Goal: Task Accomplishment & Management: Complete application form

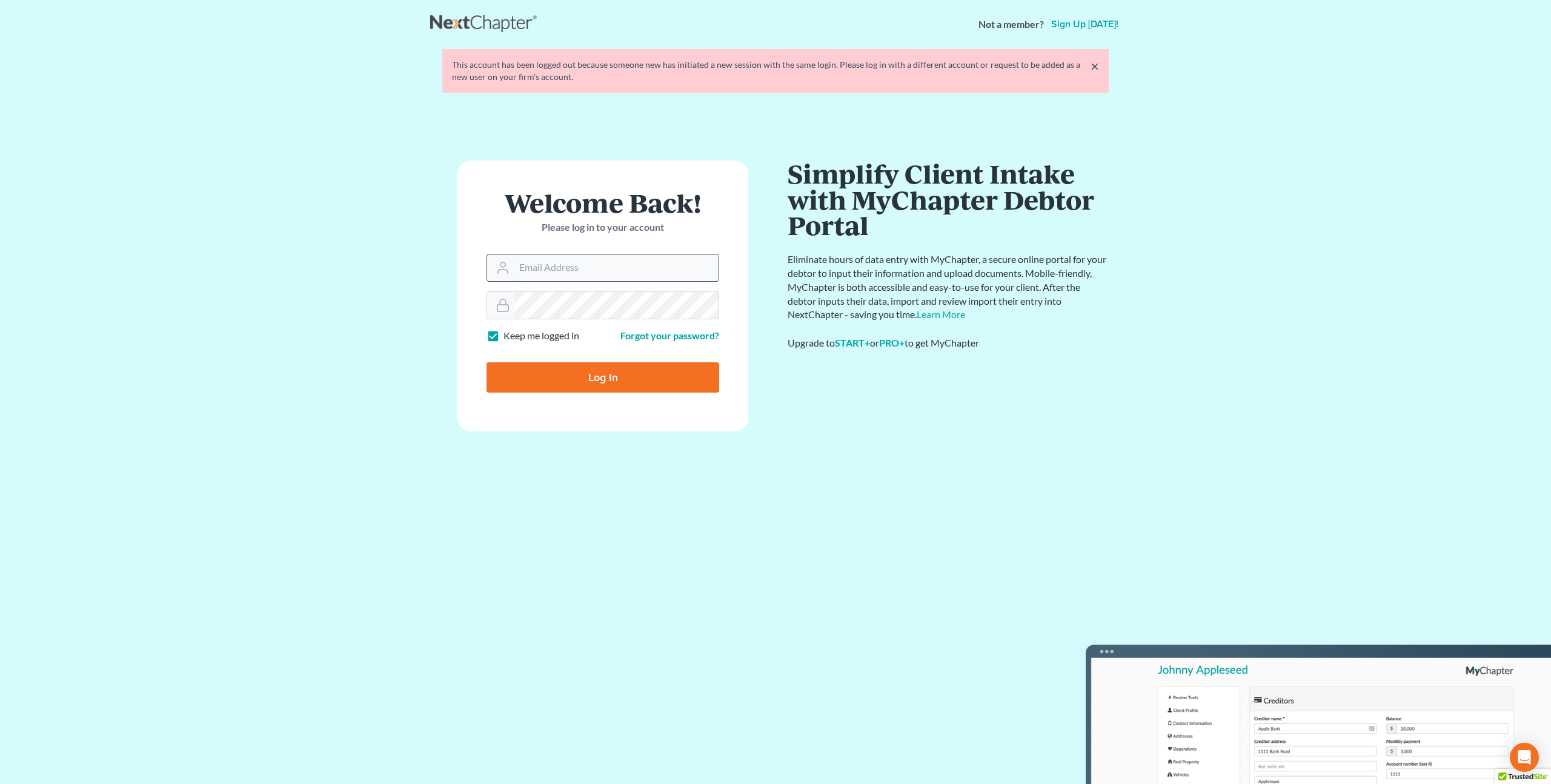
click at [553, 268] on input "Email Address" at bounding box center [617, 268] width 205 height 27
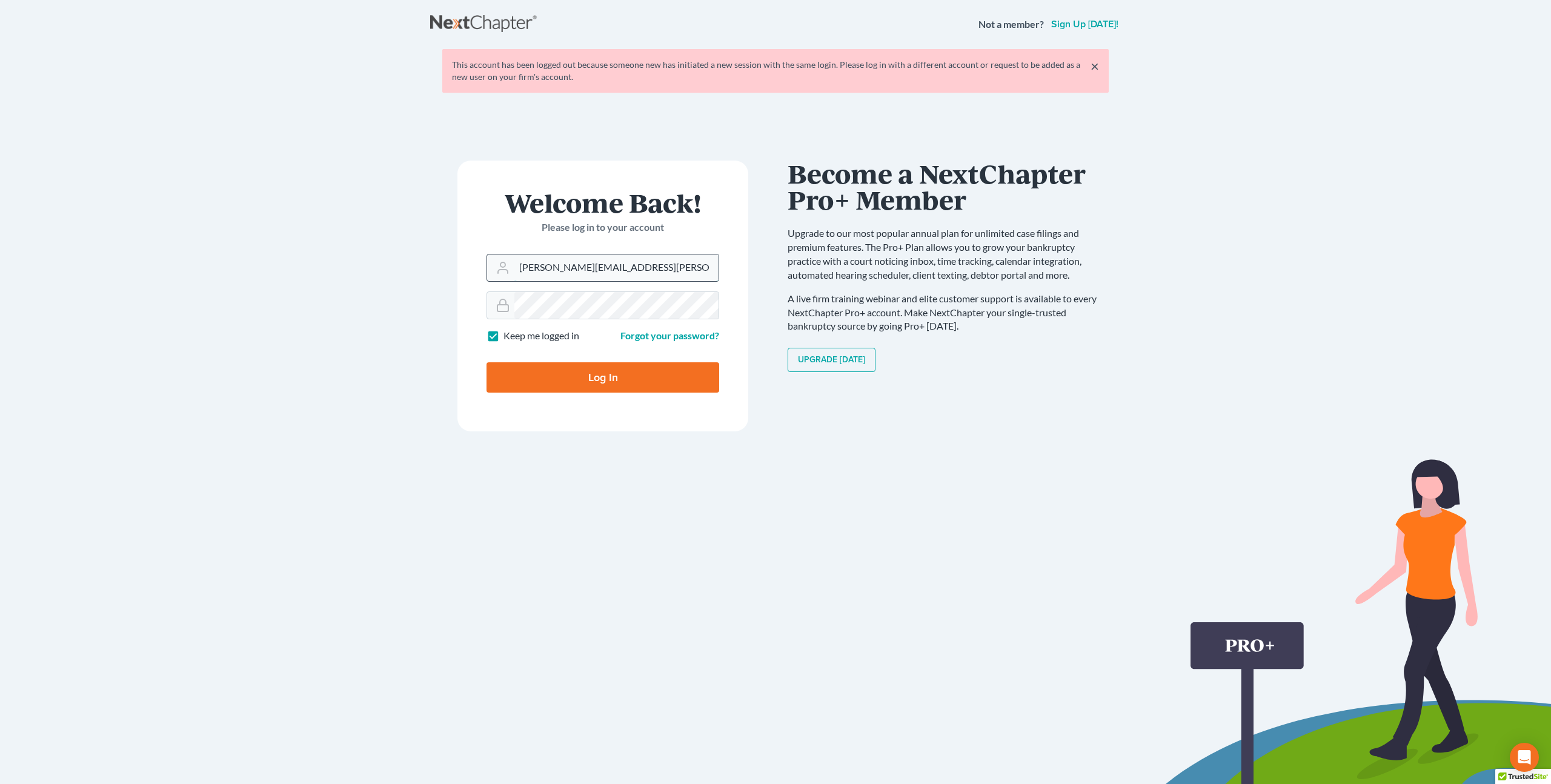
type input "[PERSON_NAME][EMAIL_ADDRESS][PERSON_NAME][DOMAIN_NAME]"
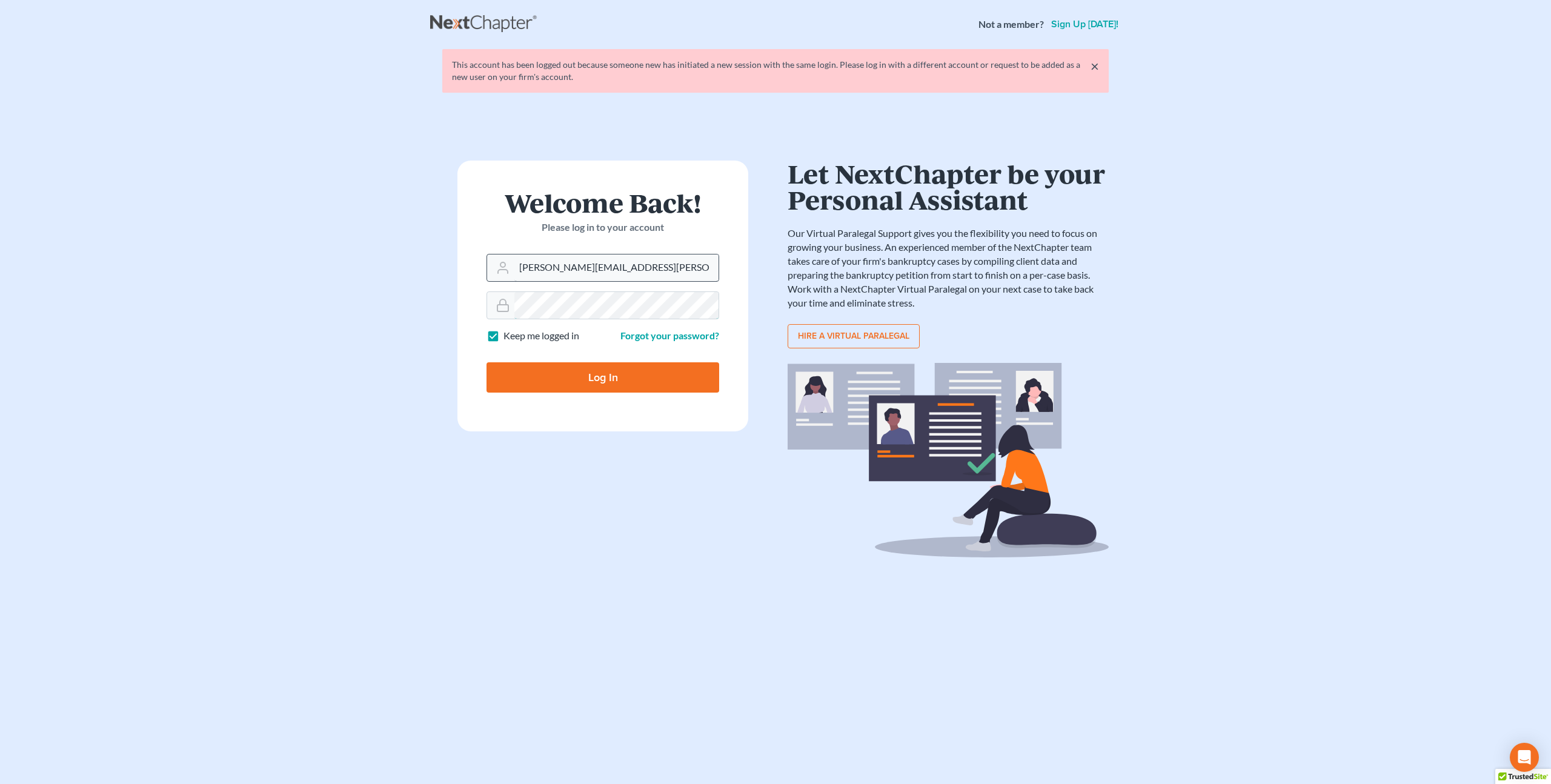
click at [487, 362] on input "Log In" at bounding box center [603, 377] width 233 height 30
type input "Thinking..."
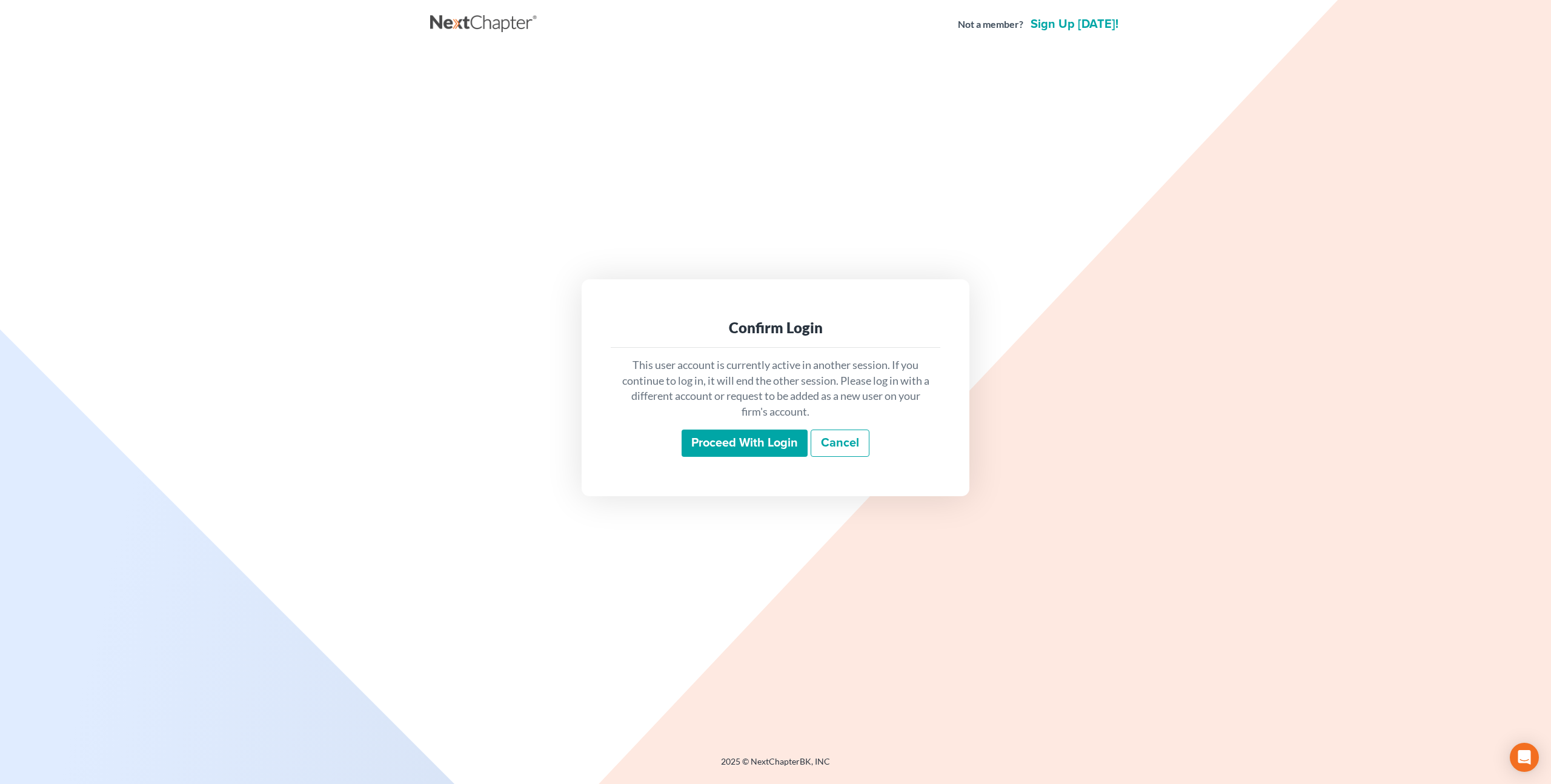
click at [718, 445] on input "Proceed with login" at bounding box center [745, 443] width 126 height 28
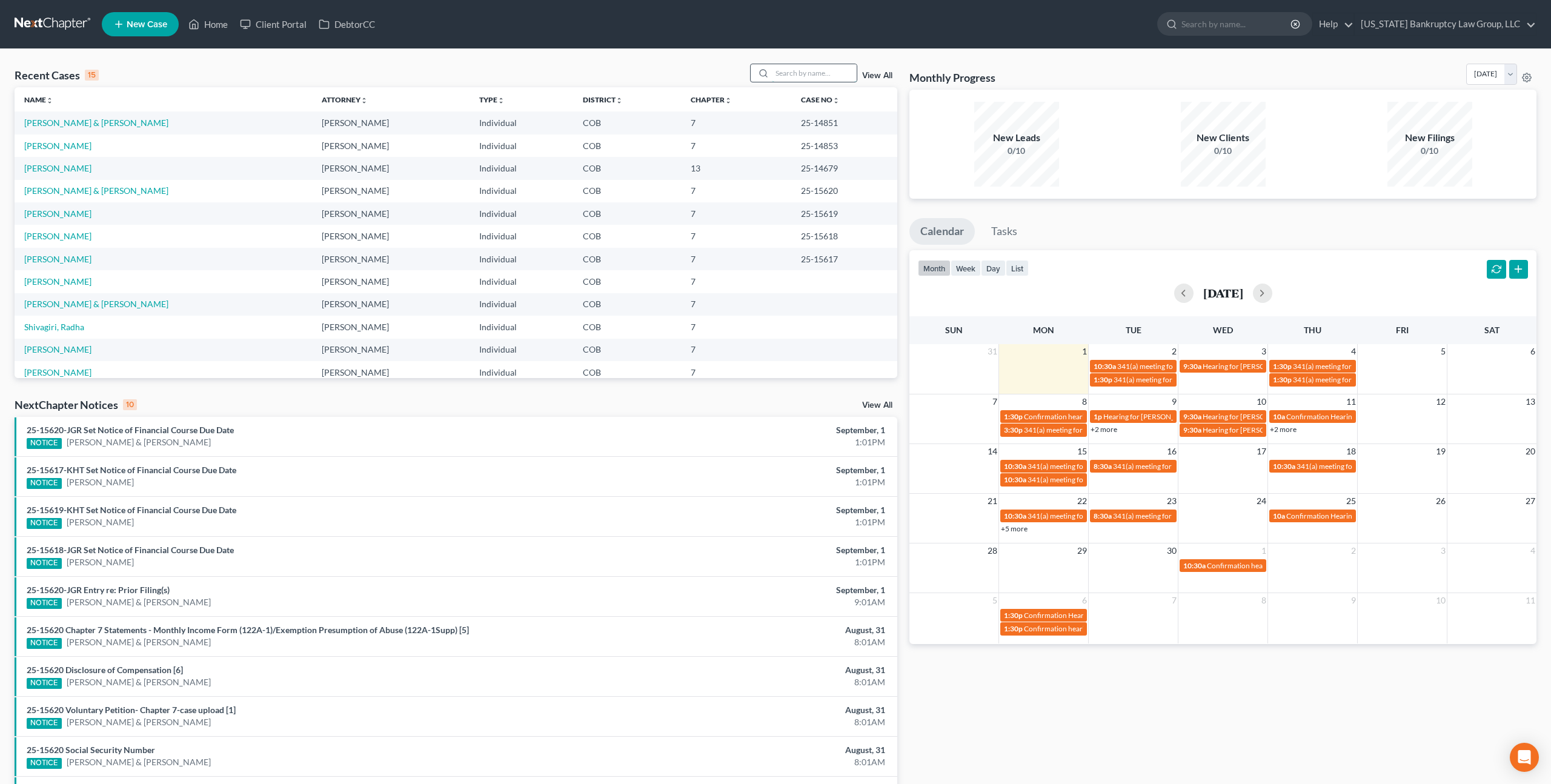
click at [784, 78] on input "search" at bounding box center [815, 72] width 85 height 17
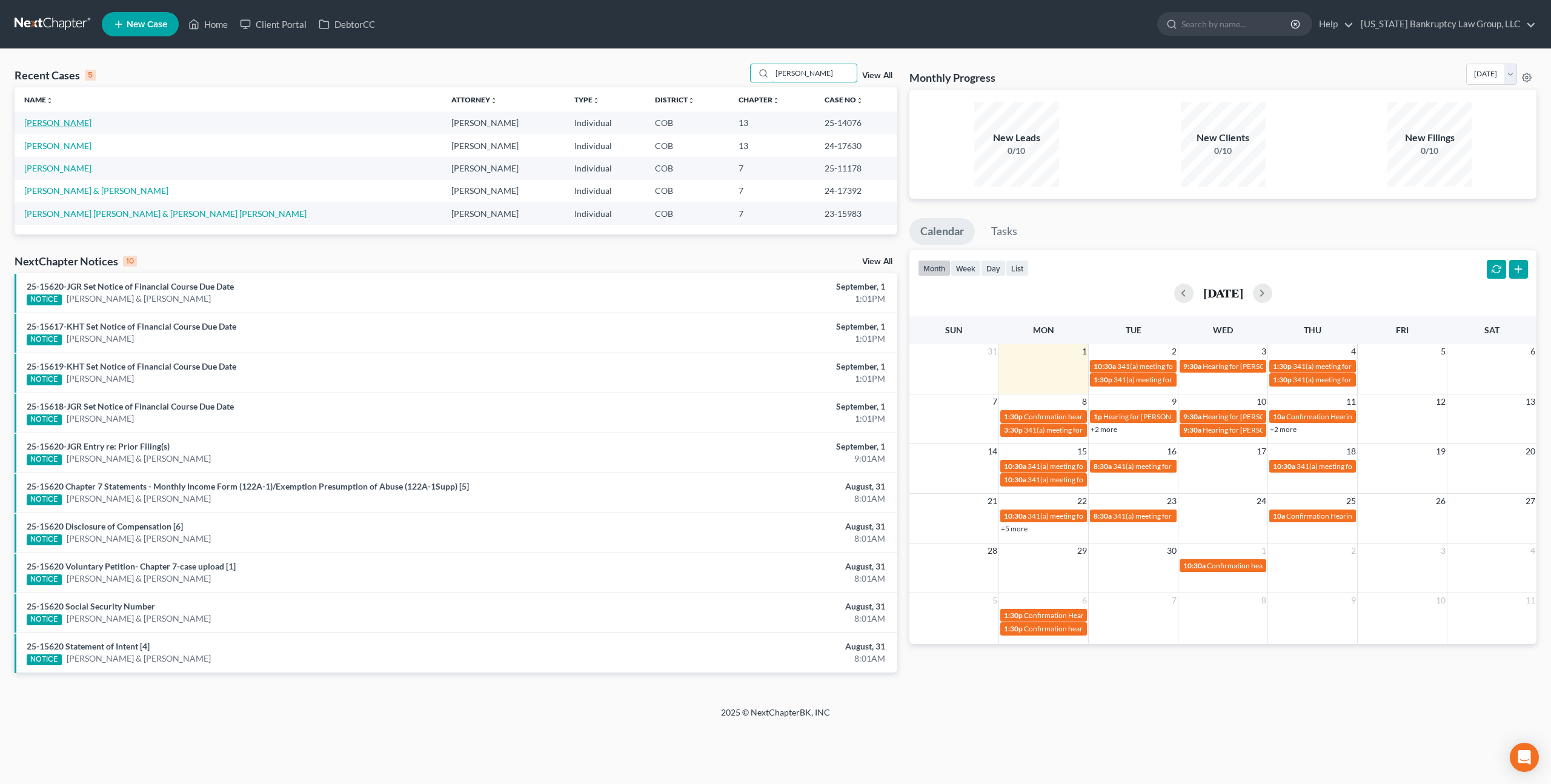
type input "rodriguez"
click at [88, 123] on link "Rodriguez, Christopher" at bounding box center [58, 123] width 67 height 10
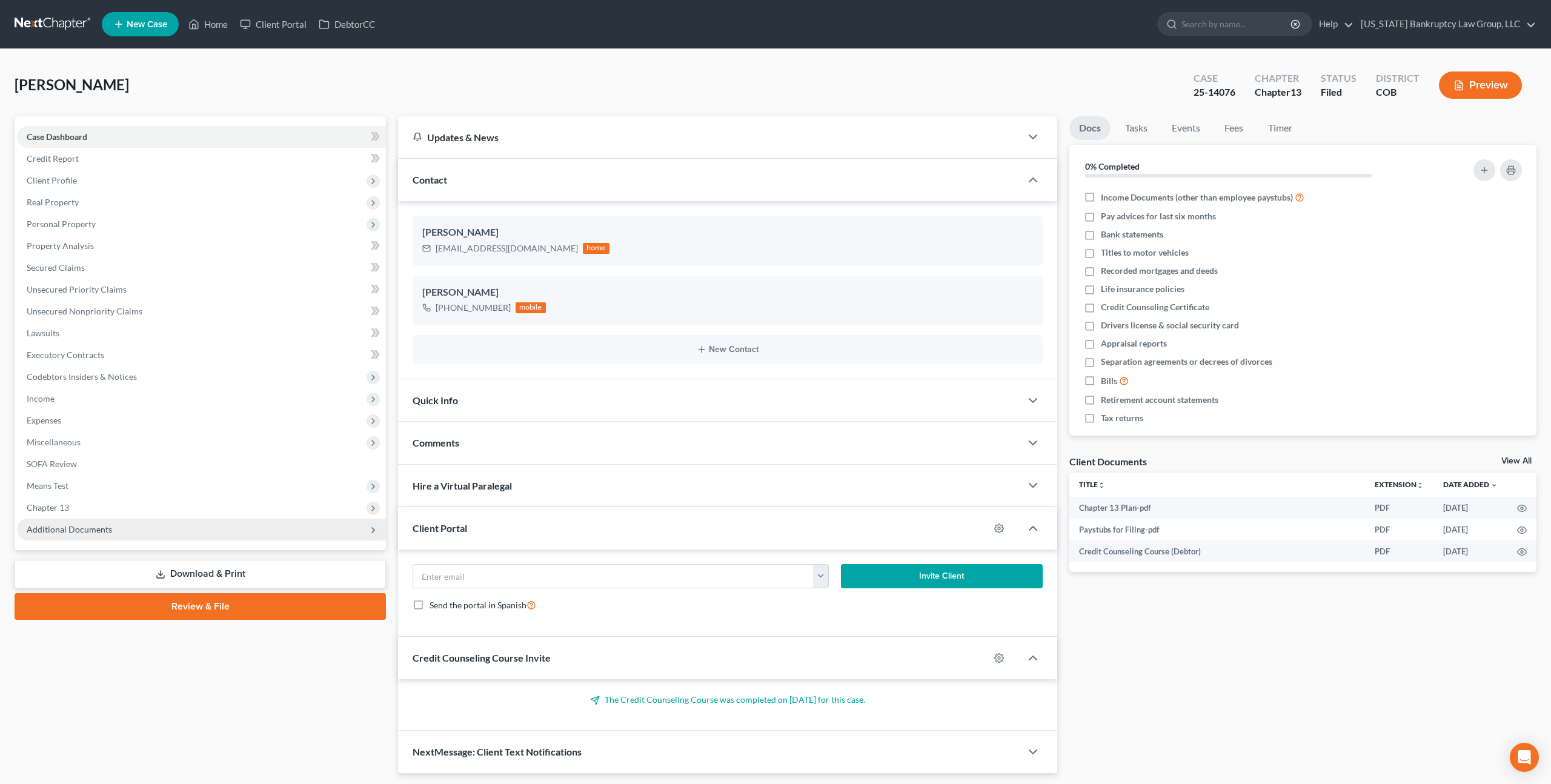
click at [113, 529] on span "Additional Documents" at bounding box center [202, 529] width 369 height 22
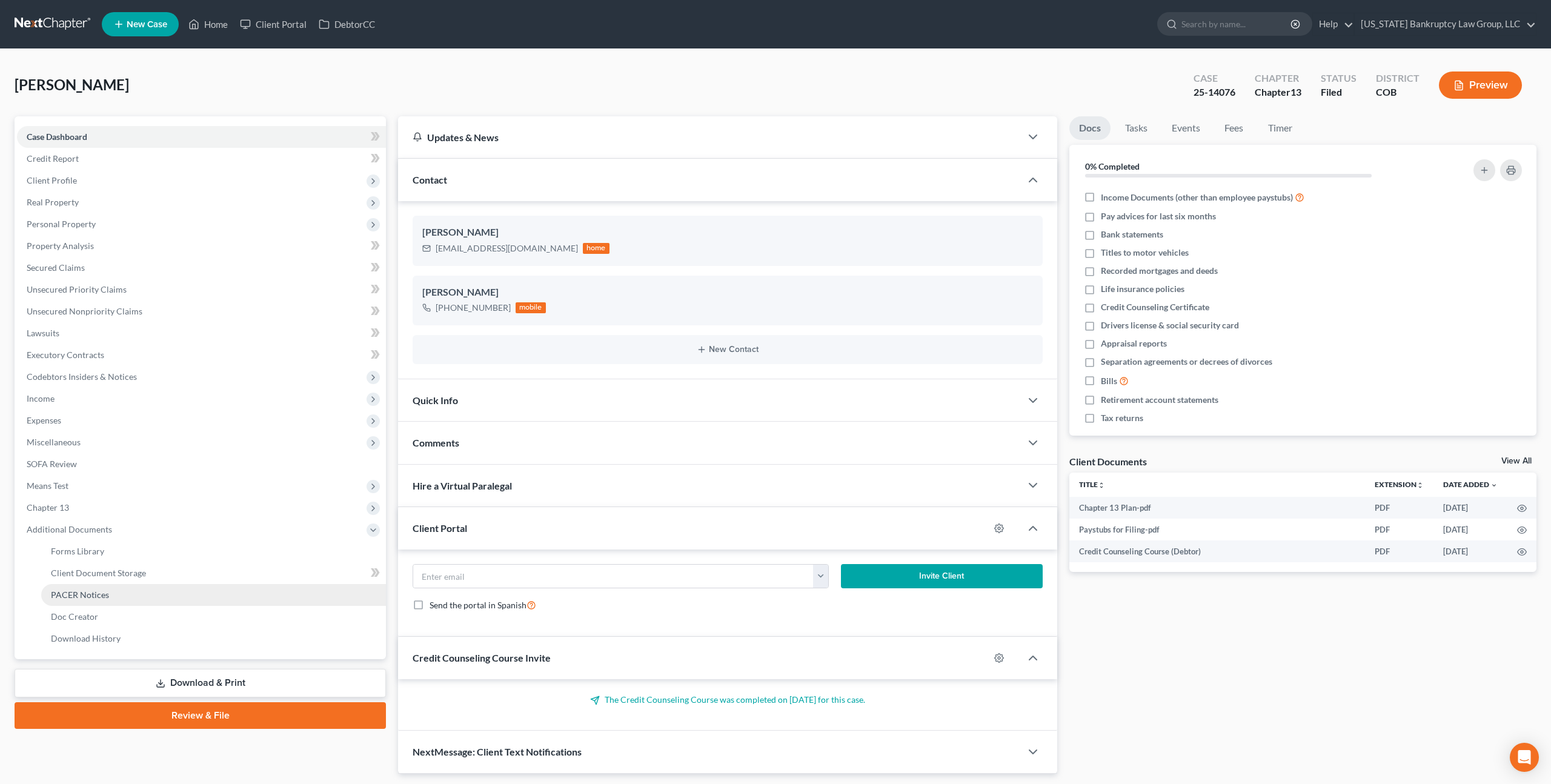
click at [134, 591] on link "PACER Notices" at bounding box center [213, 595] width 345 height 22
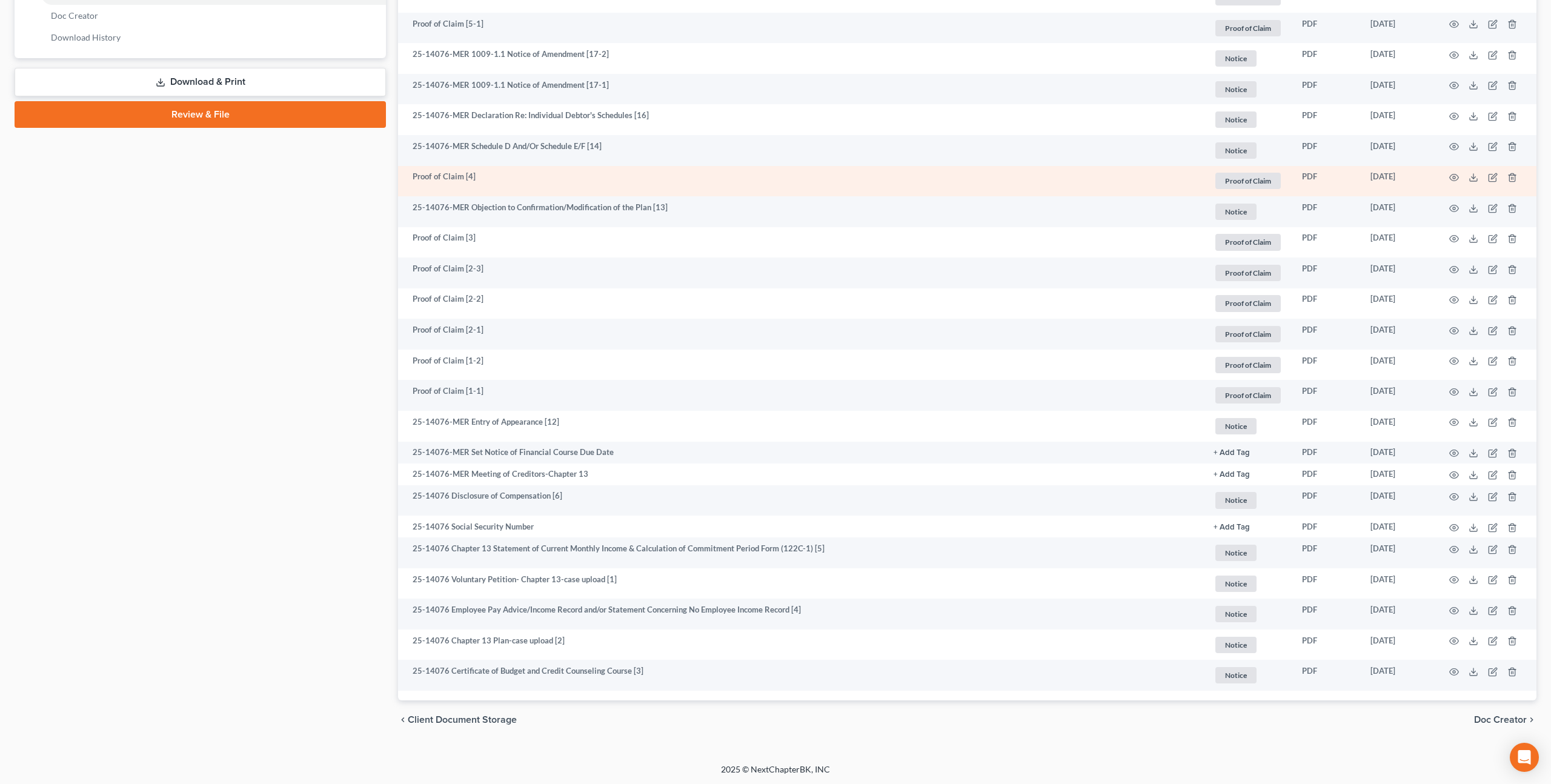
scroll to position [601, 0]
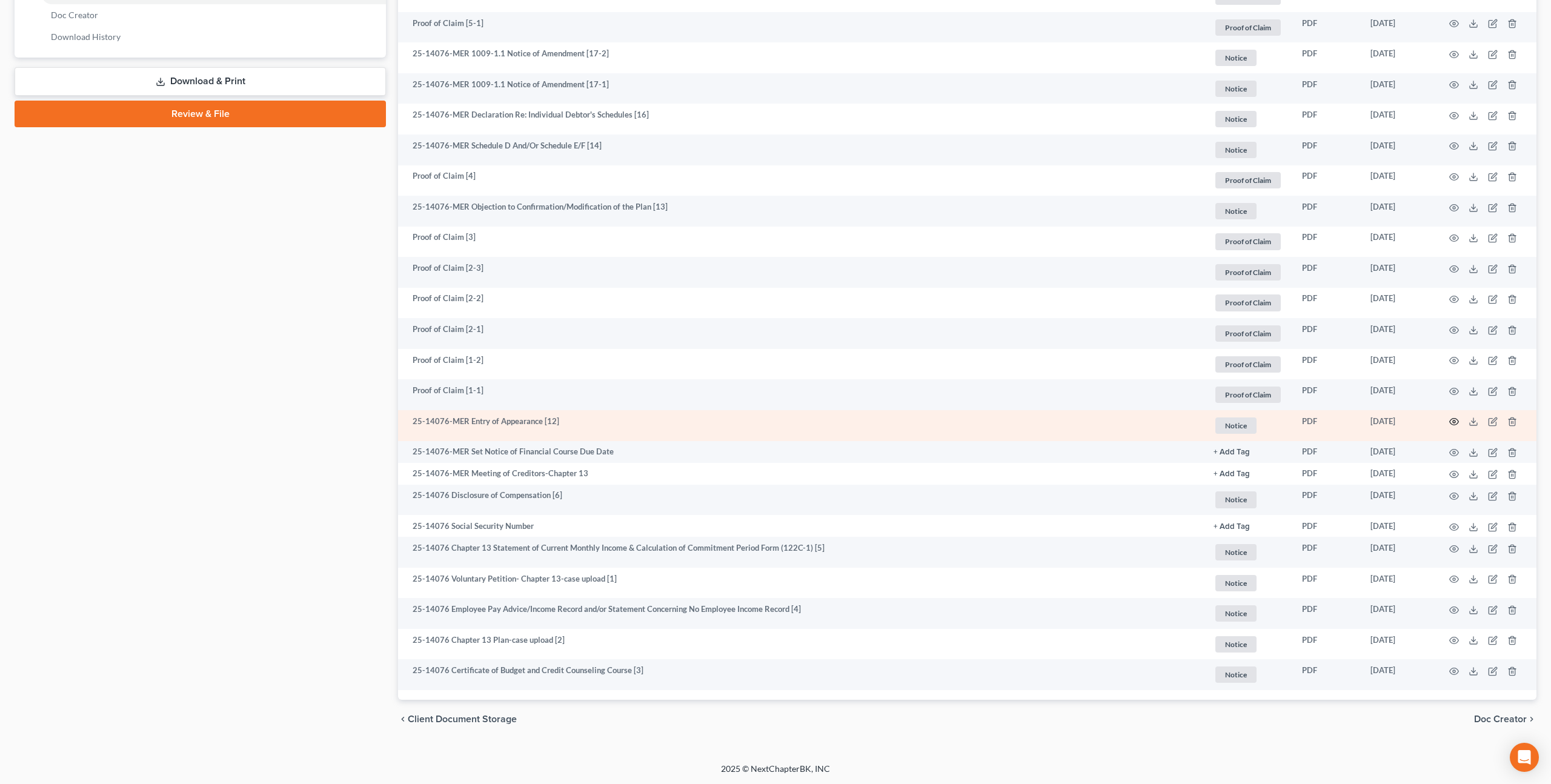
click at [1456, 418] on icon "button" at bounding box center [1455, 422] width 10 height 10
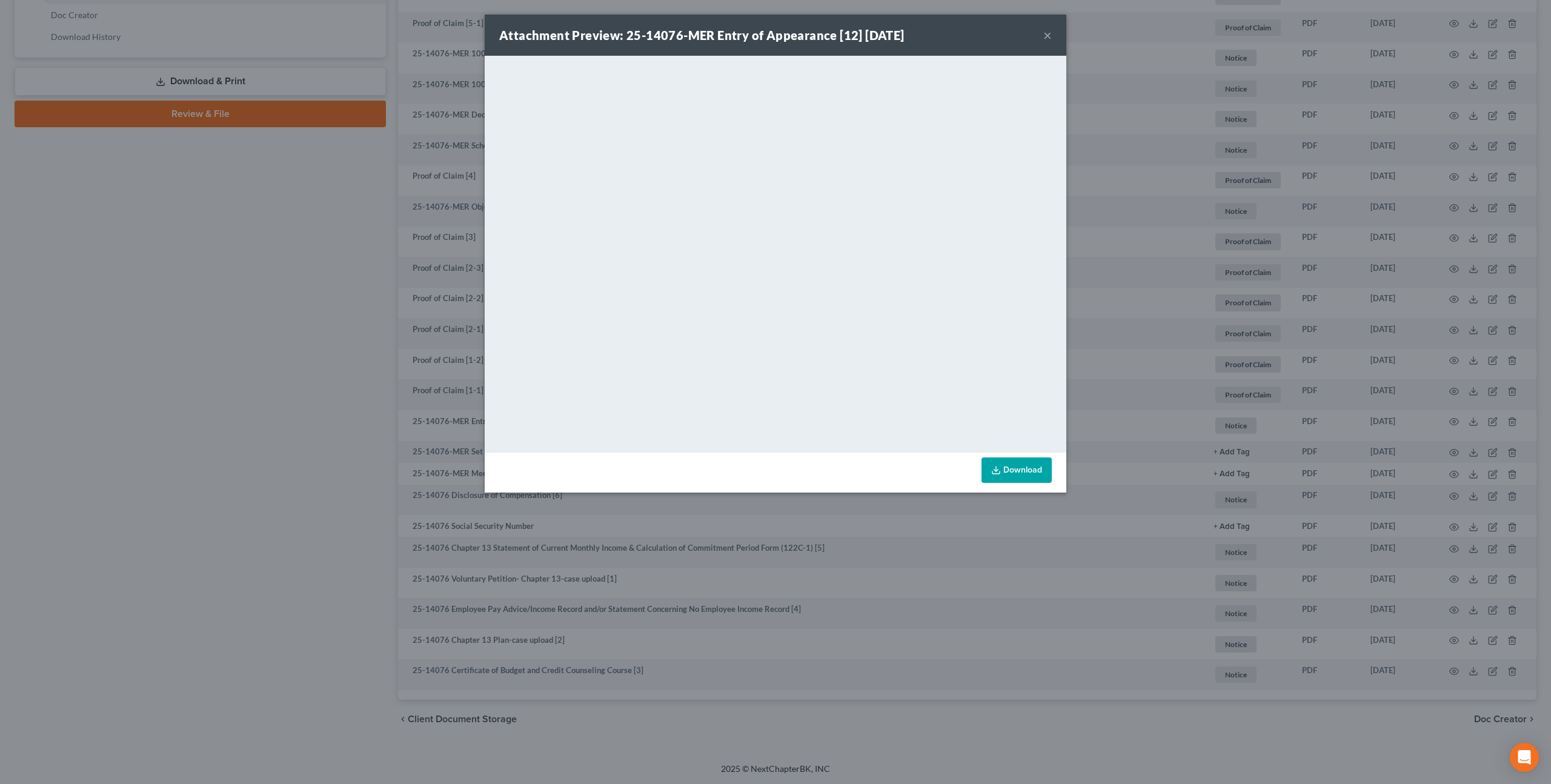
click at [1048, 35] on button "×" at bounding box center [1048, 35] width 9 height 14
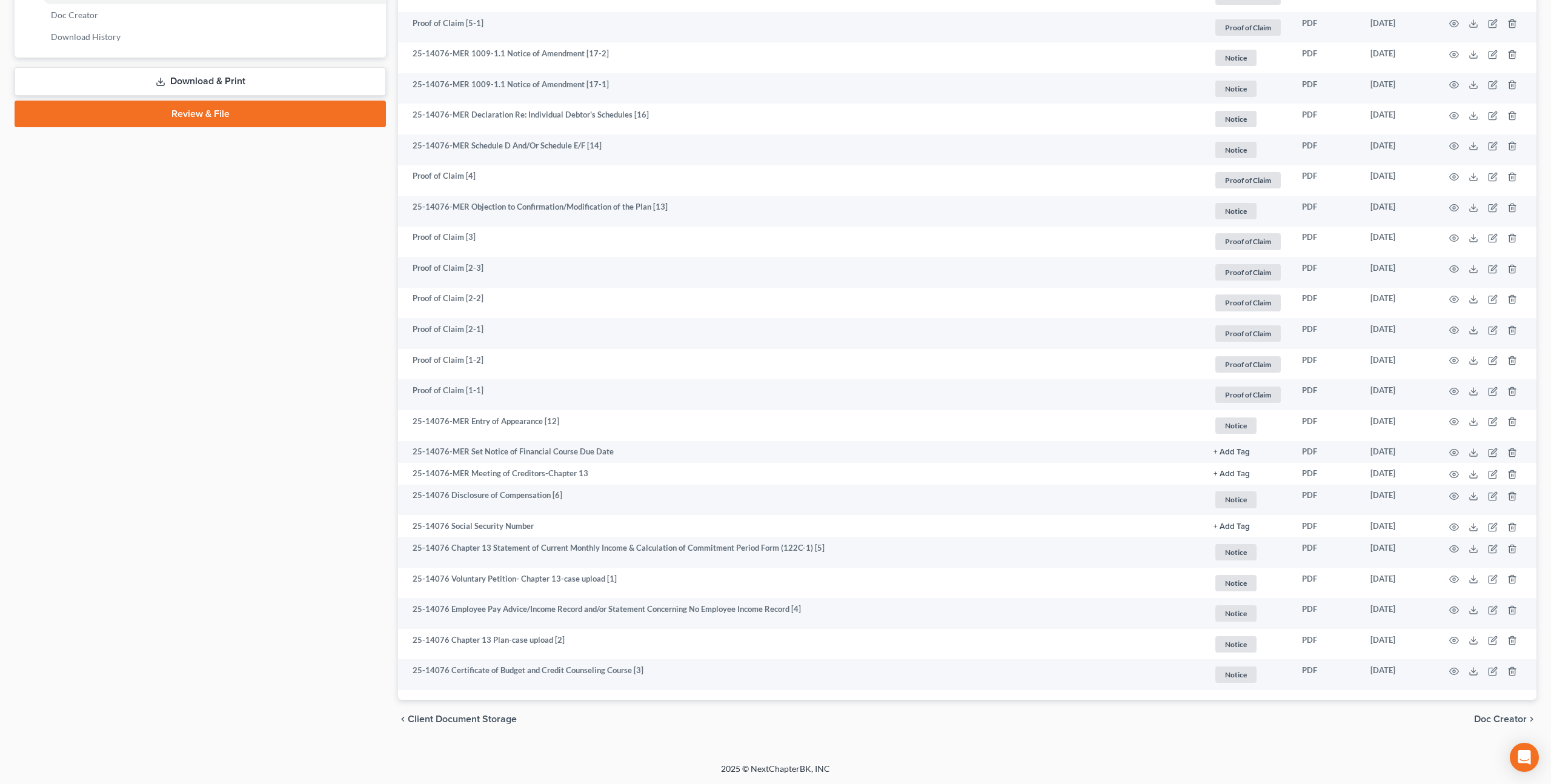
scroll to position [0, 0]
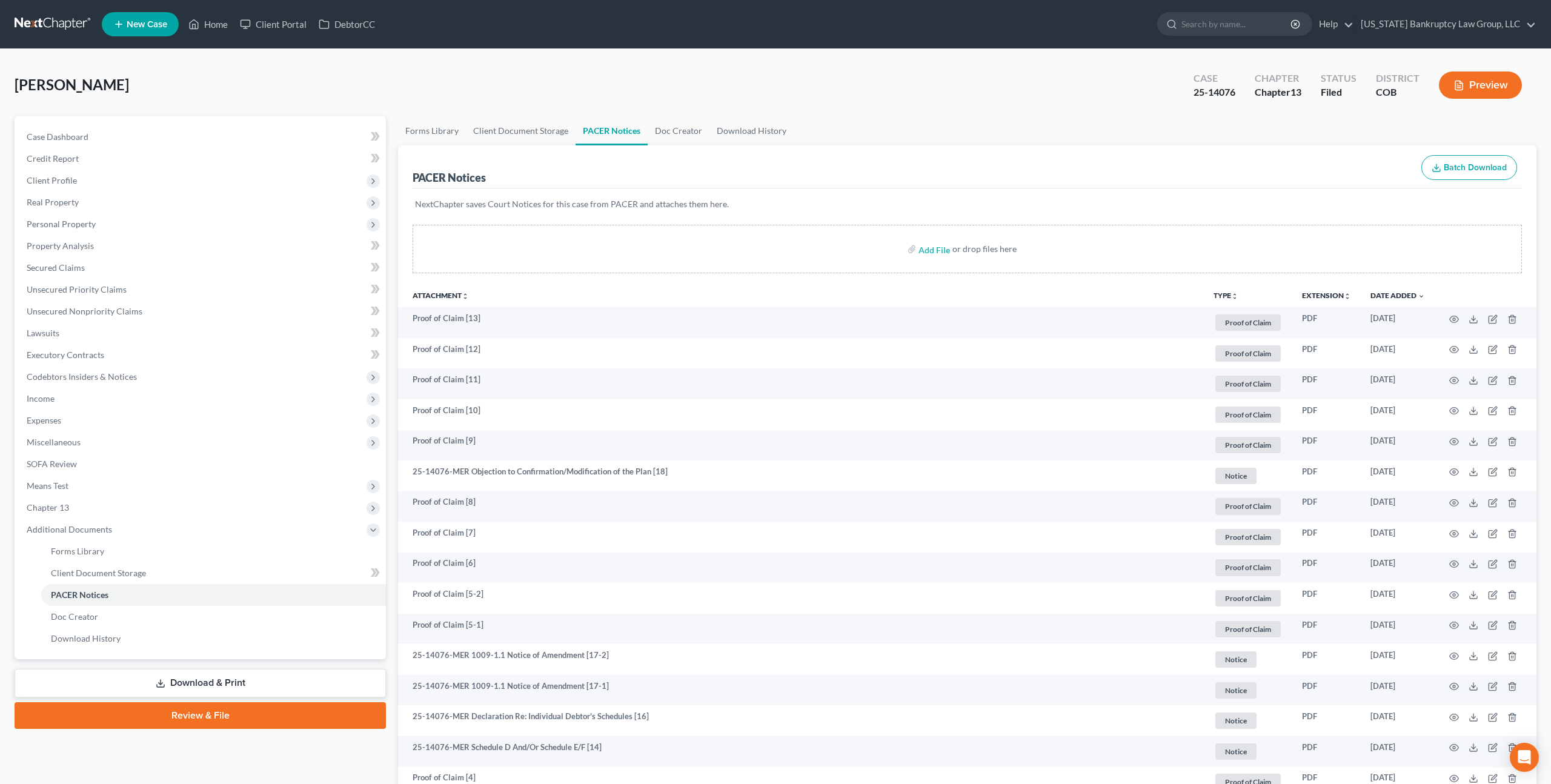
click at [64, 22] on link at bounding box center [53, 24] width 78 height 22
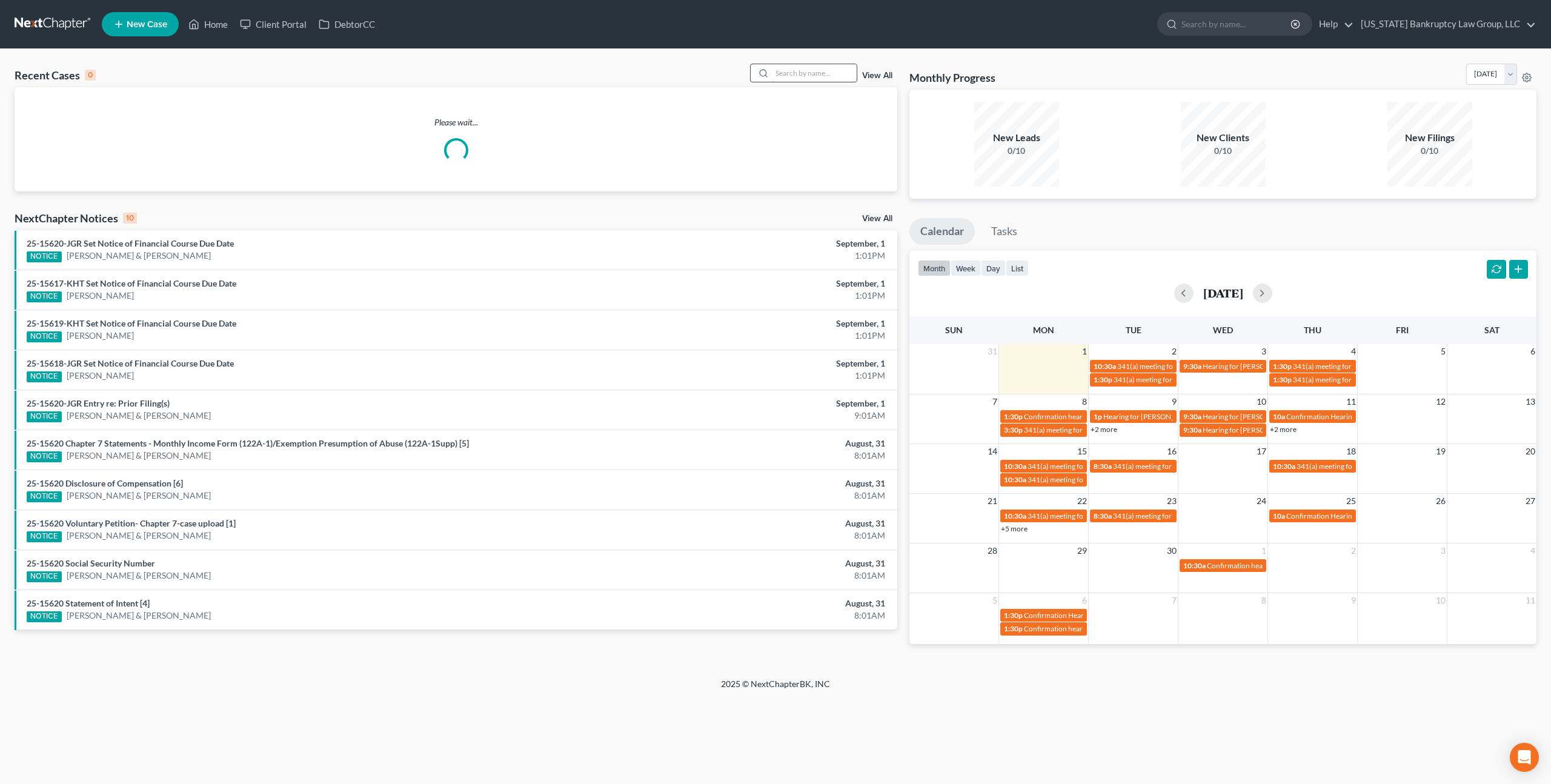
click at [810, 76] on input "search" at bounding box center [815, 72] width 85 height 17
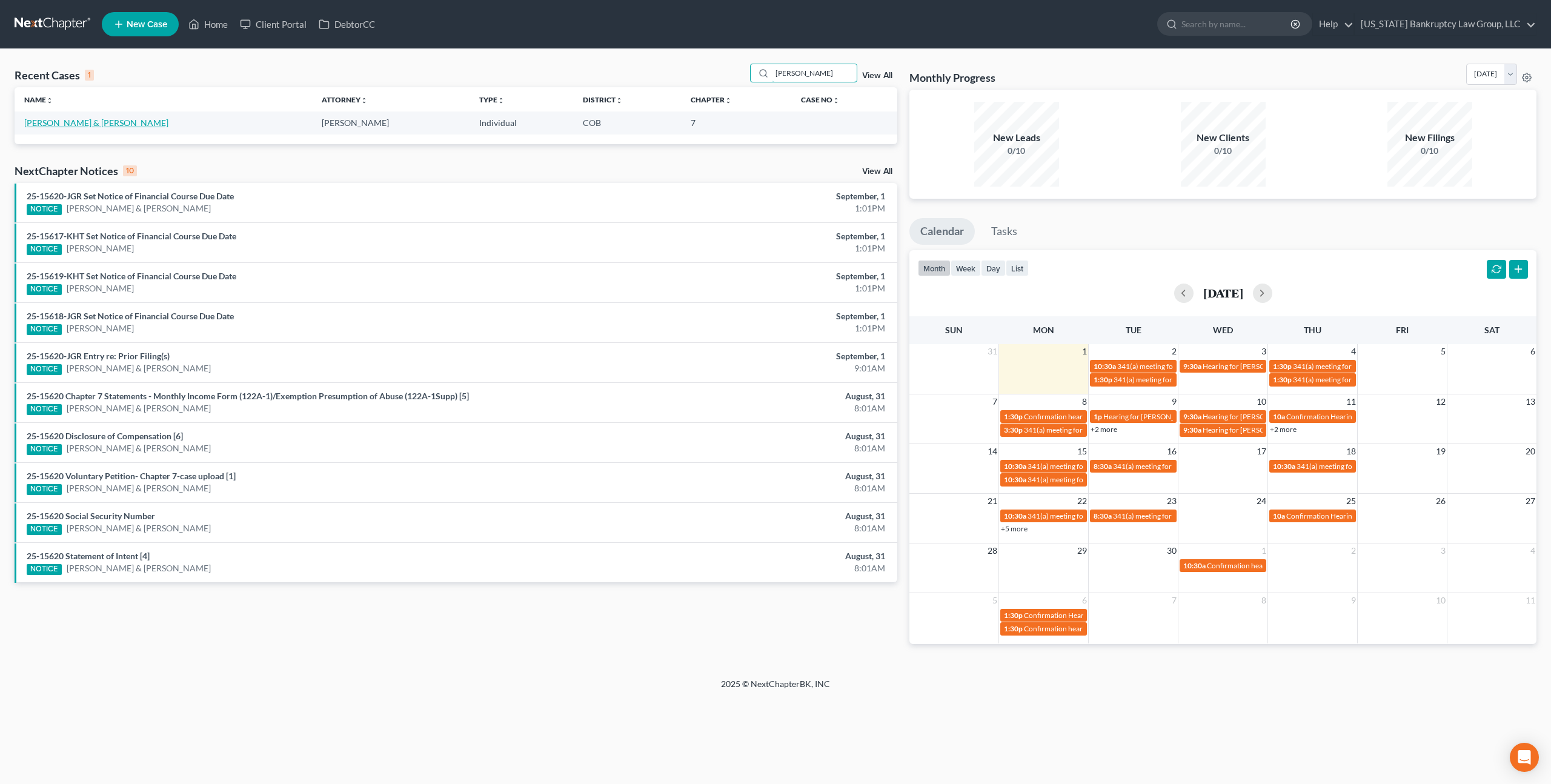
type input "byerly"
click at [73, 123] on link "[PERSON_NAME] & [PERSON_NAME]" at bounding box center [96, 123] width 144 height 10
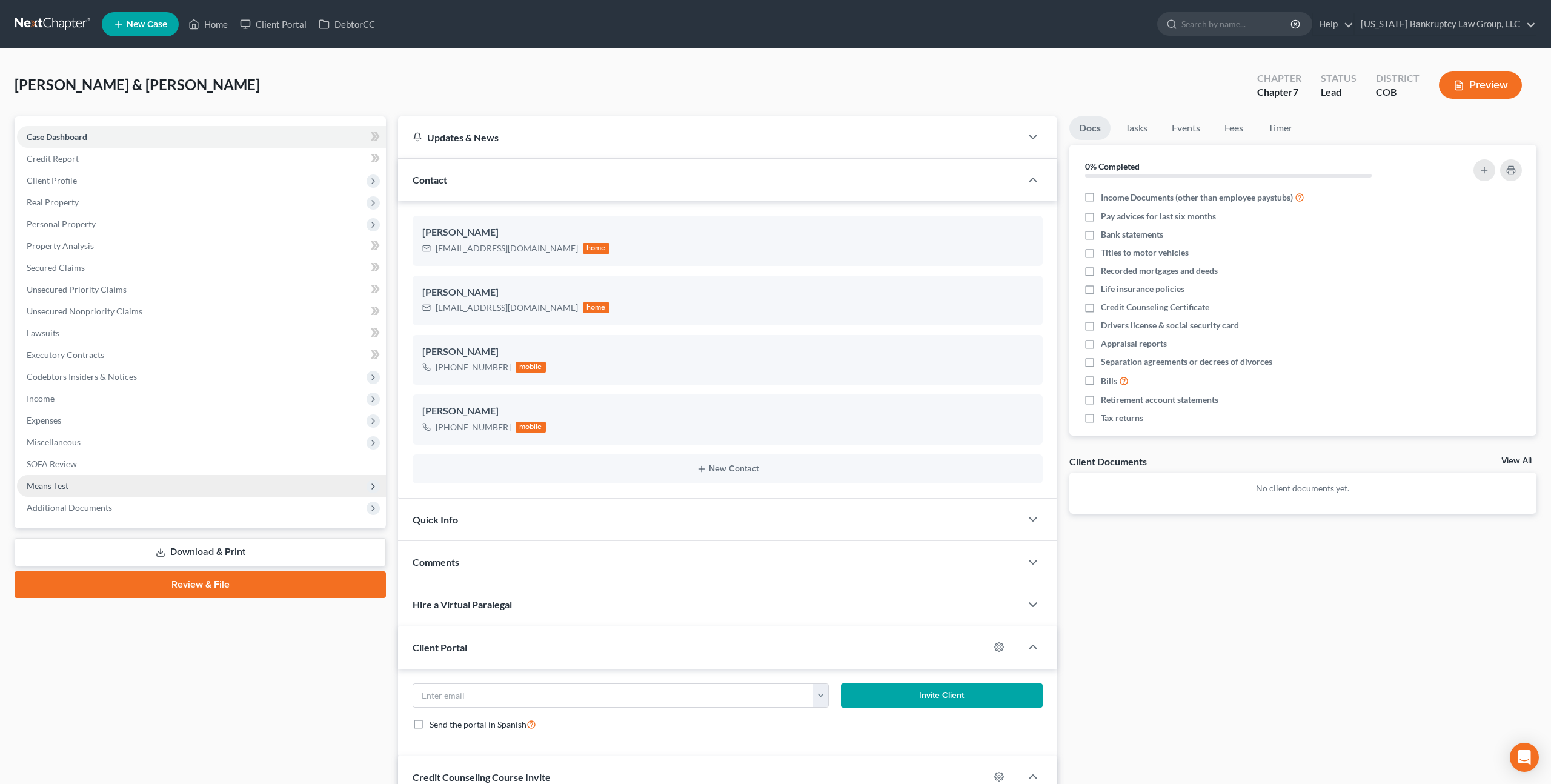
click at [68, 484] on span "Means Test" at bounding box center [202, 486] width 369 height 22
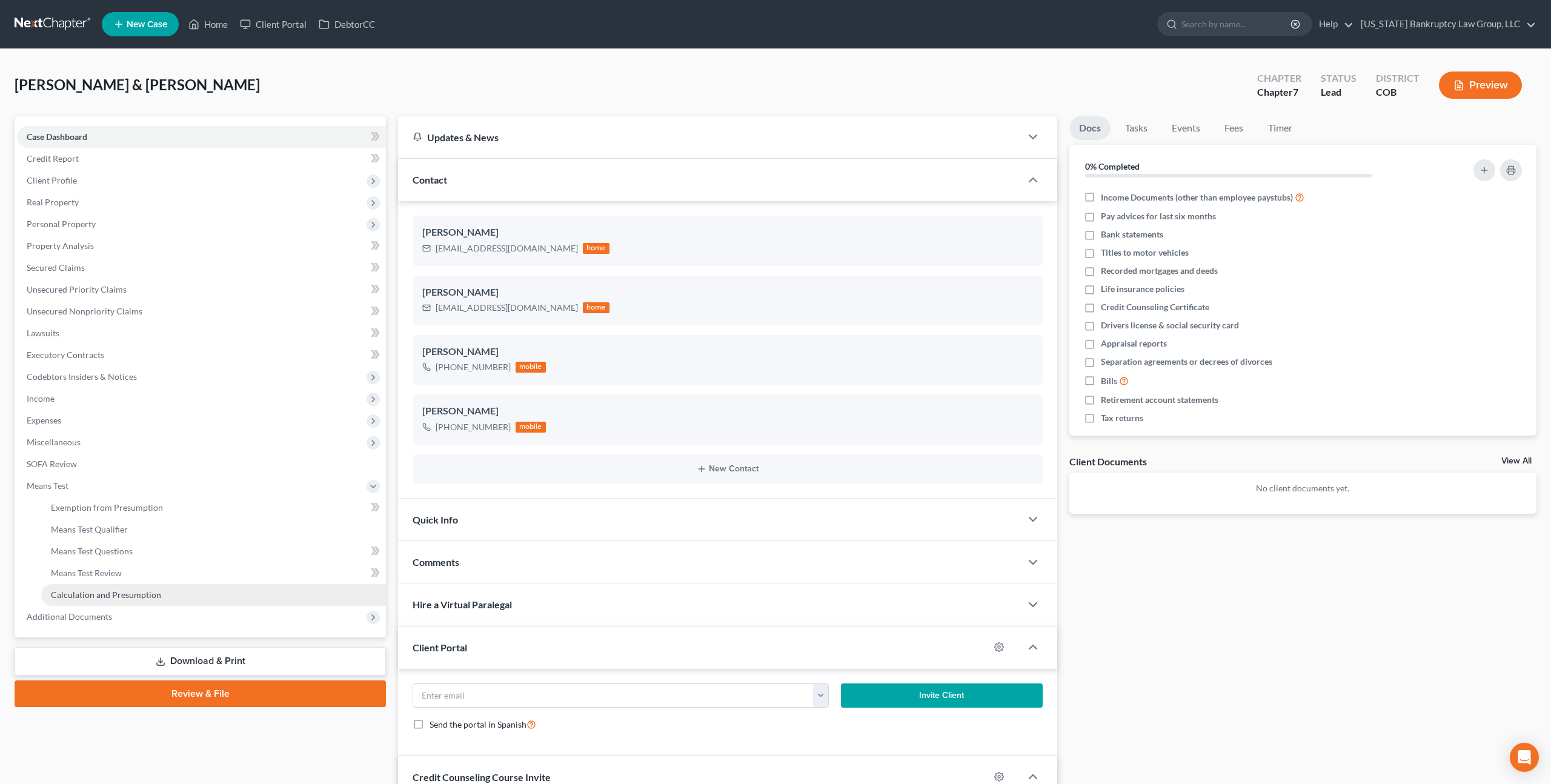
click at [118, 597] on span "Calculation and Presumption" at bounding box center [106, 594] width 111 height 10
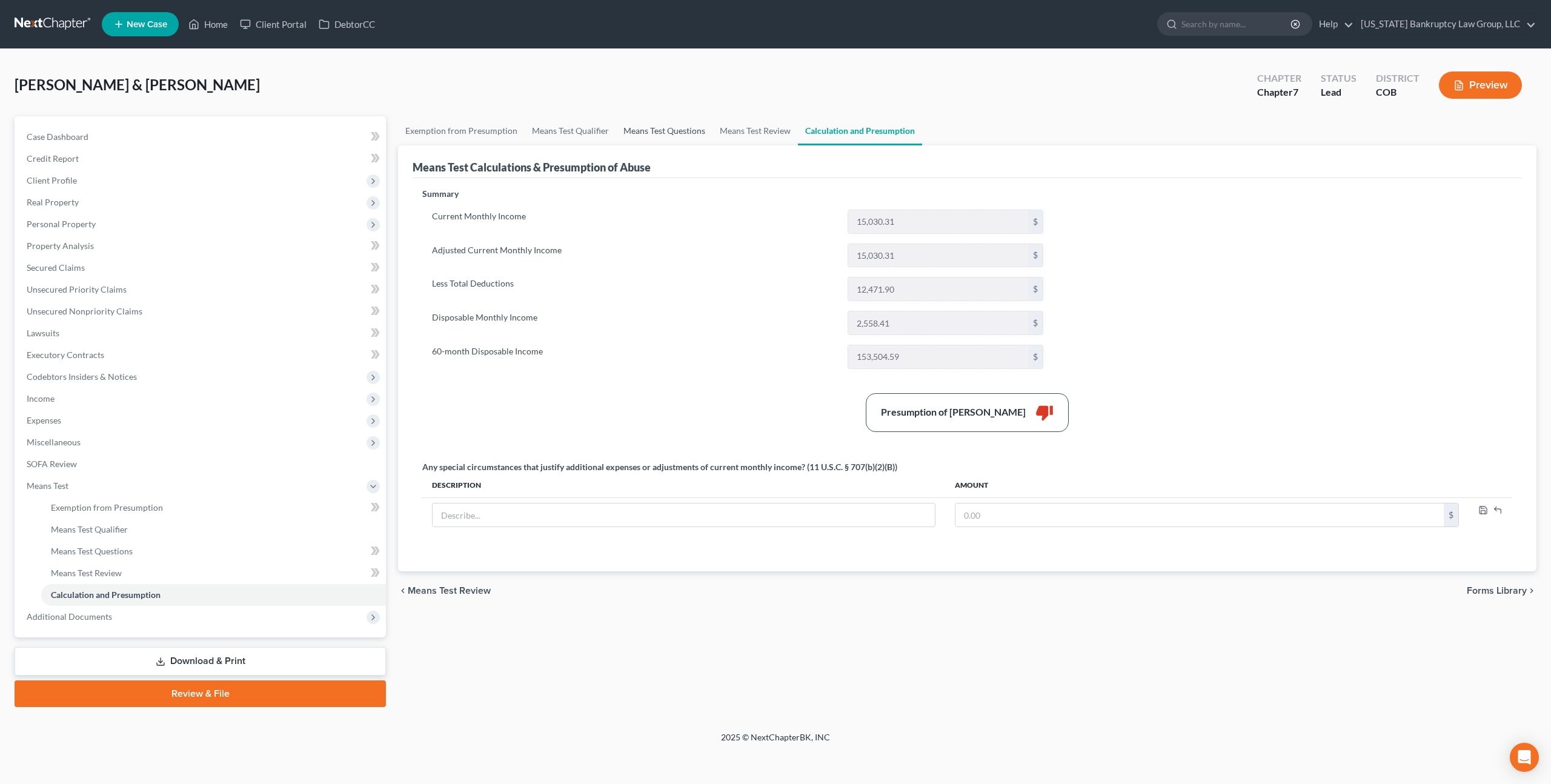
click at [657, 130] on link "Means Test Questions" at bounding box center [665, 131] width 96 height 29
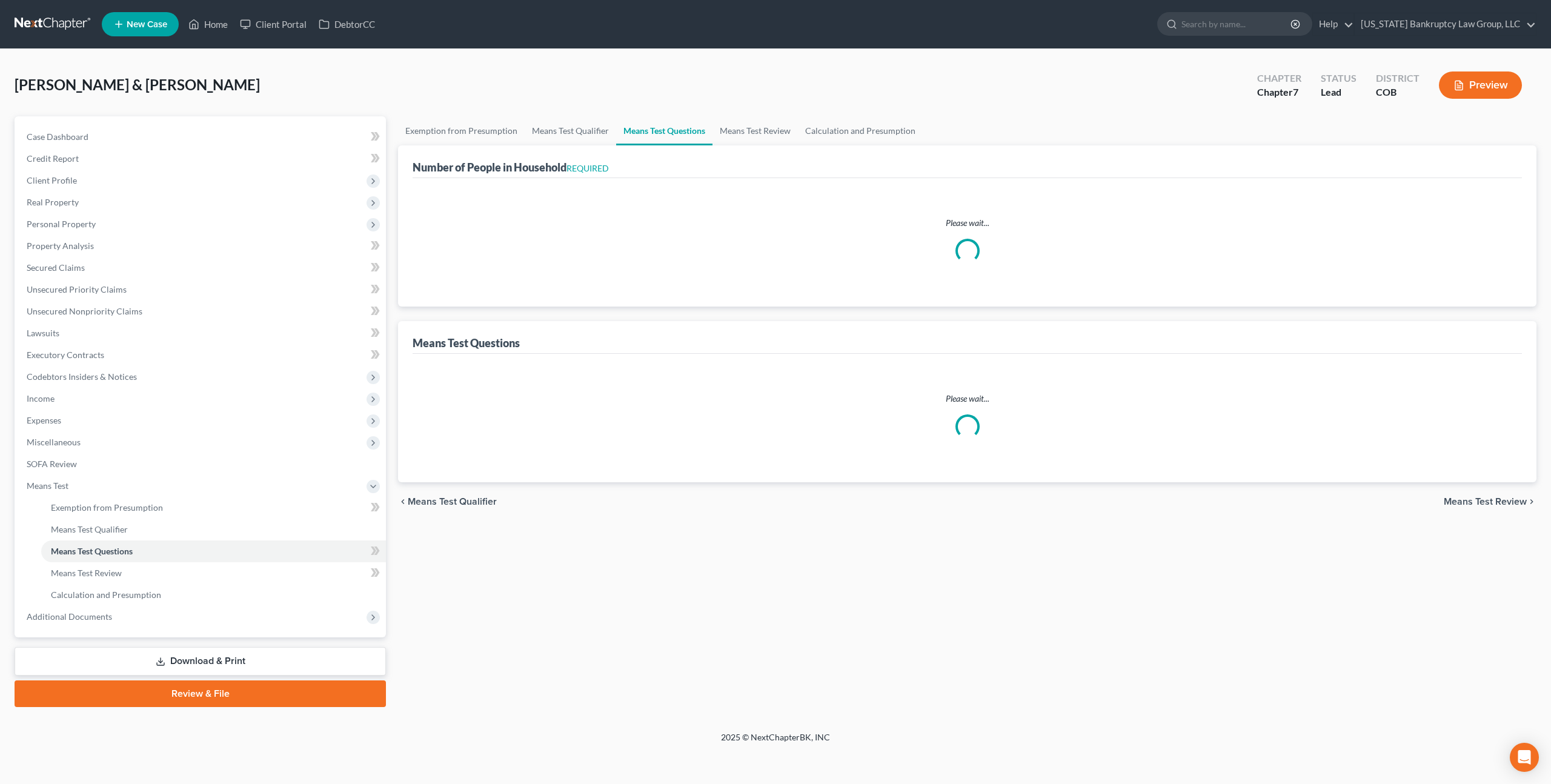
select select "0"
select select "60"
select select "0"
select select "60"
select select "1"
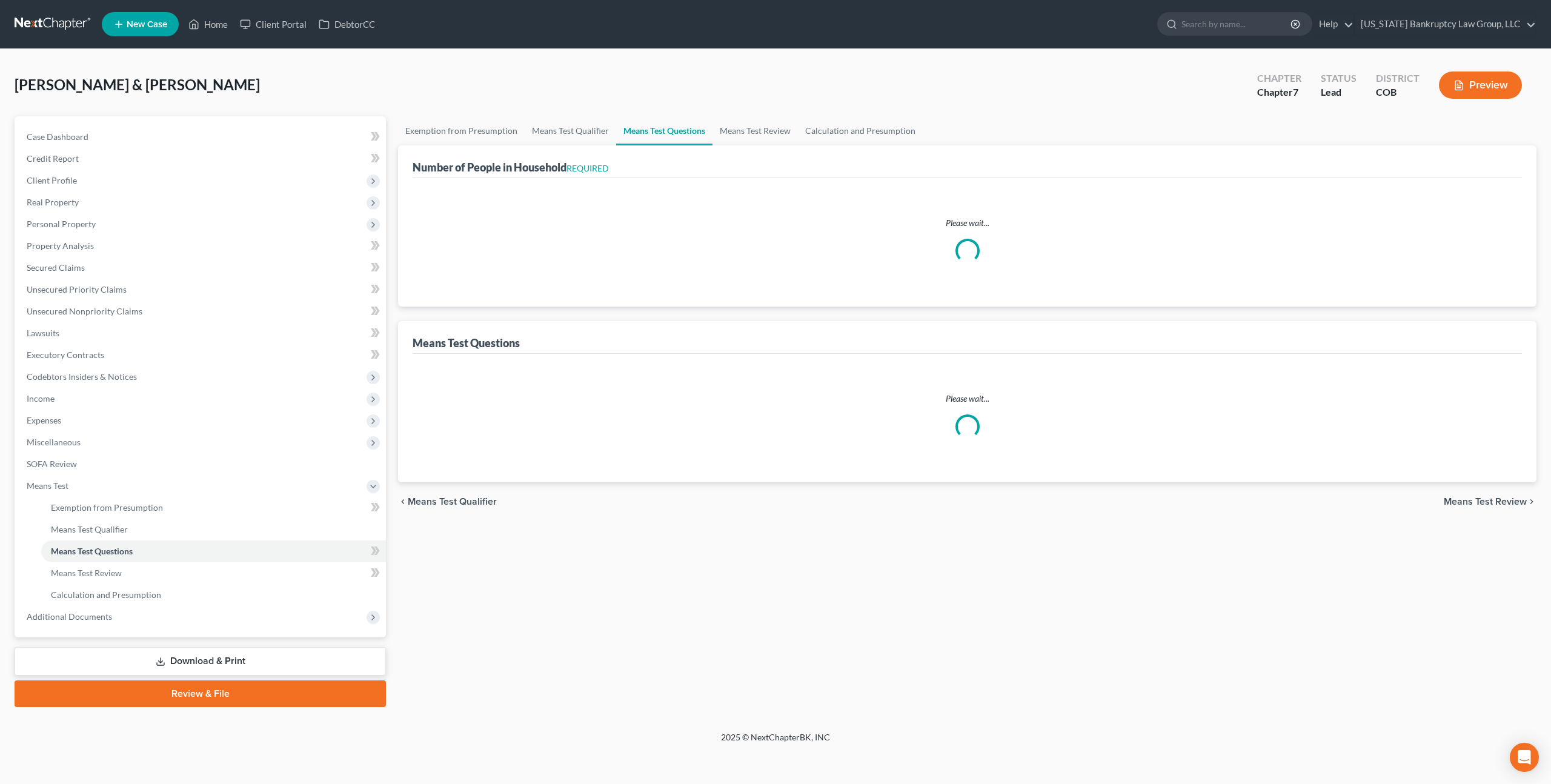
select select "60"
select select "1"
select select "60"
select select "5"
select select "4"
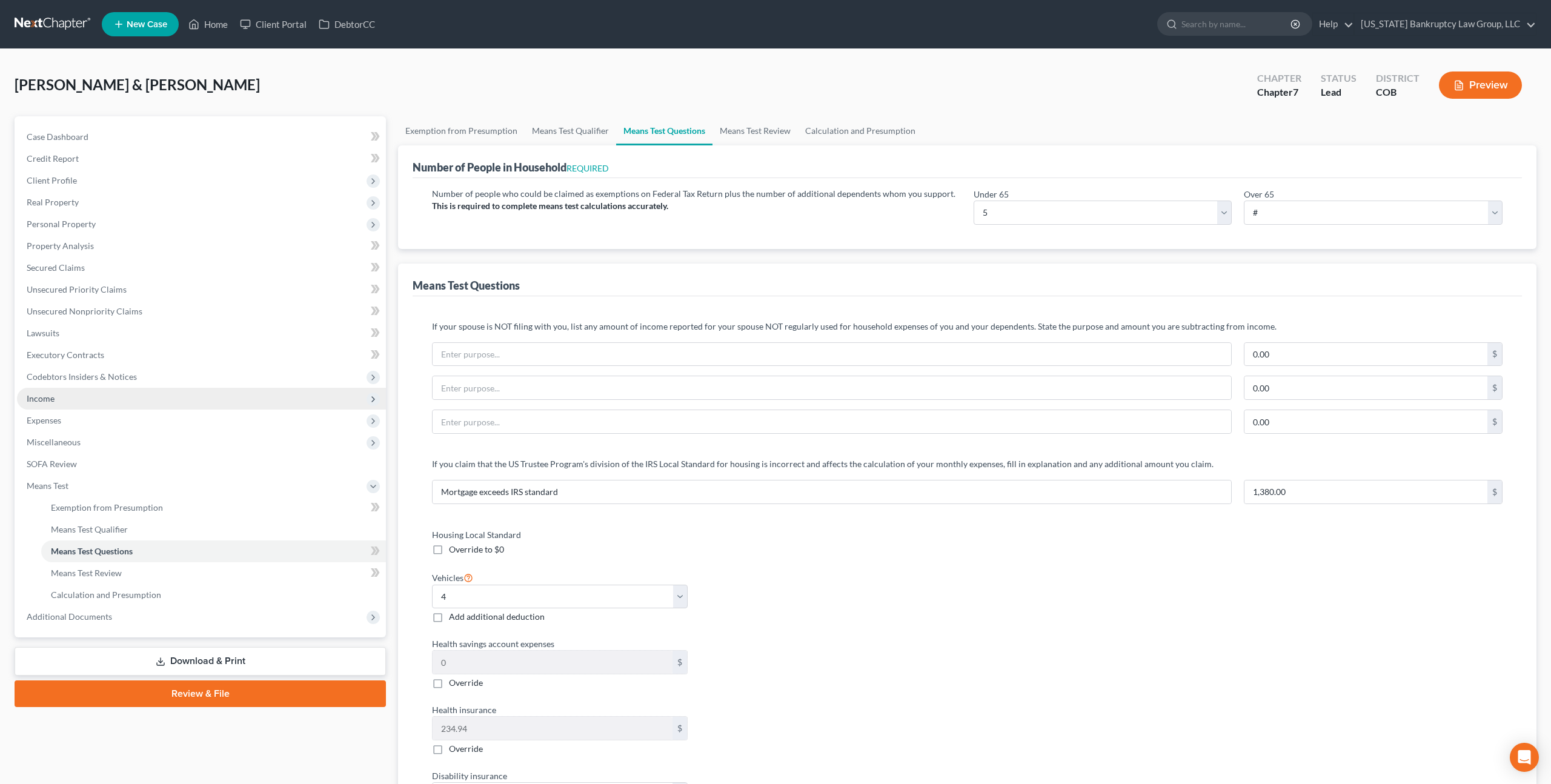
click at [87, 398] on span "Income" at bounding box center [202, 398] width 369 height 22
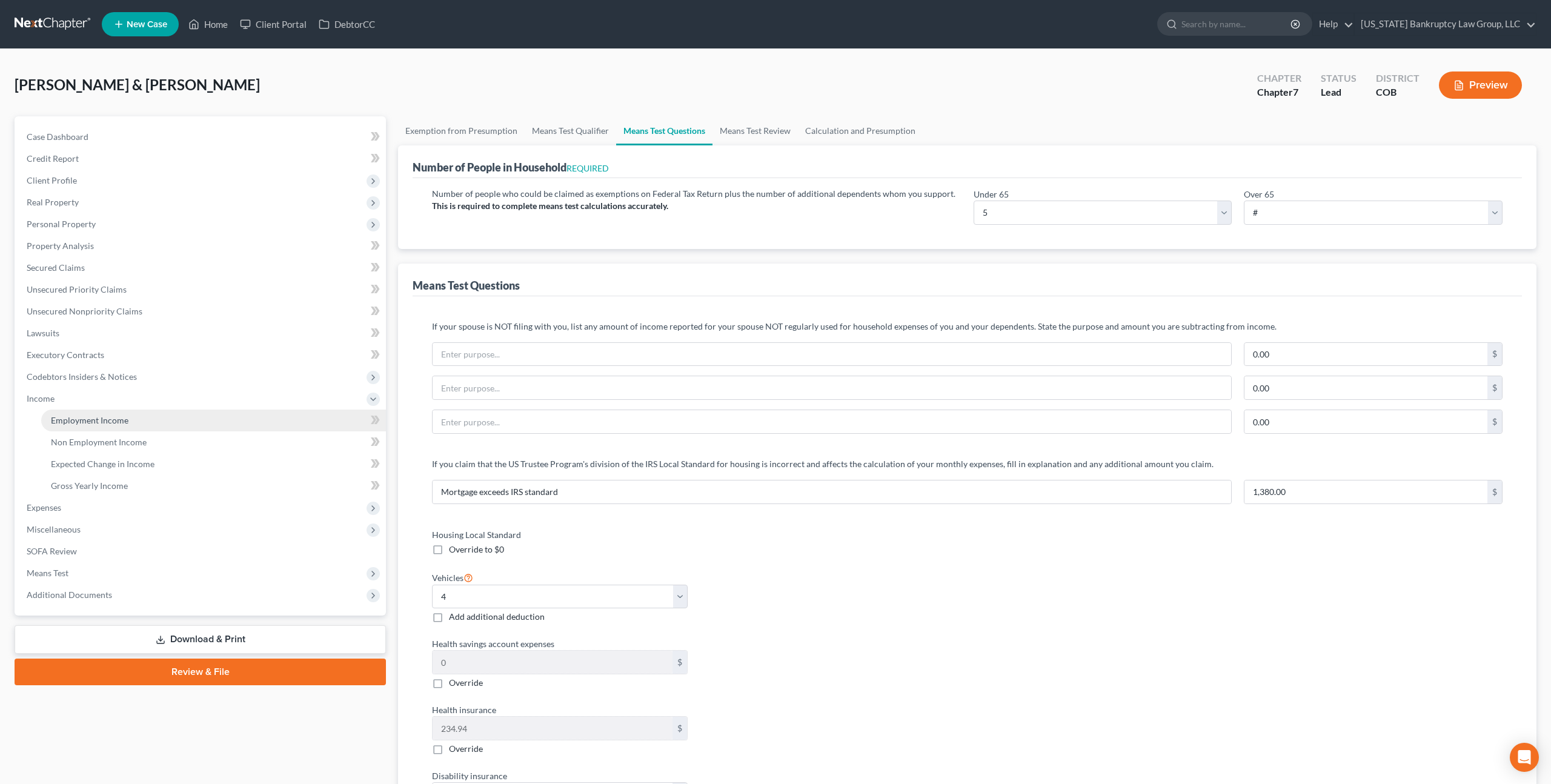
click at [122, 422] on span "Employment Income" at bounding box center [90, 420] width 78 height 10
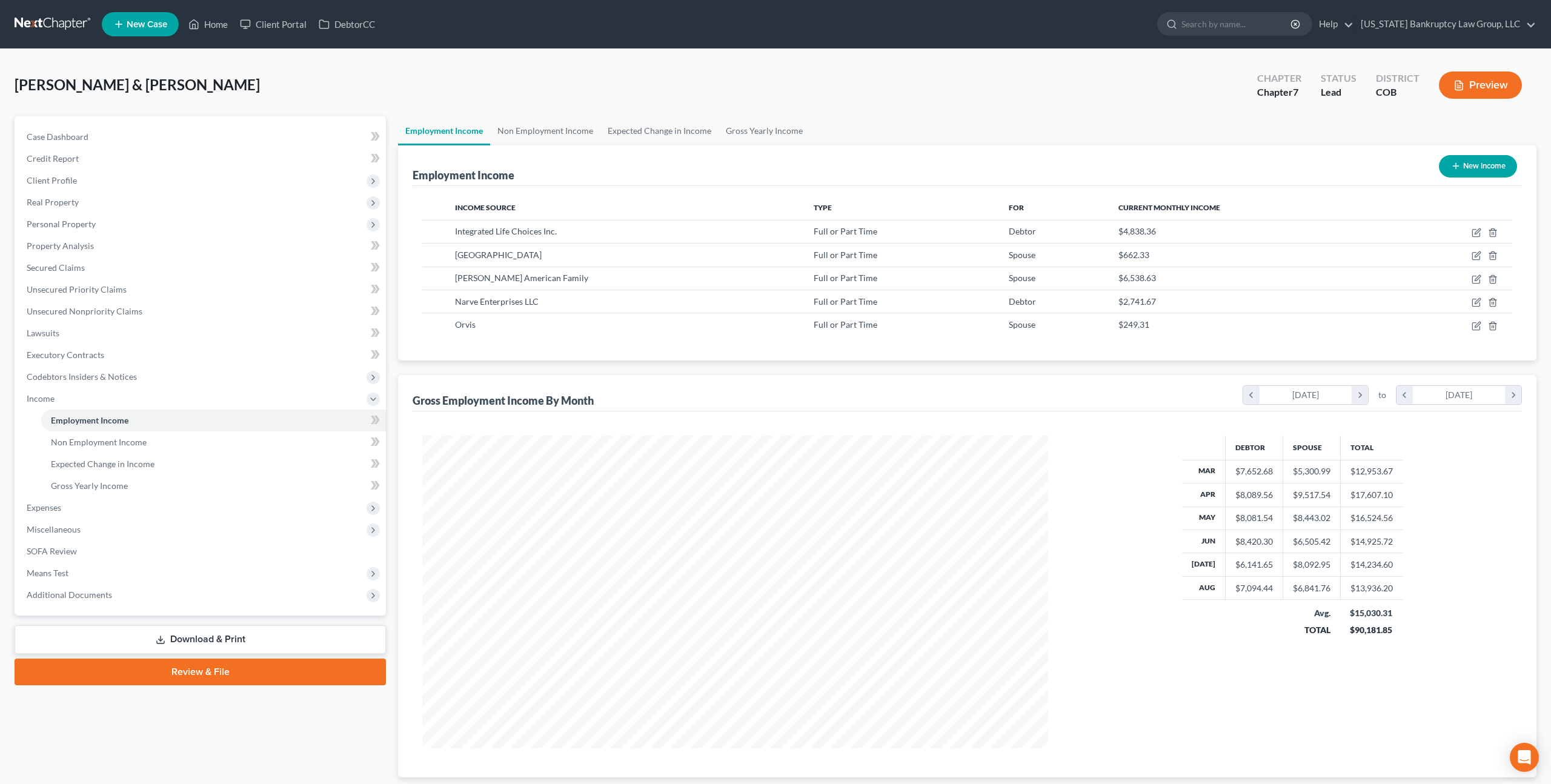
scroll to position [313, 650]
click at [538, 128] on link "Non Employment Income" at bounding box center [545, 131] width 111 height 29
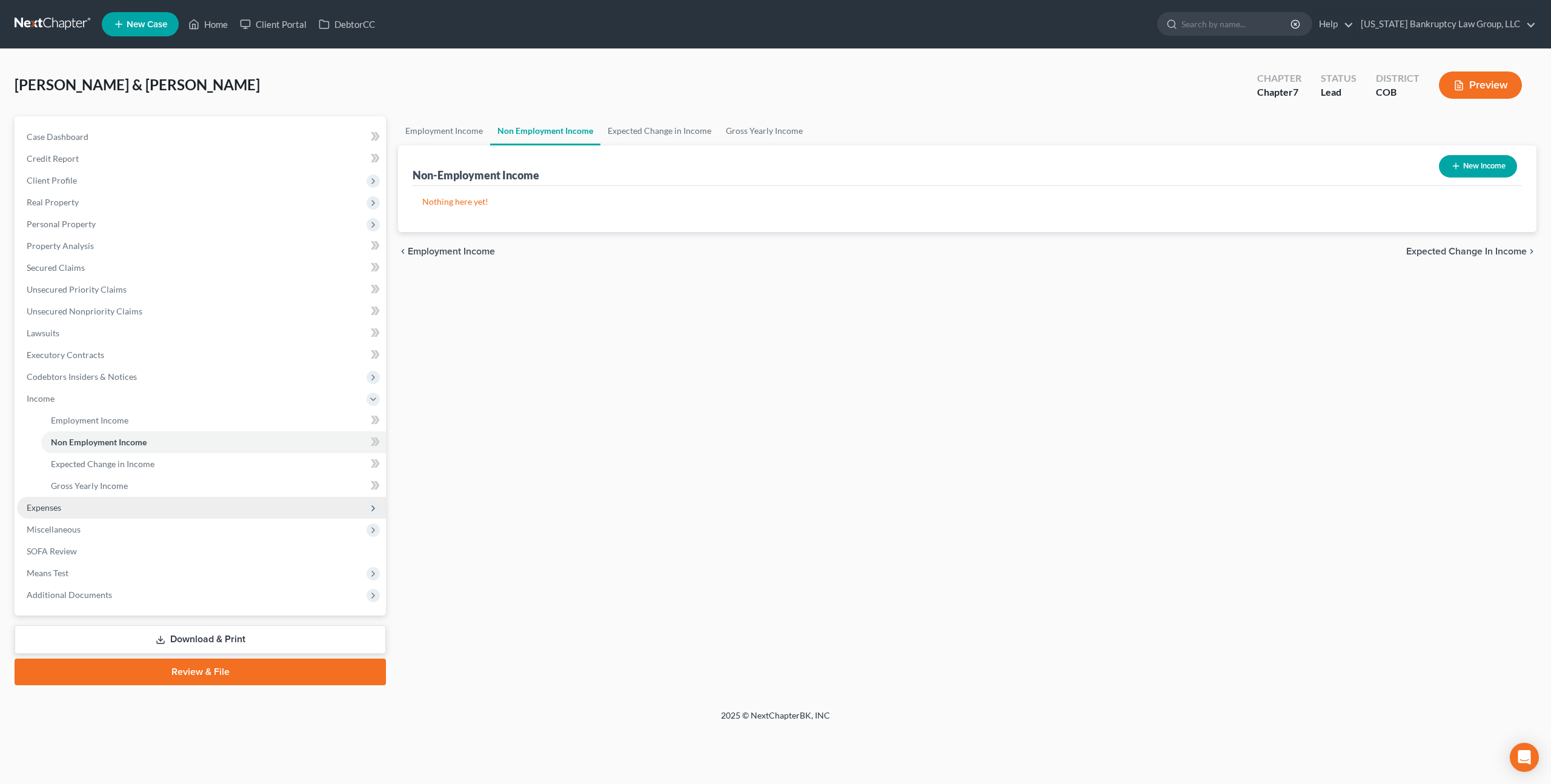
click at [52, 503] on span "Expenses" at bounding box center [44, 507] width 34 height 10
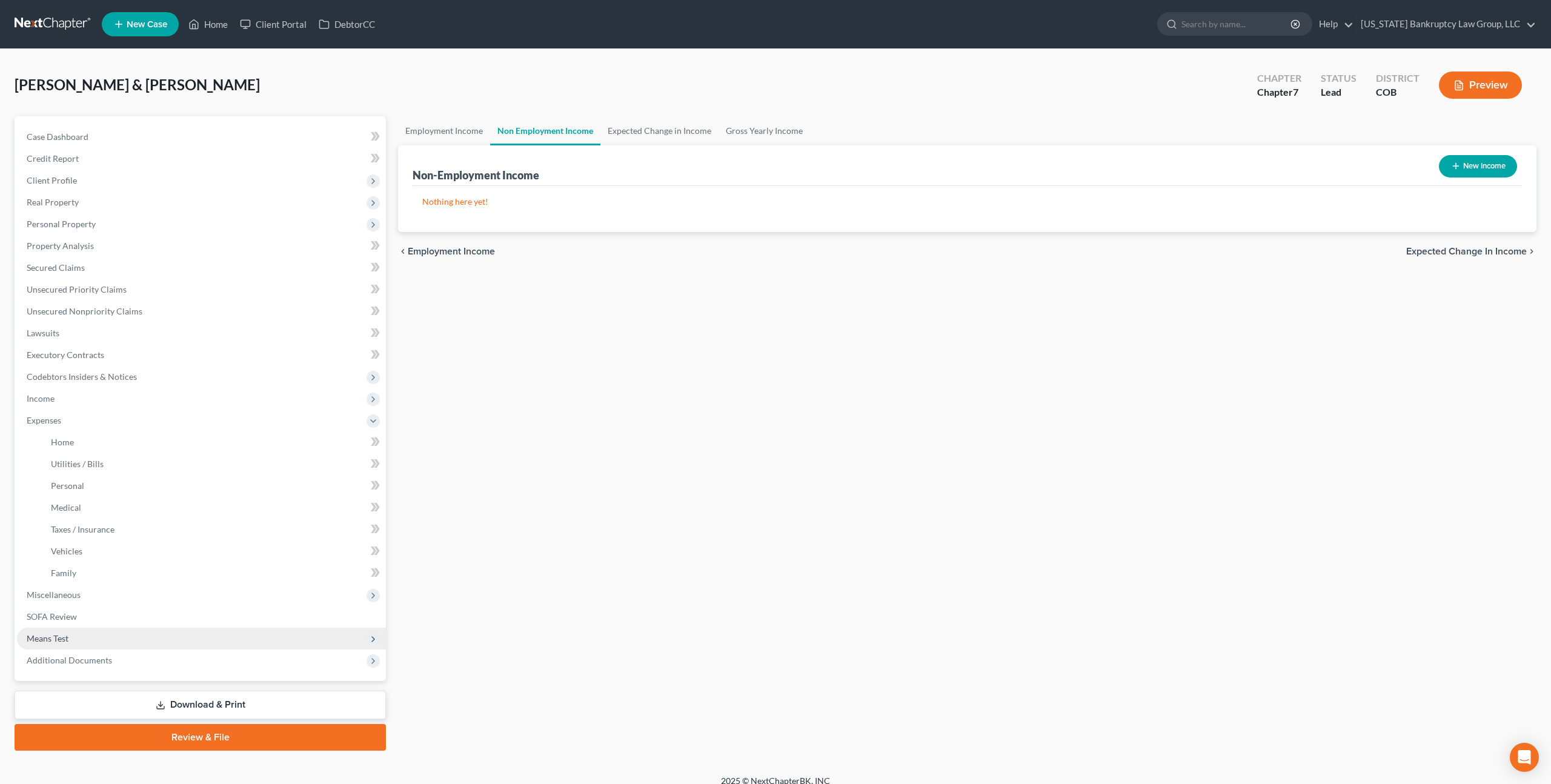
click at [57, 638] on span "Means Test" at bounding box center [47, 638] width 42 height 10
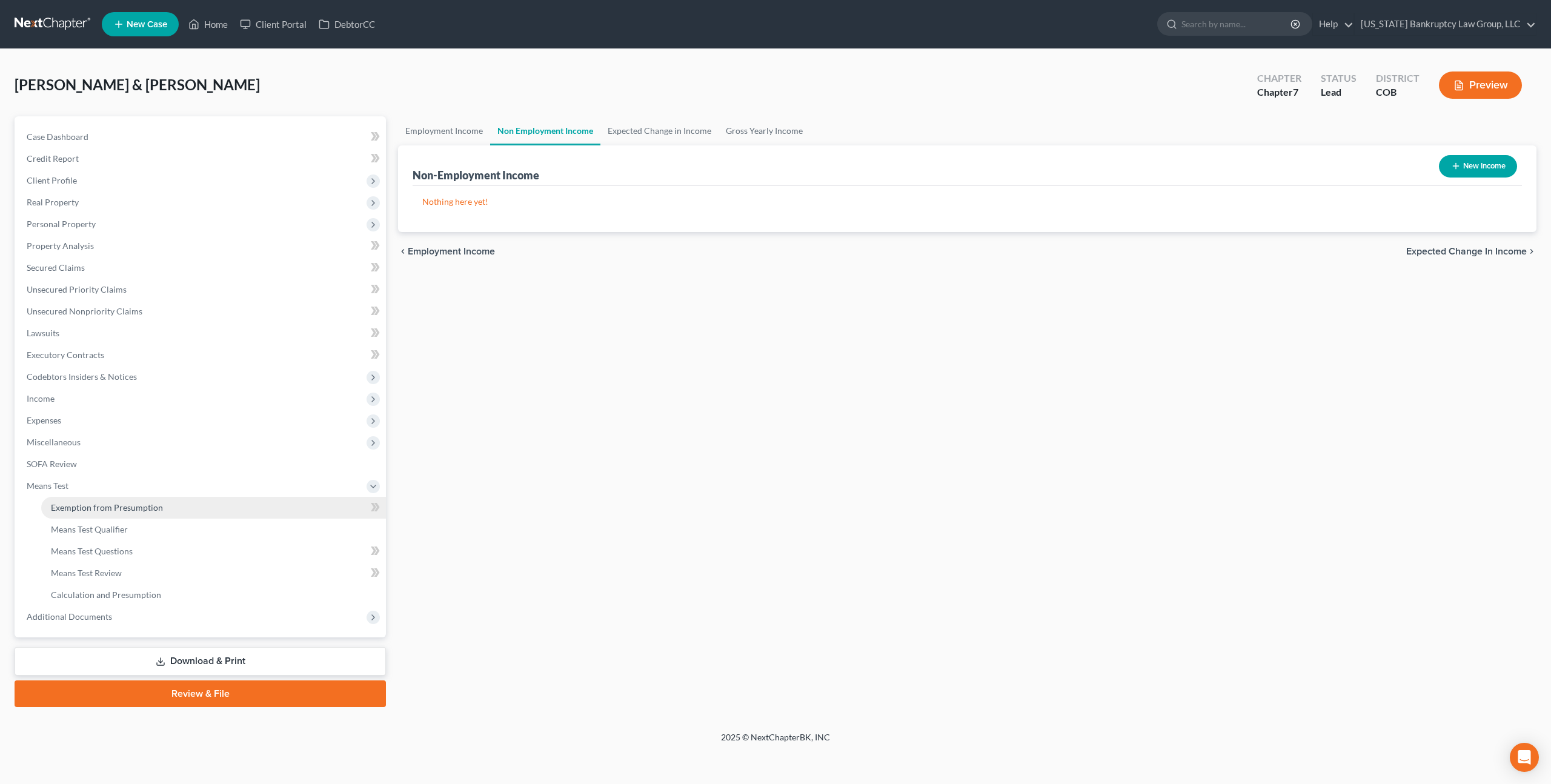
click at [134, 509] on span "Exemption from Presumption" at bounding box center [107, 507] width 112 height 10
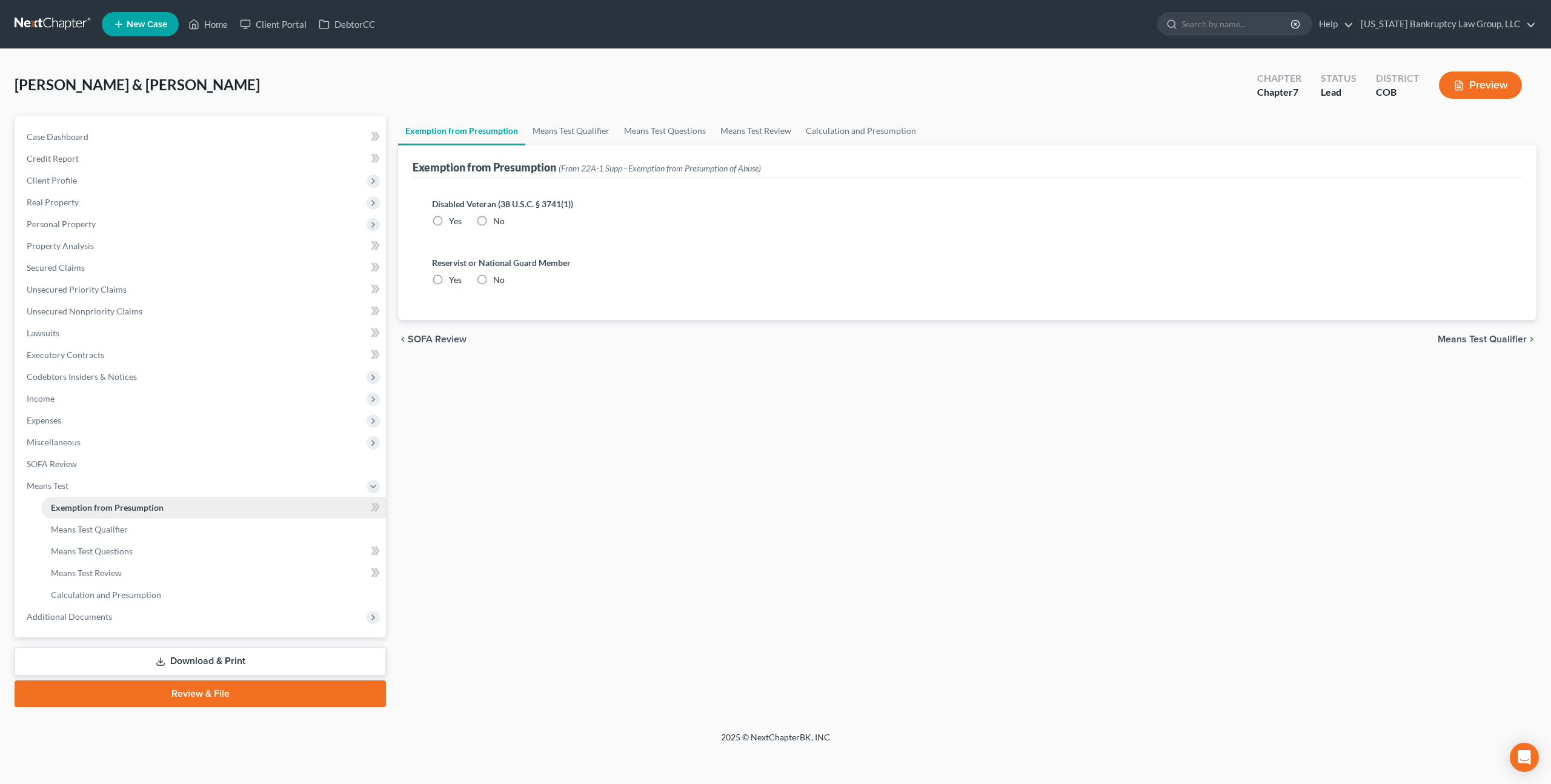
radio input "true"
click at [594, 128] on link "Means Test Qualifier" at bounding box center [571, 131] width 91 height 29
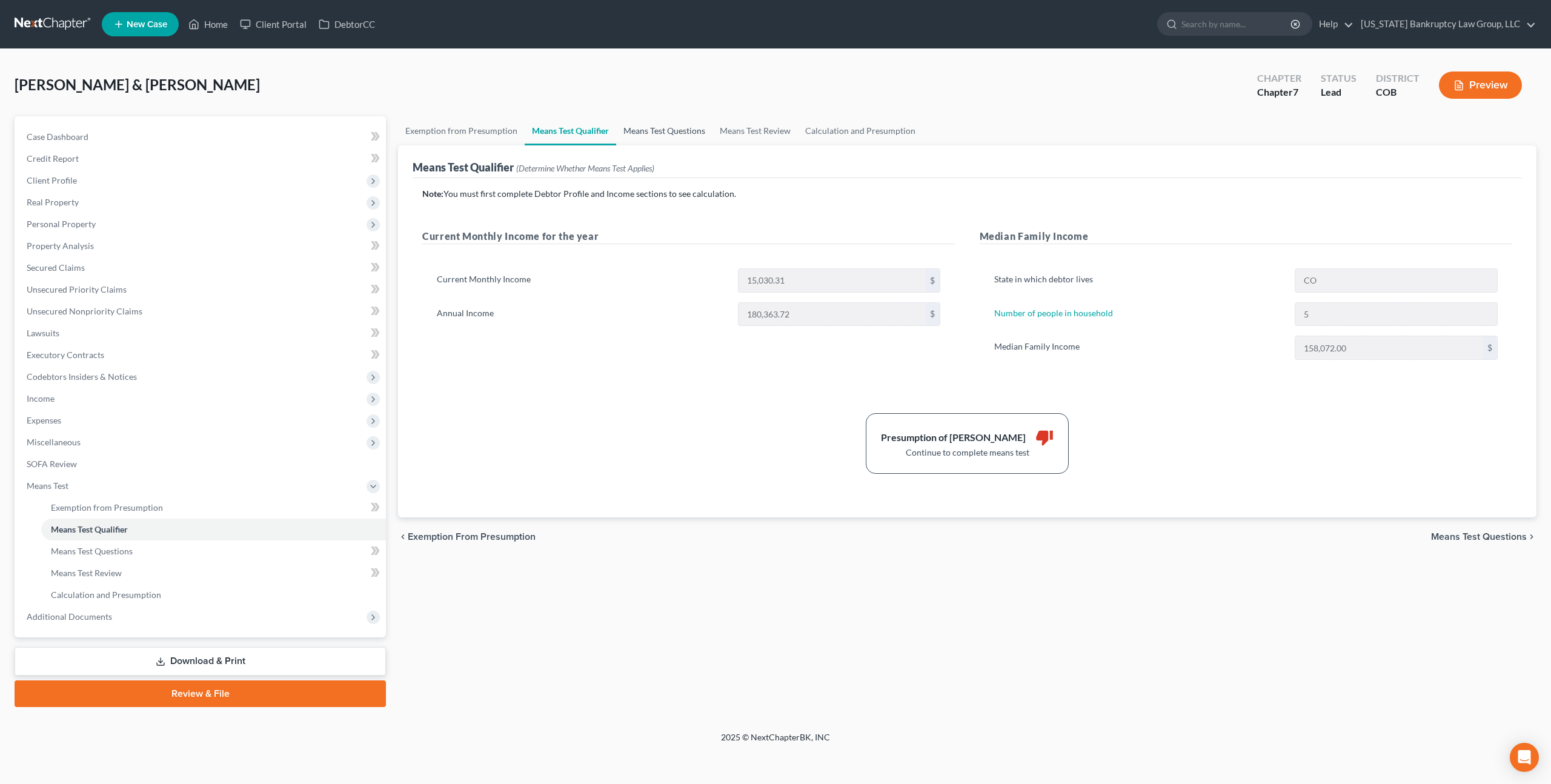
click at [688, 129] on link "Means Test Questions" at bounding box center [665, 131] width 96 height 29
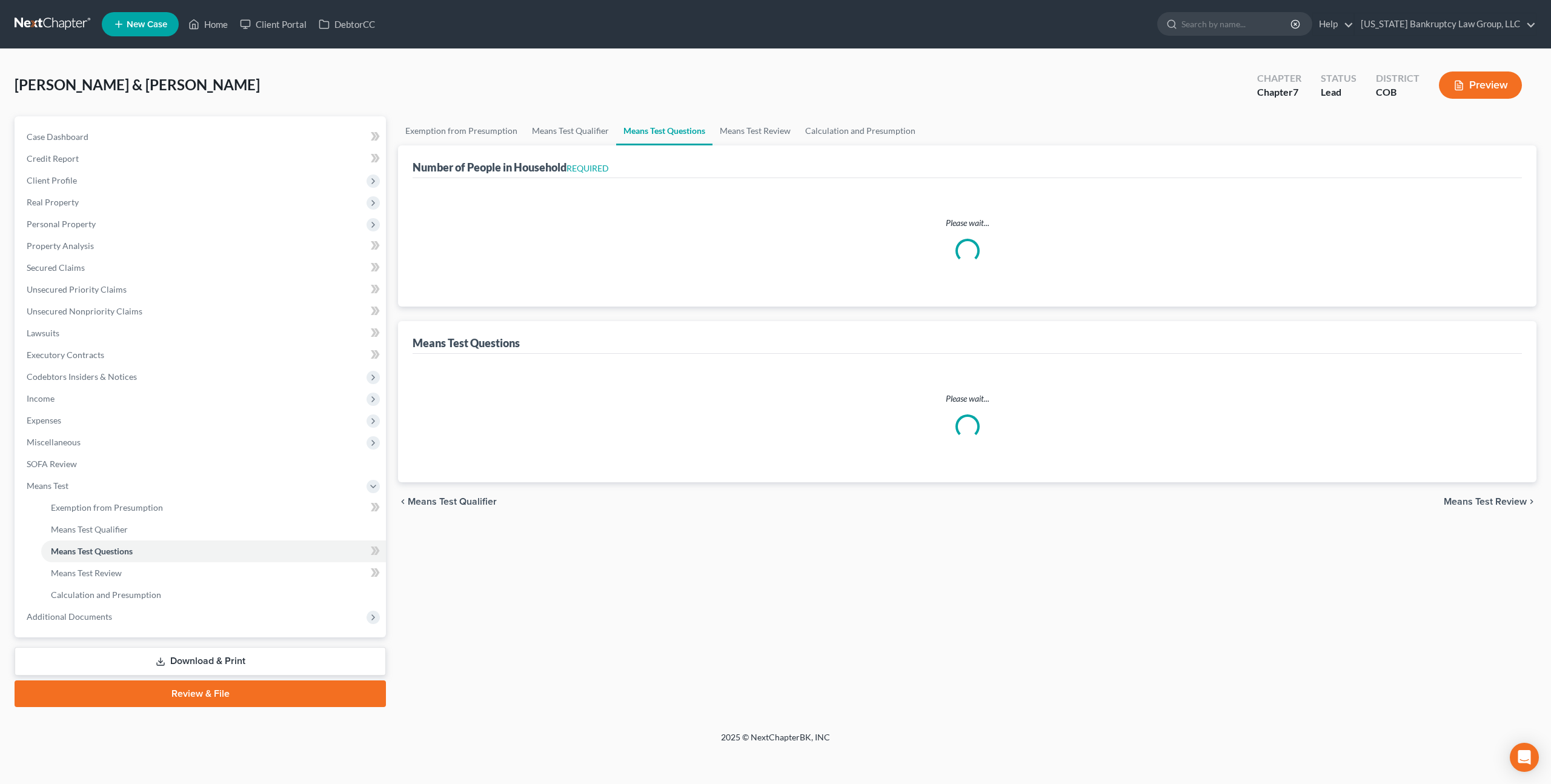
select select "0"
select select "60"
select select "0"
select select "60"
select select "1"
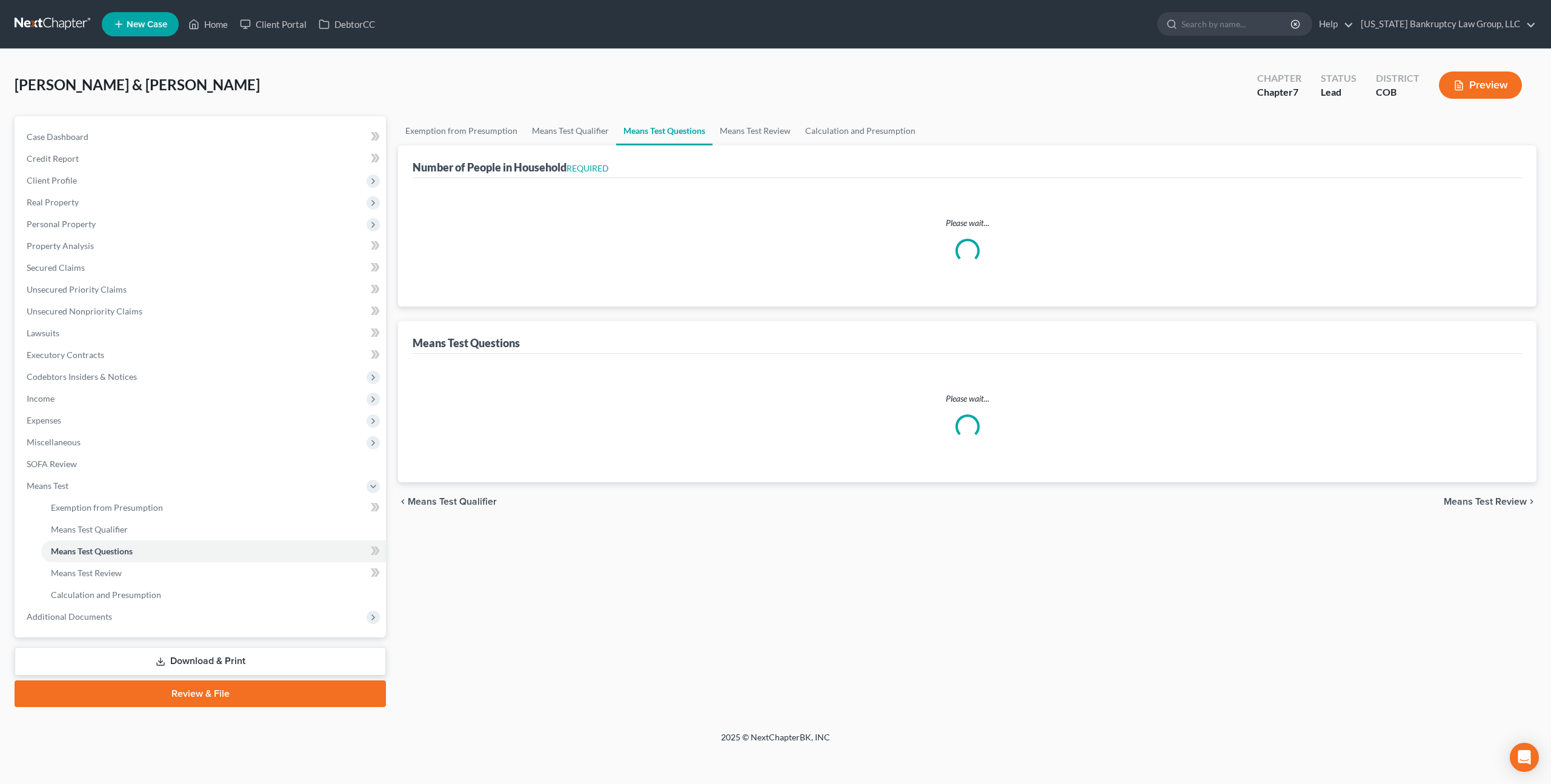
select select "60"
select select "1"
select select "60"
select select "5"
select select "4"
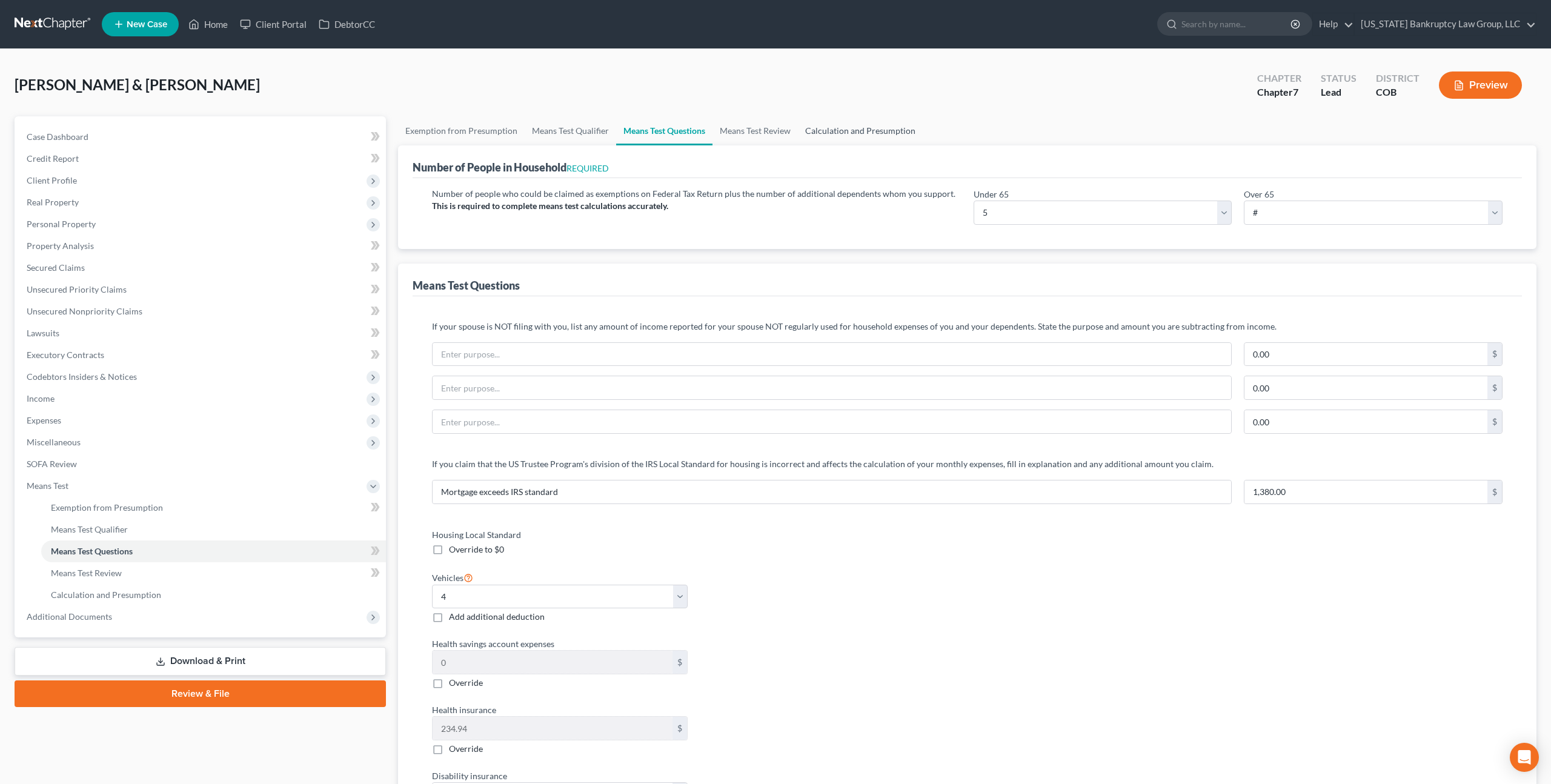
click at [870, 130] on link "Calculation and Presumption" at bounding box center [861, 131] width 125 height 29
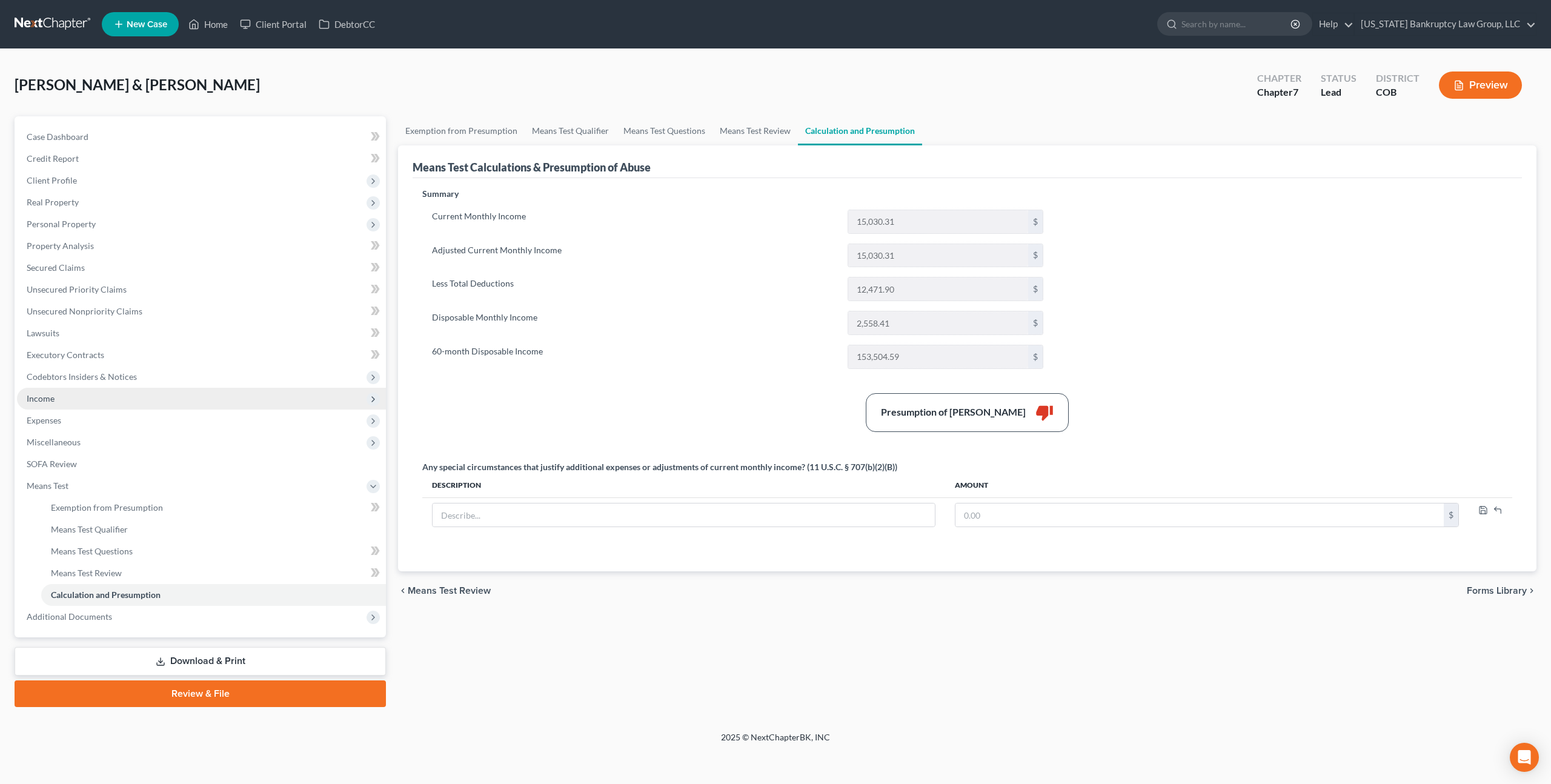
click at [74, 400] on span "Income" at bounding box center [202, 398] width 369 height 22
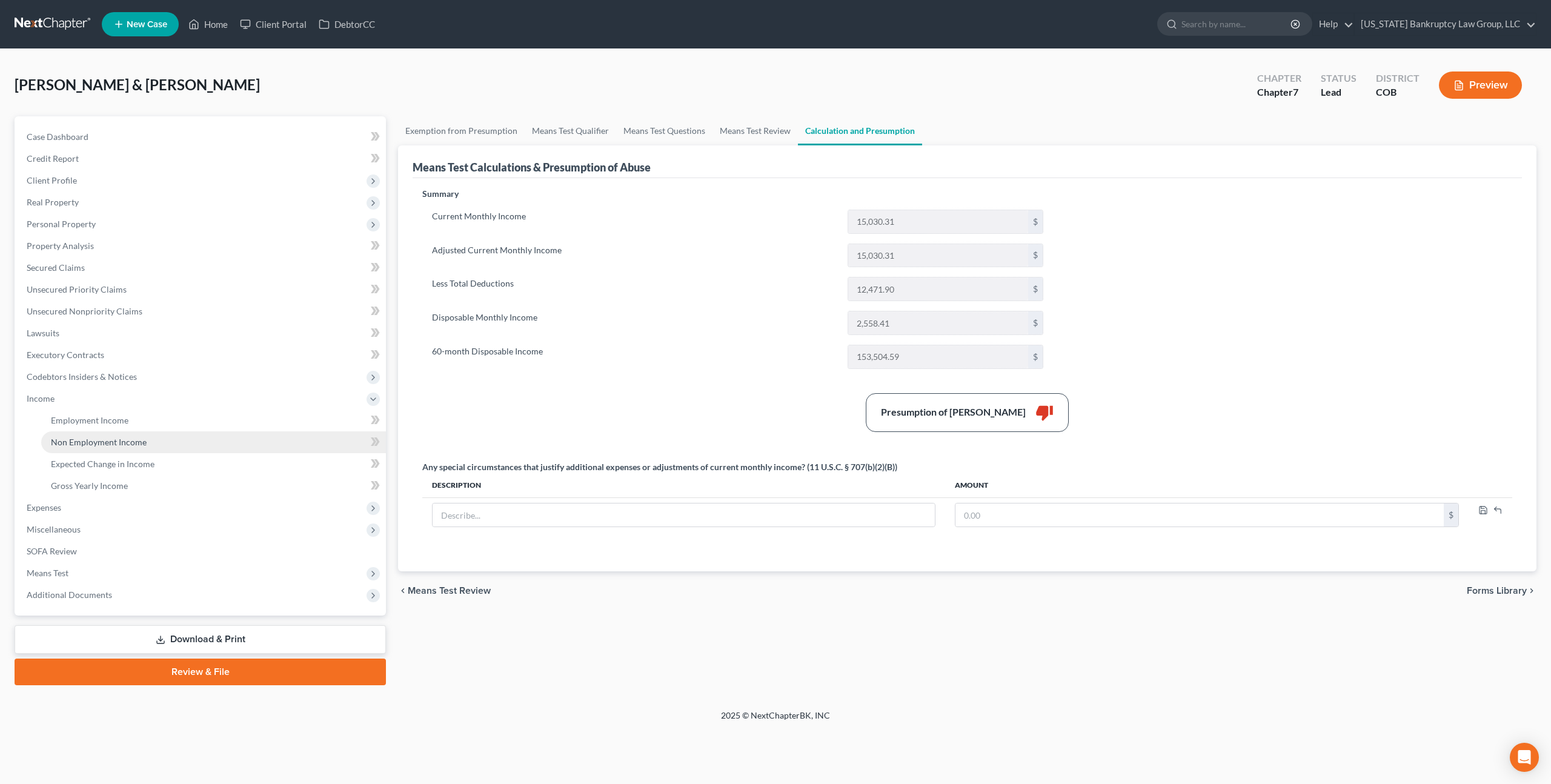
click at [88, 431] on link "Non Employment Income" at bounding box center [213, 442] width 345 height 22
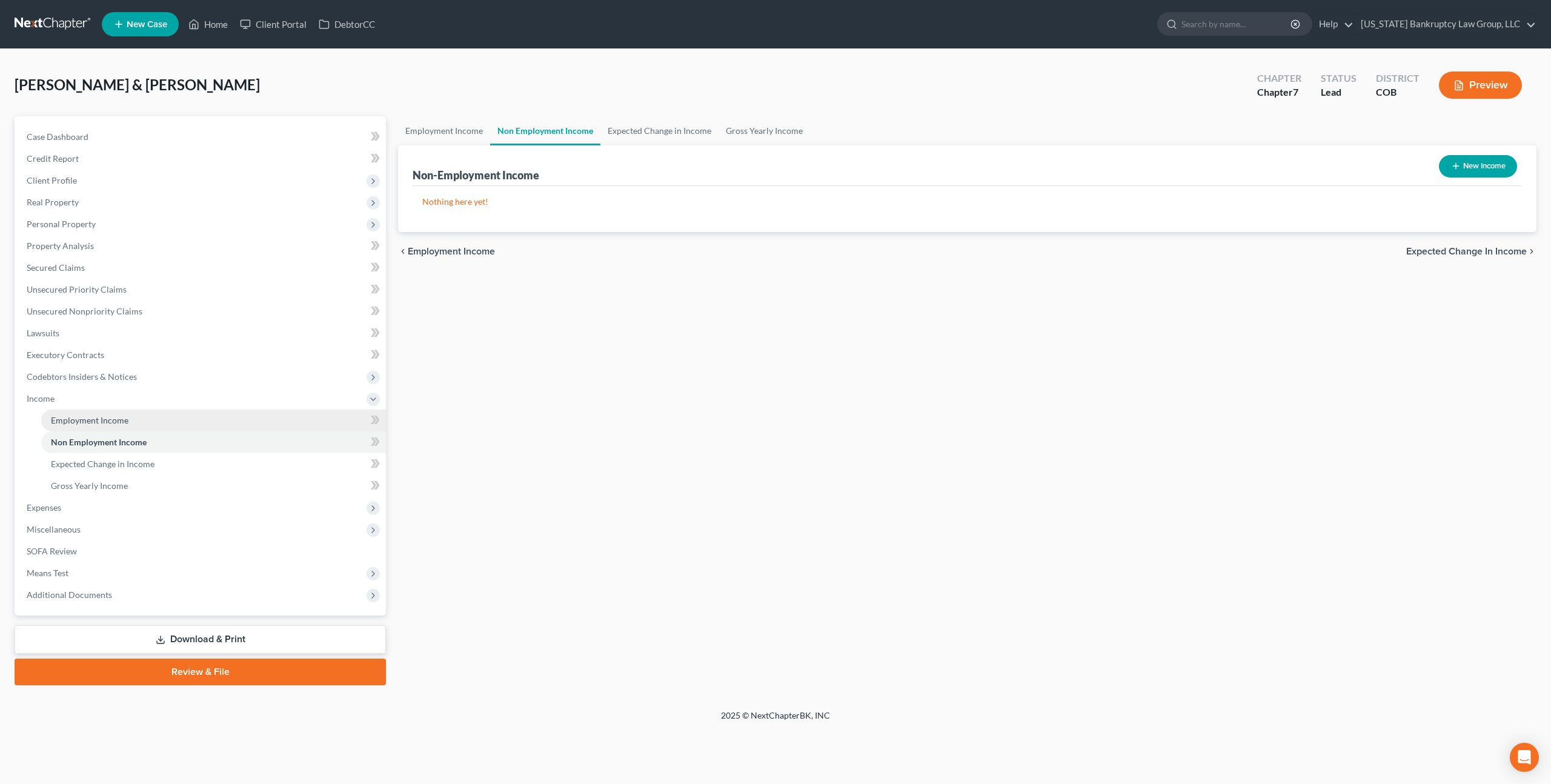
click at [99, 422] on span "Employment Income" at bounding box center [90, 420] width 78 height 10
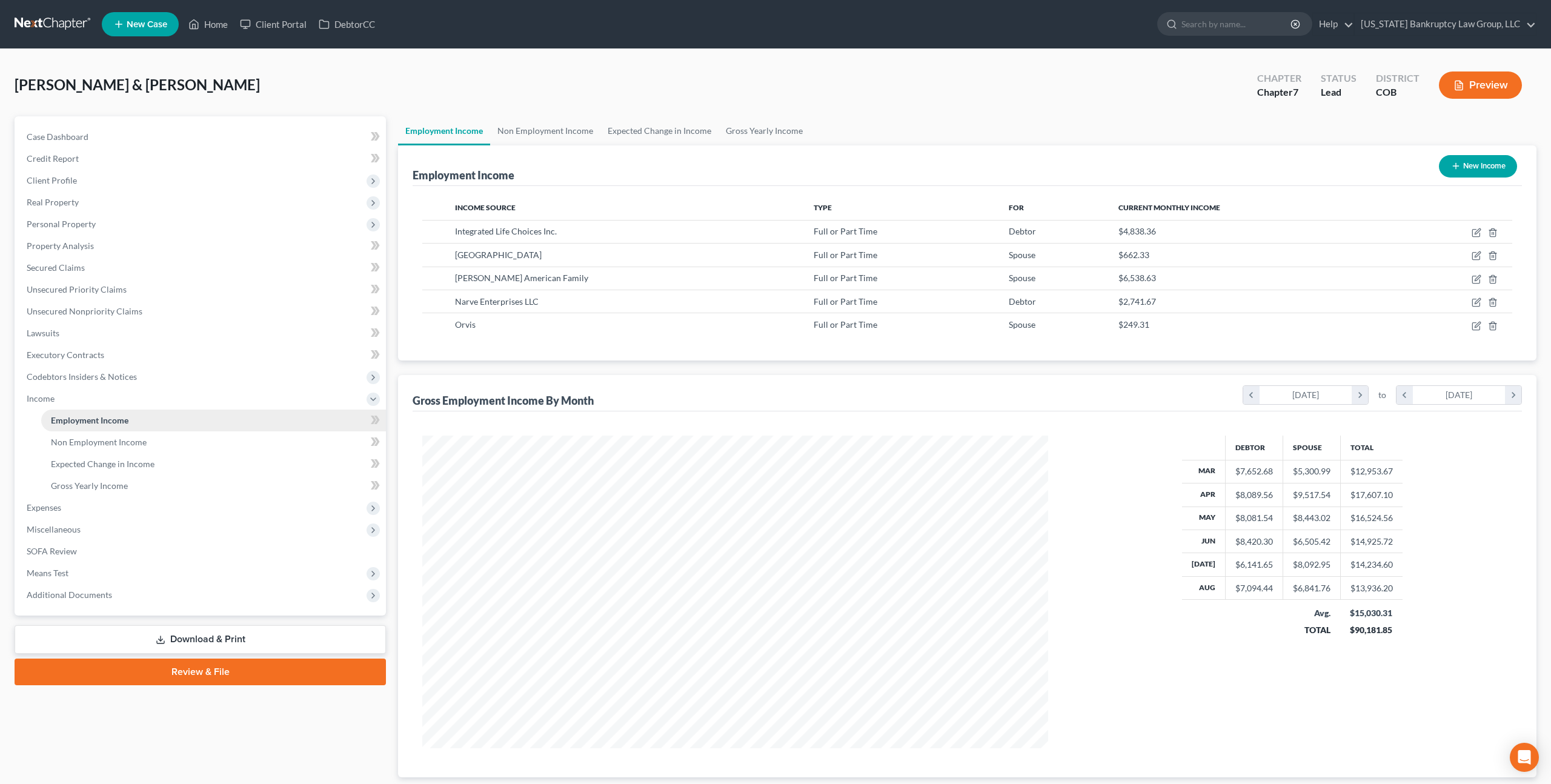
scroll to position [313, 650]
click at [1476, 231] on icon "button" at bounding box center [1477, 232] width 10 height 10
select select "0"
select select "30"
select select "0"
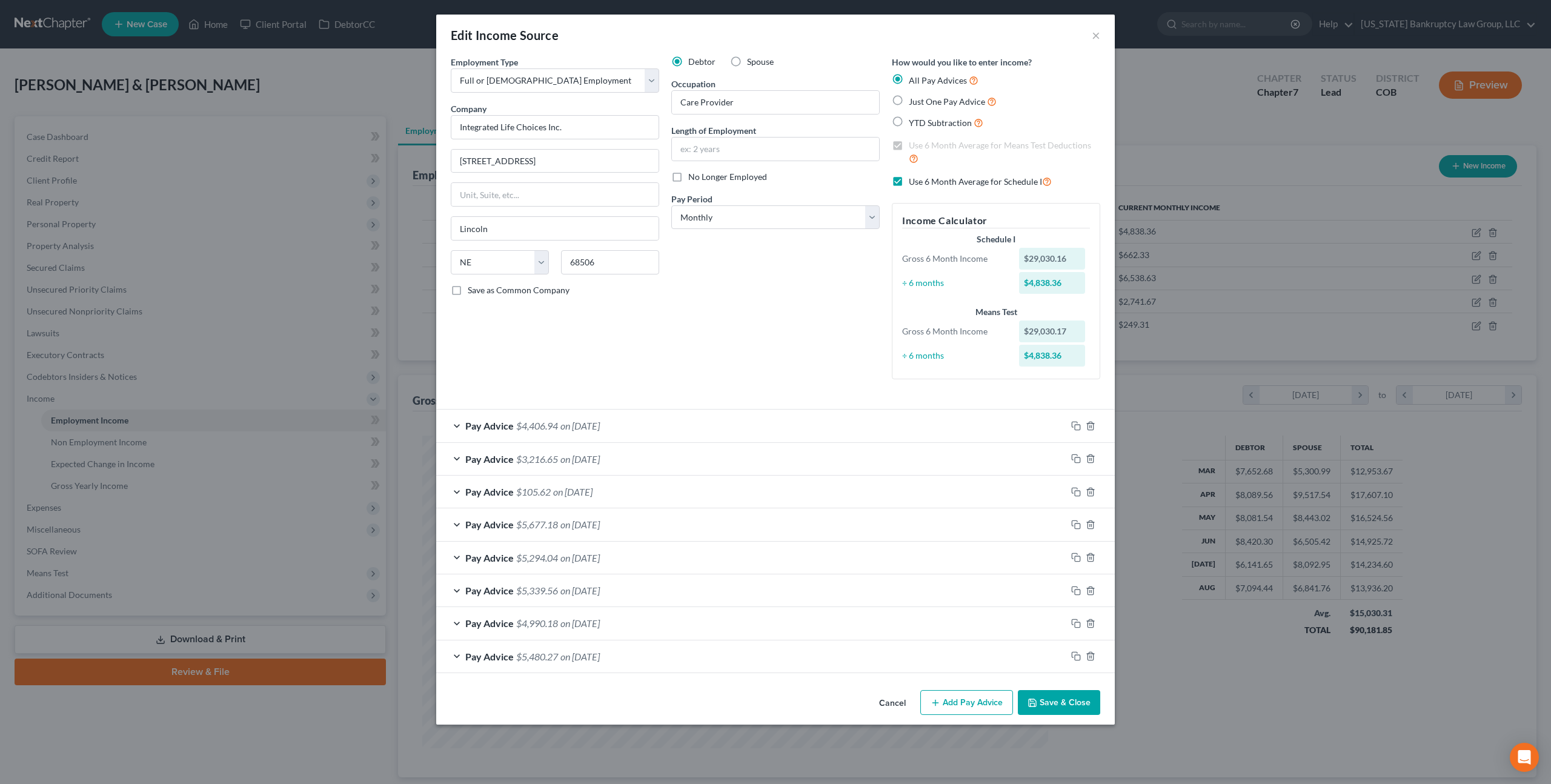
click at [1041, 695] on button "Save & Close" at bounding box center [1059, 702] width 83 height 25
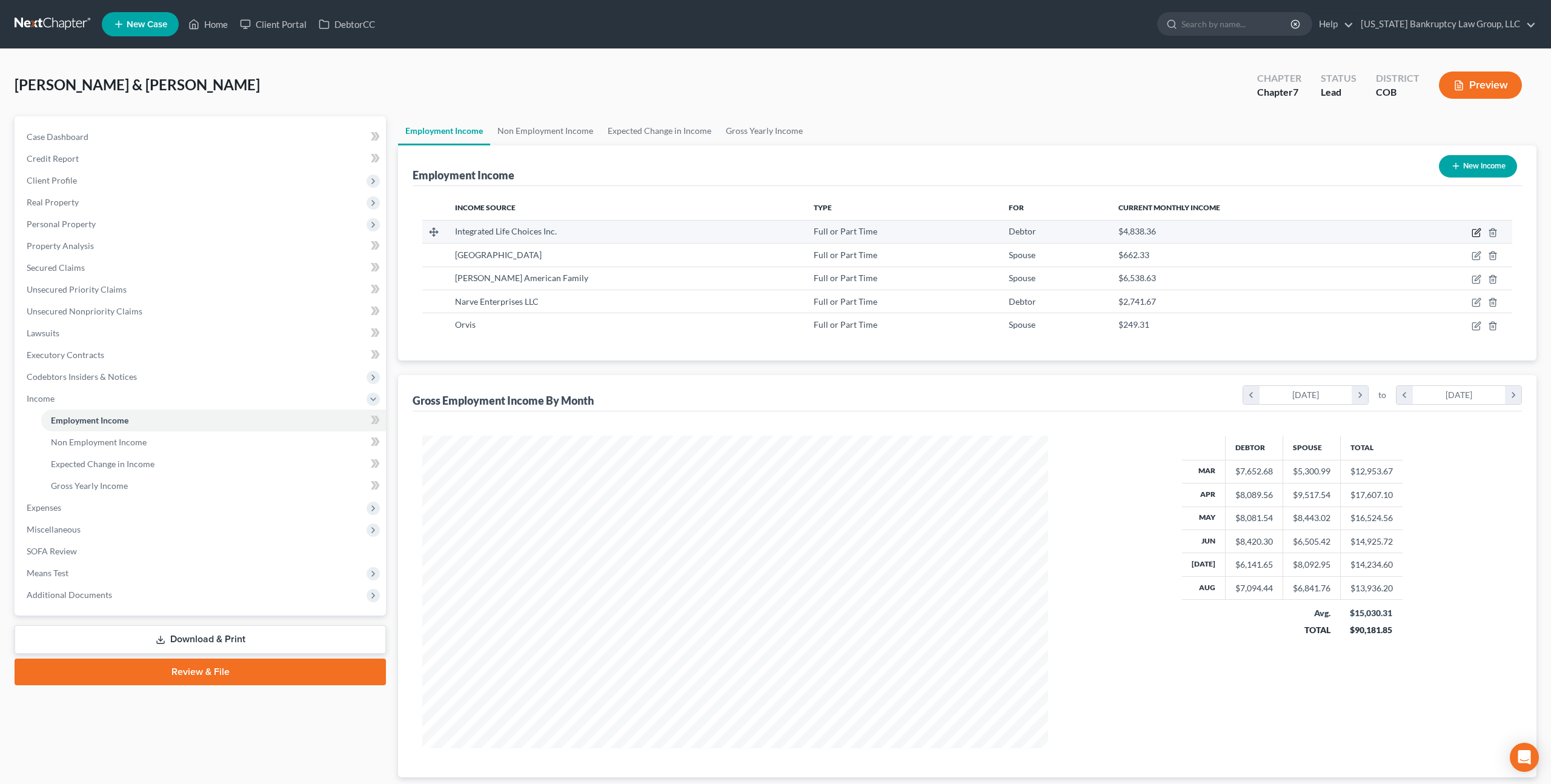
click at [1477, 233] on icon "button" at bounding box center [1478, 231] width 6 height 6
select select "0"
select select "30"
select select "0"
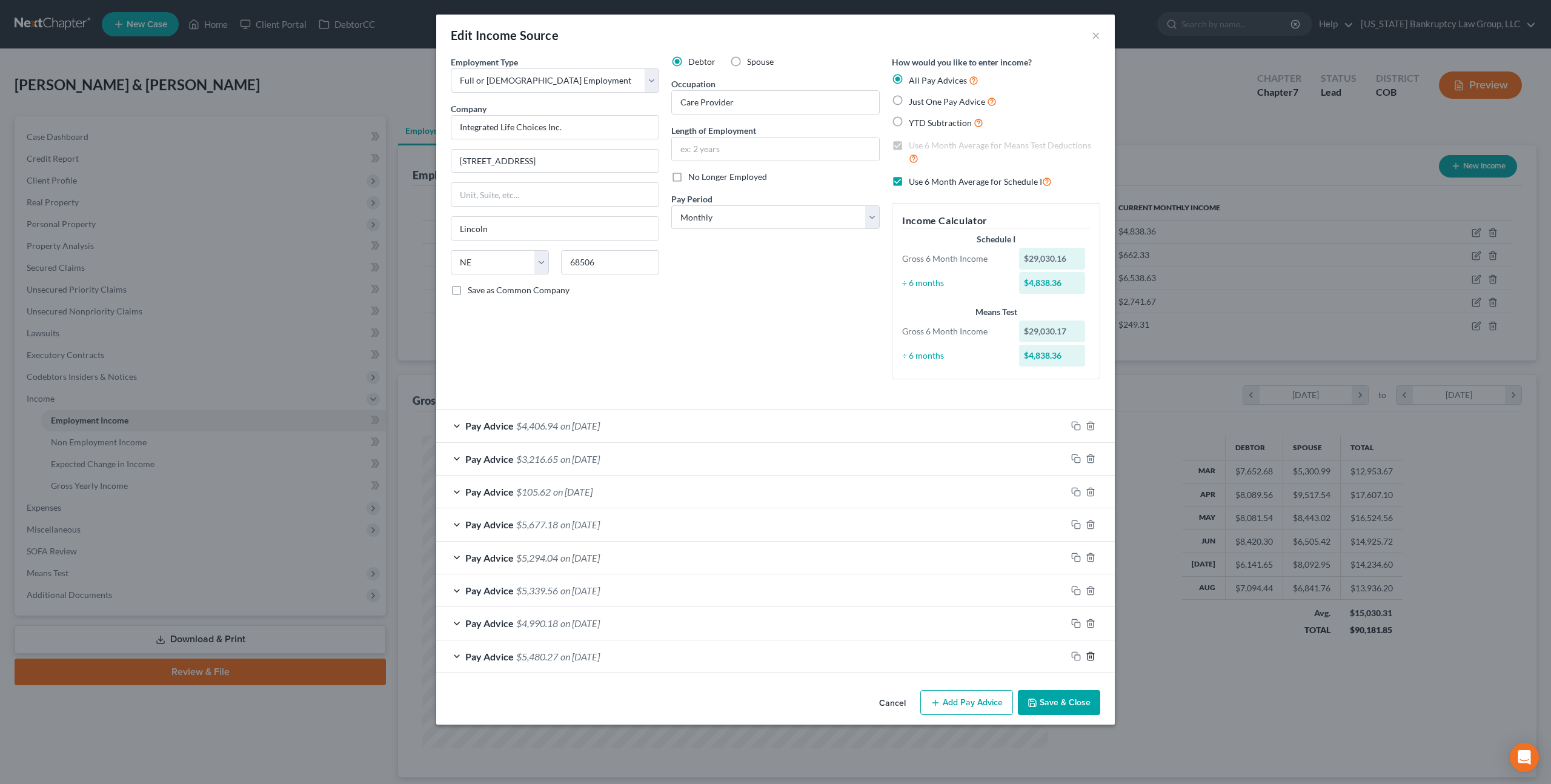
click at [1093, 655] on icon "button" at bounding box center [1091, 656] width 6 height 8
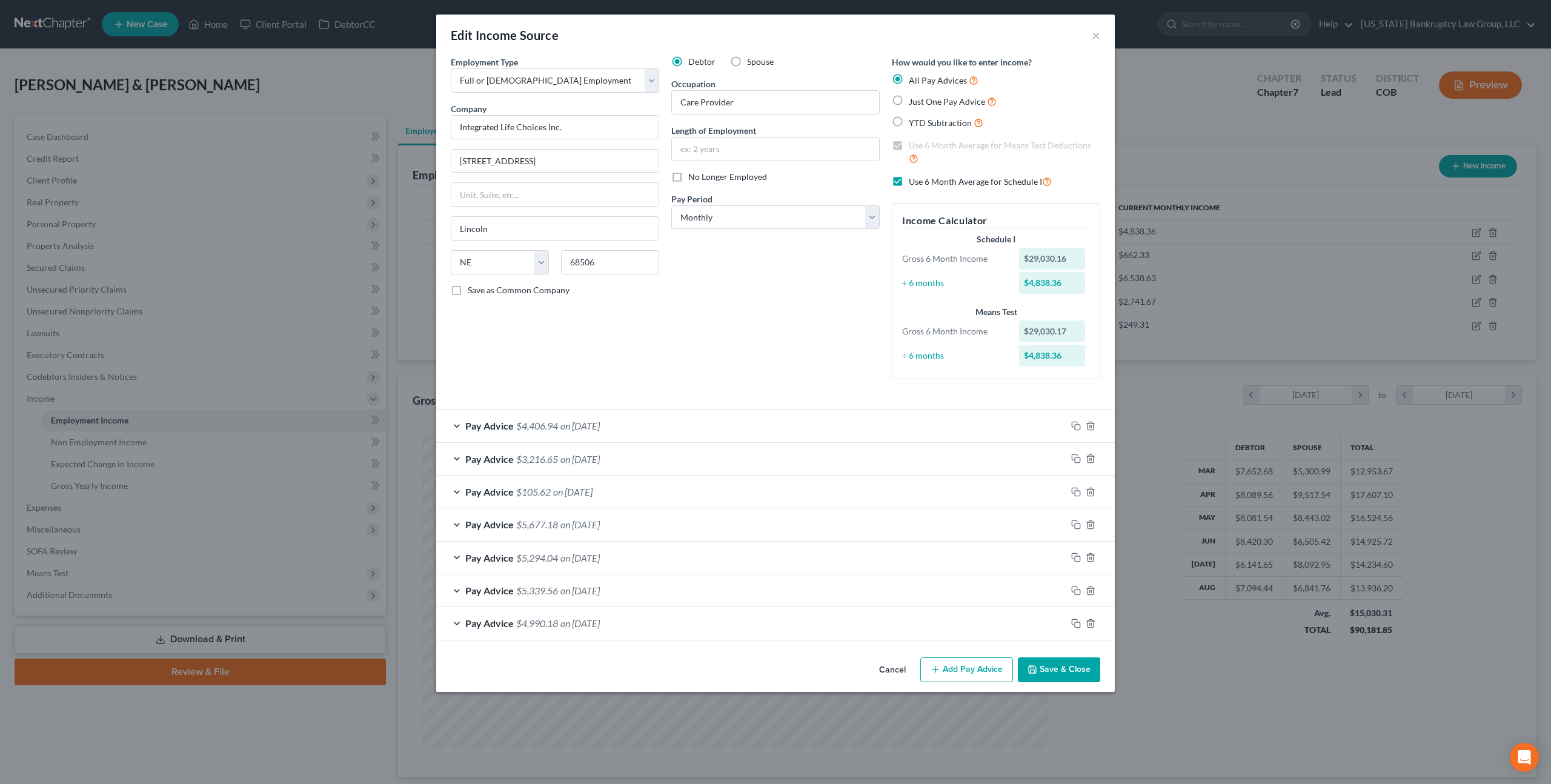
click at [1055, 677] on button "Save & Close" at bounding box center [1059, 669] width 83 height 25
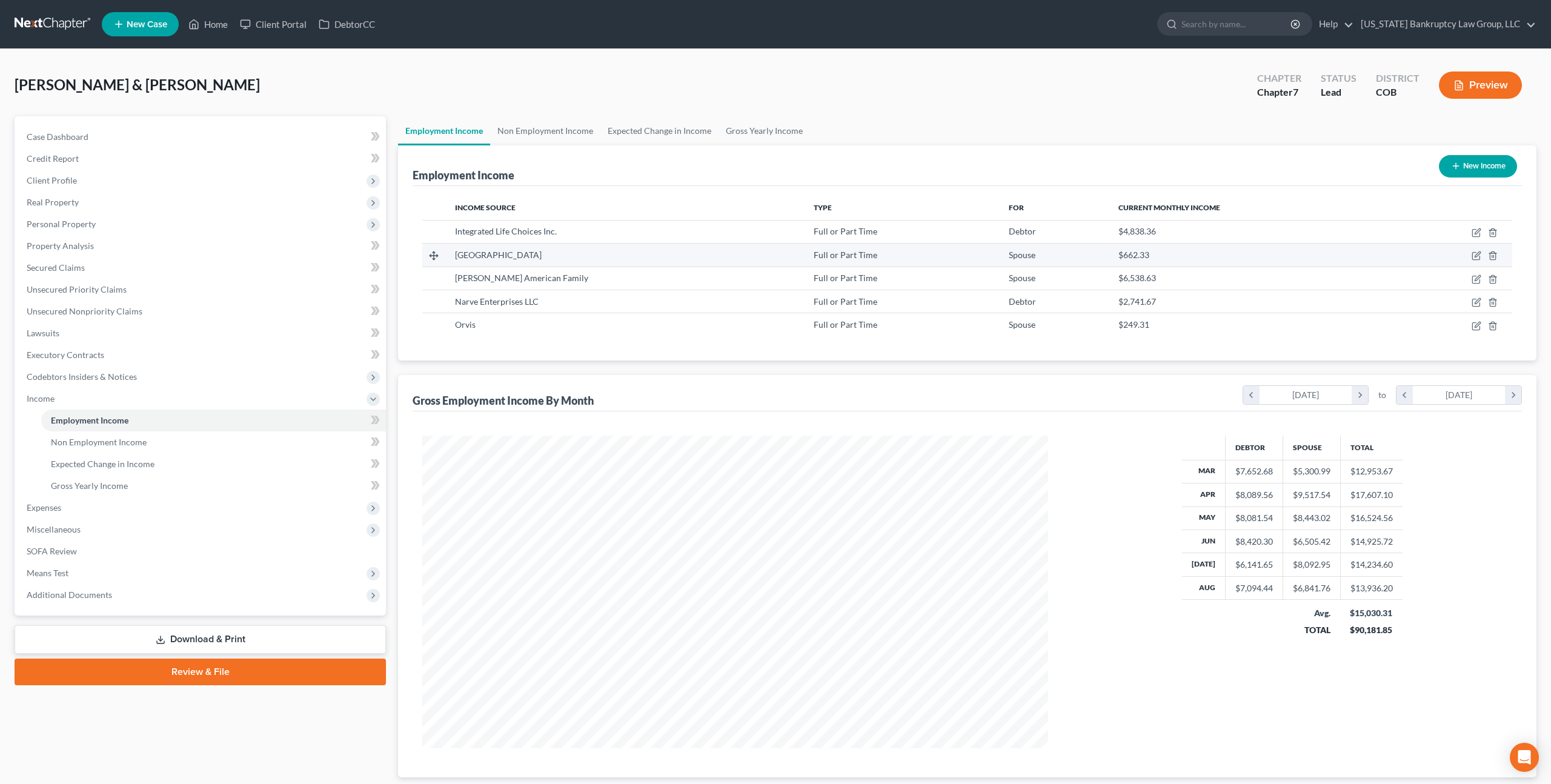
click at [613, 261] on td "Littleton Public Schools" at bounding box center [625, 255] width 360 height 23
click at [1479, 256] on icon "button" at bounding box center [1477, 256] width 10 height 10
select select "0"
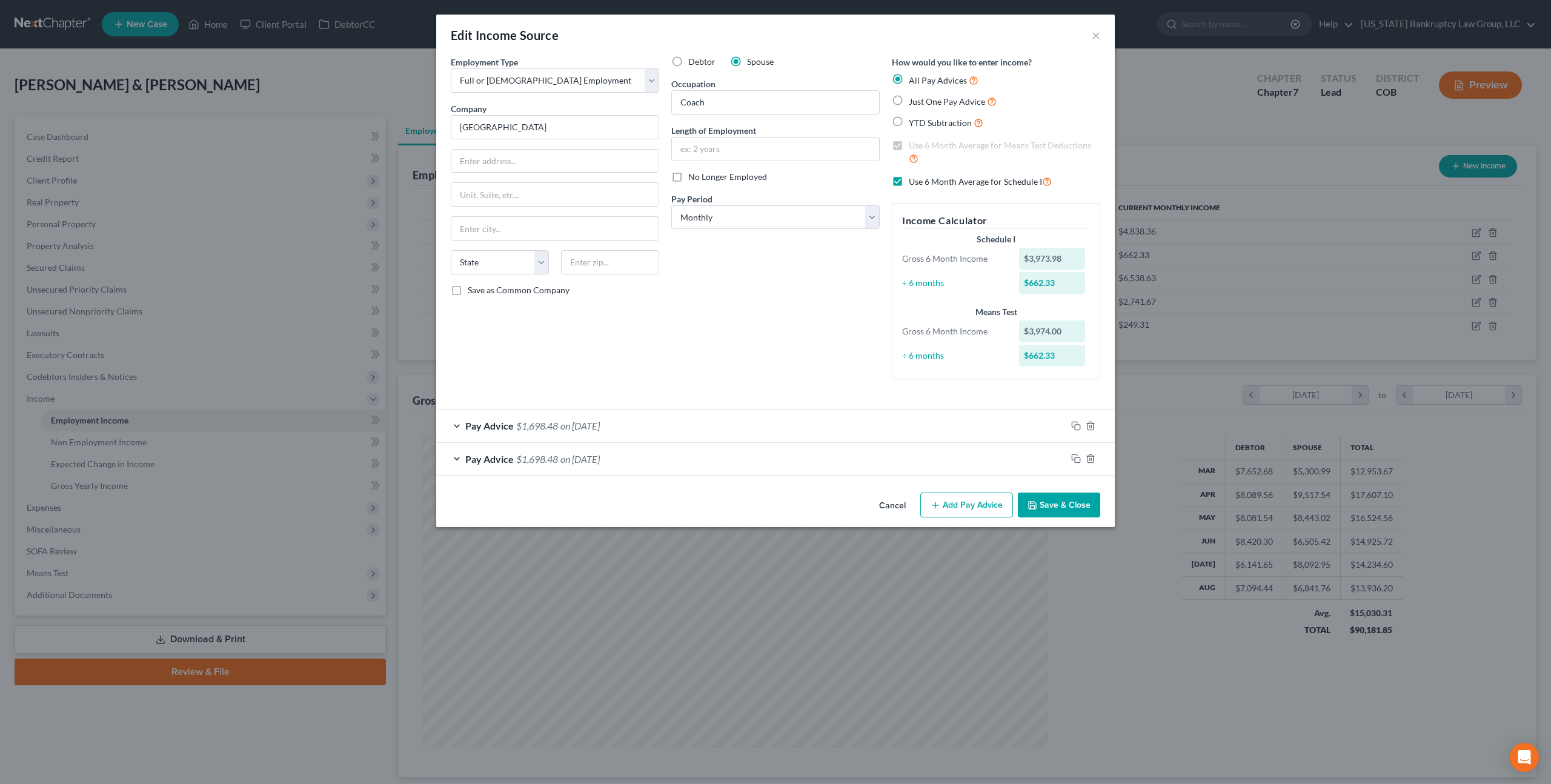
click at [1045, 504] on button "Save & Close" at bounding box center [1059, 504] width 83 height 25
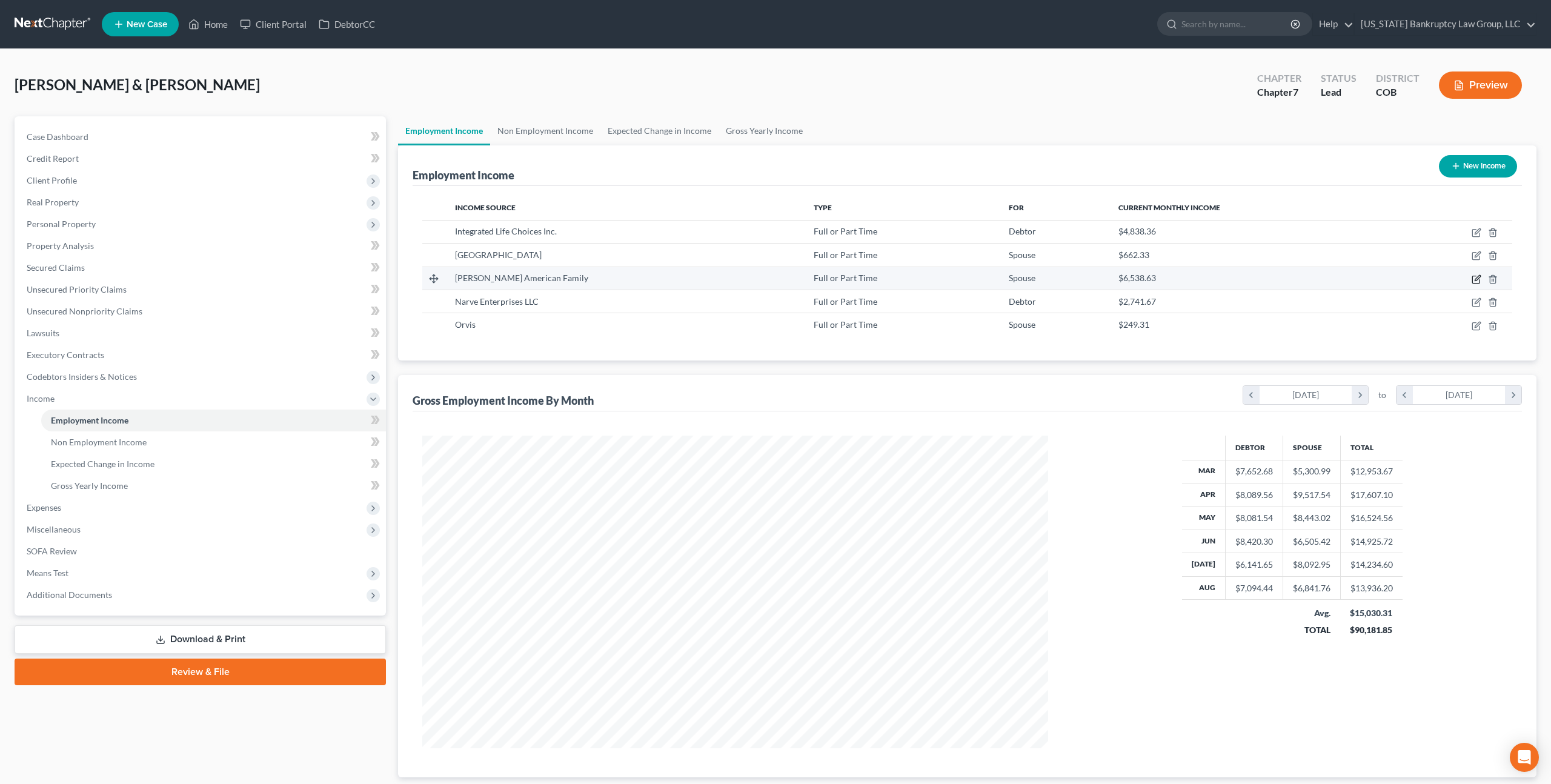
click at [1477, 279] on icon "button" at bounding box center [1477, 279] width 10 height 10
select select "0"
select select "5"
select select "3"
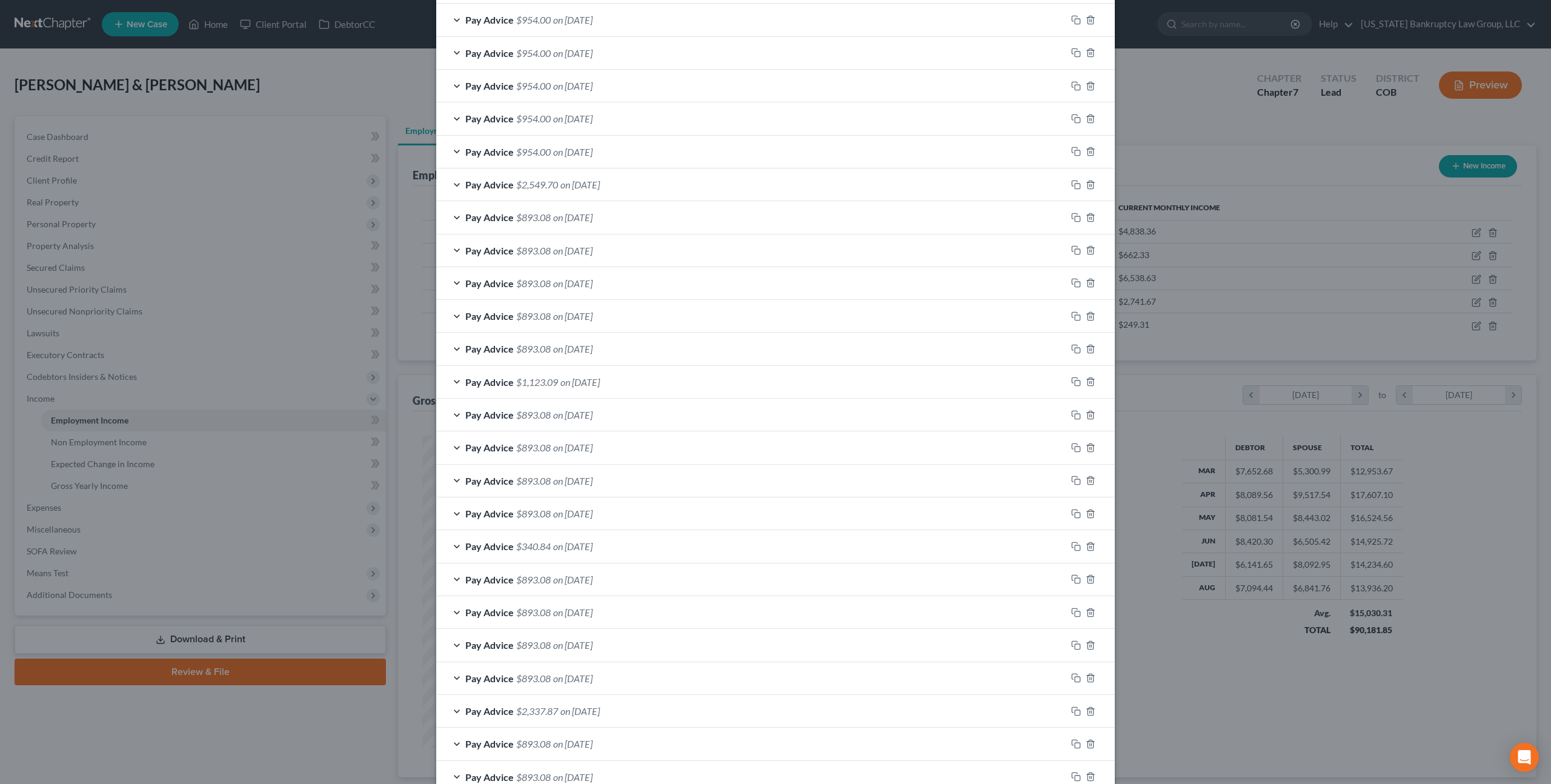
scroll to position [0, 0]
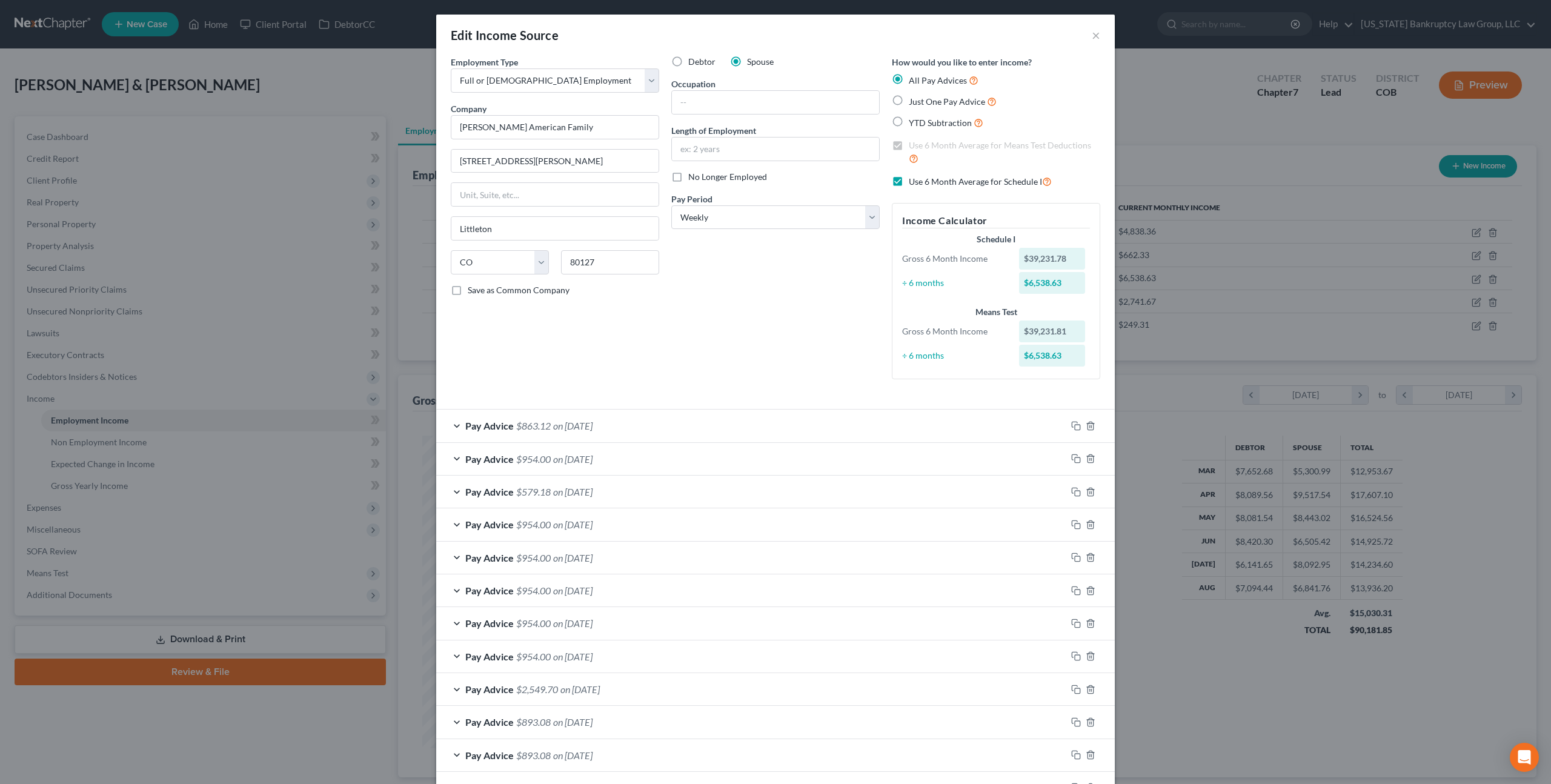
click at [871, 381] on div "Debtor Spouse Occupation Length of Employment No Longer Employed Pay Period * S…" at bounding box center [775, 222] width 220 height 333
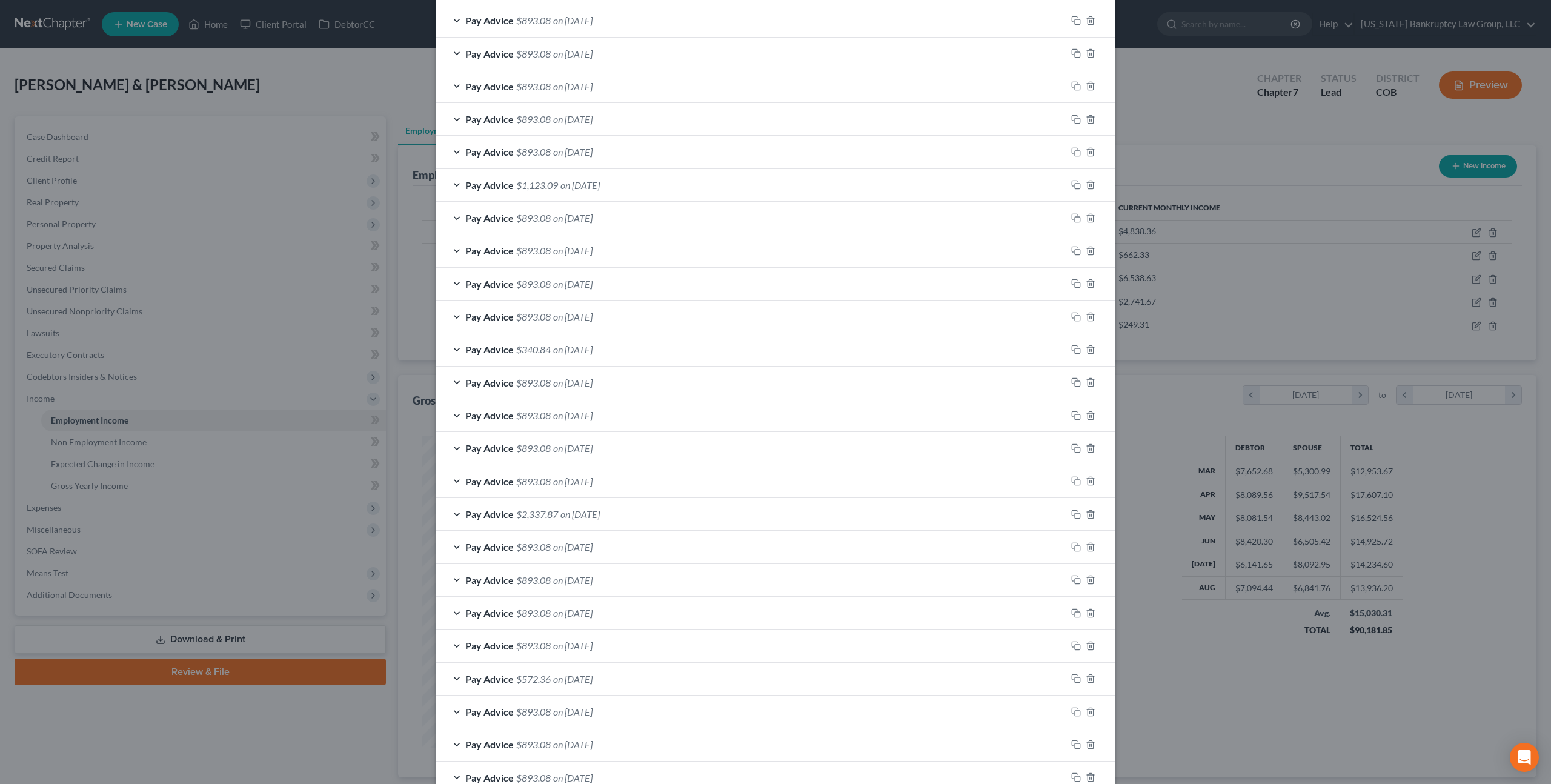
scroll to position [910, 0]
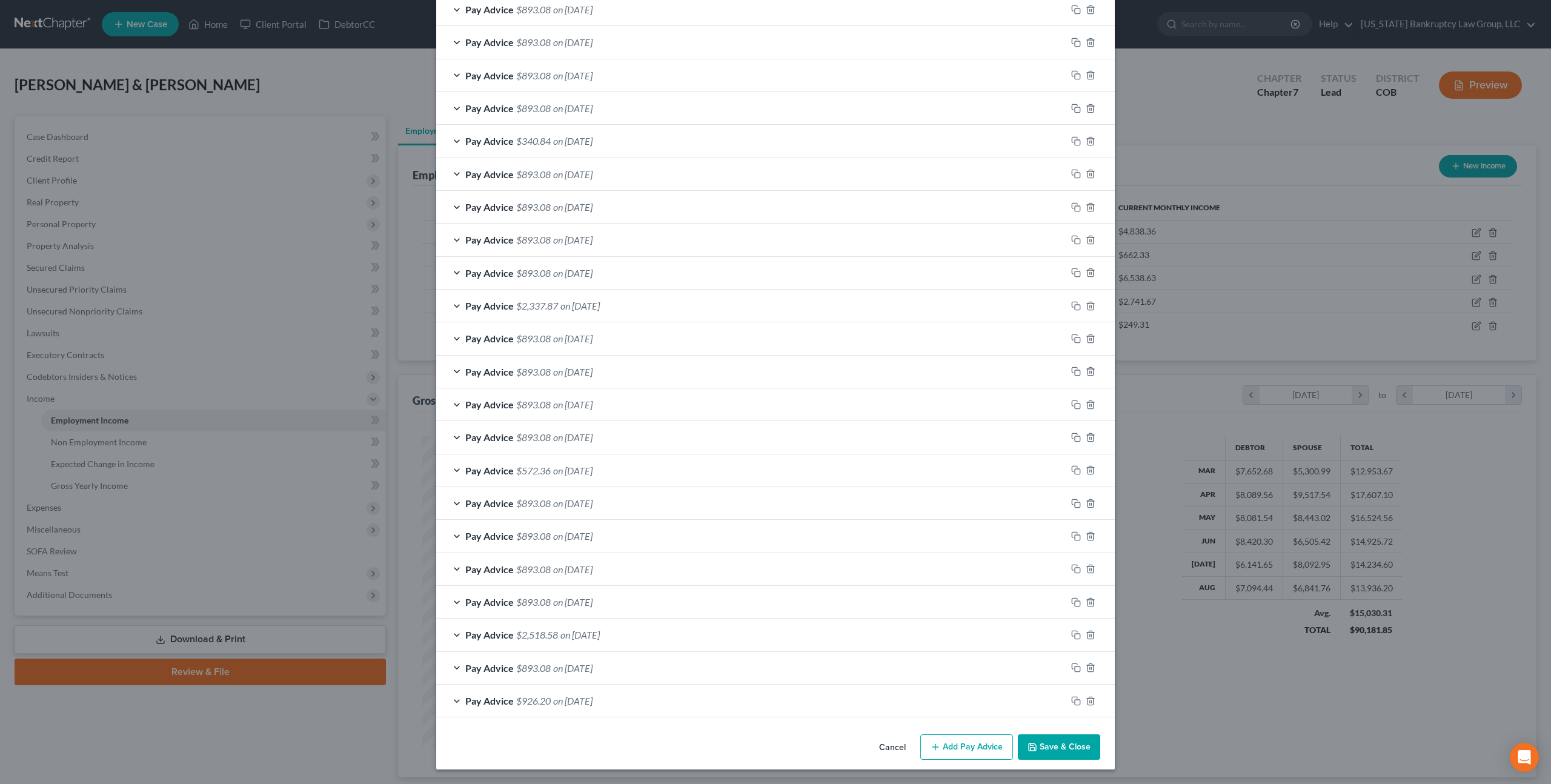
click at [1046, 747] on button "Save & Close" at bounding box center [1059, 746] width 83 height 25
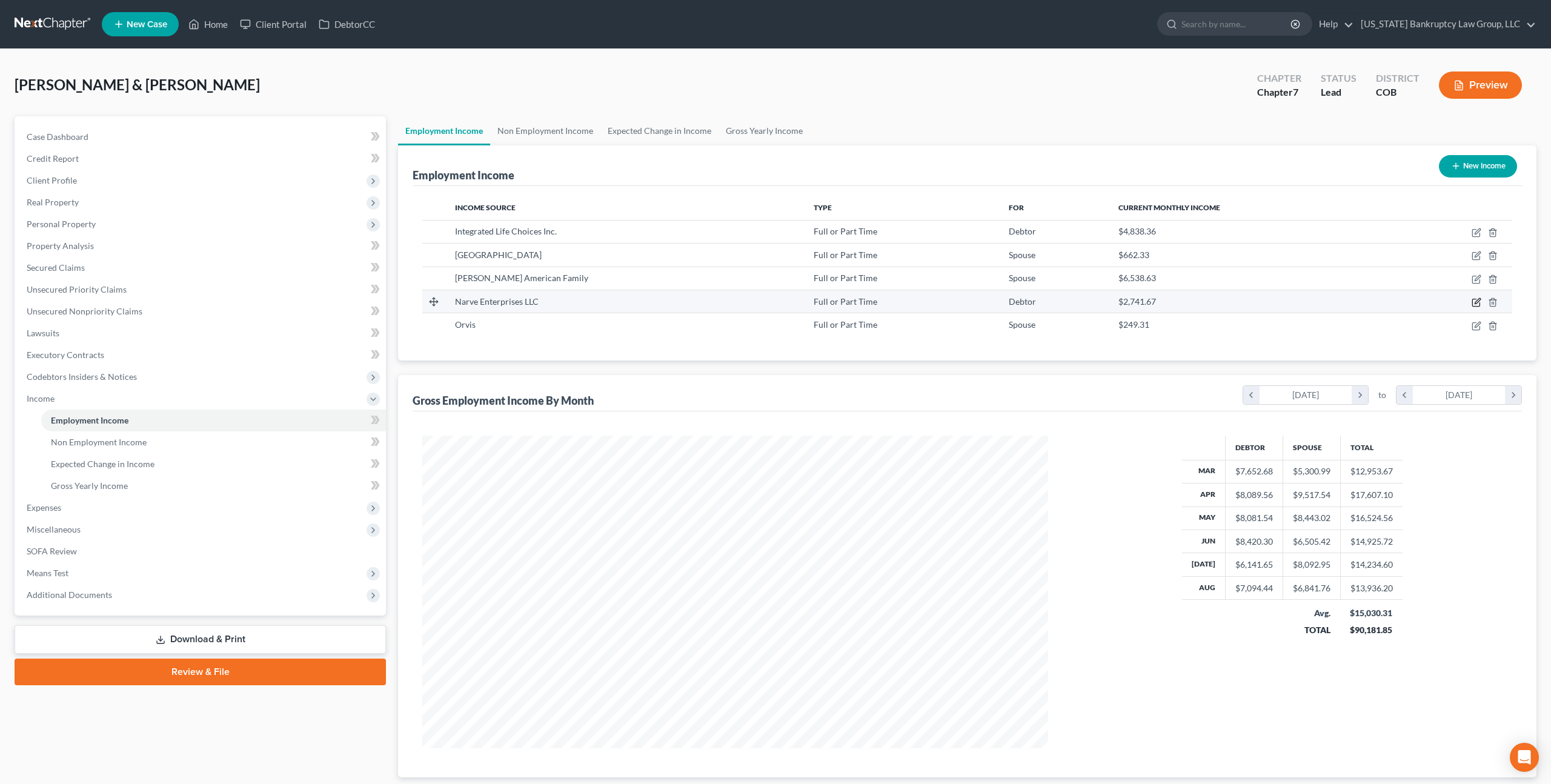
click at [1481, 301] on icon "button" at bounding box center [1477, 303] width 10 height 10
select select "0"
select select "5"
select select "1"
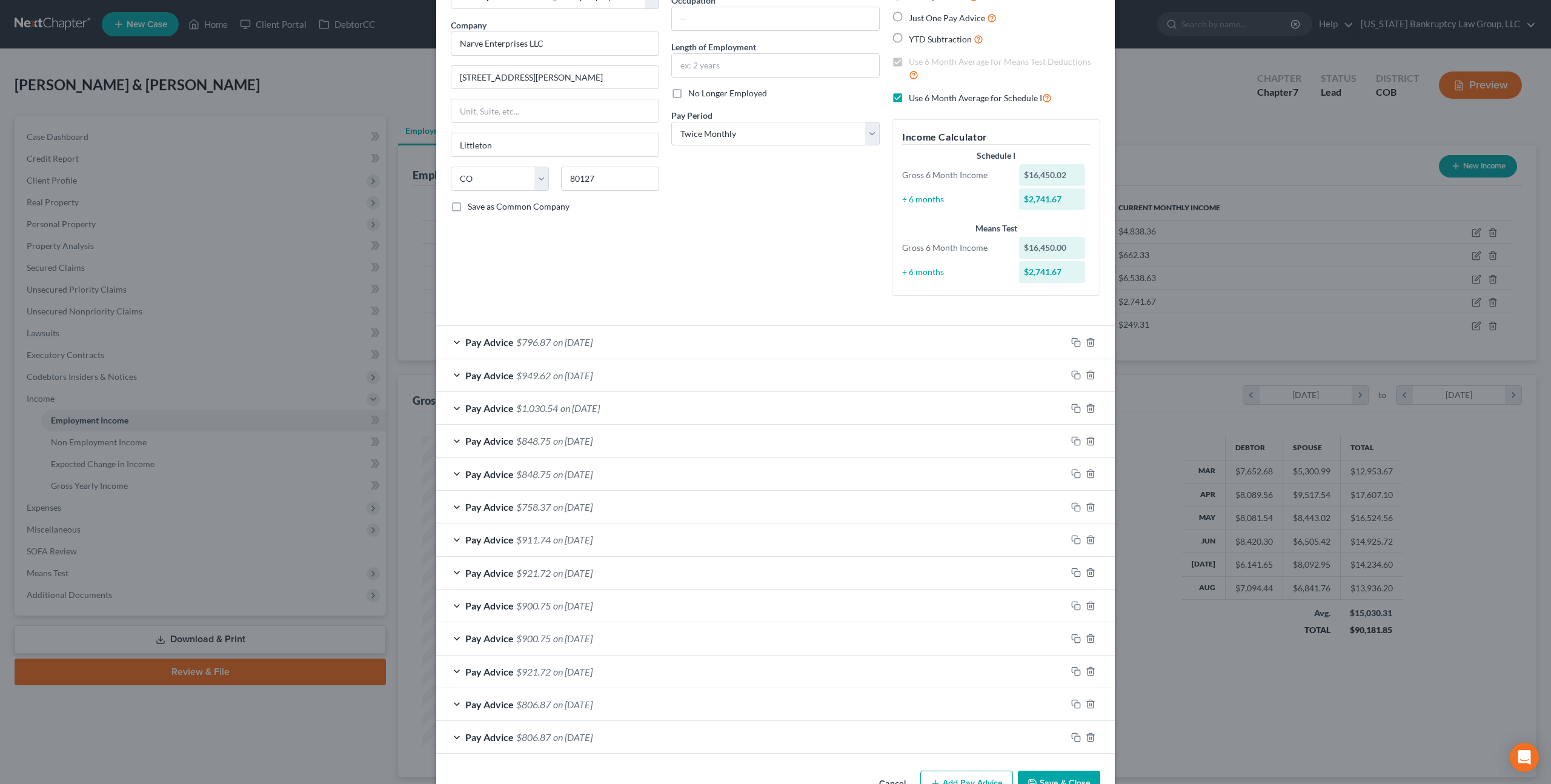
scroll to position [120, 0]
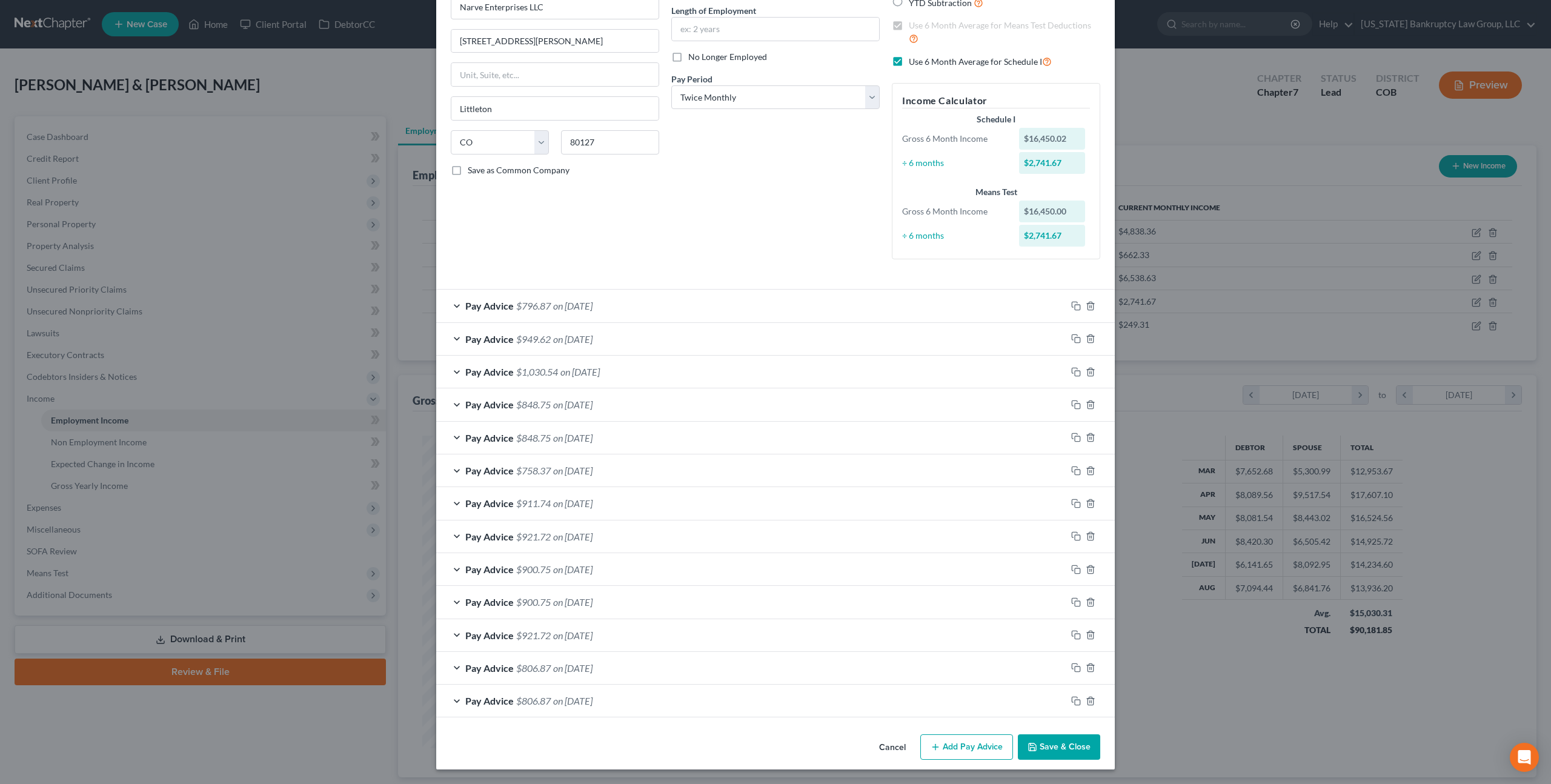
click at [1040, 741] on button "Save & Close" at bounding box center [1059, 746] width 83 height 25
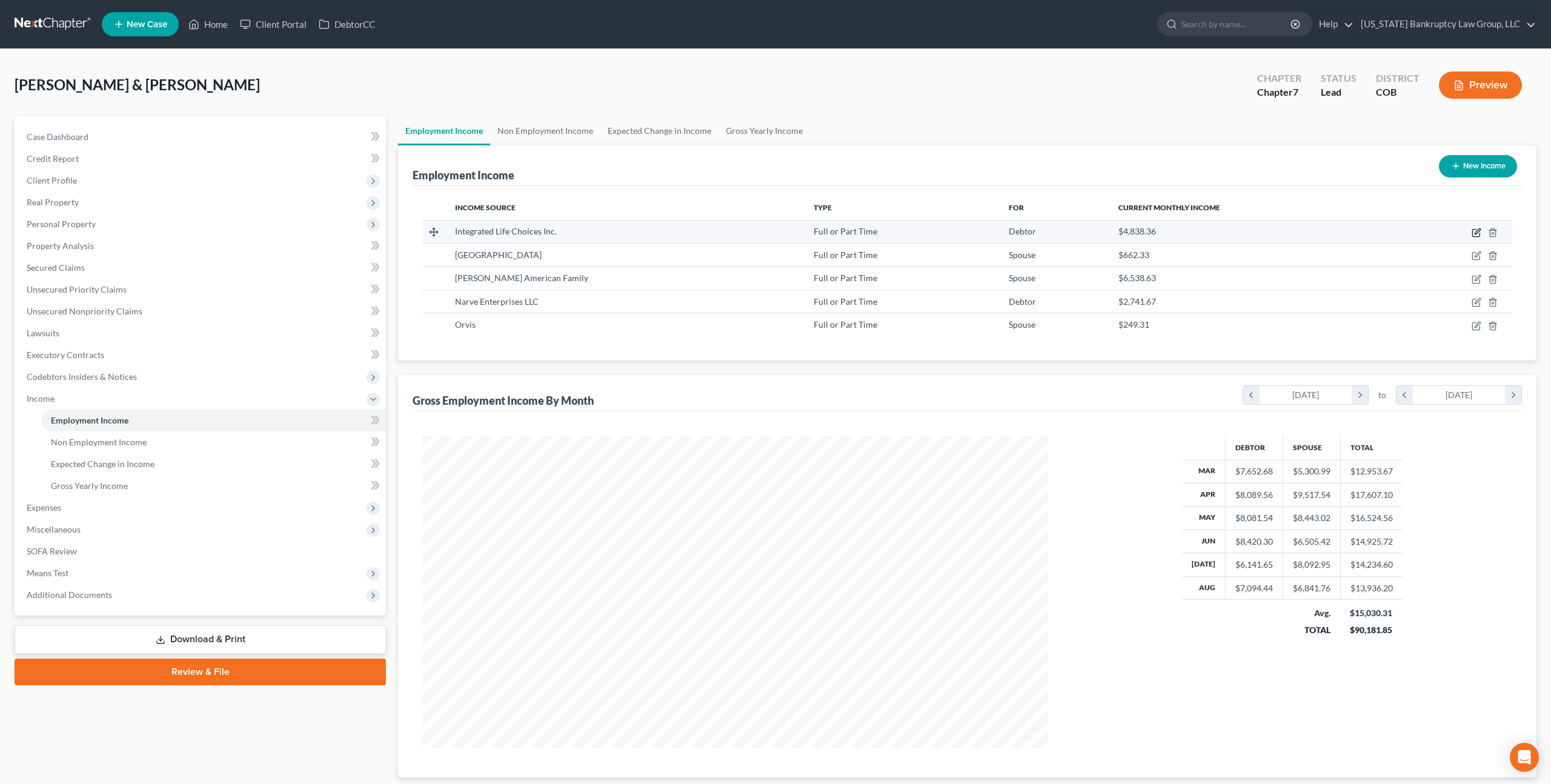
click at [1477, 234] on icon "button" at bounding box center [1477, 232] width 10 height 10
select select "0"
select select "30"
select select "0"
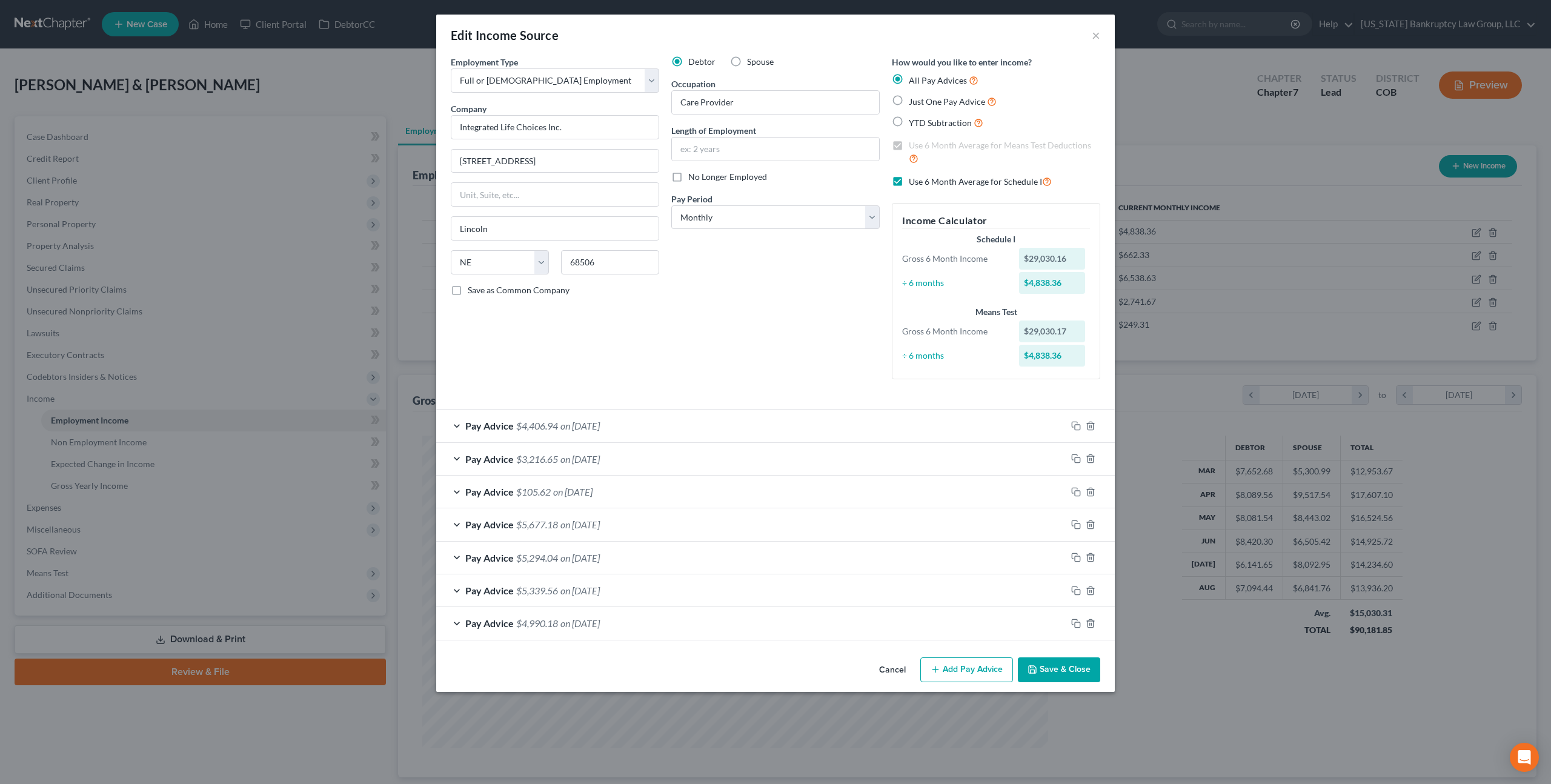
click at [1054, 663] on button "Save & Close" at bounding box center [1059, 669] width 83 height 25
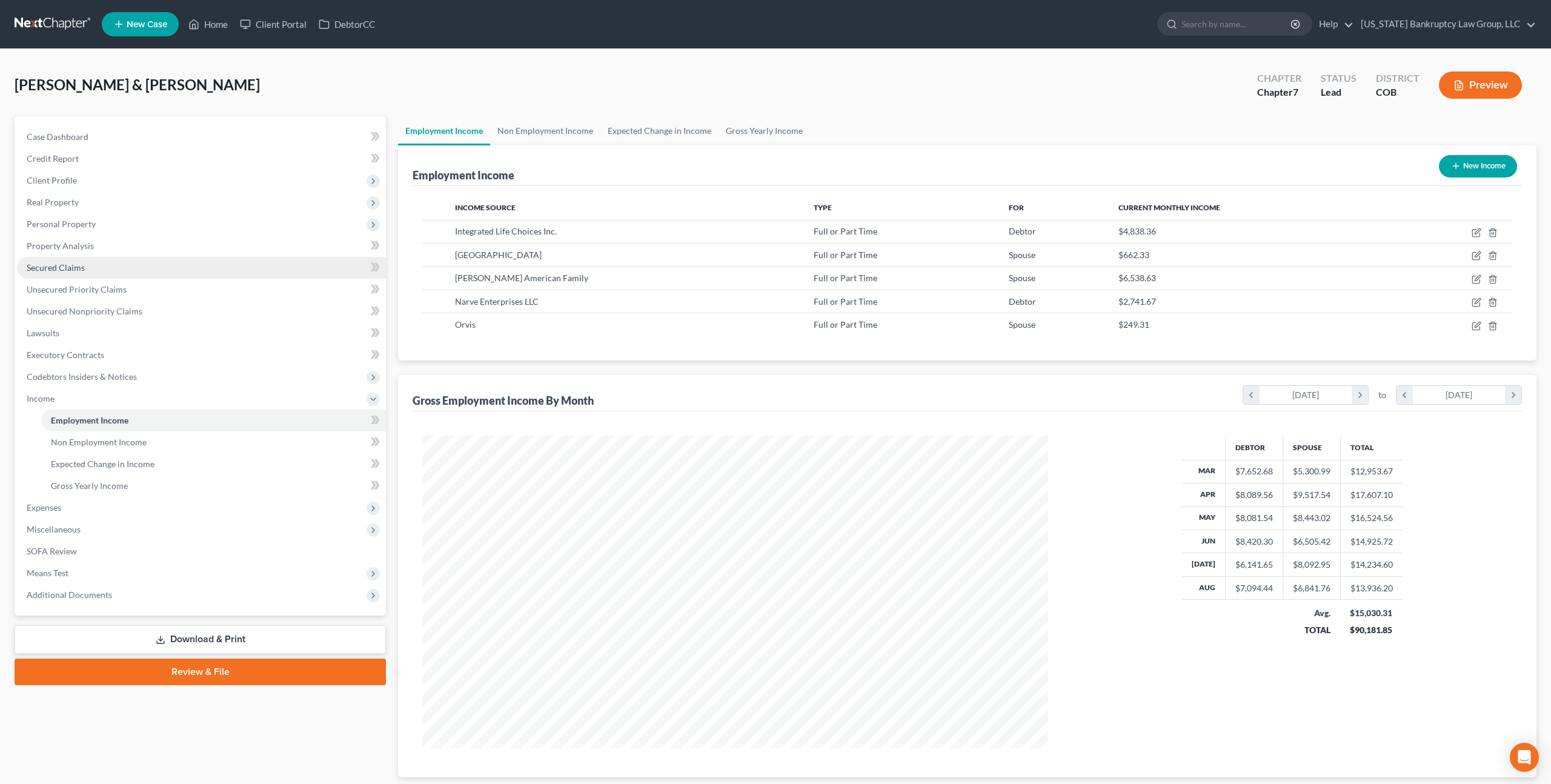
click at [80, 263] on span "Secured Claims" at bounding box center [55, 268] width 58 height 10
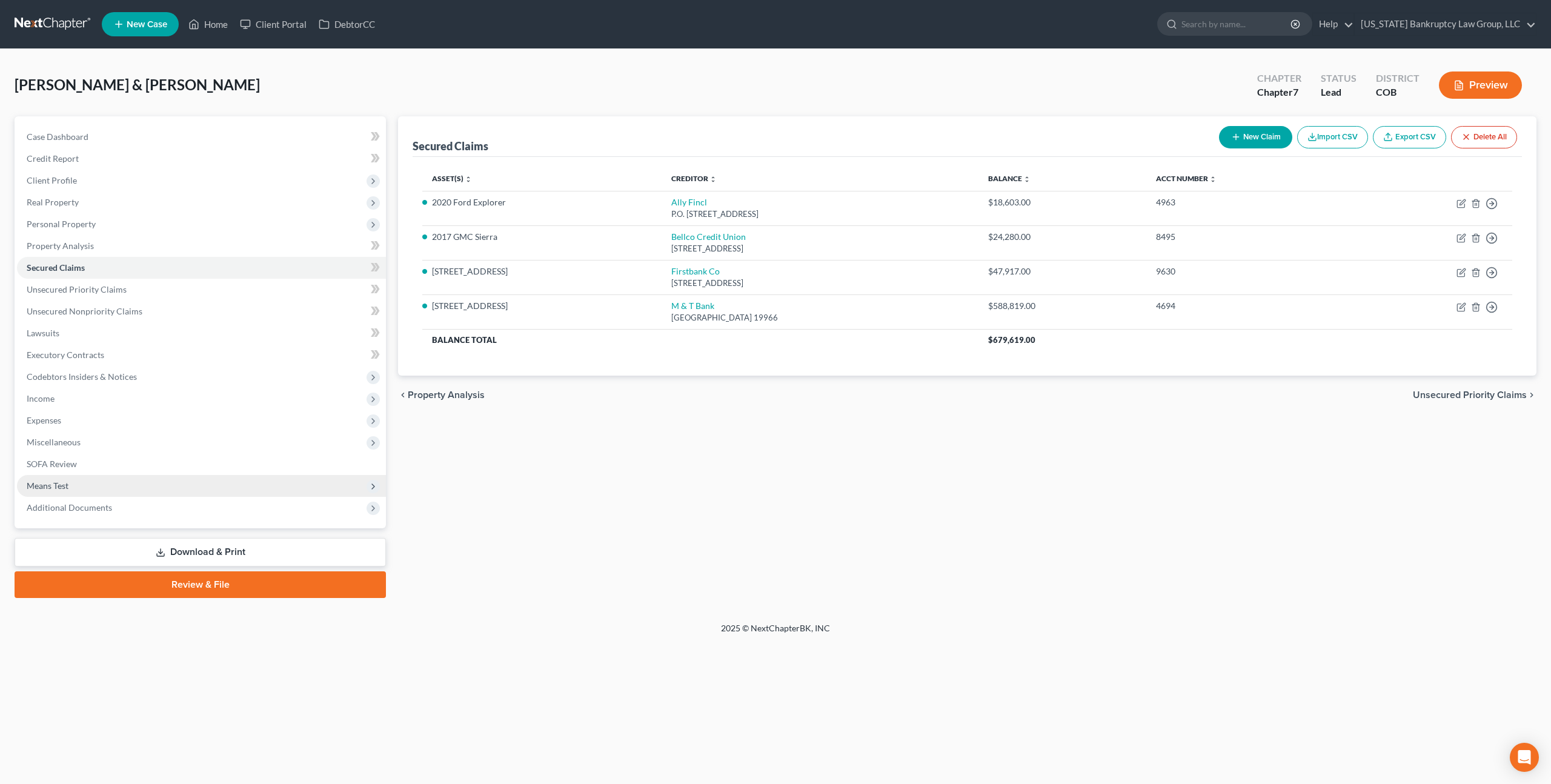
click at [113, 476] on span "Means Test" at bounding box center [202, 486] width 369 height 22
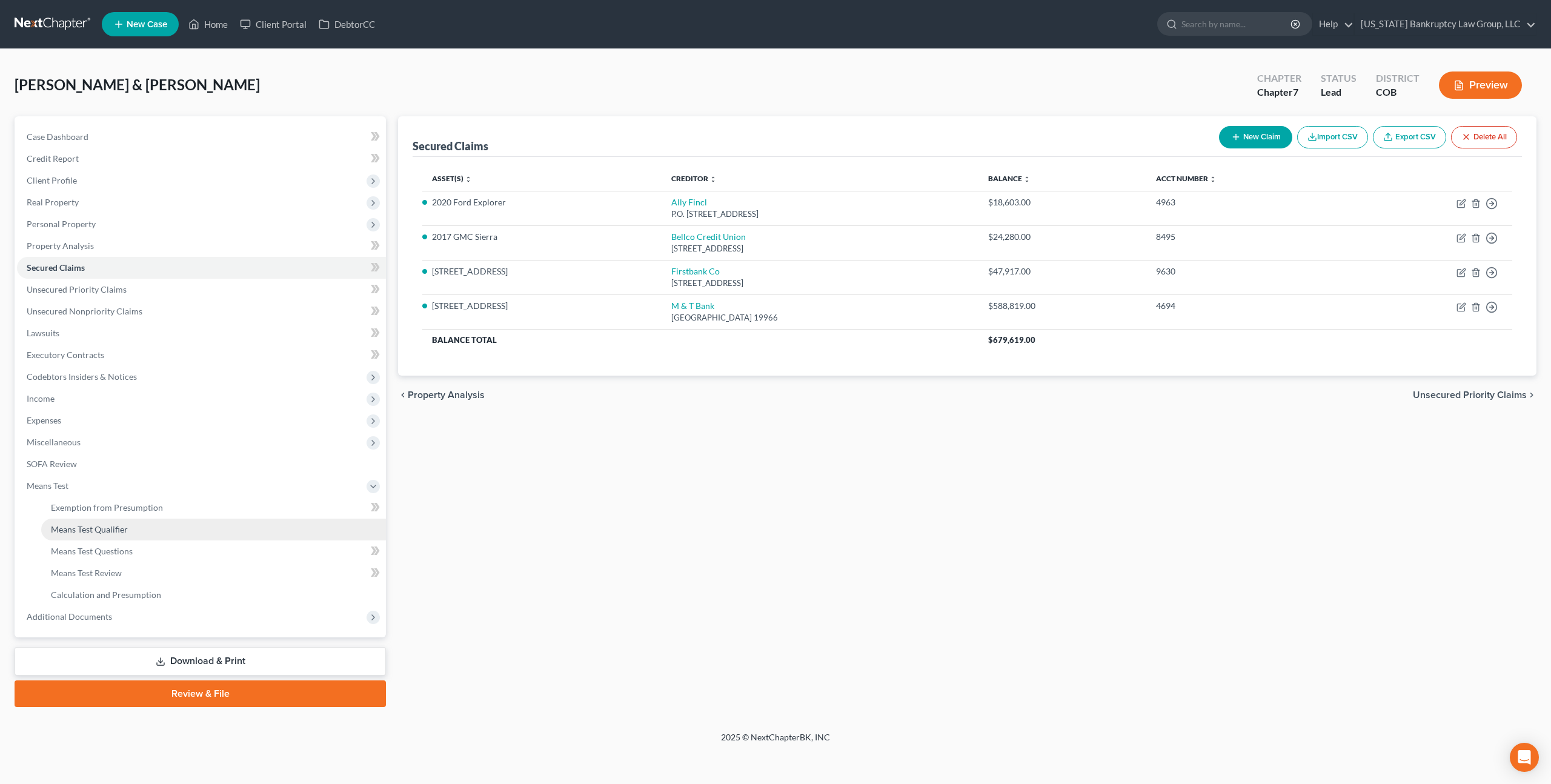
click at [118, 532] on span "Means Test Qualifier" at bounding box center [89, 529] width 77 height 10
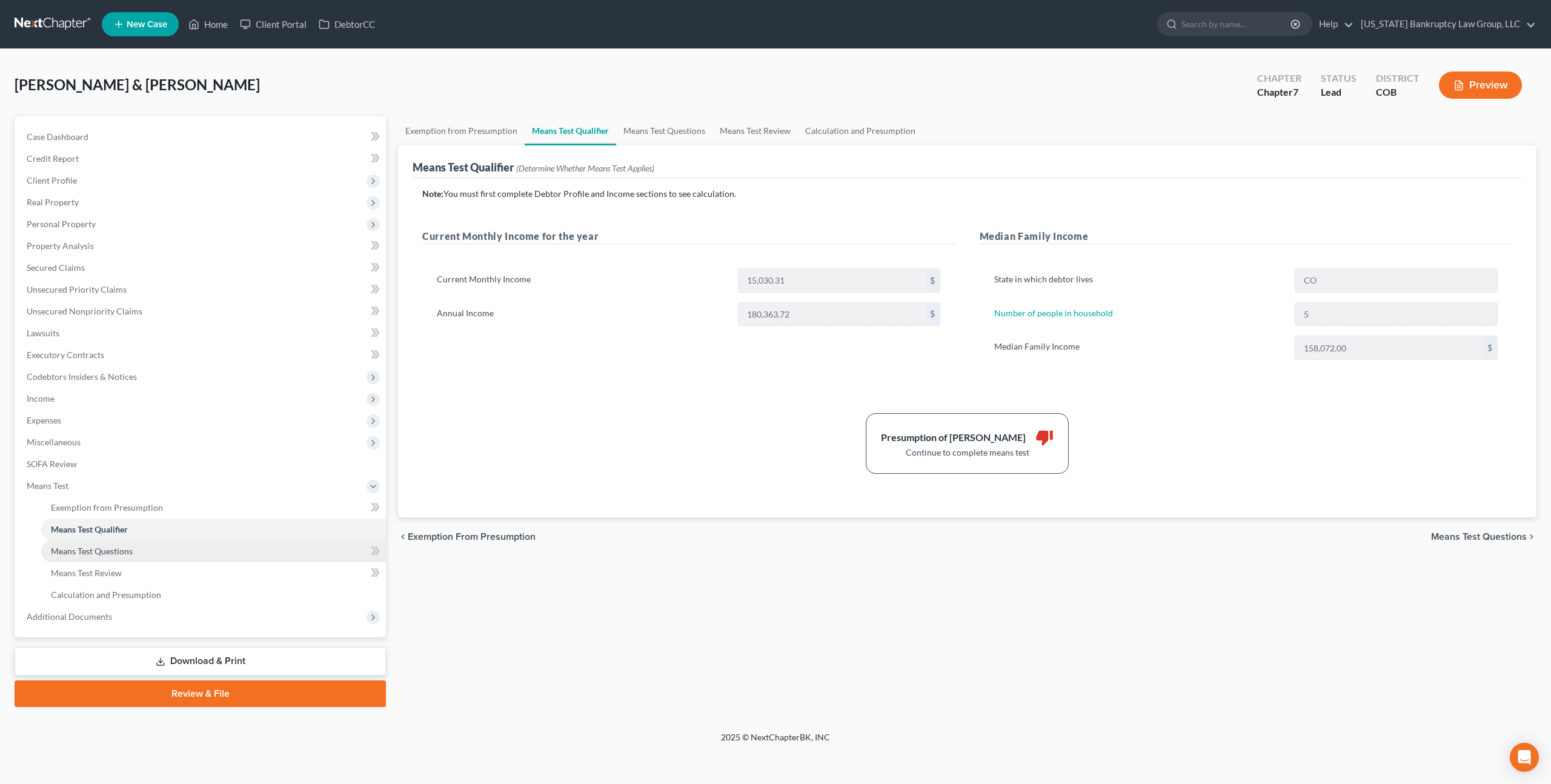
click at [98, 550] on span "Means Test Questions" at bounding box center [92, 551] width 82 height 10
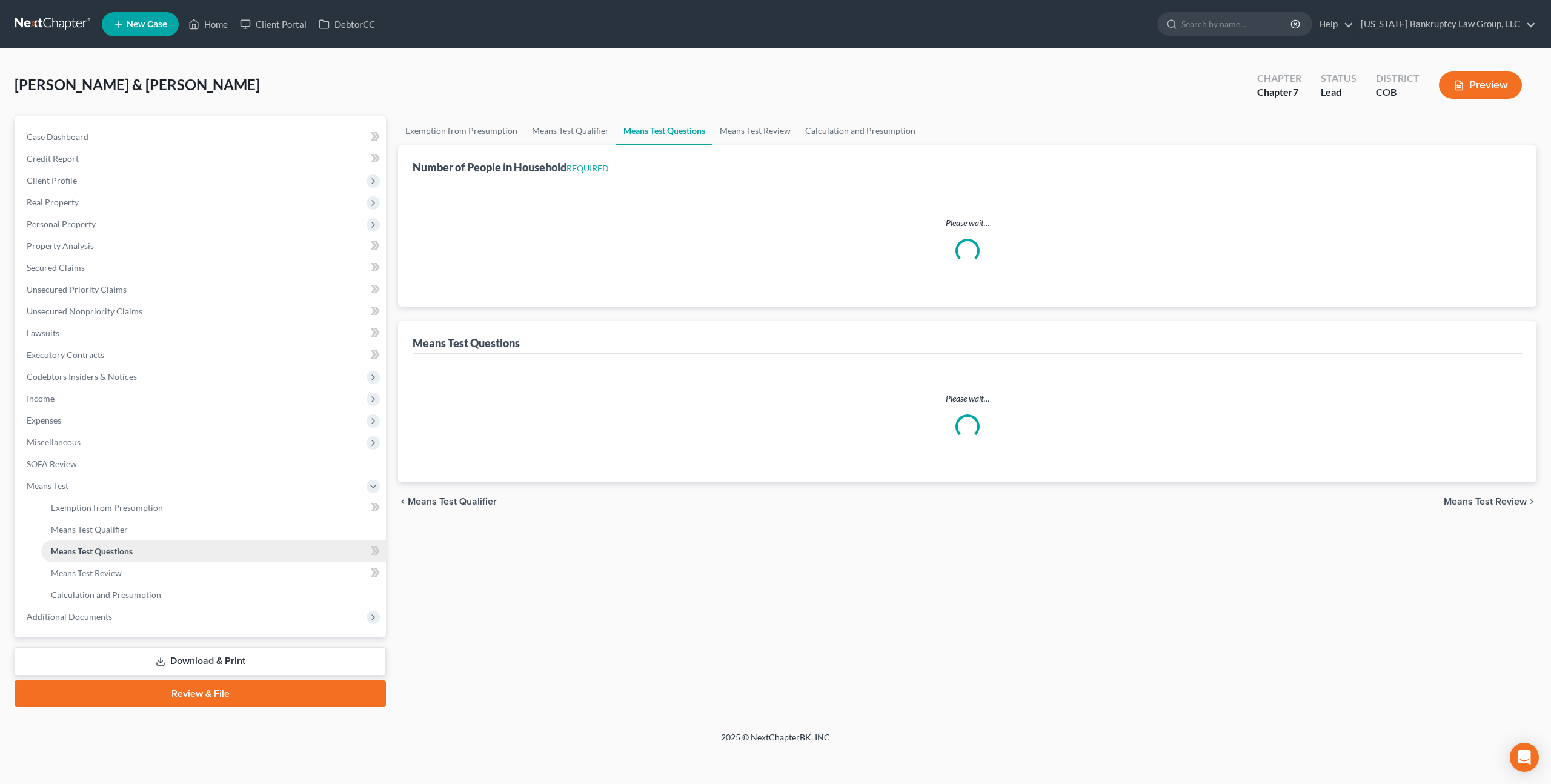
select select "0"
select select "60"
select select "0"
select select "60"
select select "1"
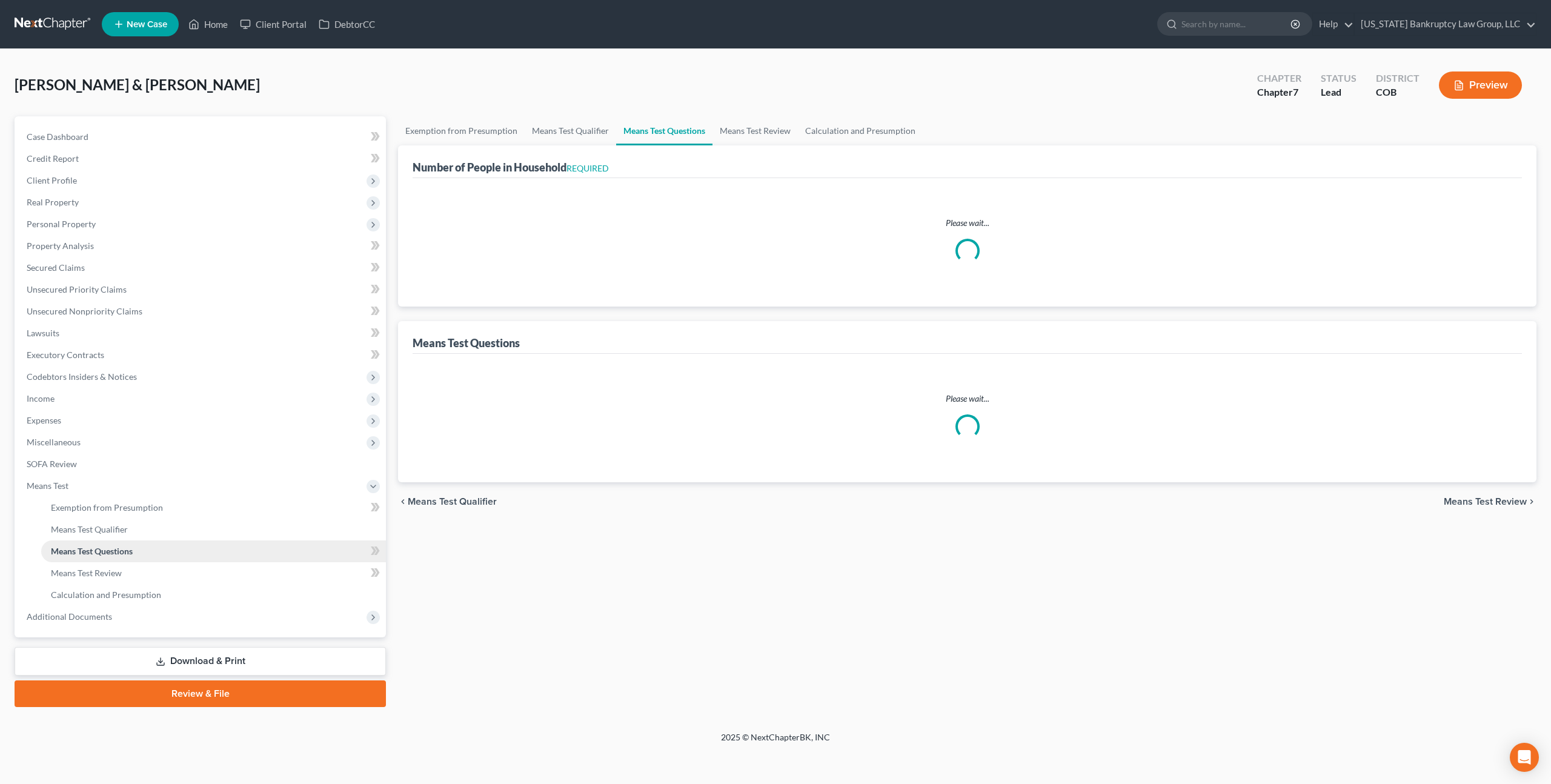
select select "60"
select select "1"
select select "60"
select select "5"
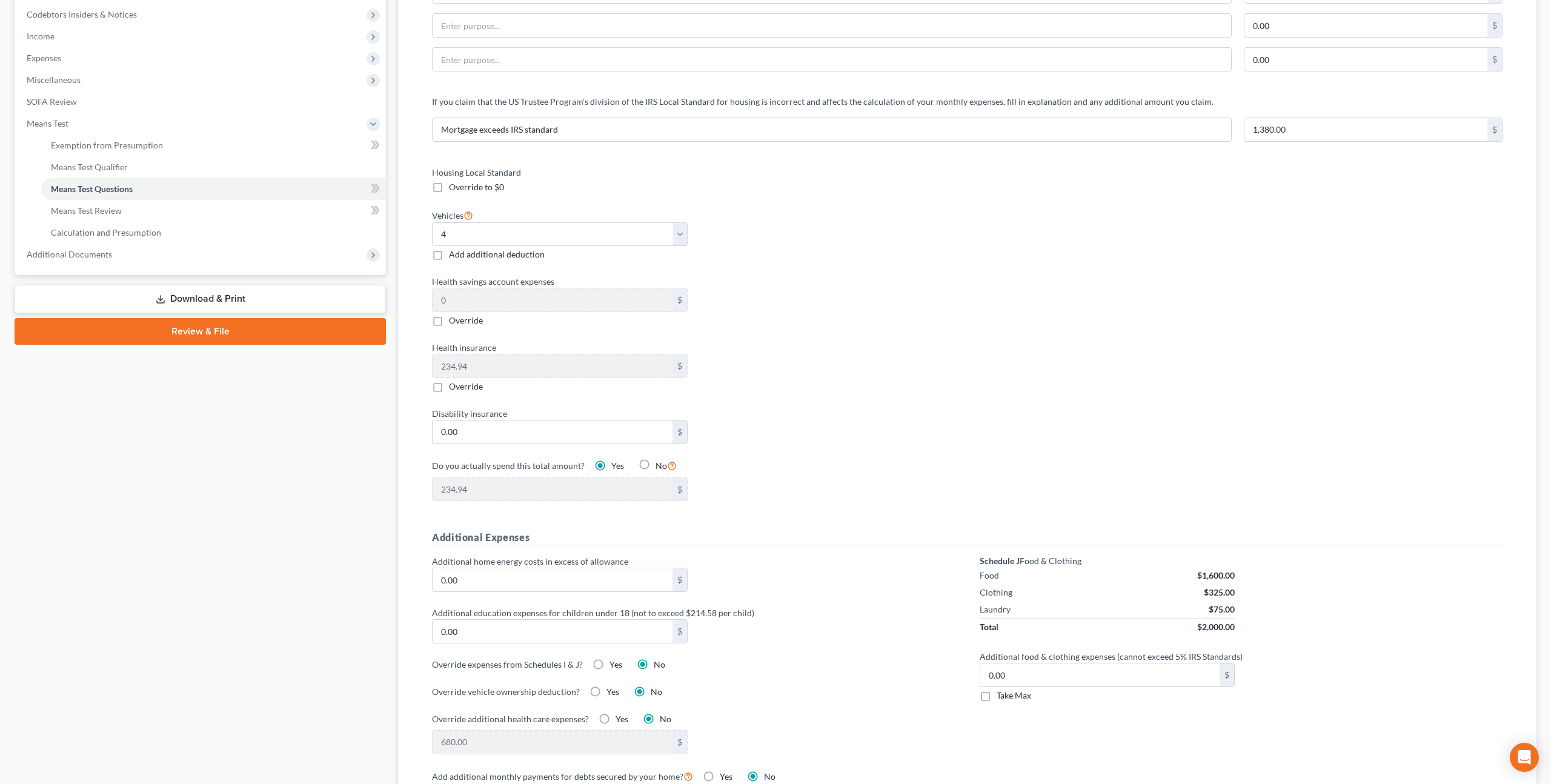
scroll to position [372, 0]
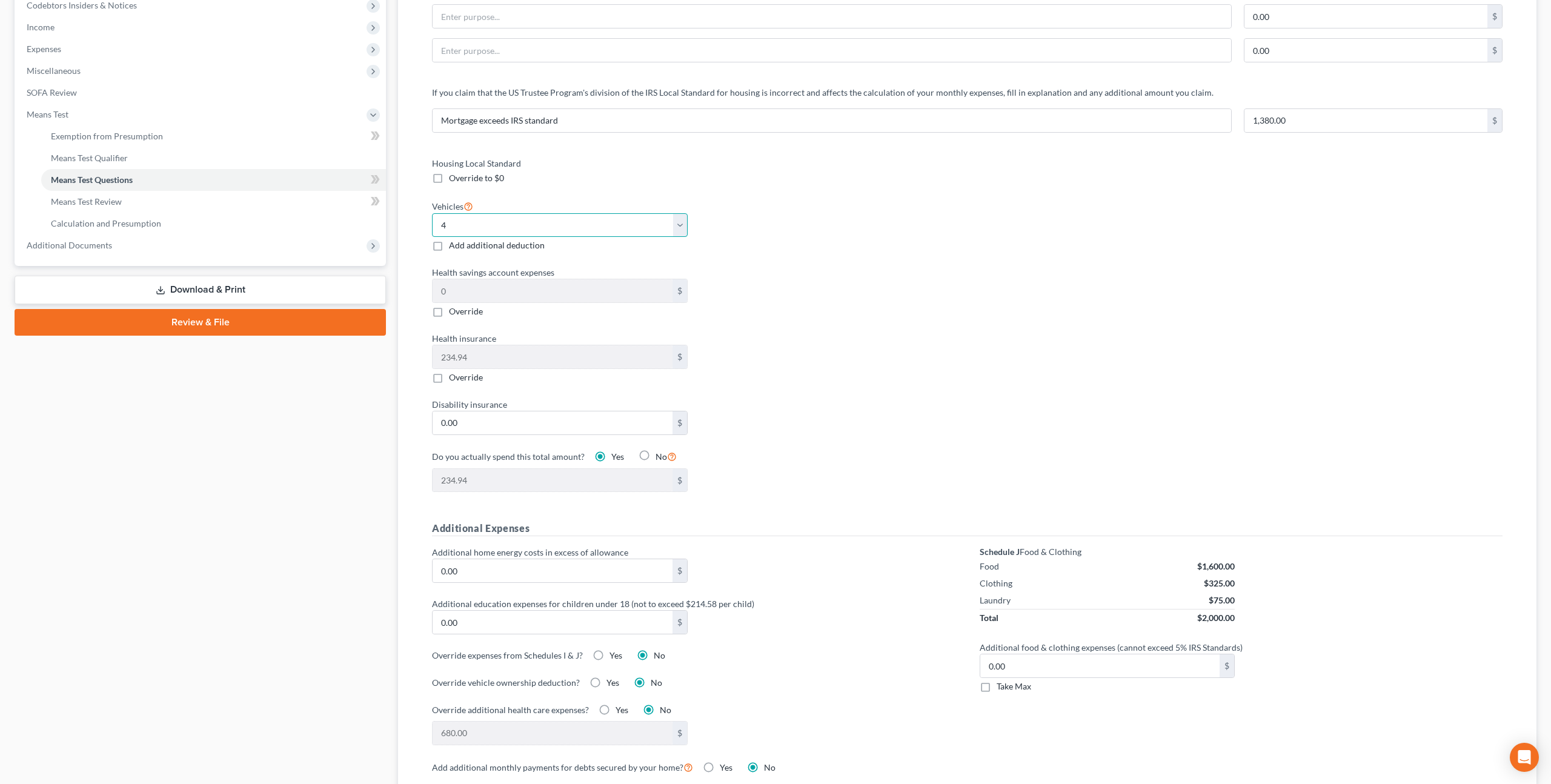
click at [645, 224] on select "Select 0 1 2 3 4 5" at bounding box center [560, 225] width 256 height 24
select select "2"
click at [432, 213] on select "Select 0 1 2 3 4 5" at bounding box center [560, 225] width 256 height 24
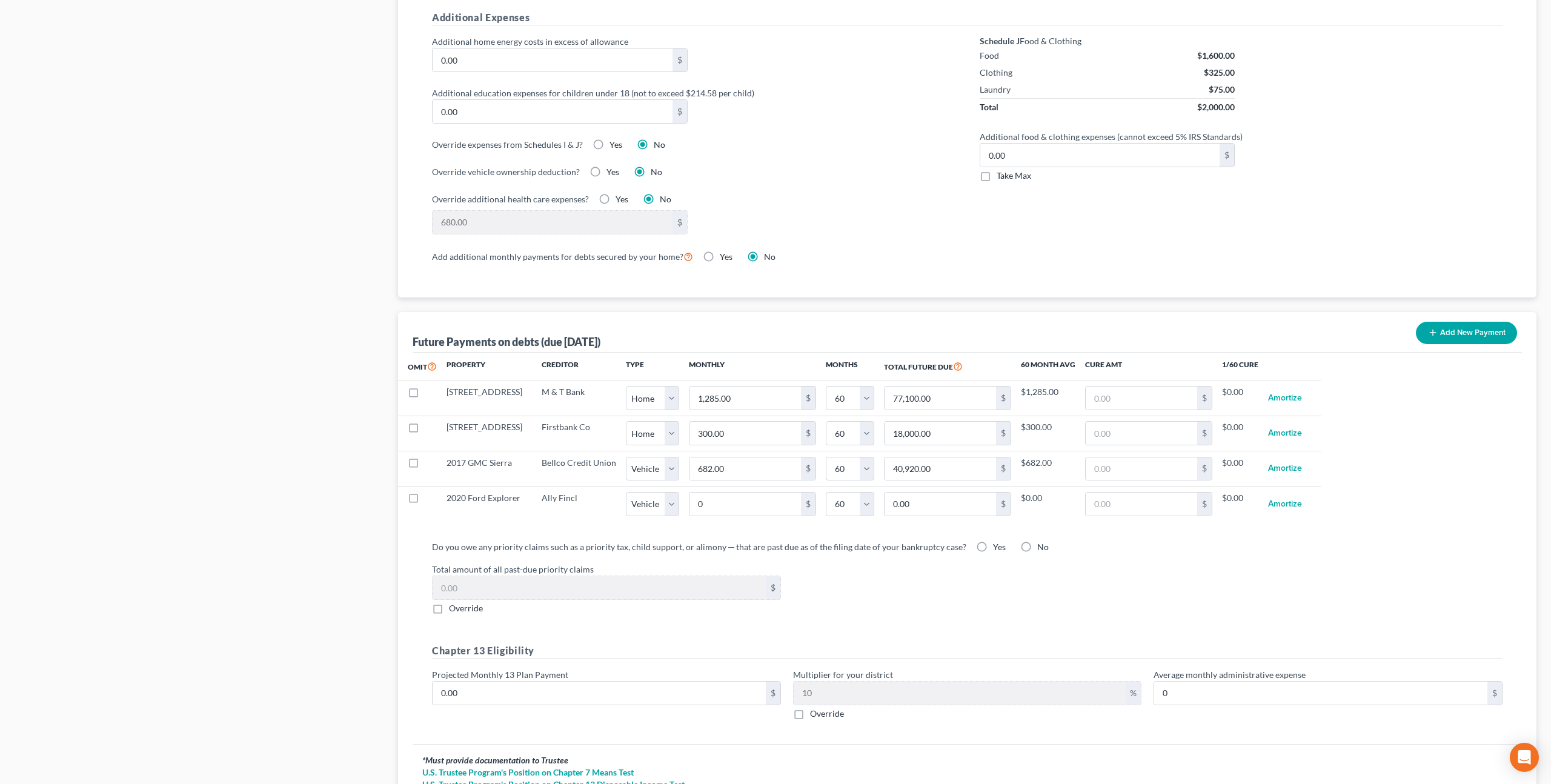
scroll to position [884, 0]
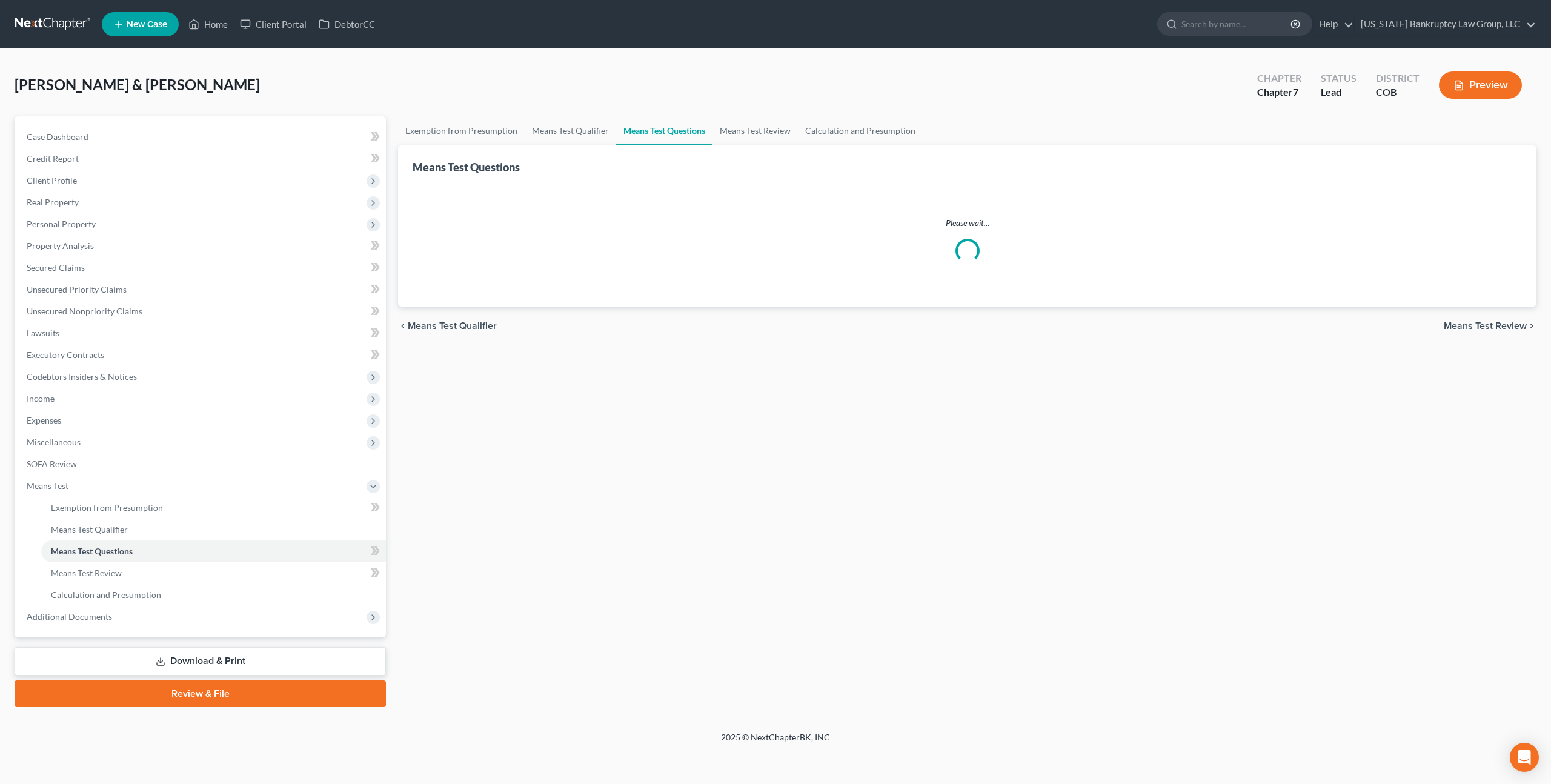
select select "5"
select select "0"
select select "60"
select select "0"
select select "60"
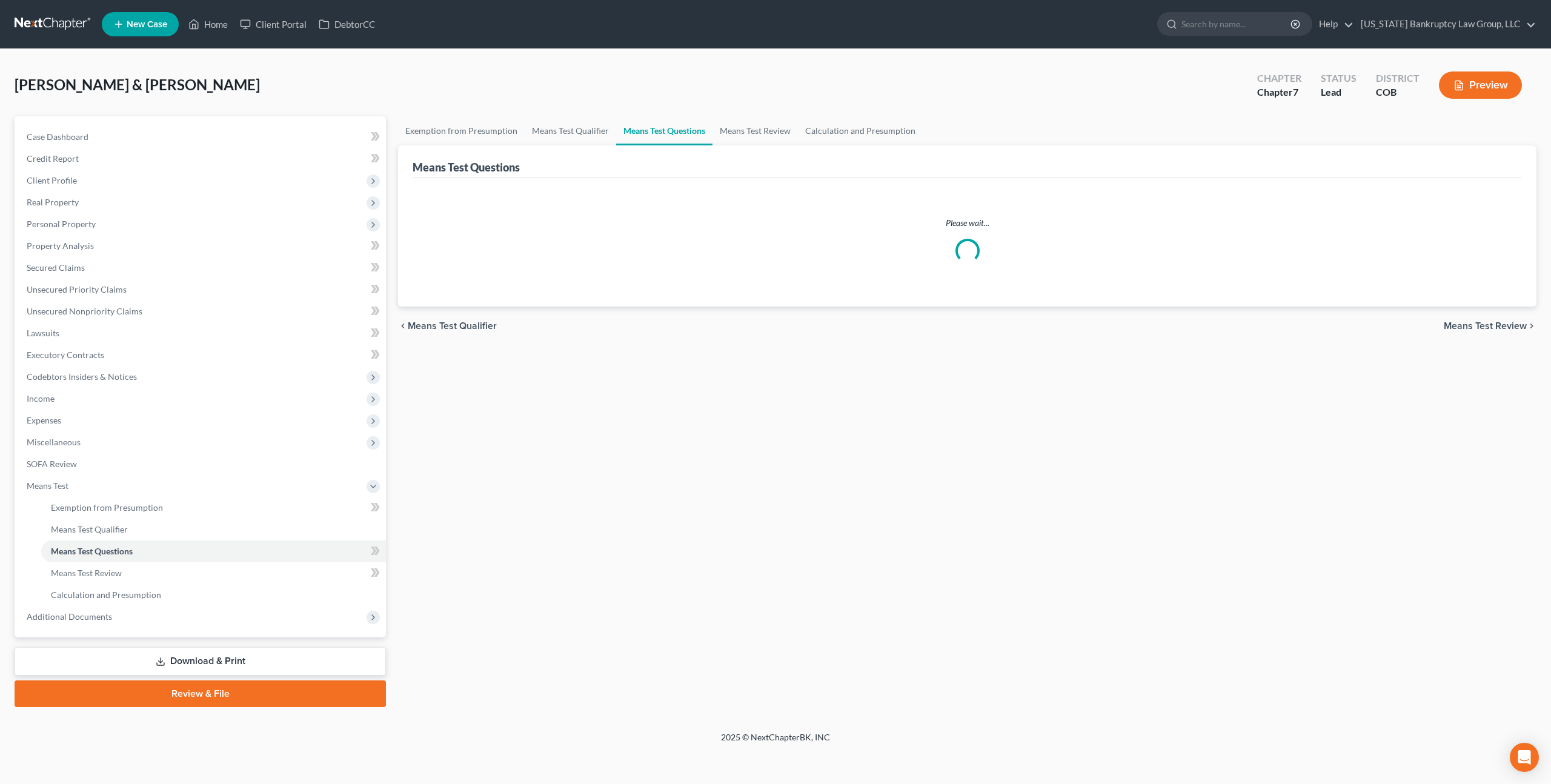
select select "1"
select select "60"
select select "1"
select select "60"
select select "2"
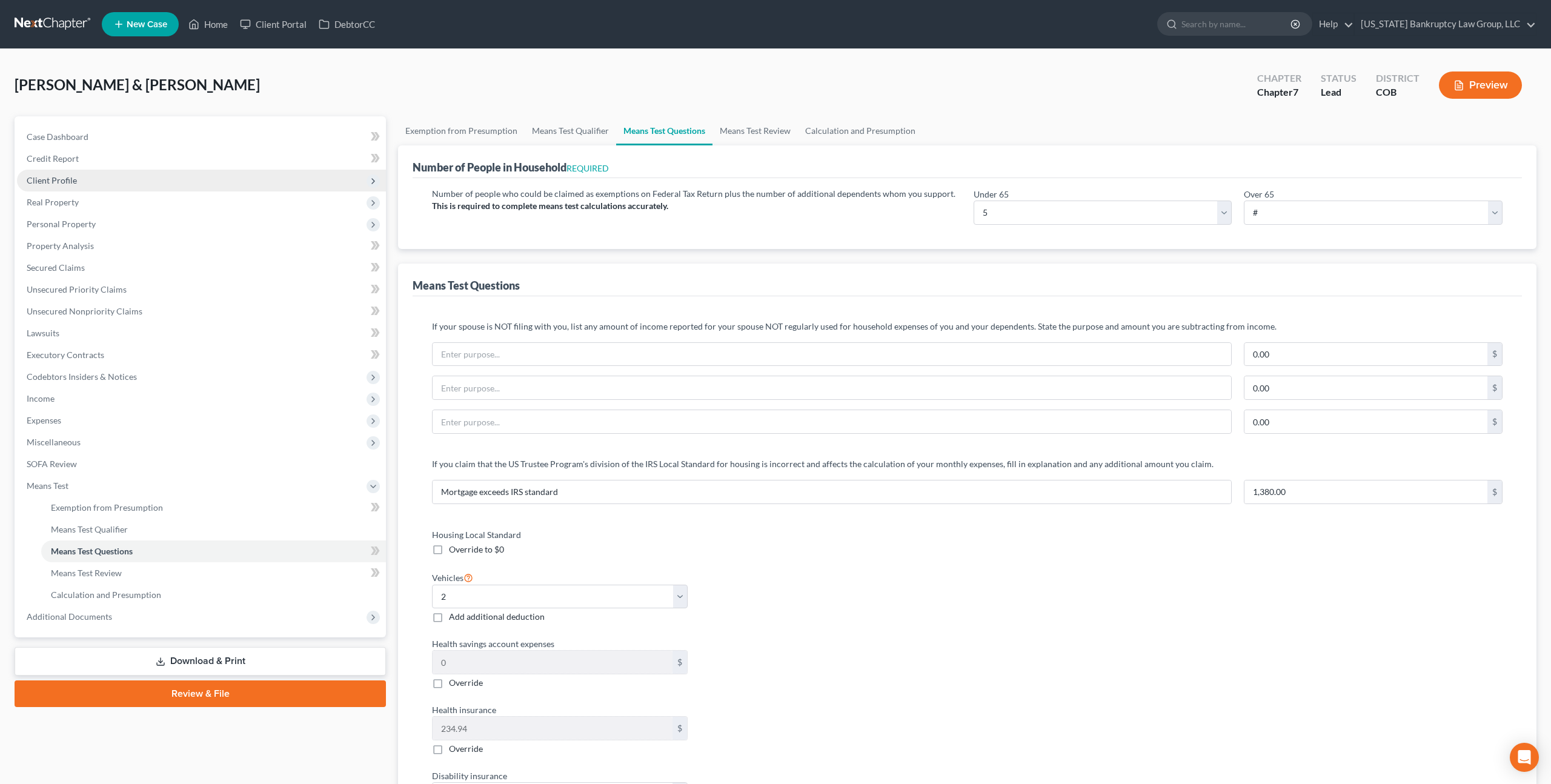
click at [60, 177] on span "Client Profile" at bounding box center [52, 180] width 50 height 10
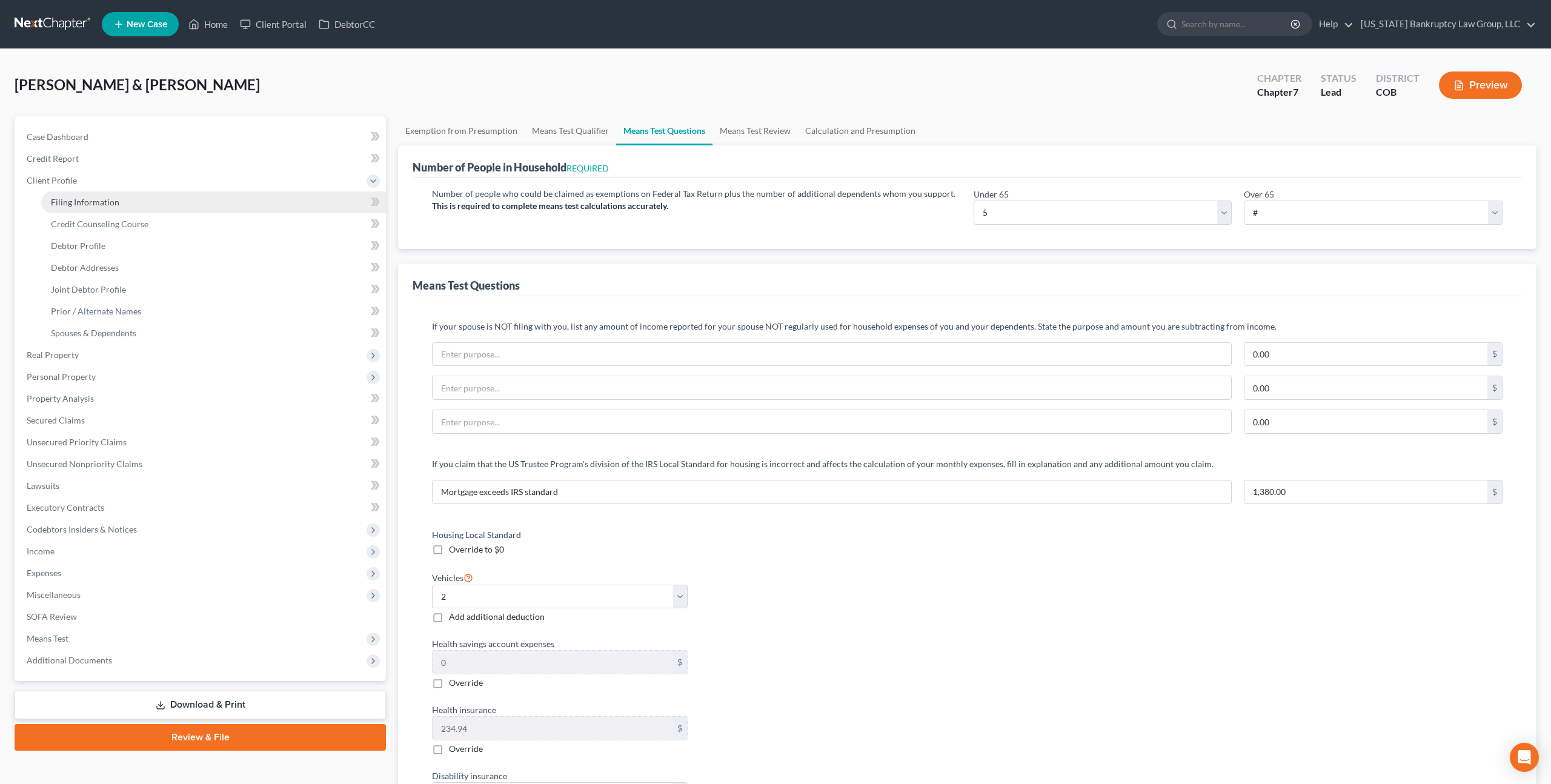
click at [75, 204] on span "Filing Information" at bounding box center [85, 202] width 68 height 10
select select "1"
select select "0"
select select "5"
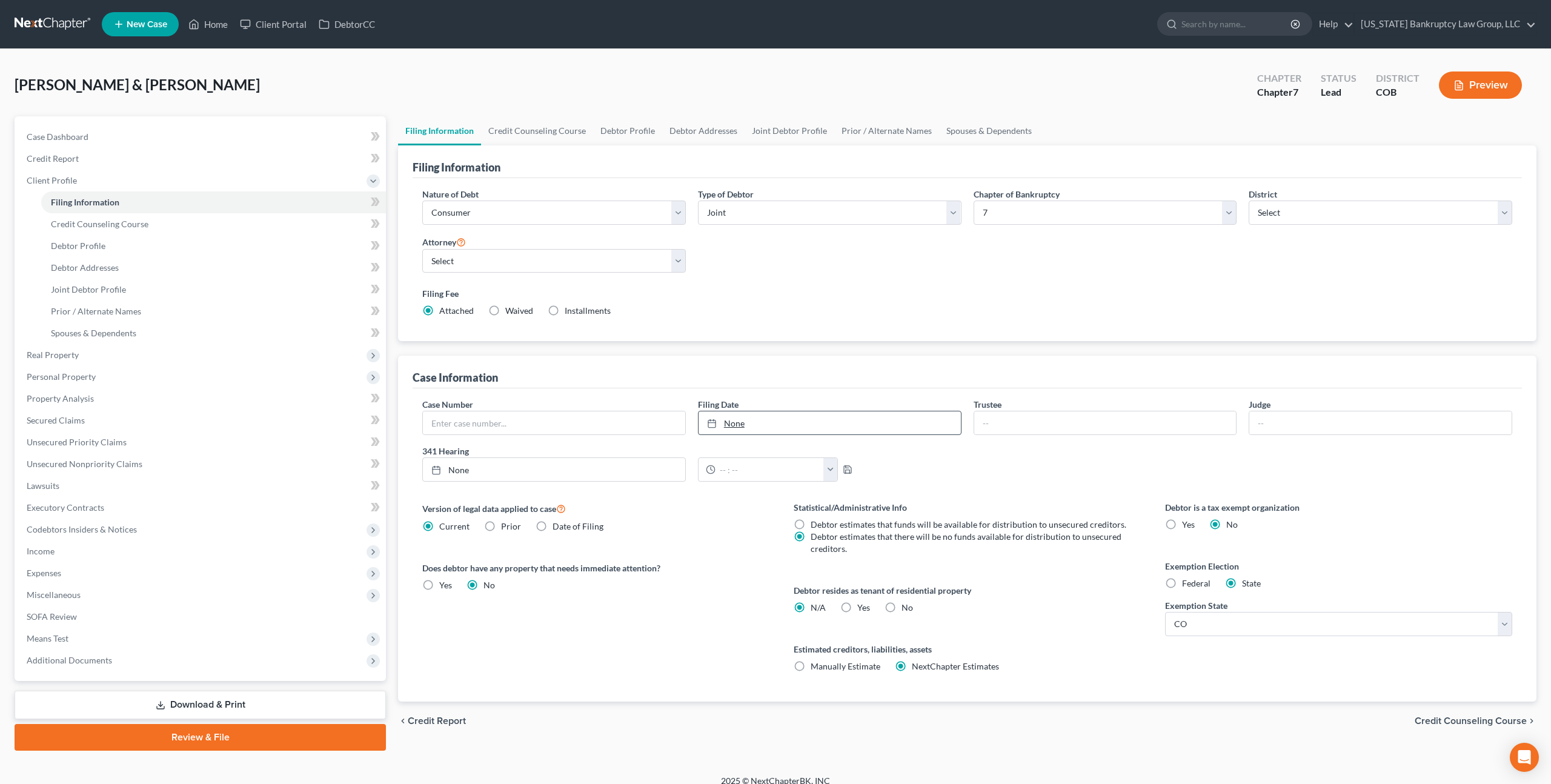
scroll to position [10, 0]
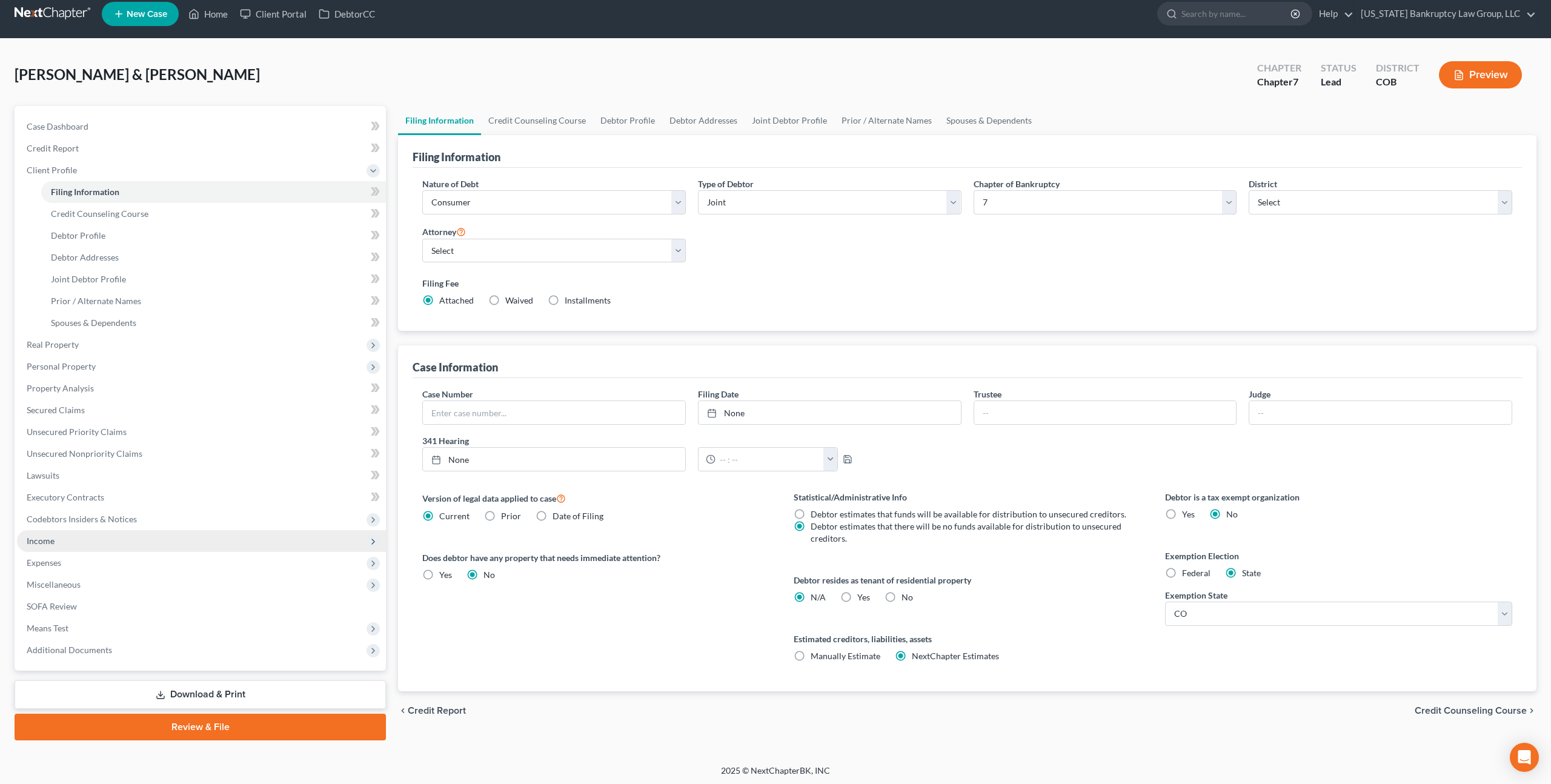
click at [67, 544] on span "Income" at bounding box center [202, 541] width 369 height 22
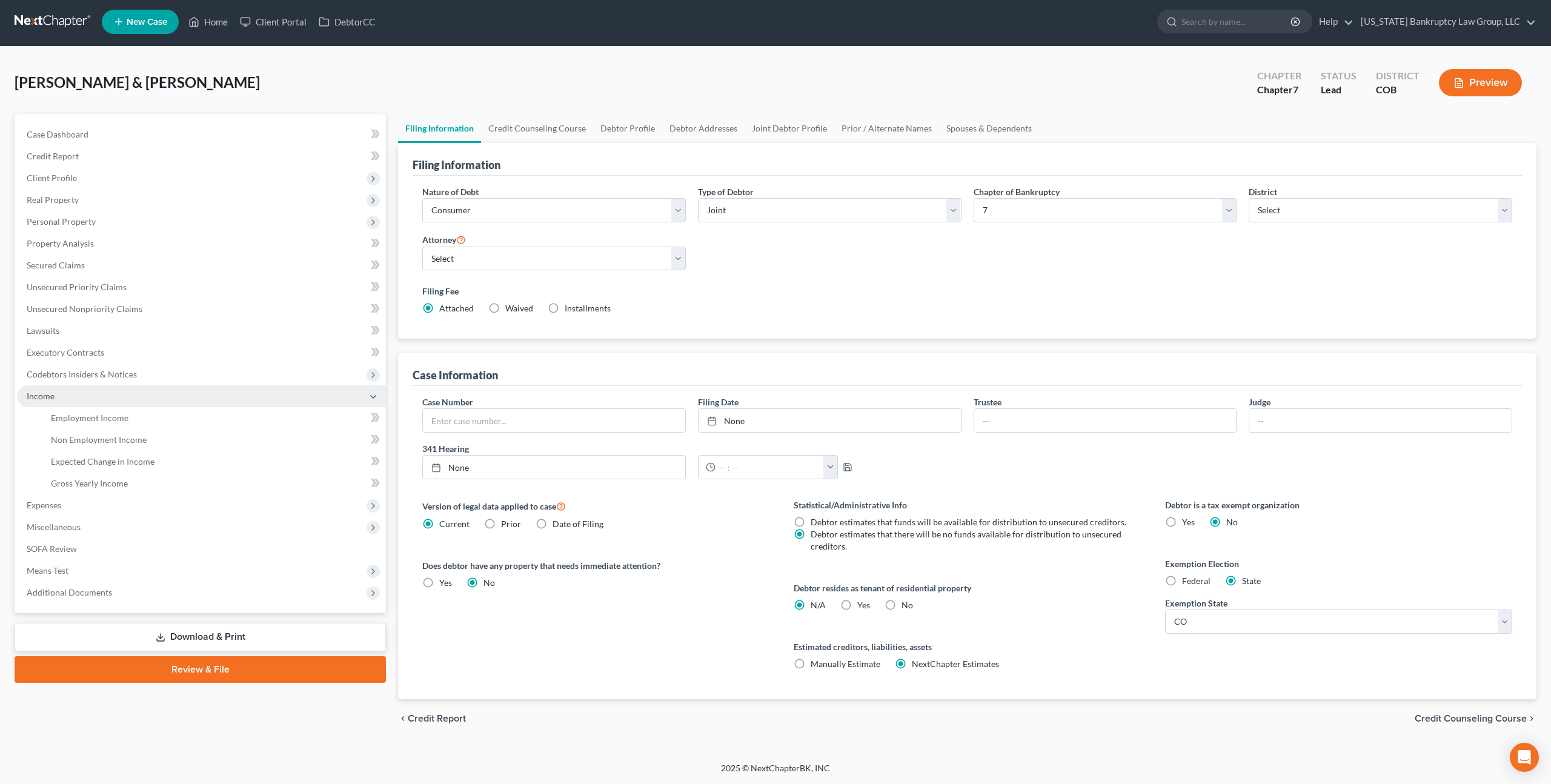
scroll to position [2, 0]
click at [121, 422] on span "Employment Income" at bounding box center [90, 418] width 78 height 10
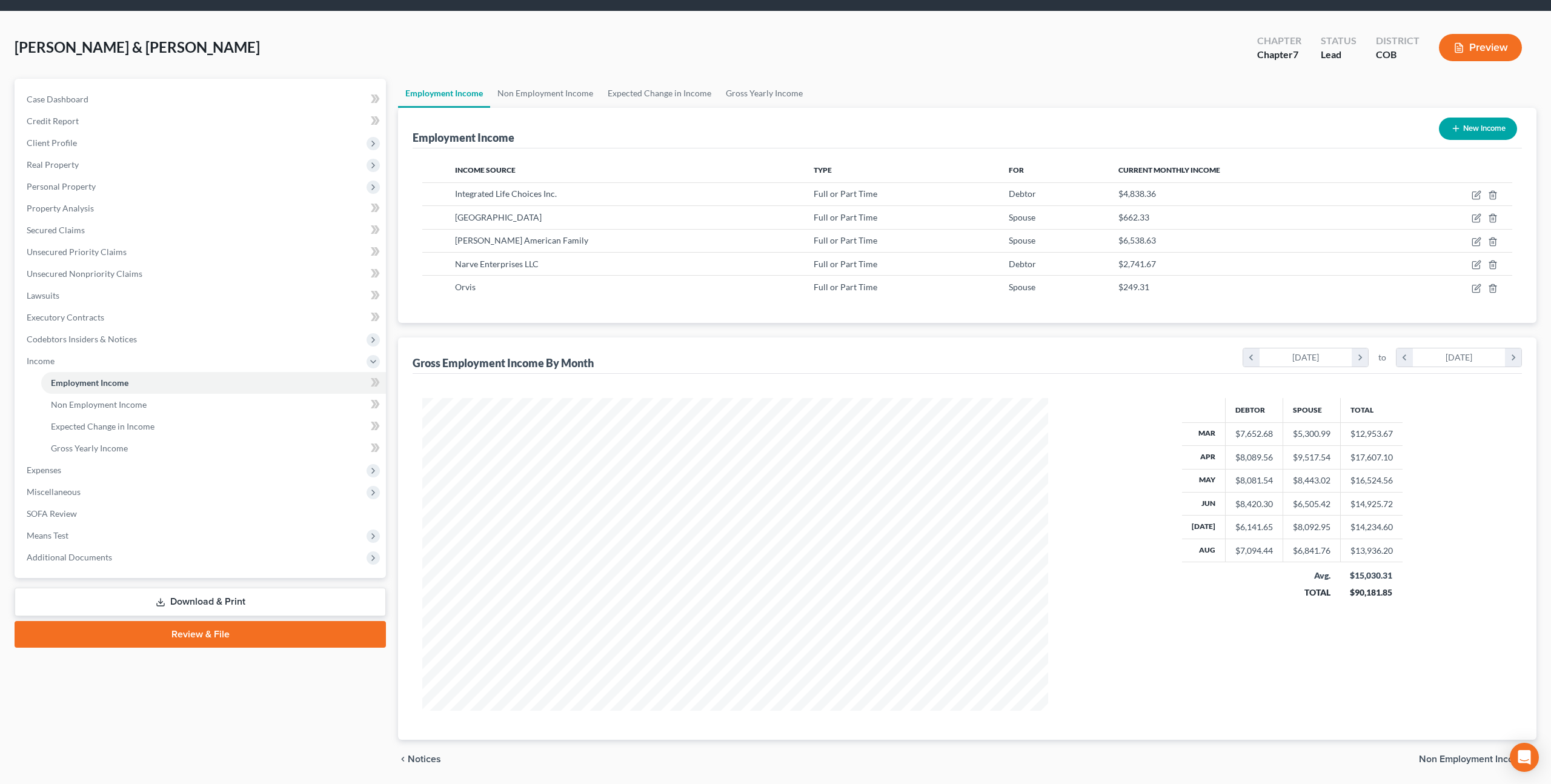
scroll to position [77, 0]
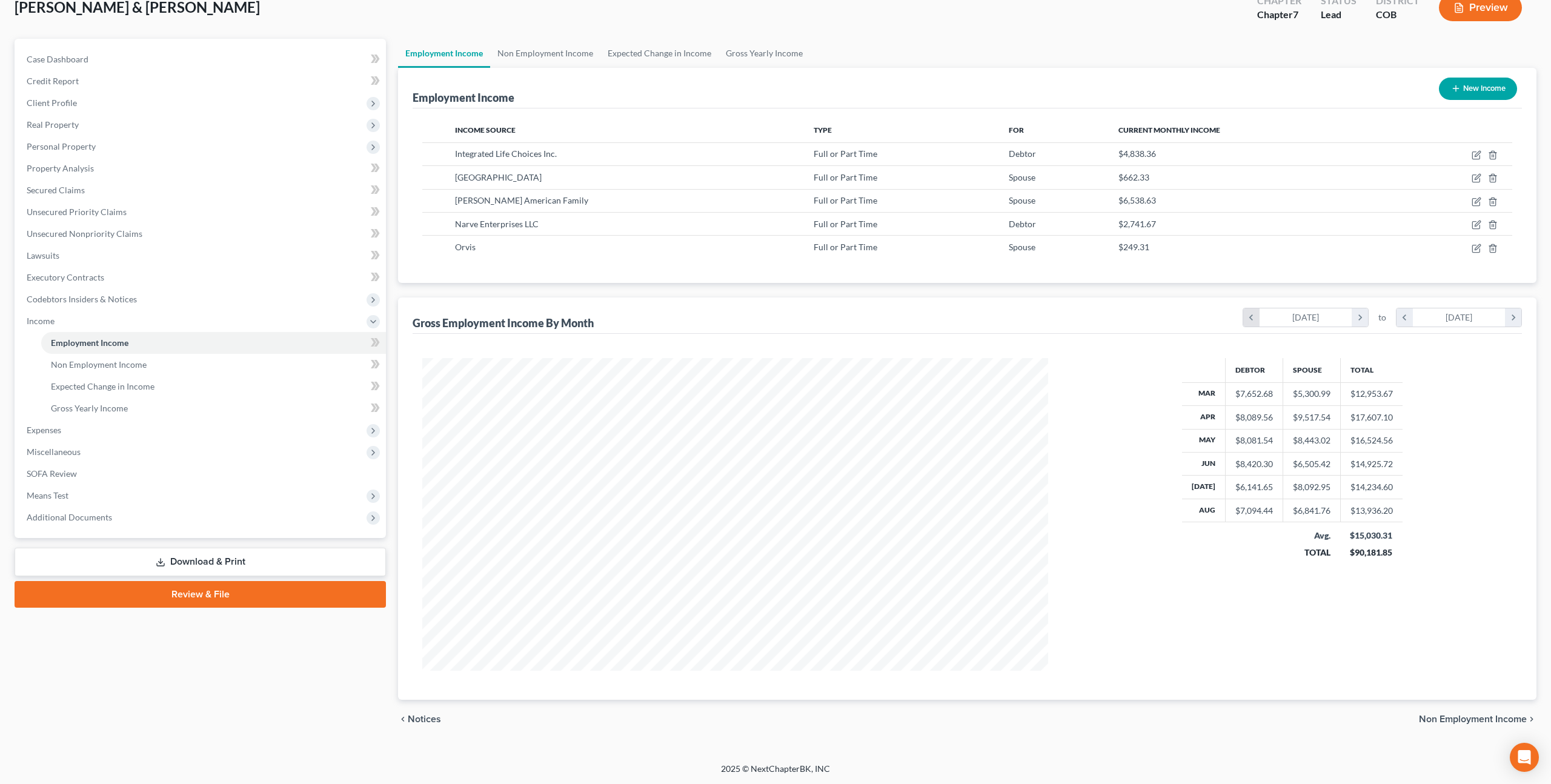
click at [1253, 316] on icon "chevron_left" at bounding box center [1251, 317] width 17 height 18
click at [1407, 321] on icon "chevron_left" at bounding box center [1405, 317] width 17 height 18
click at [1360, 316] on icon "chevron_right" at bounding box center [1360, 317] width 17 height 18
click at [1519, 321] on icon "chevron_right" at bounding box center [1513, 317] width 17 height 18
click at [1252, 313] on icon "chevron_left" at bounding box center [1251, 317] width 17 height 18
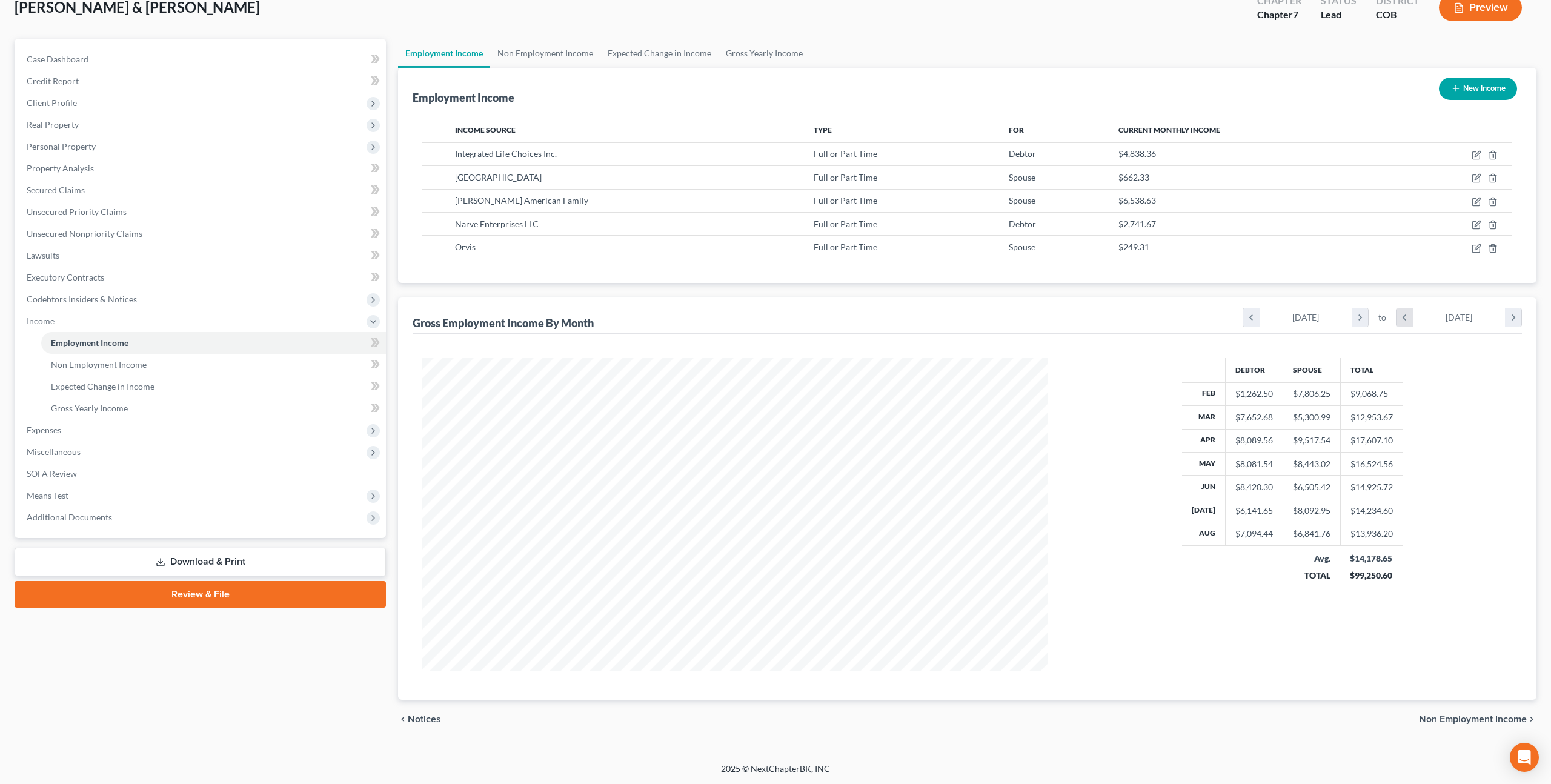
click at [1405, 317] on icon "chevron_left" at bounding box center [1405, 317] width 17 height 18
click at [1362, 317] on icon "chevron_right" at bounding box center [1360, 317] width 17 height 18
click at [1514, 321] on icon "chevron_right" at bounding box center [1513, 317] width 17 height 18
click at [88, 493] on span "Means Test" at bounding box center [202, 495] width 369 height 22
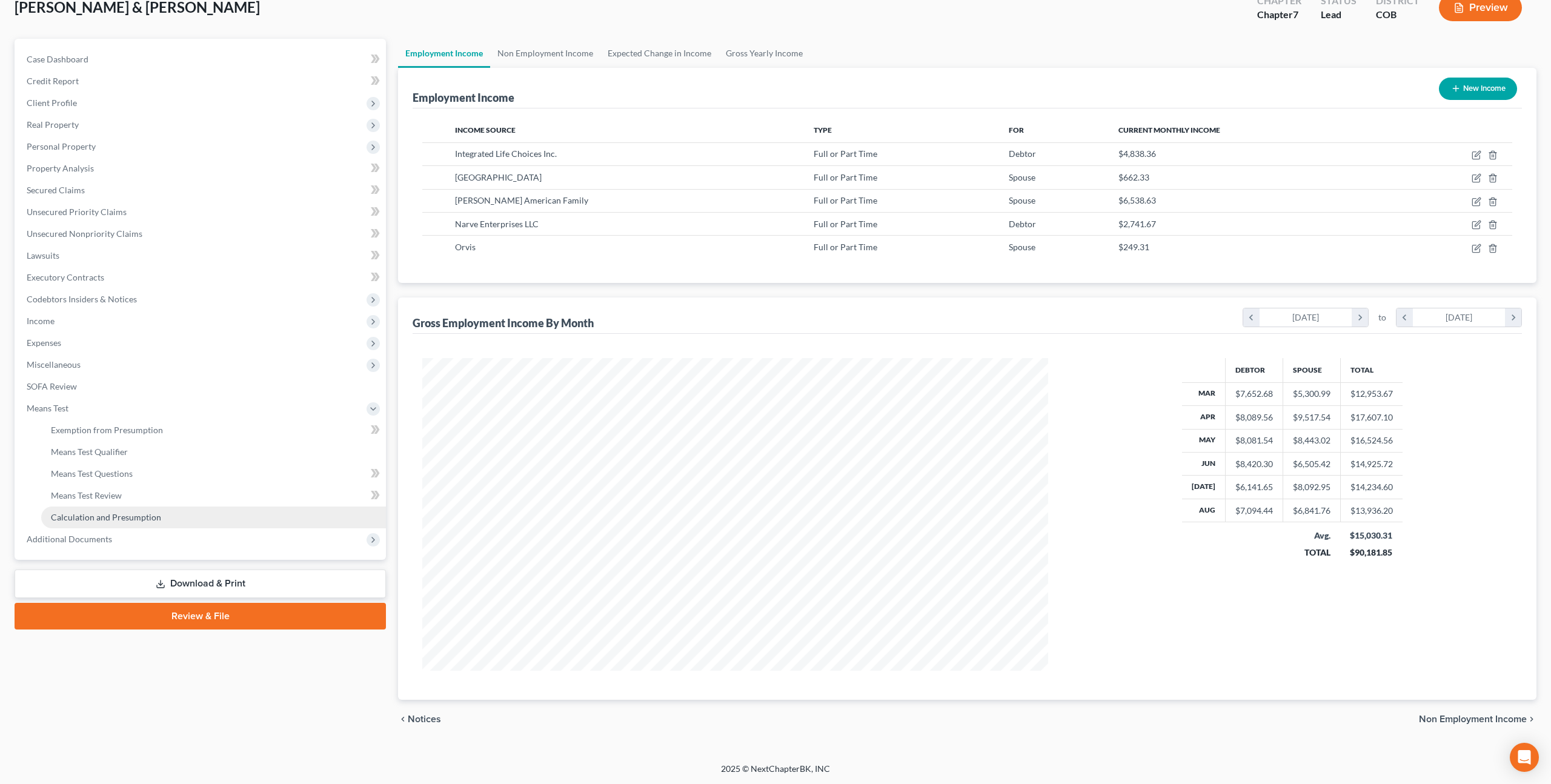
click at [109, 521] on span "Calculation and Presumption" at bounding box center [106, 516] width 111 height 10
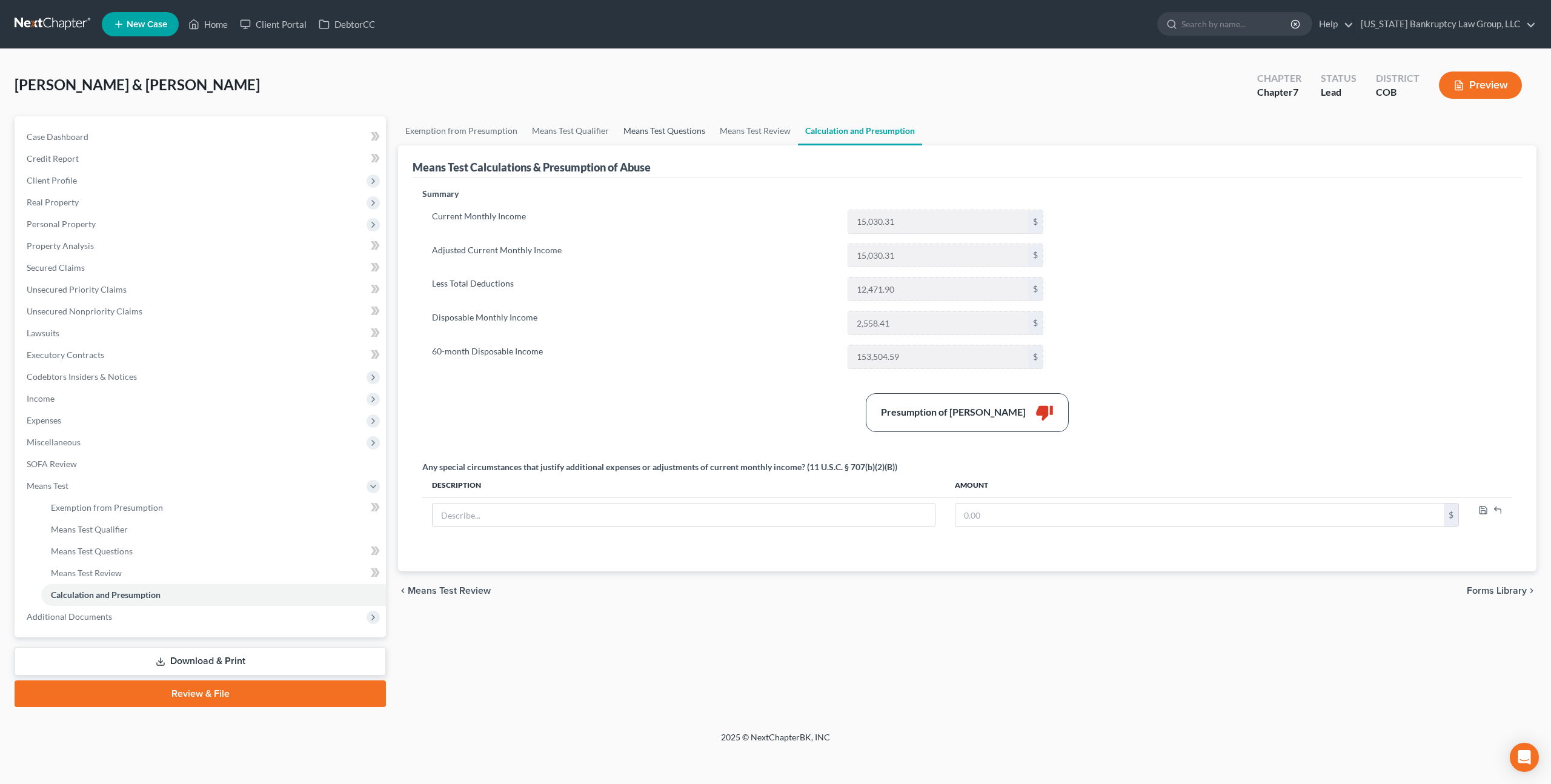
click at [678, 131] on link "Means Test Questions" at bounding box center [665, 131] width 96 height 29
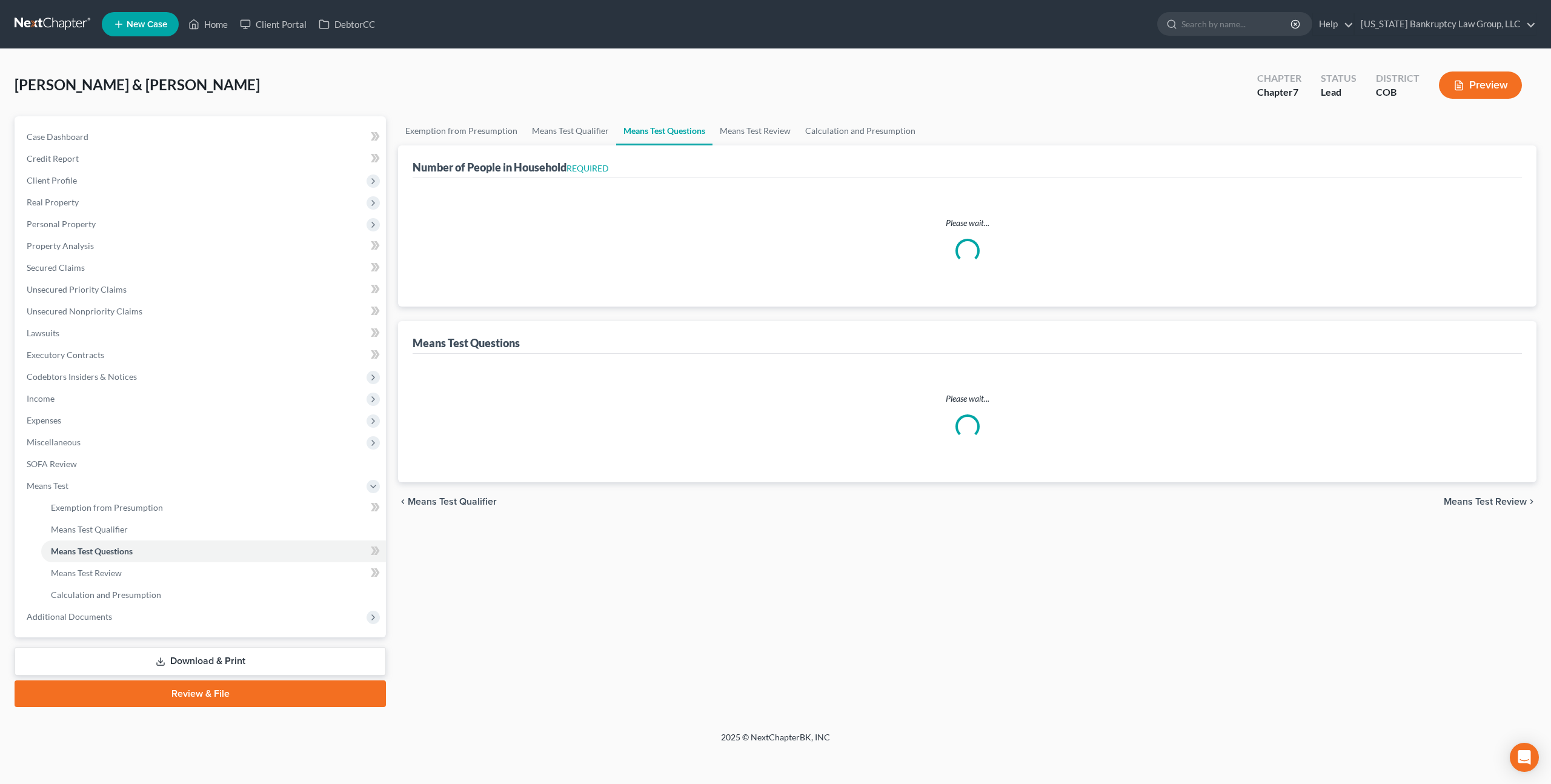
select select "0"
select select "60"
select select "0"
select select "60"
select select "1"
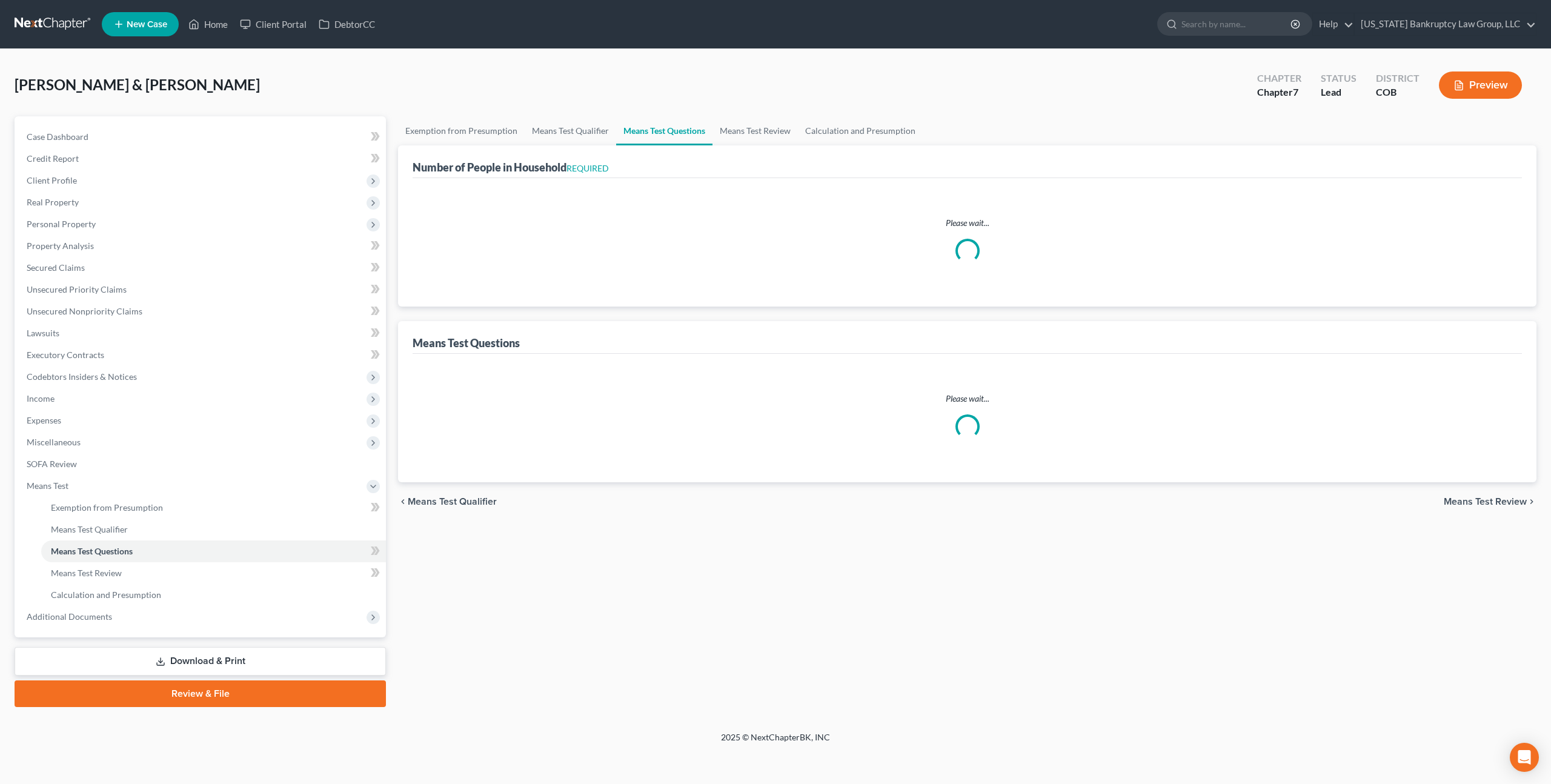
select select "60"
select select "1"
select select "60"
select select "5"
select select "2"
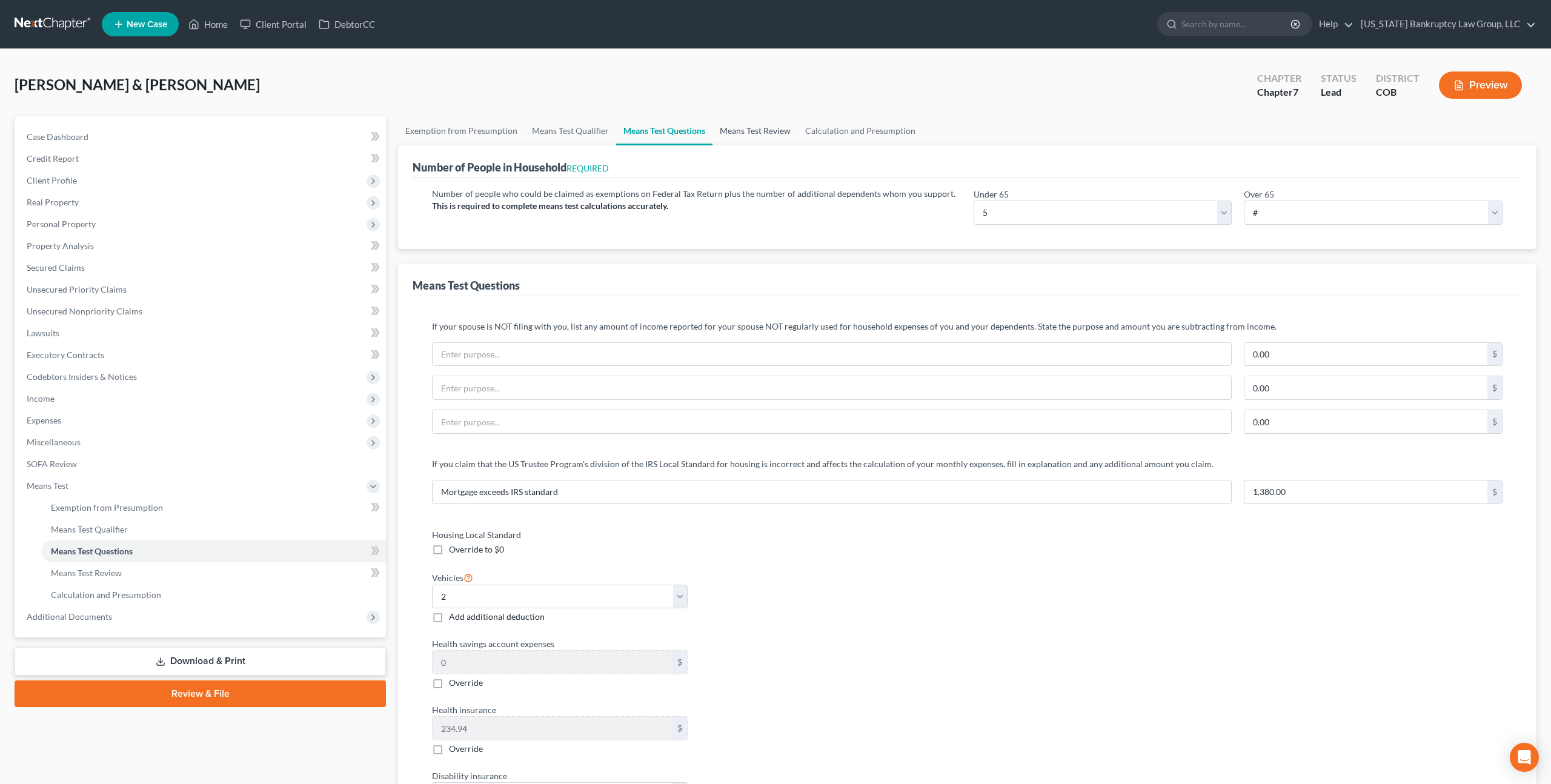
click at [738, 130] on link "Means Test Review" at bounding box center [755, 131] width 85 height 29
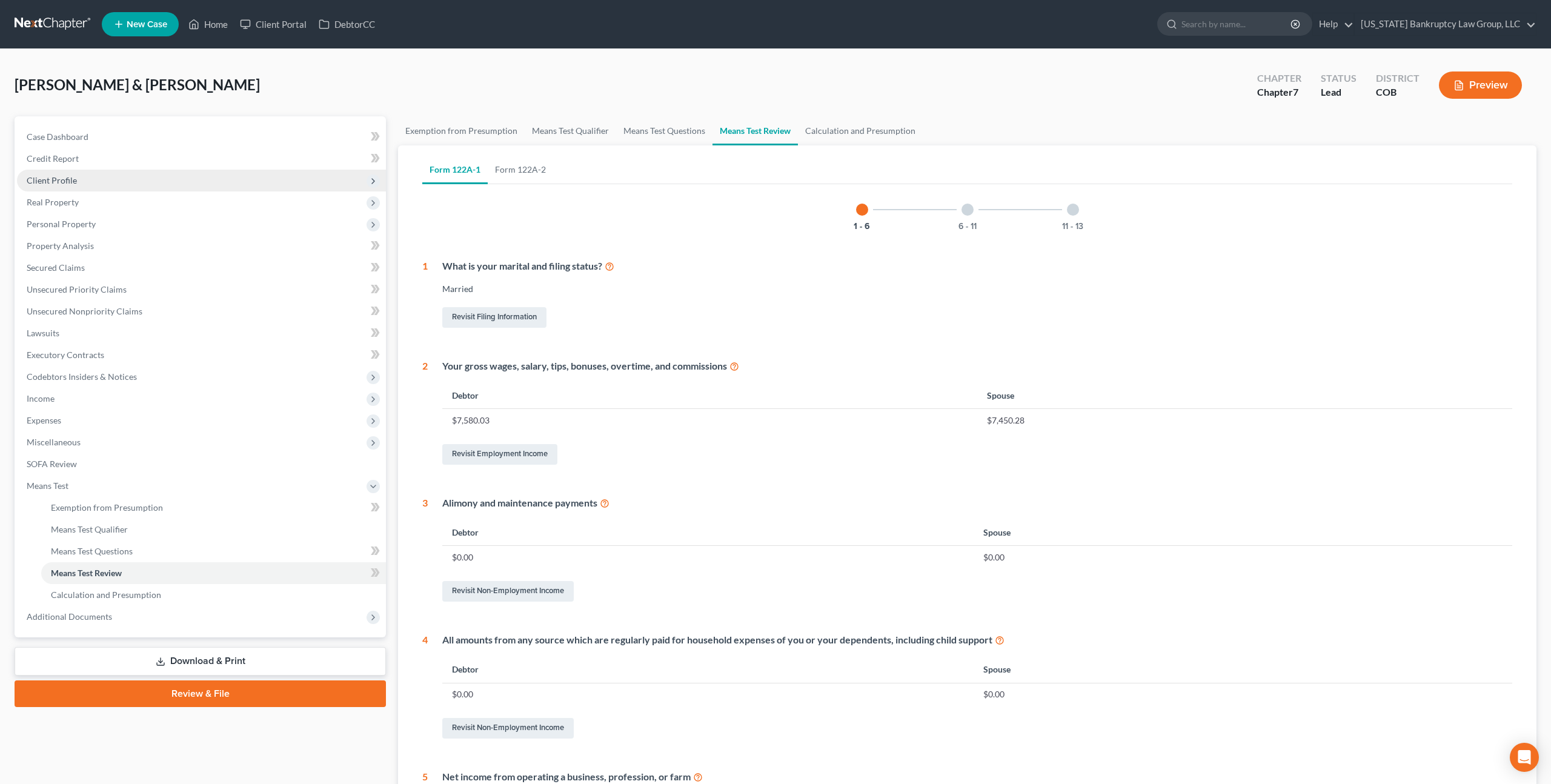
click at [76, 185] on span "Client Profile" at bounding box center [202, 180] width 369 height 22
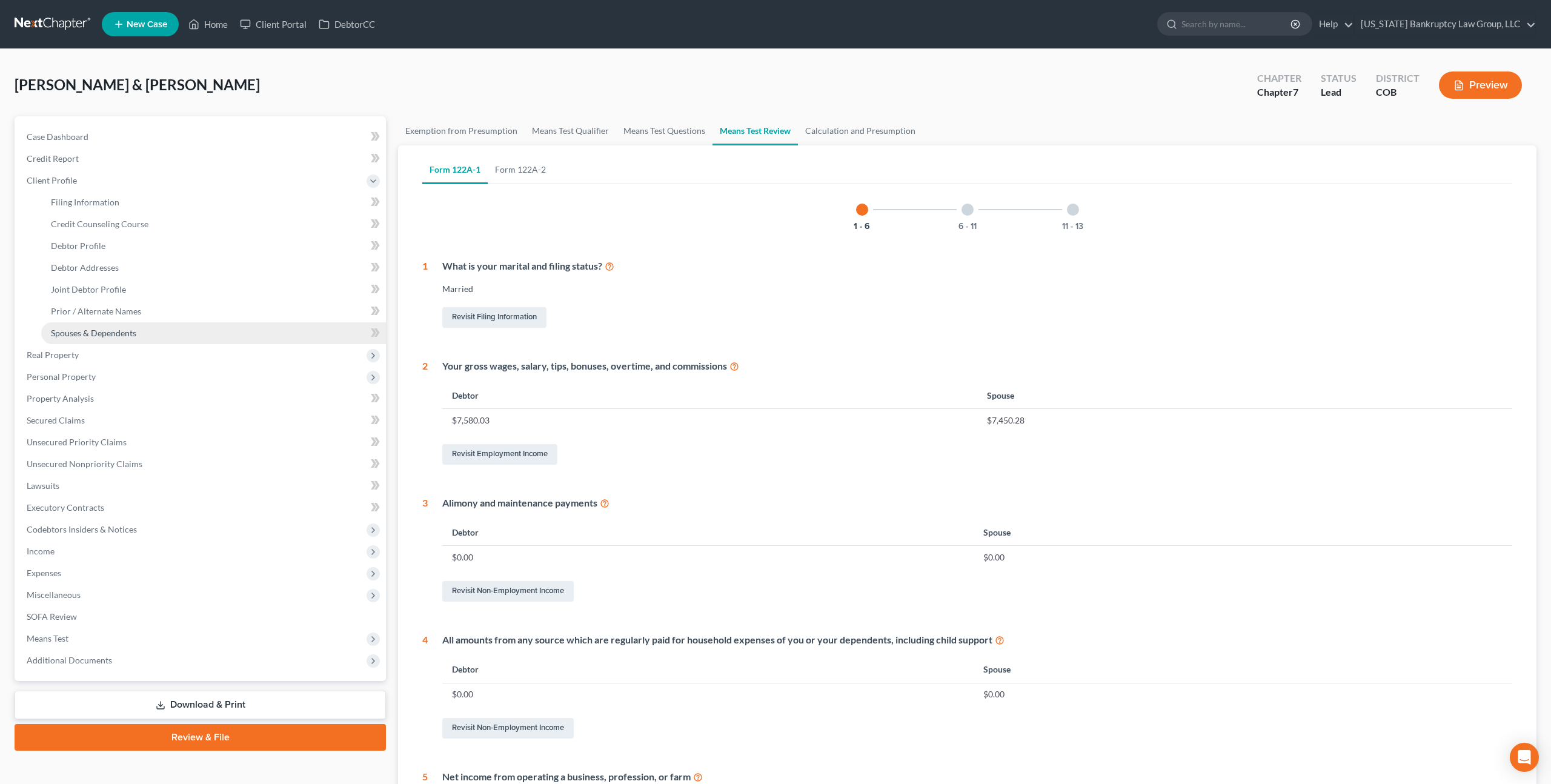
click at [102, 328] on span "Spouses & Dependents" at bounding box center [93, 333] width 85 height 10
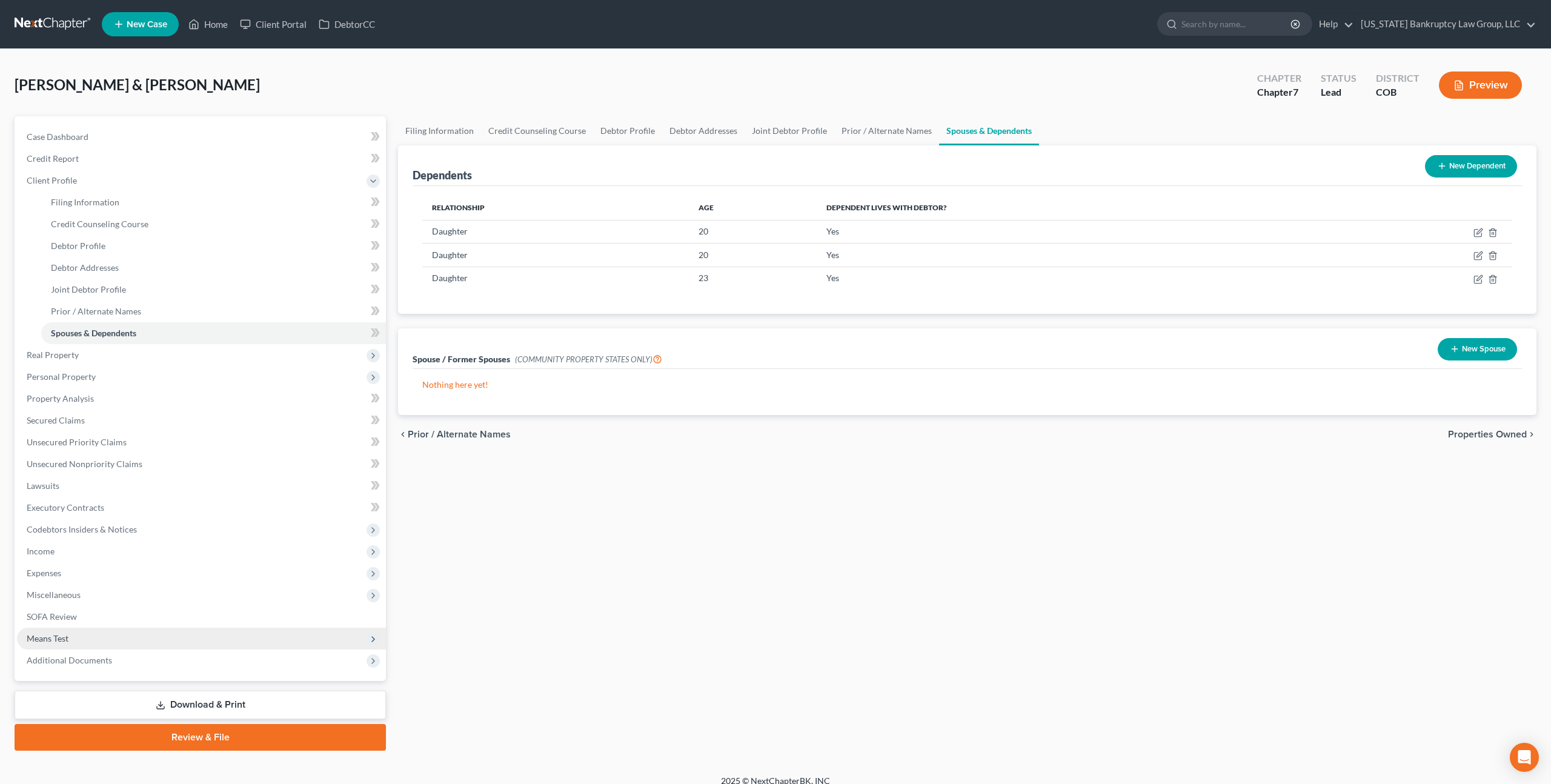
click at [72, 636] on span "Means Test" at bounding box center [202, 638] width 369 height 22
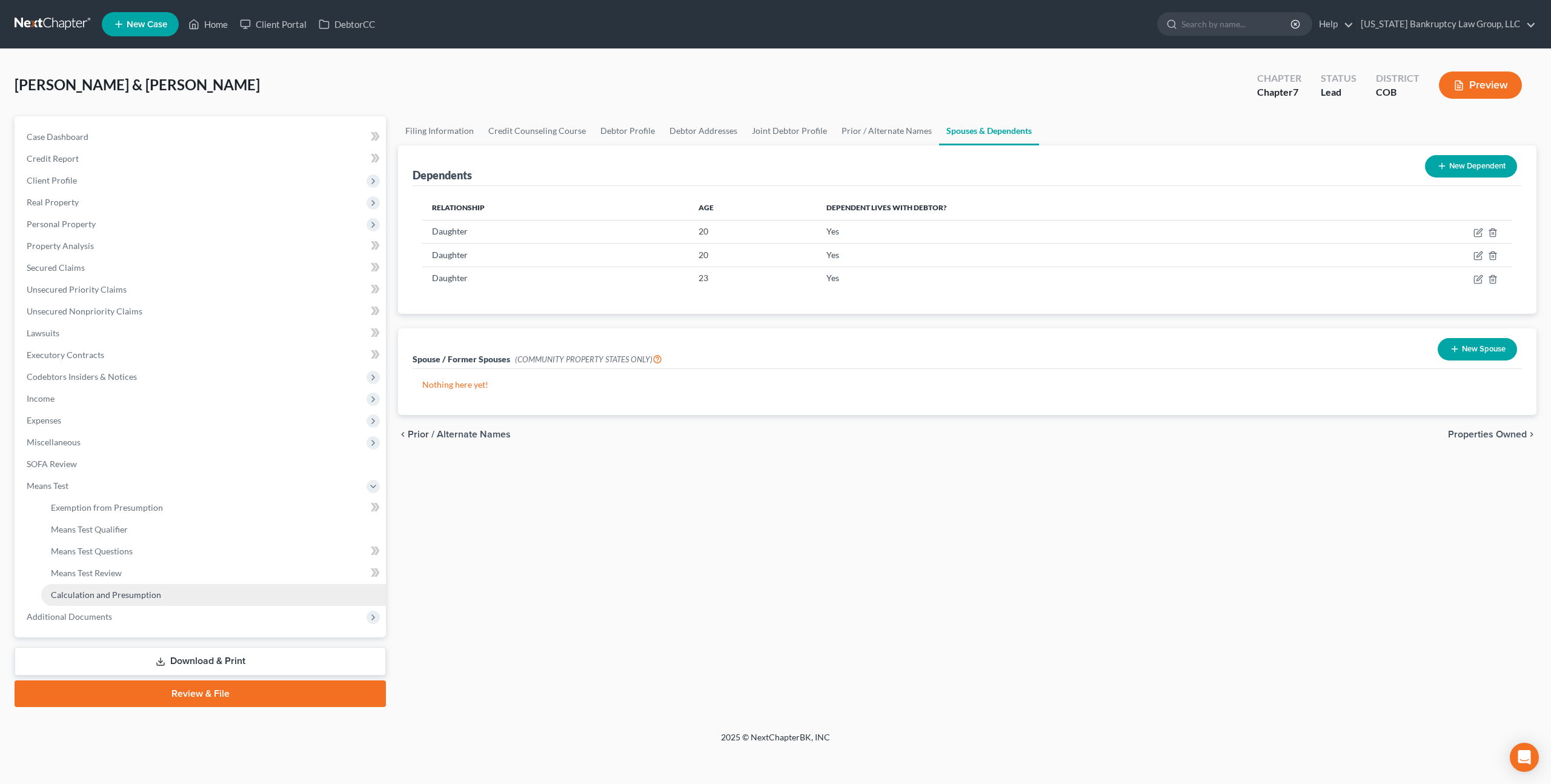
click at [129, 596] on span "Calculation and Presumption" at bounding box center [106, 594] width 111 height 10
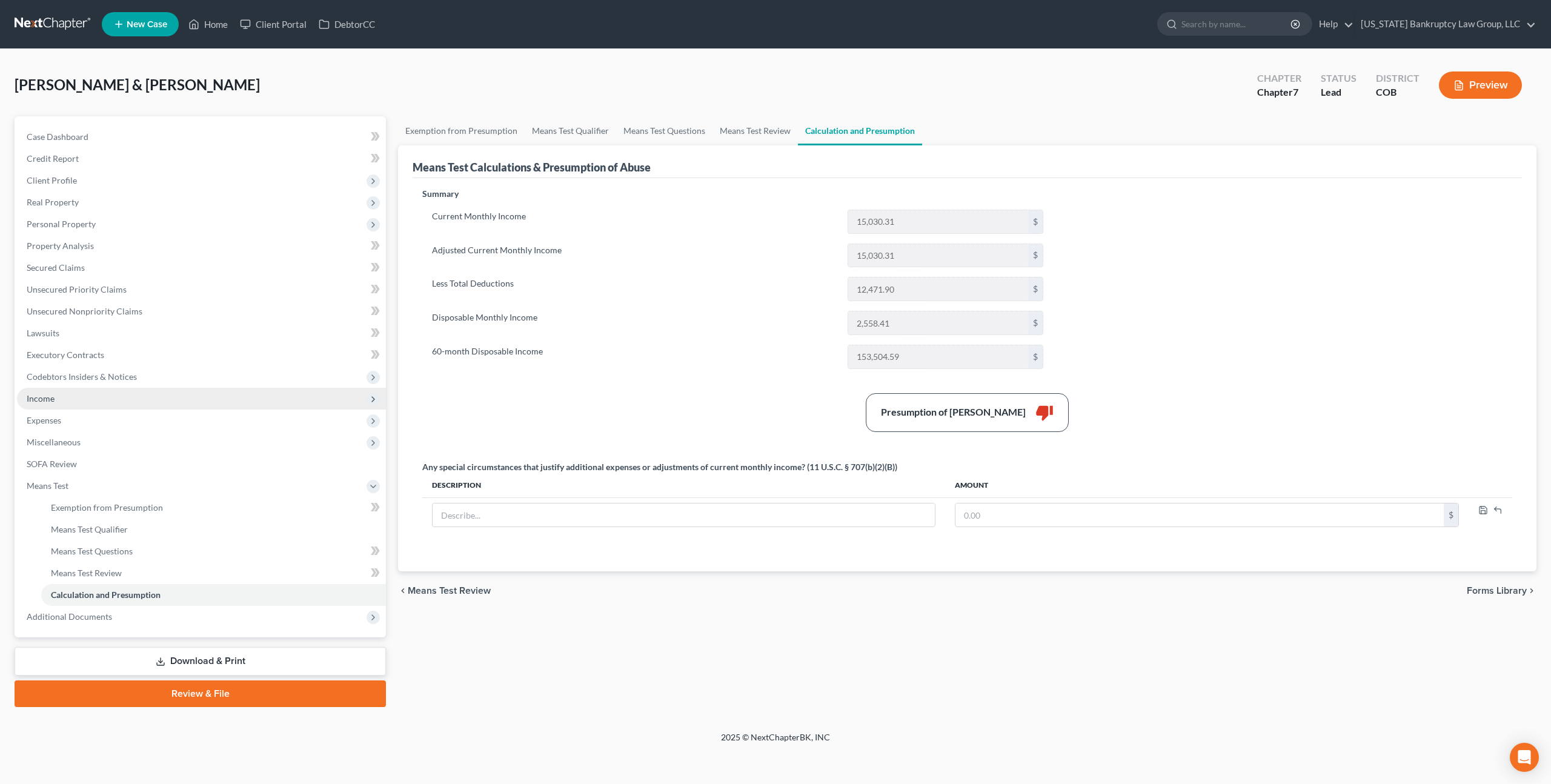
click at [50, 401] on span "Income" at bounding box center [40, 398] width 28 height 10
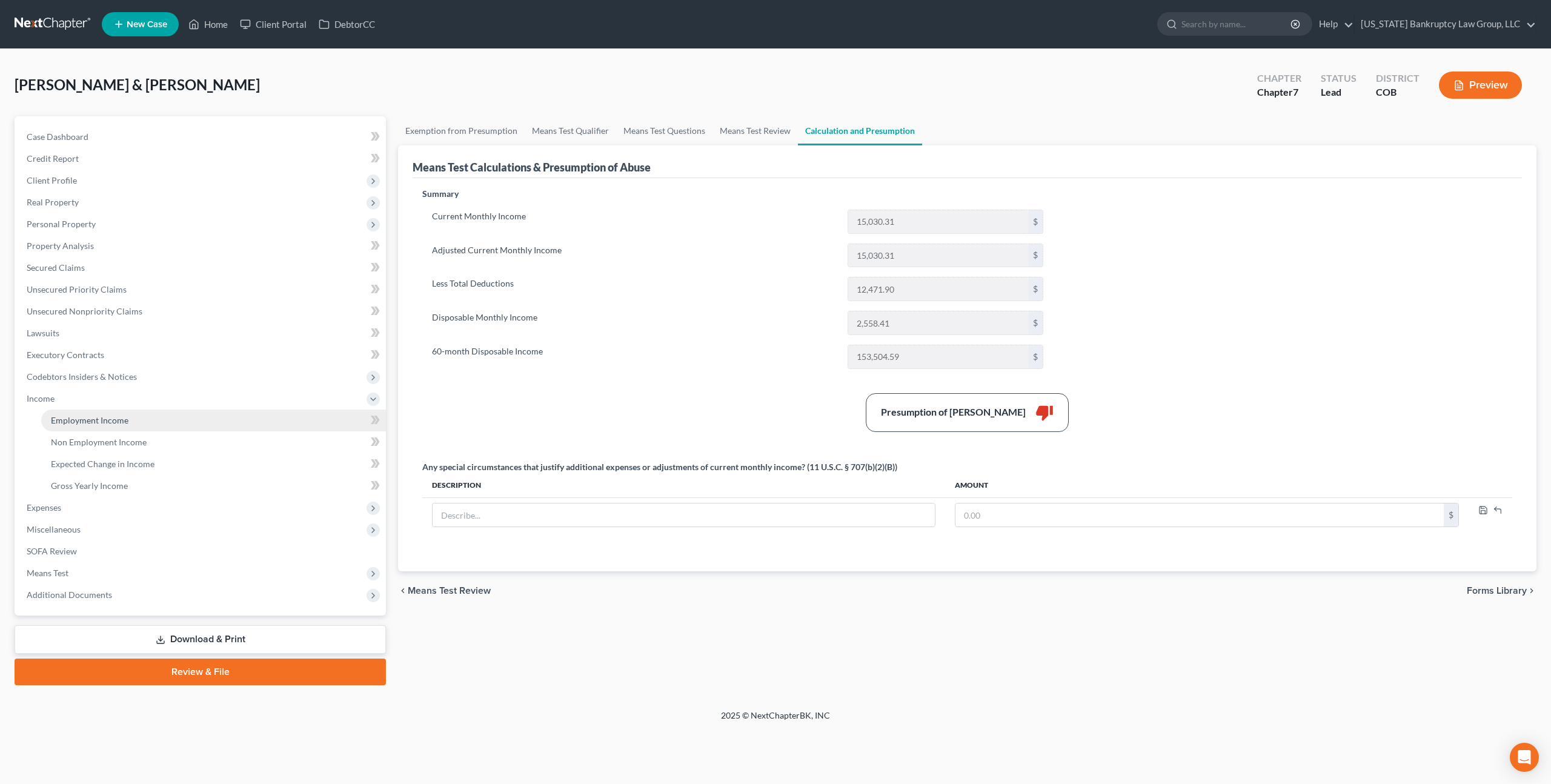
click at [82, 420] on span "Employment Income" at bounding box center [90, 420] width 78 height 10
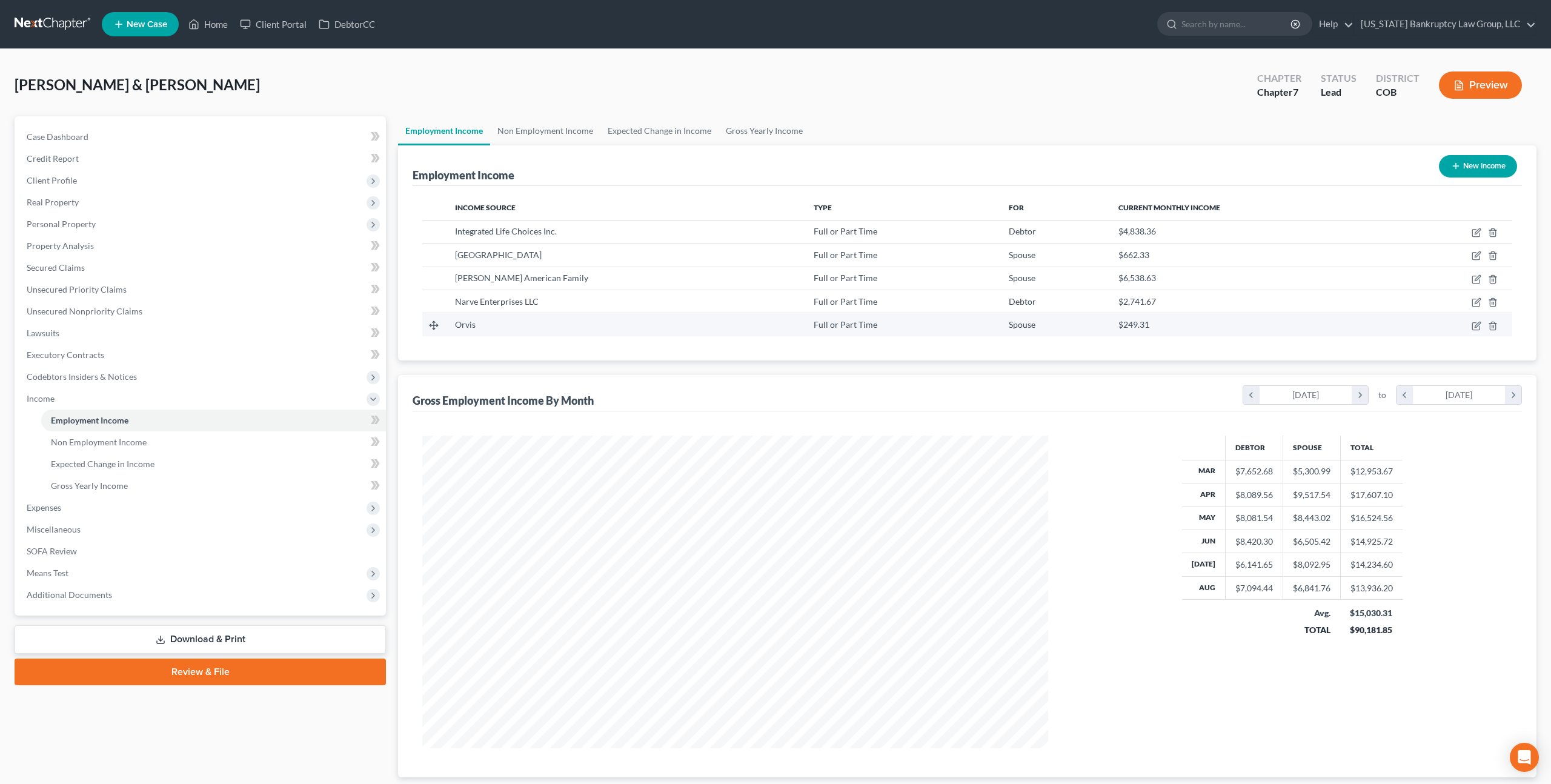
scroll to position [313, 650]
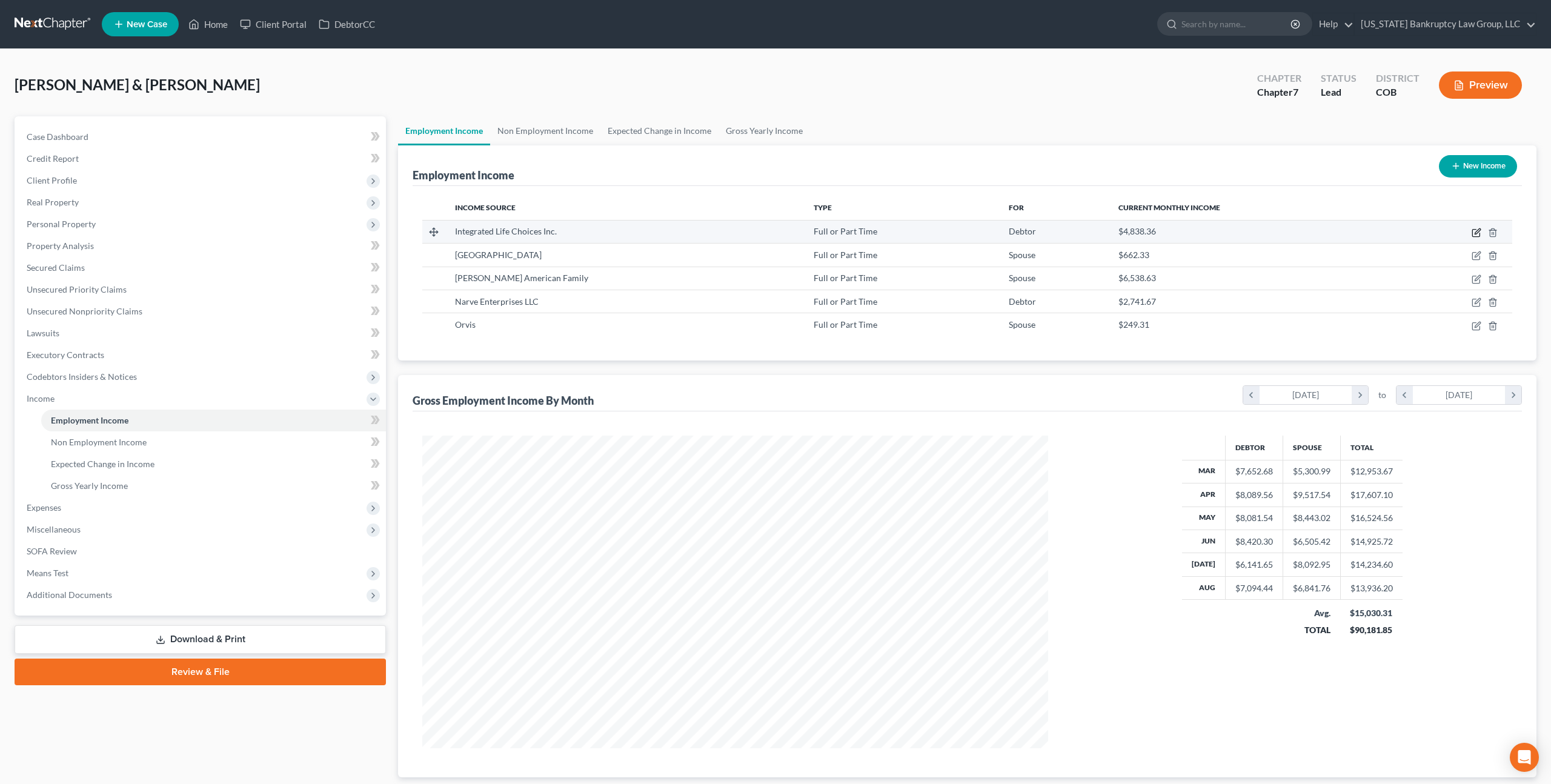
click at [1478, 231] on icon "button" at bounding box center [1477, 232] width 10 height 10
select select "0"
select select "30"
select select "0"
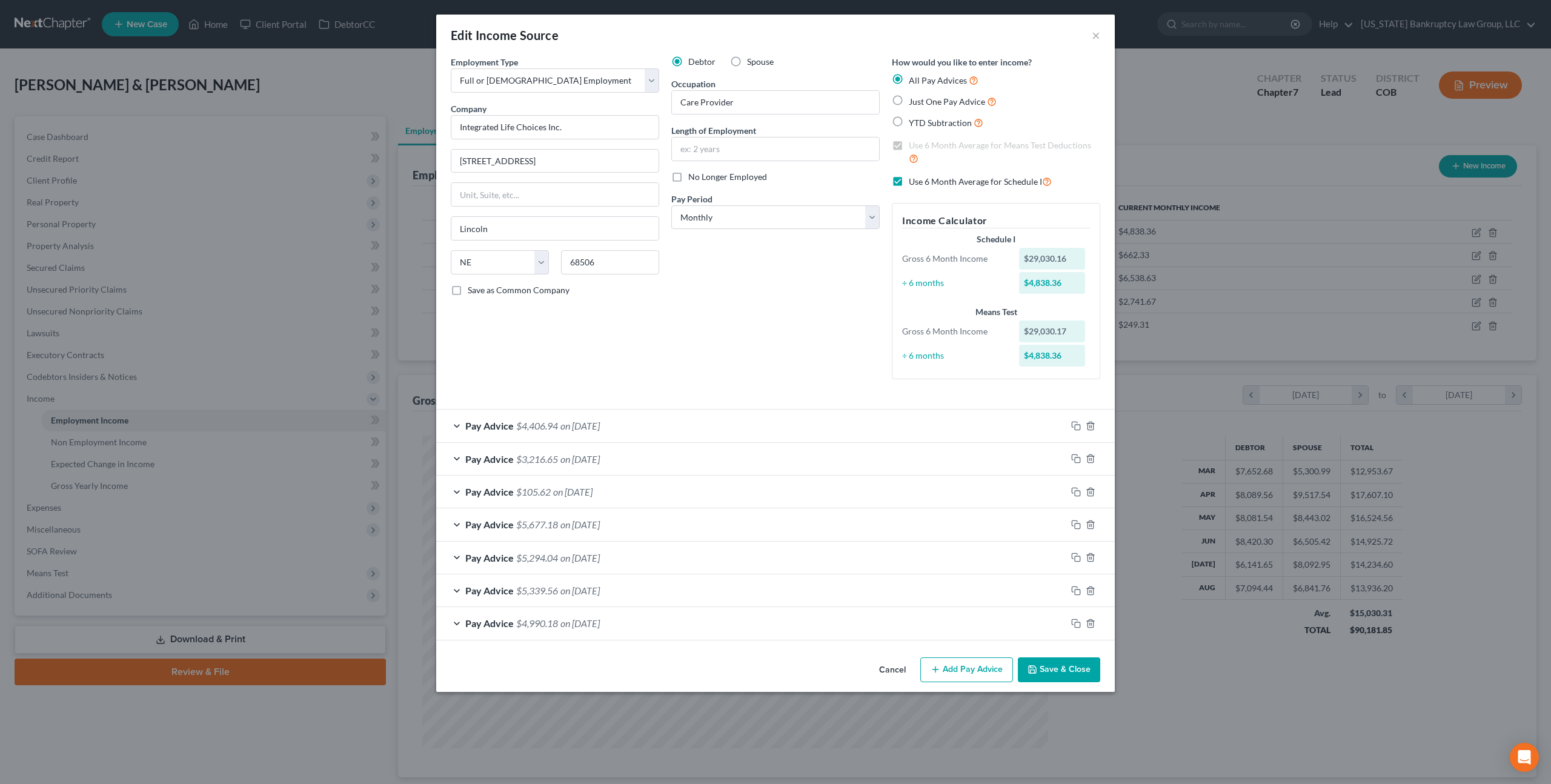
click at [1041, 659] on button "Save & Close" at bounding box center [1059, 669] width 83 height 25
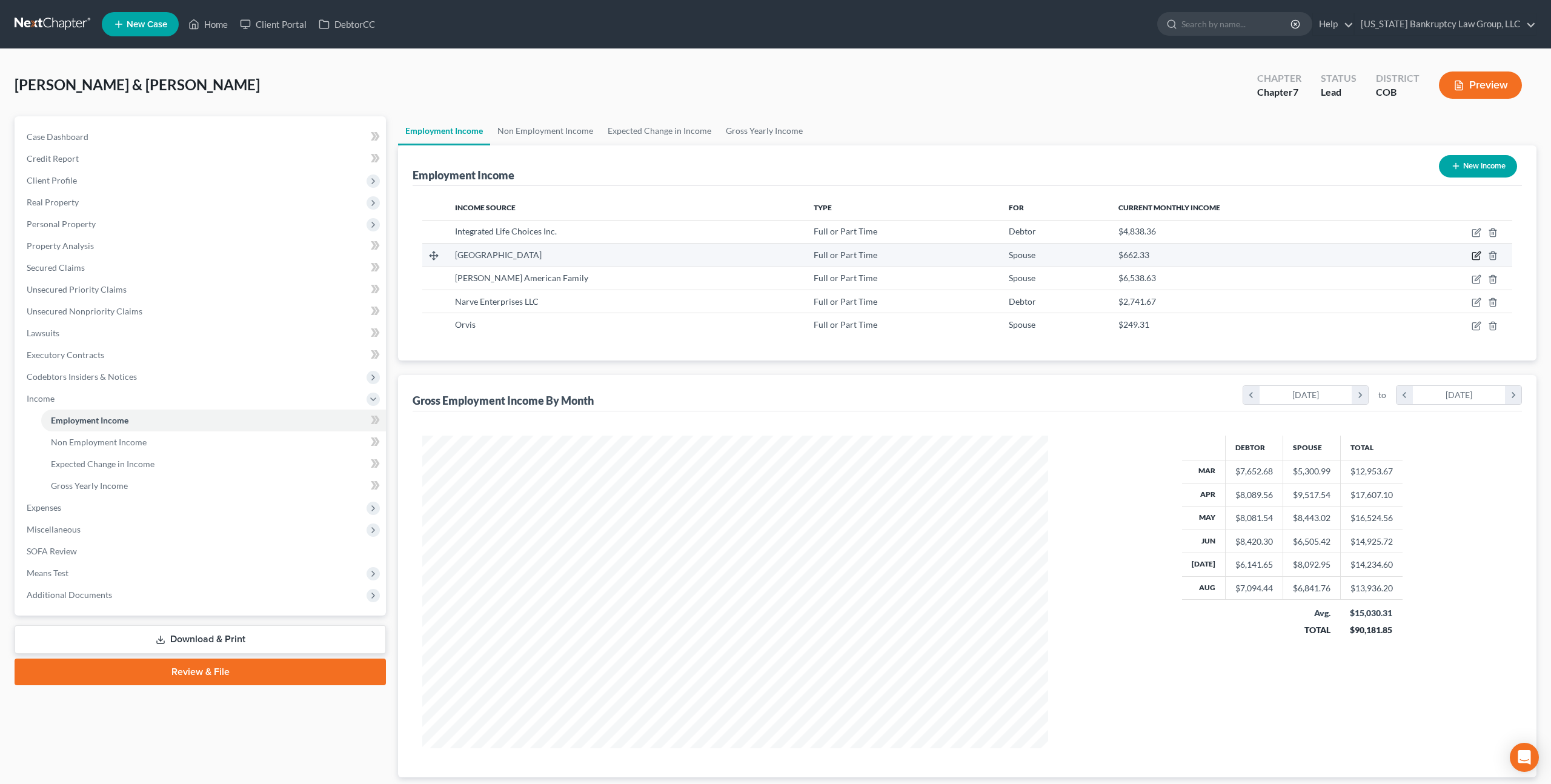
click at [1478, 254] on icon "button" at bounding box center [1477, 256] width 10 height 10
select select "0"
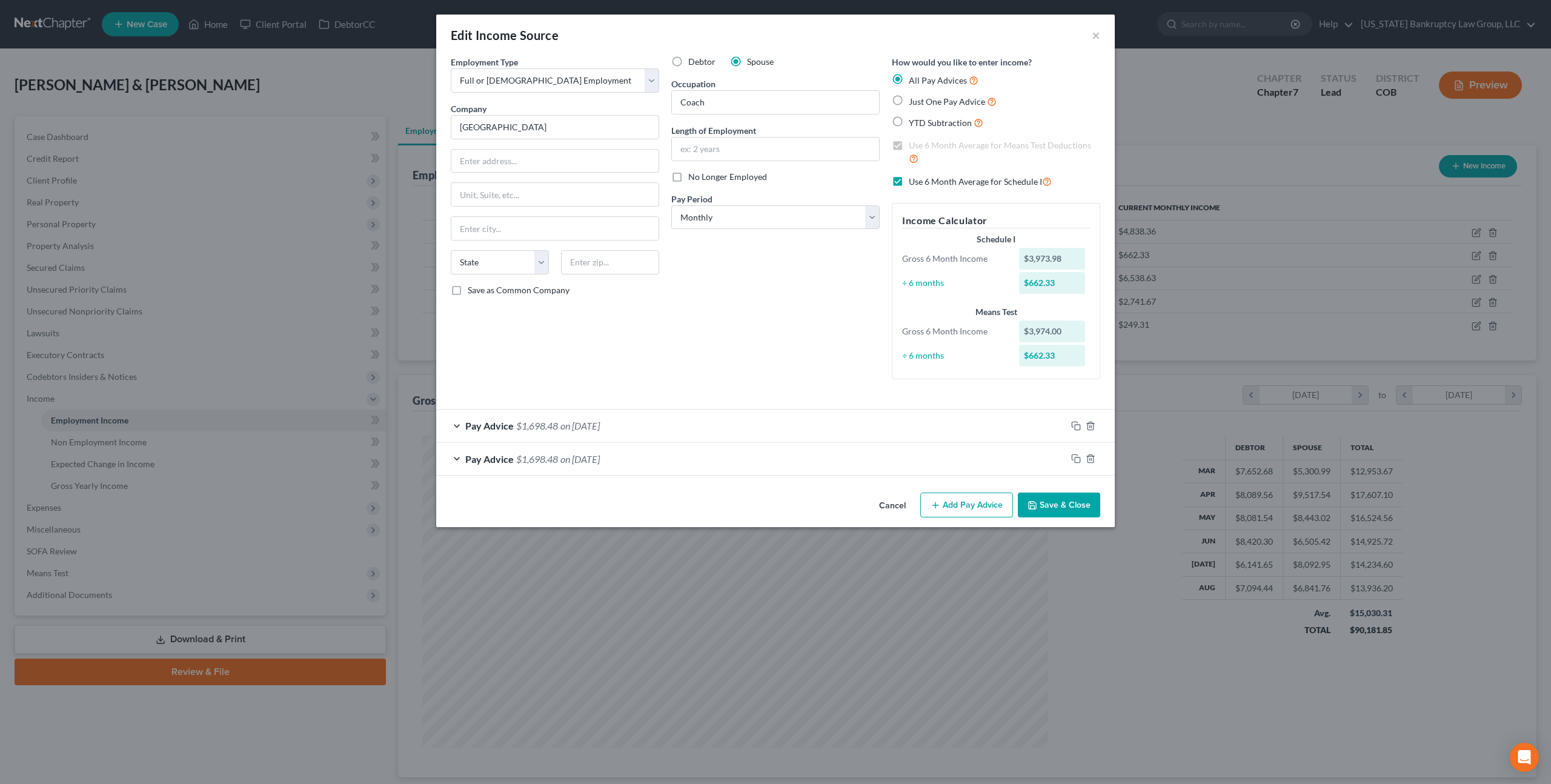
click at [891, 507] on button "Cancel" at bounding box center [893, 506] width 46 height 24
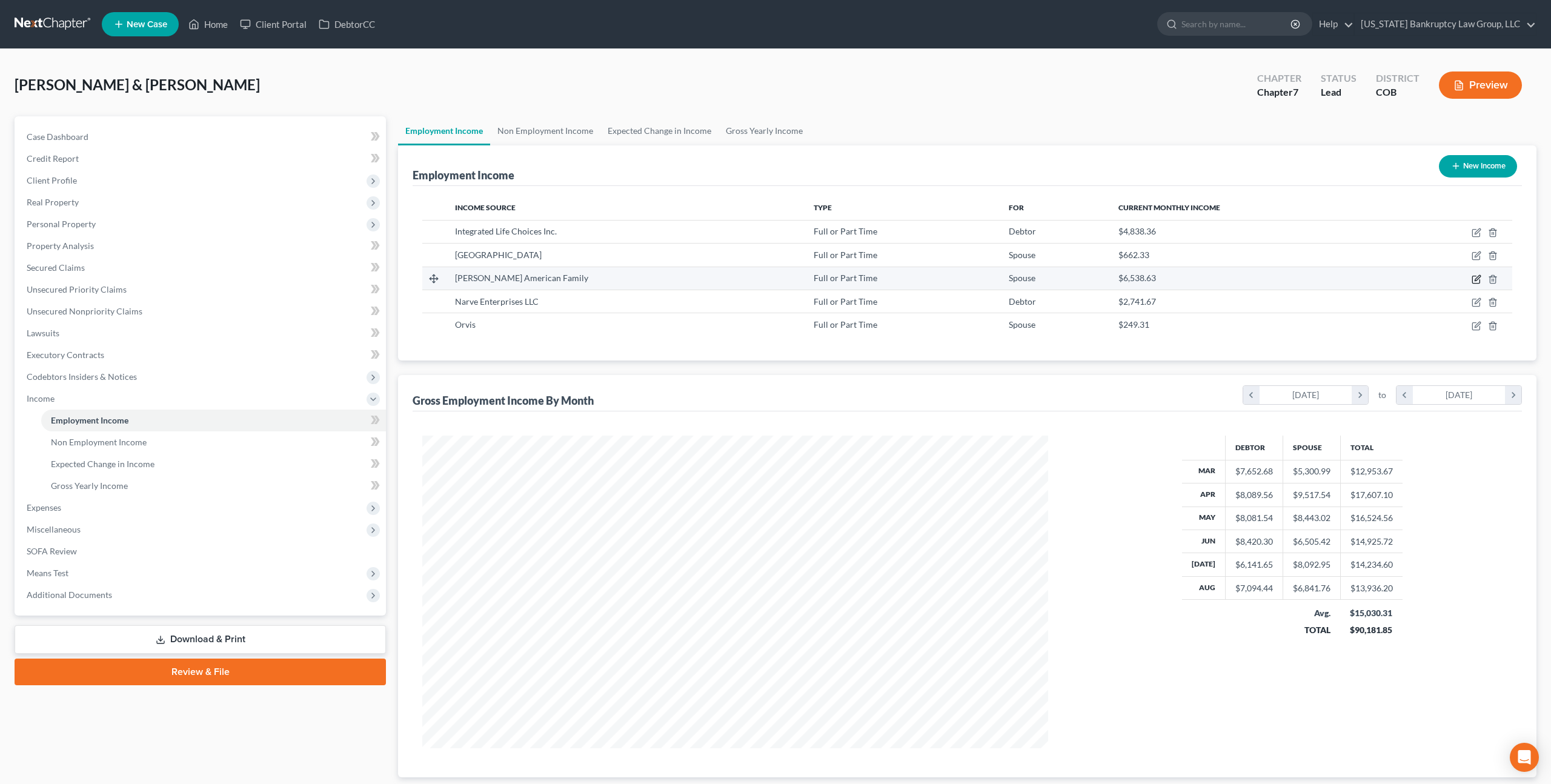
click at [1479, 279] on icon "button" at bounding box center [1477, 279] width 10 height 10
select select "0"
select select "5"
select select "3"
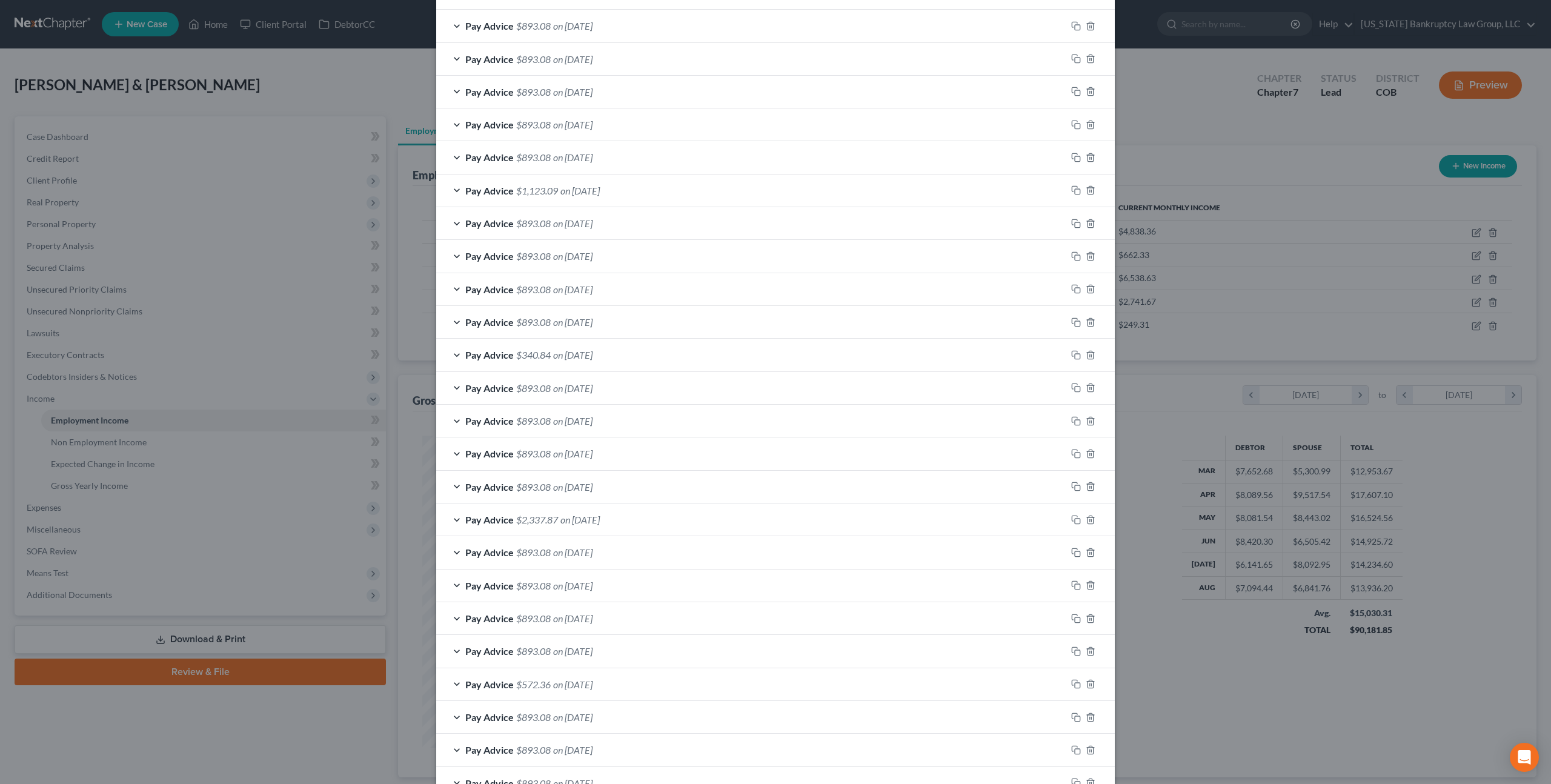
scroll to position [910, 0]
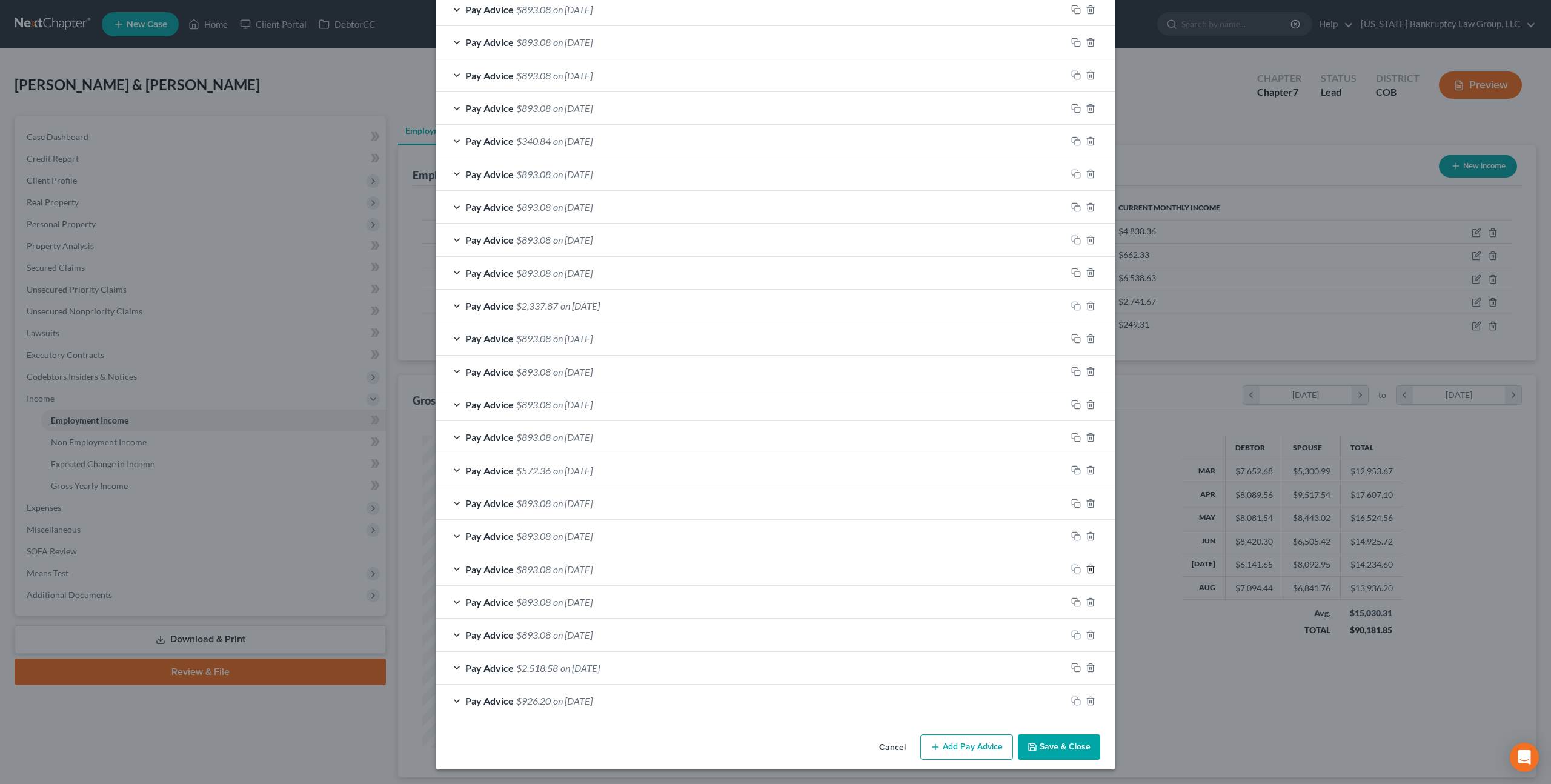
click at [1092, 570] on line "button" at bounding box center [1092, 570] width 0 height 2
click at [1093, 601] on icon "button" at bounding box center [1091, 602] width 6 height 8
click at [1089, 701] on icon "button" at bounding box center [1091, 701] width 10 height 10
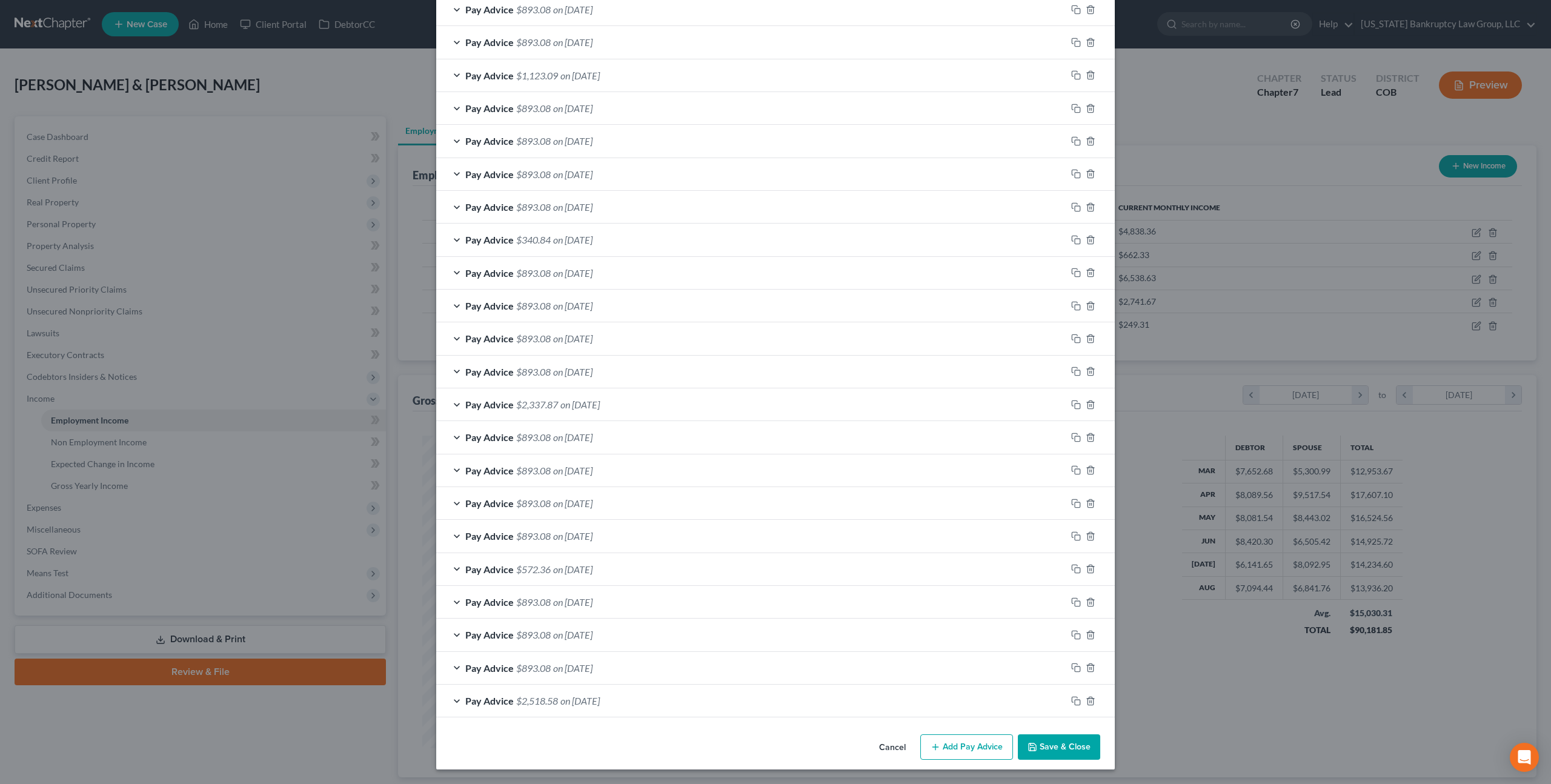
scroll to position [811, 0]
click at [1092, 702] on line "button" at bounding box center [1092, 701] width 0 height 2
click at [1092, 702] on line "button" at bounding box center [1092, 702] width 0 height 2
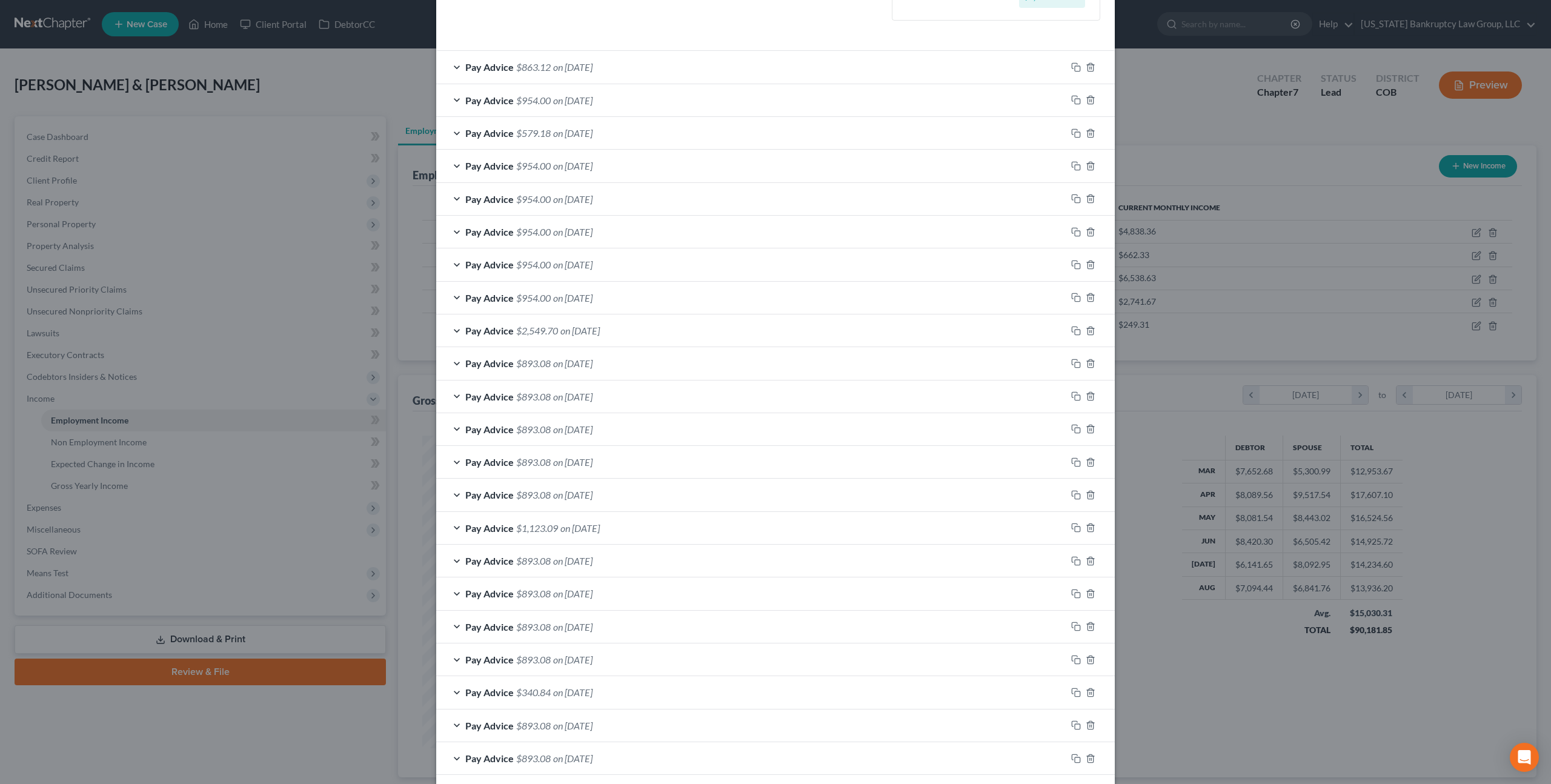
scroll to position [745, 0]
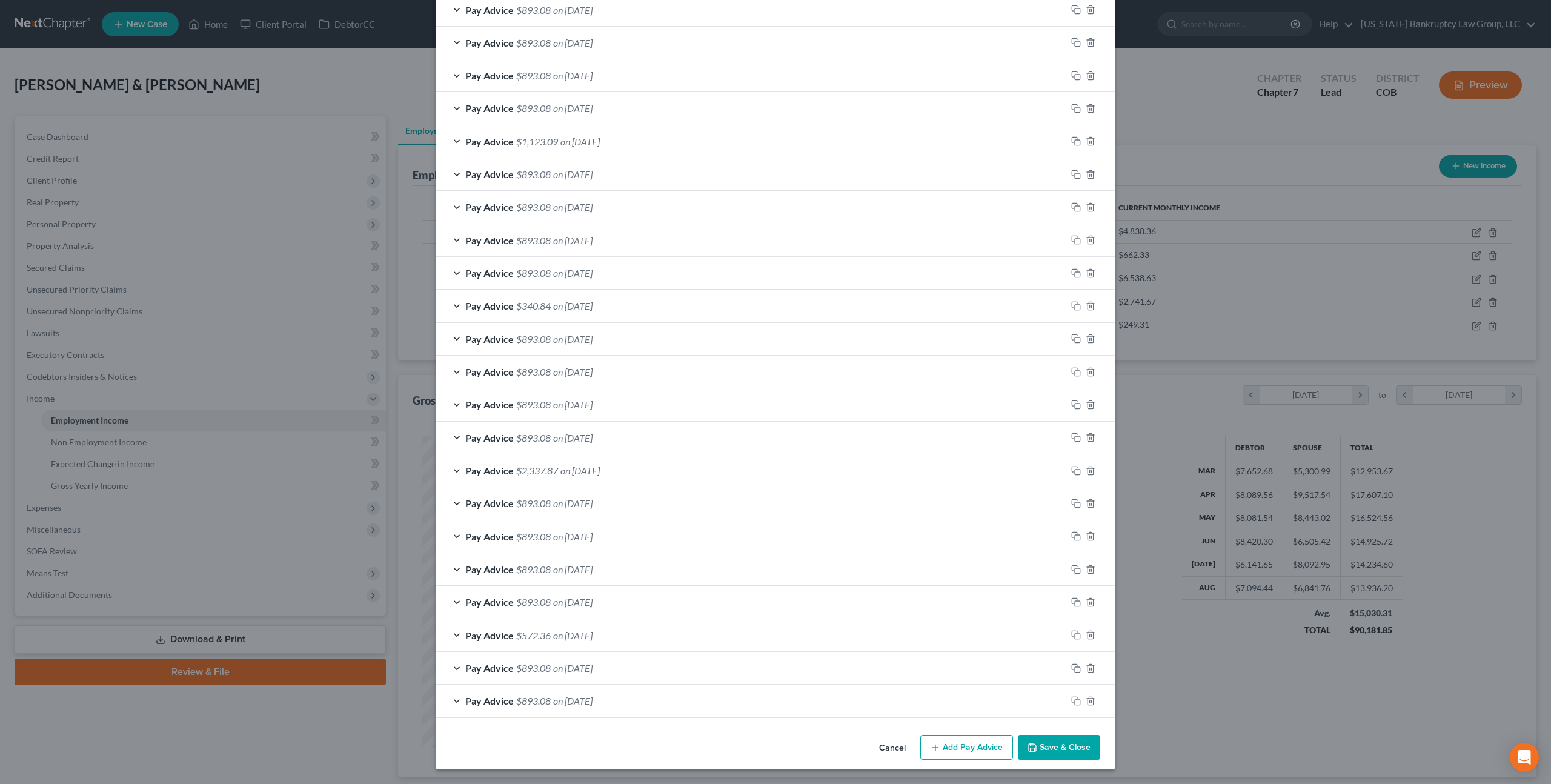
click at [1069, 752] on button "Save & Close" at bounding box center [1059, 747] width 83 height 25
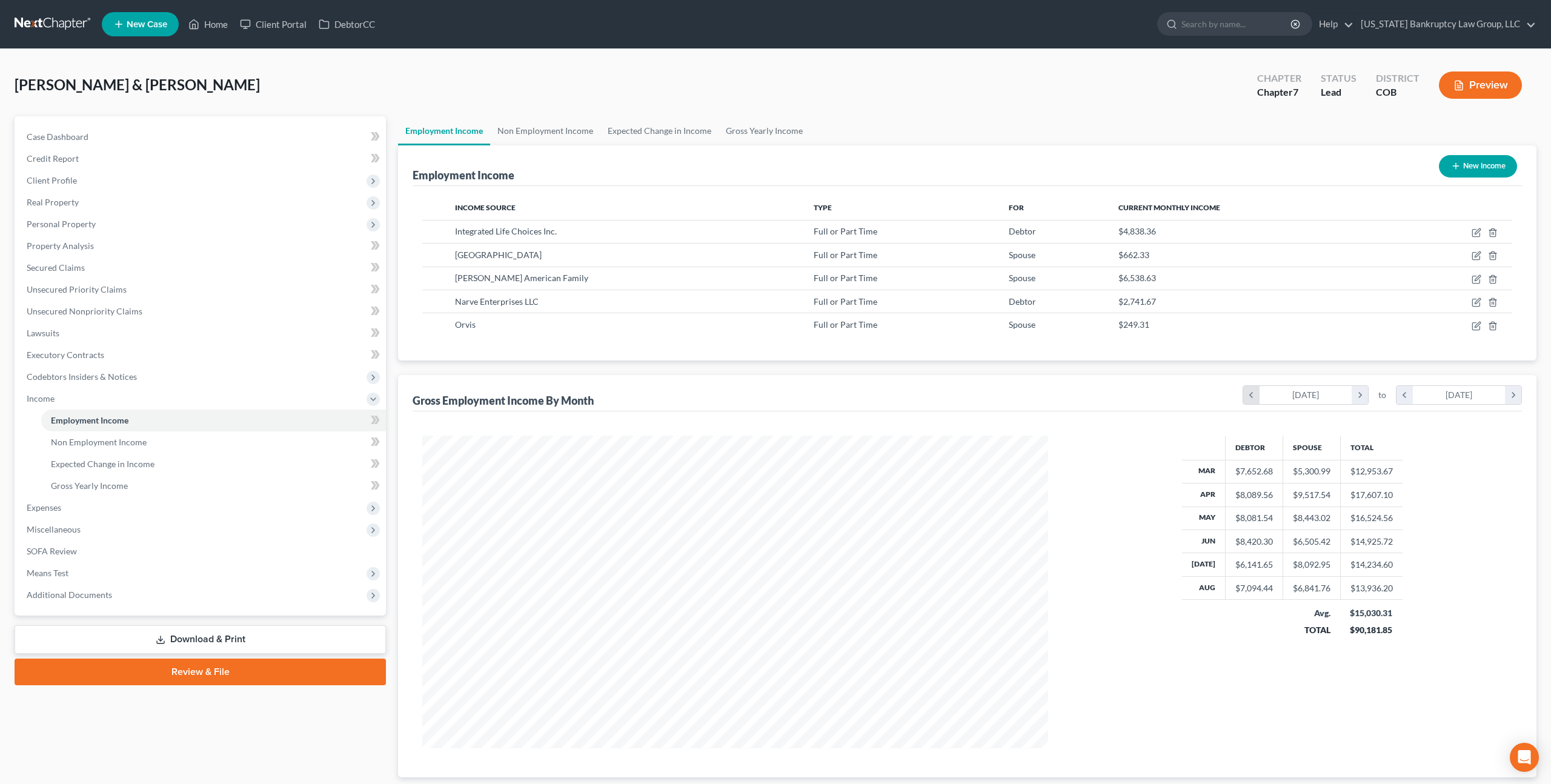
click at [1247, 391] on icon "chevron_left" at bounding box center [1251, 395] width 17 height 18
click at [1476, 301] on icon "button" at bounding box center [1478, 301] width 6 height 6
select select "0"
select select "5"
select select "1"
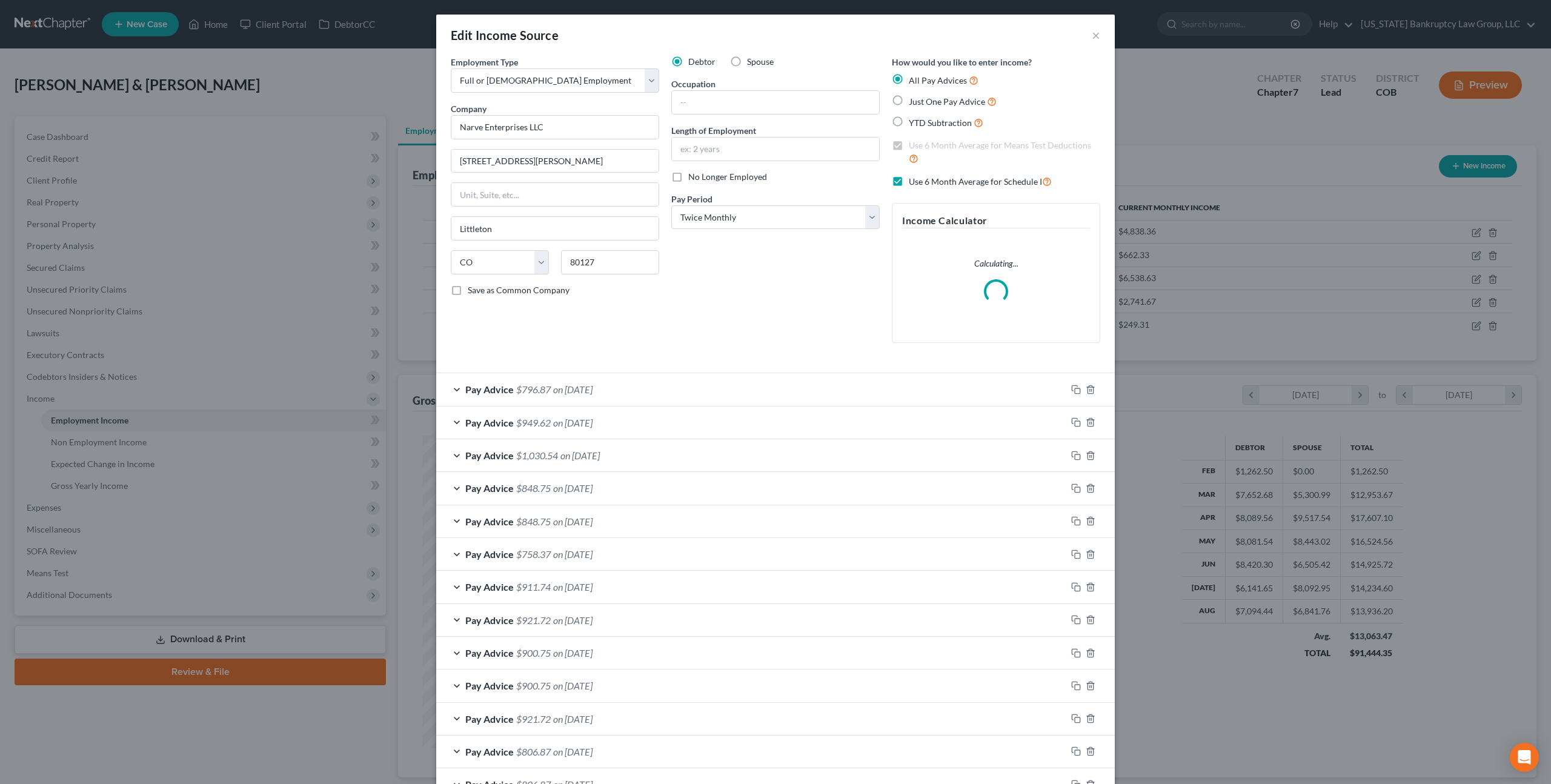
scroll to position [84, 0]
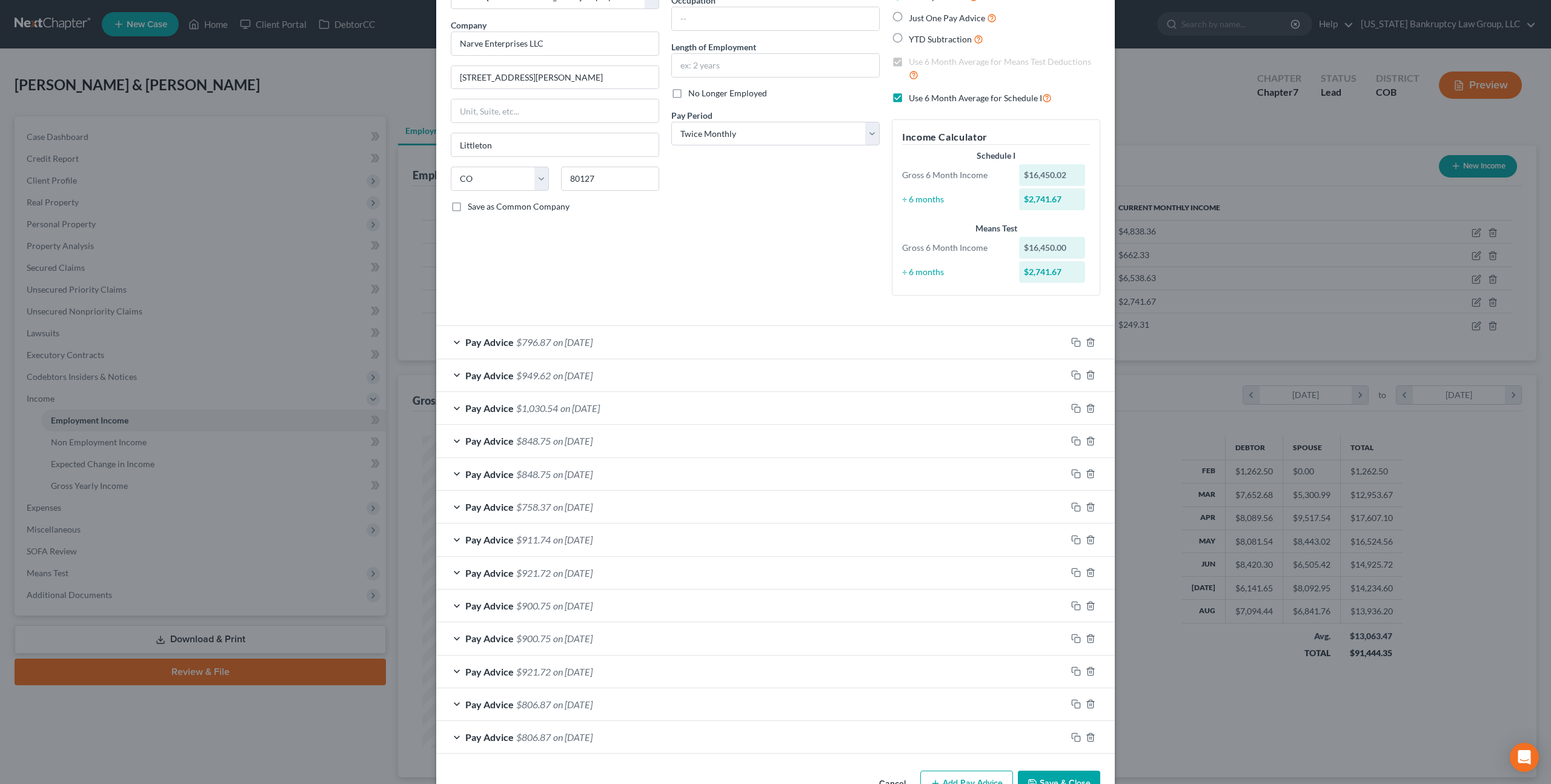
click at [1092, 698] on div at bounding box center [1091, 704] width 49 height 19
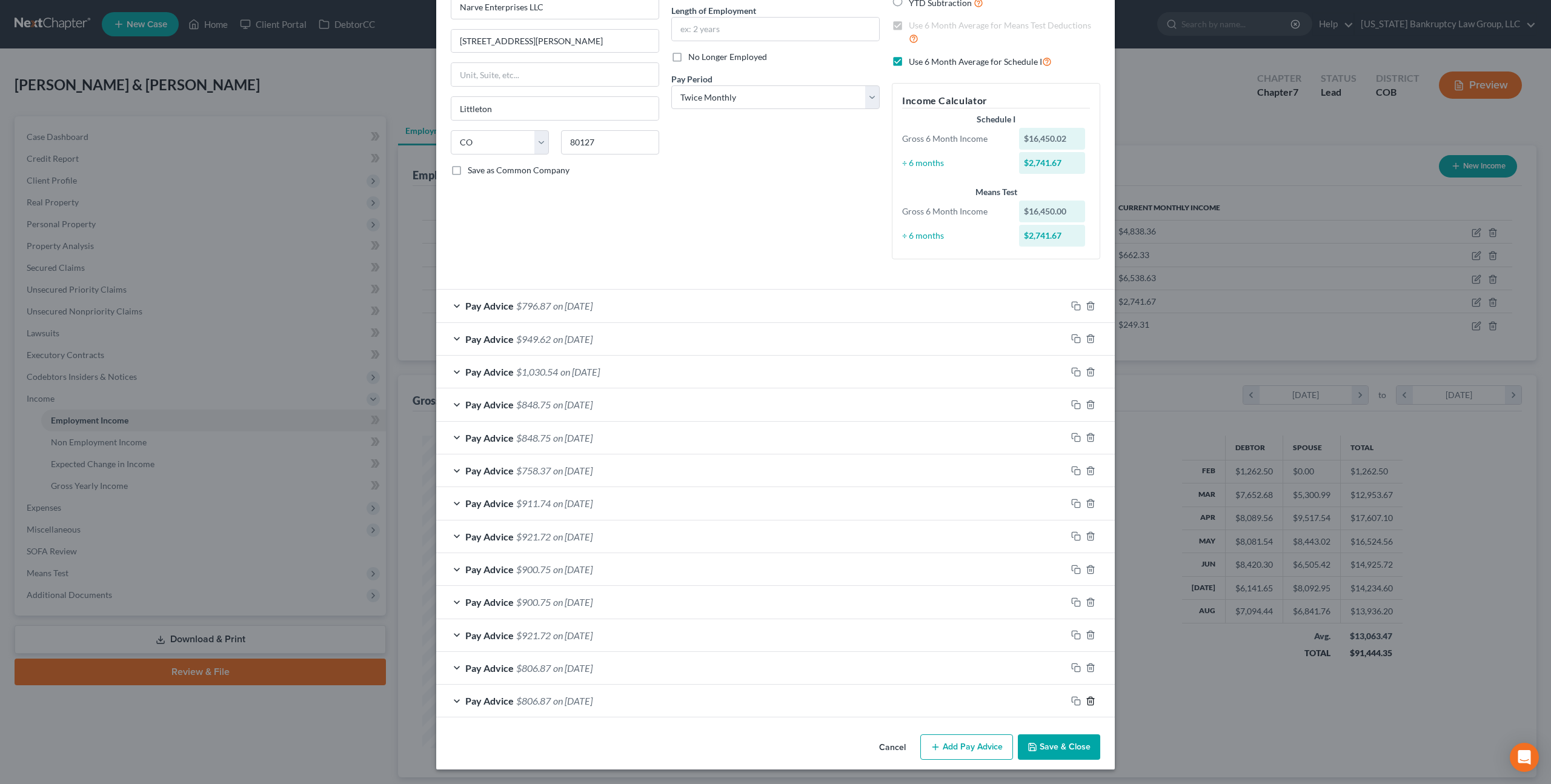
click at [1090, 703] on icon "button" at bounding box center [1091, 701] width 10 height 10
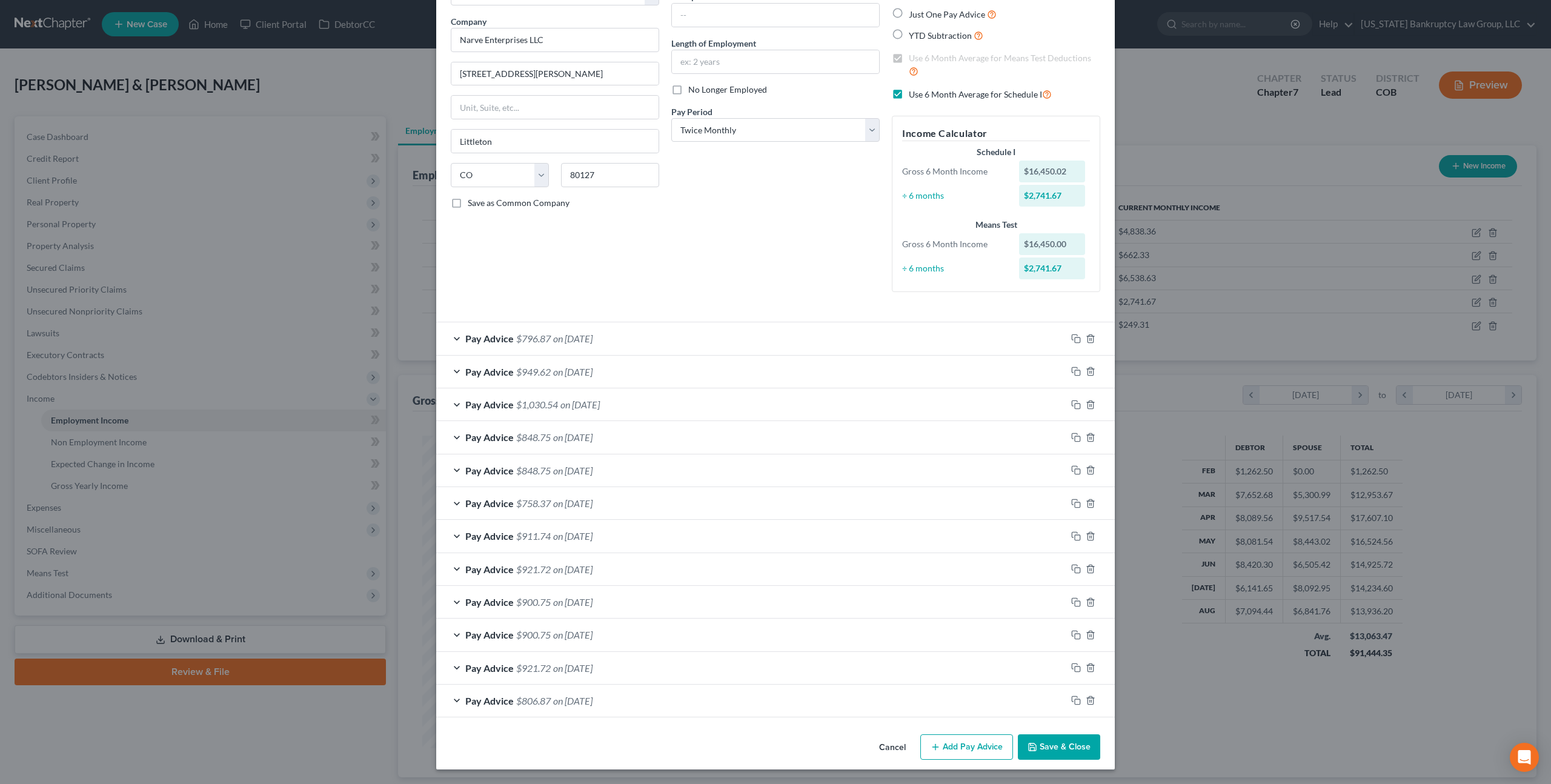
click at [1066, 741] on button "Save & Close" at bounding box center [1059, 746] width 83 height 25
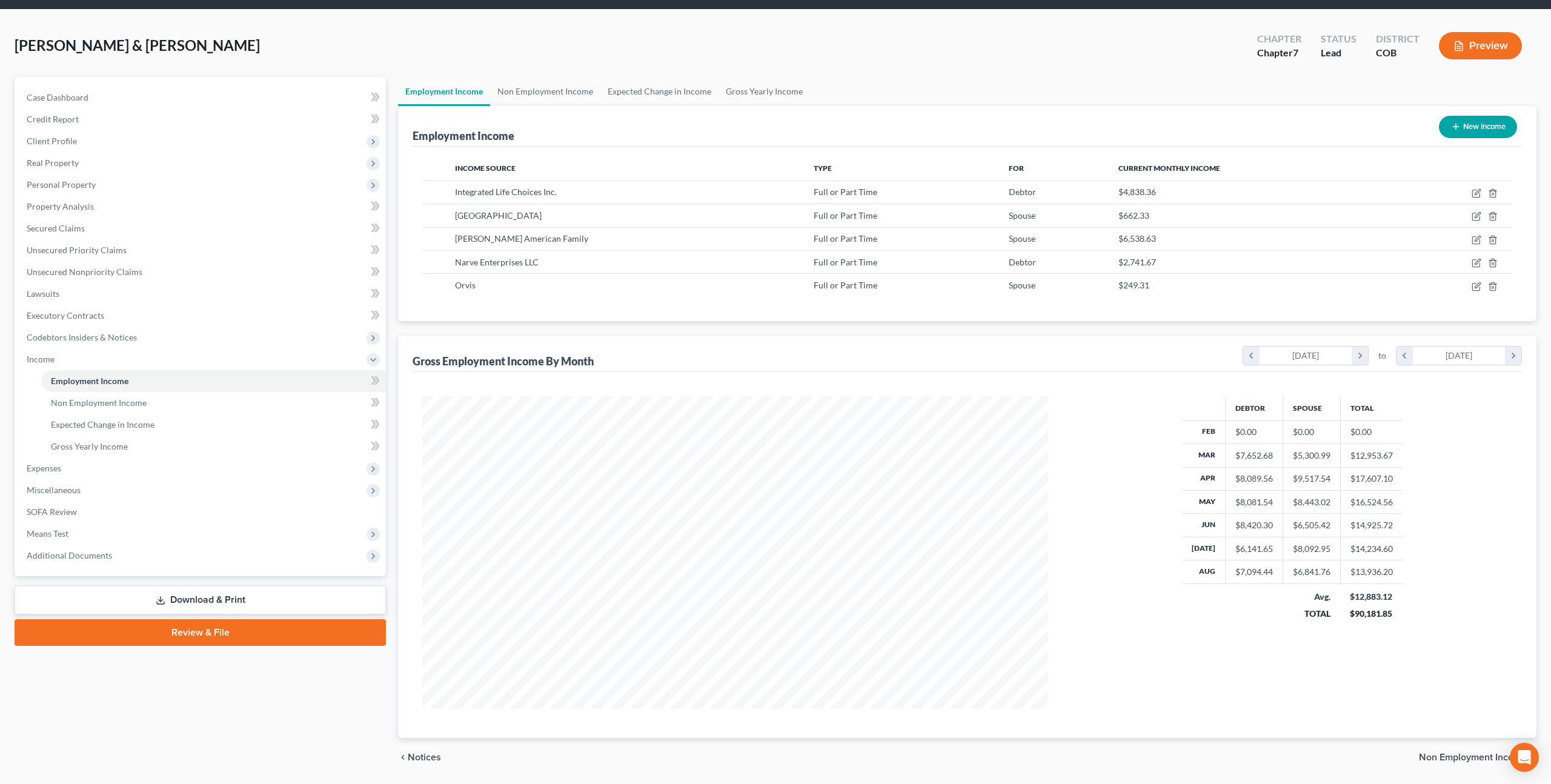
scroll to position [0, 0]
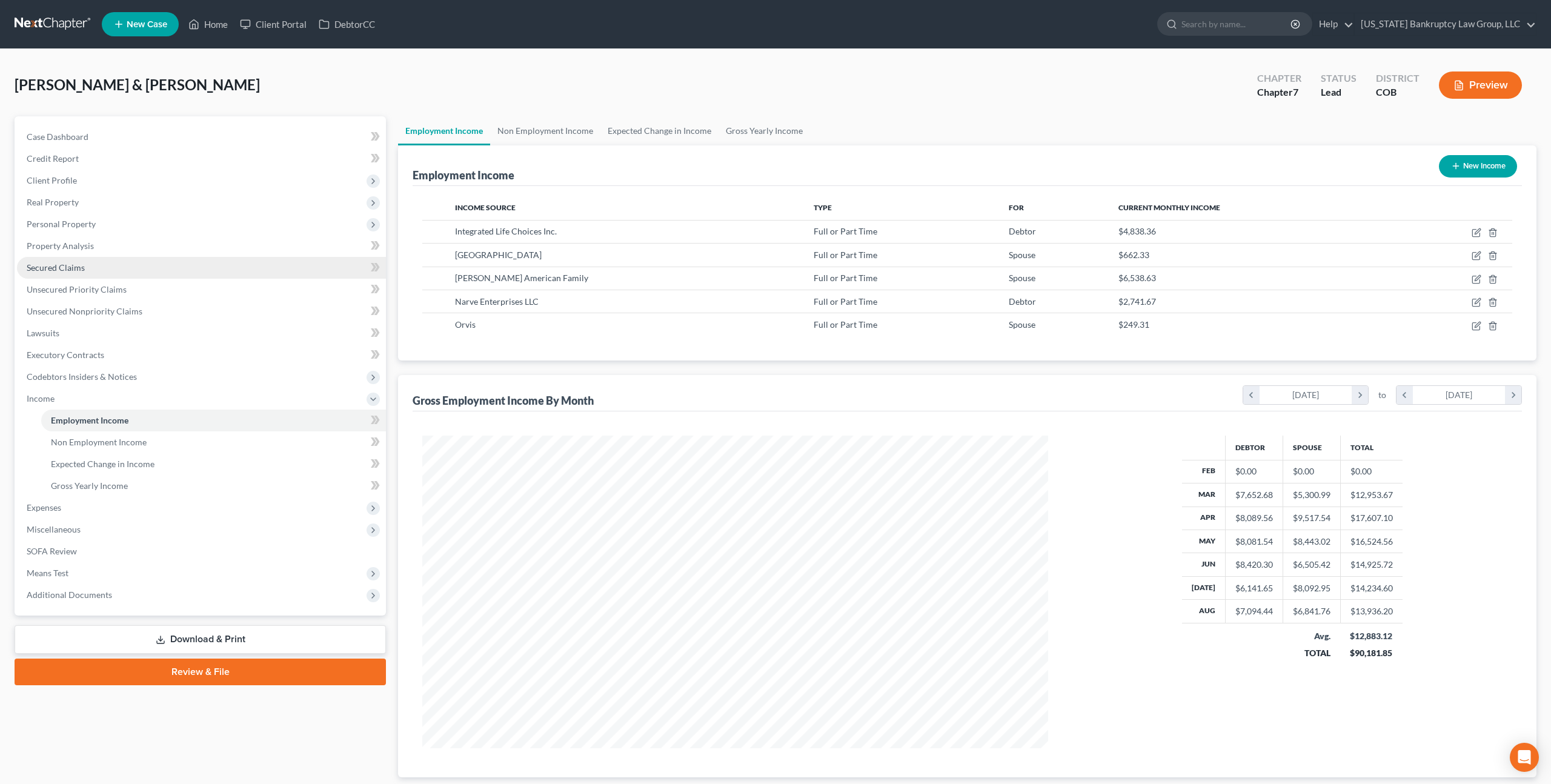
click at [64, 268] on span "Secured Claims" at bounding box center [55, 268] width 58 height 10
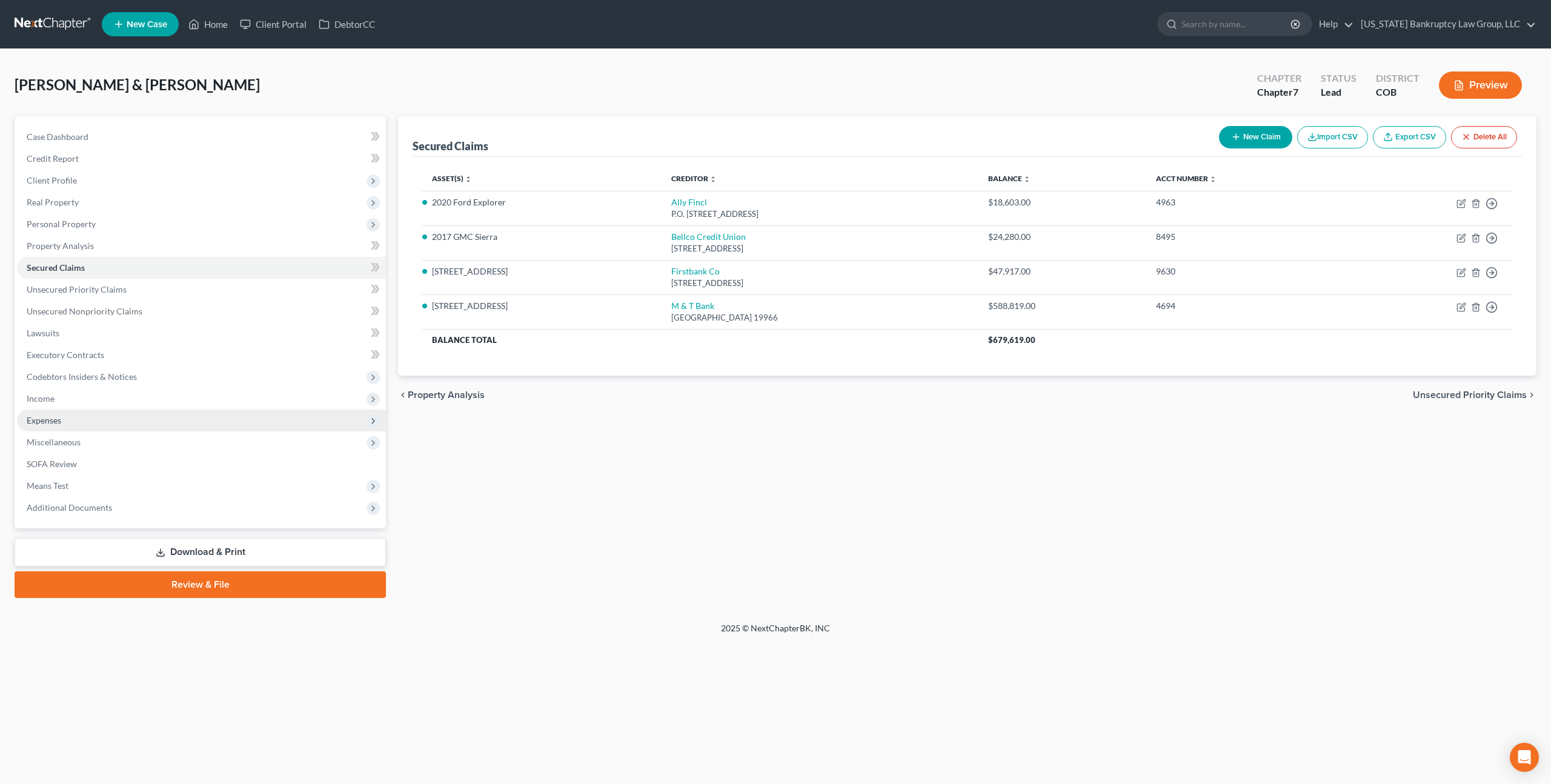
click at [52, 422] on span "Expenses" at bounding box center [44, 420] width 34 height 10
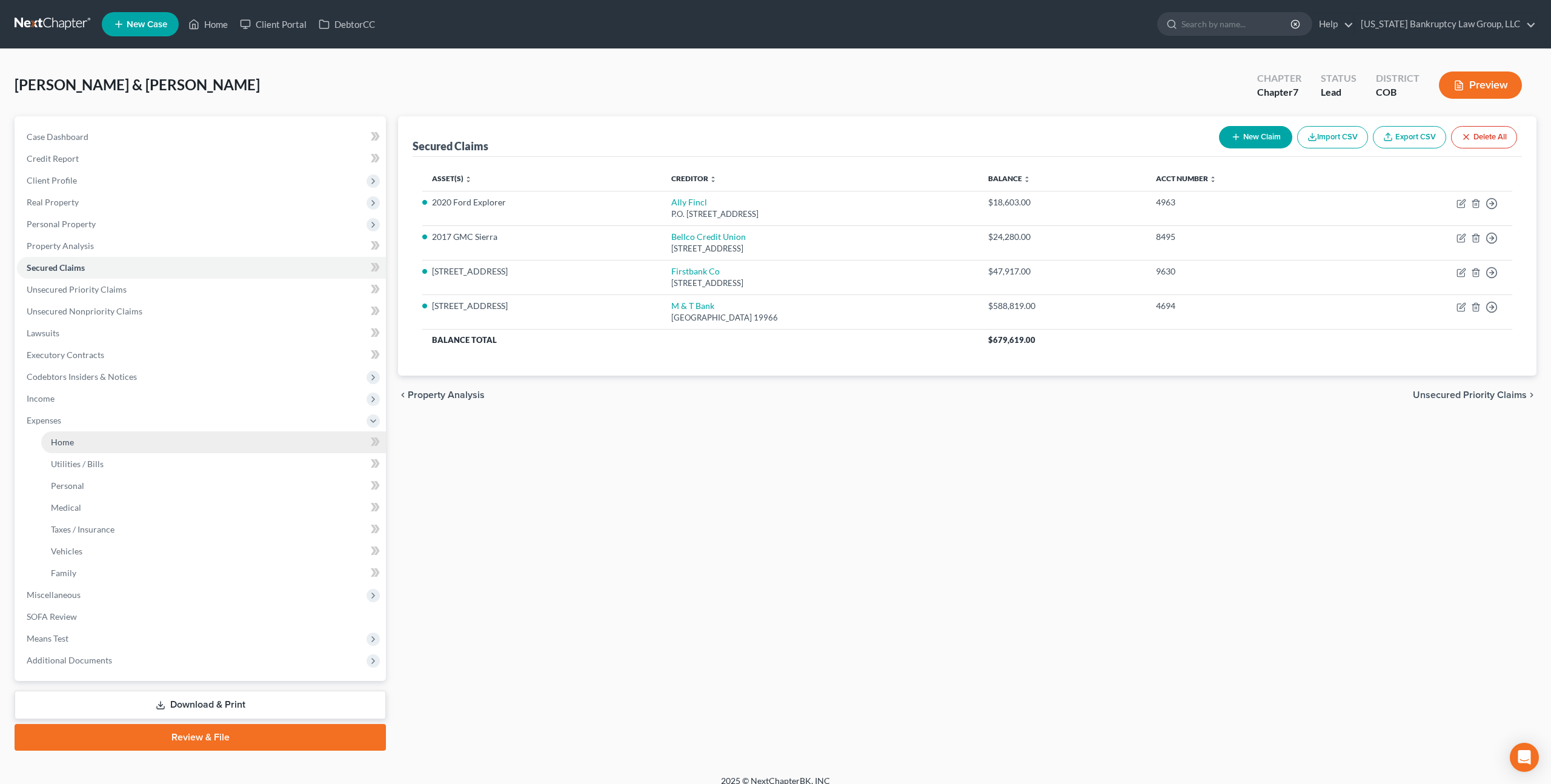
click at [67, 440] on span "Home" at bounding box center [62, 442] width 23 height 10
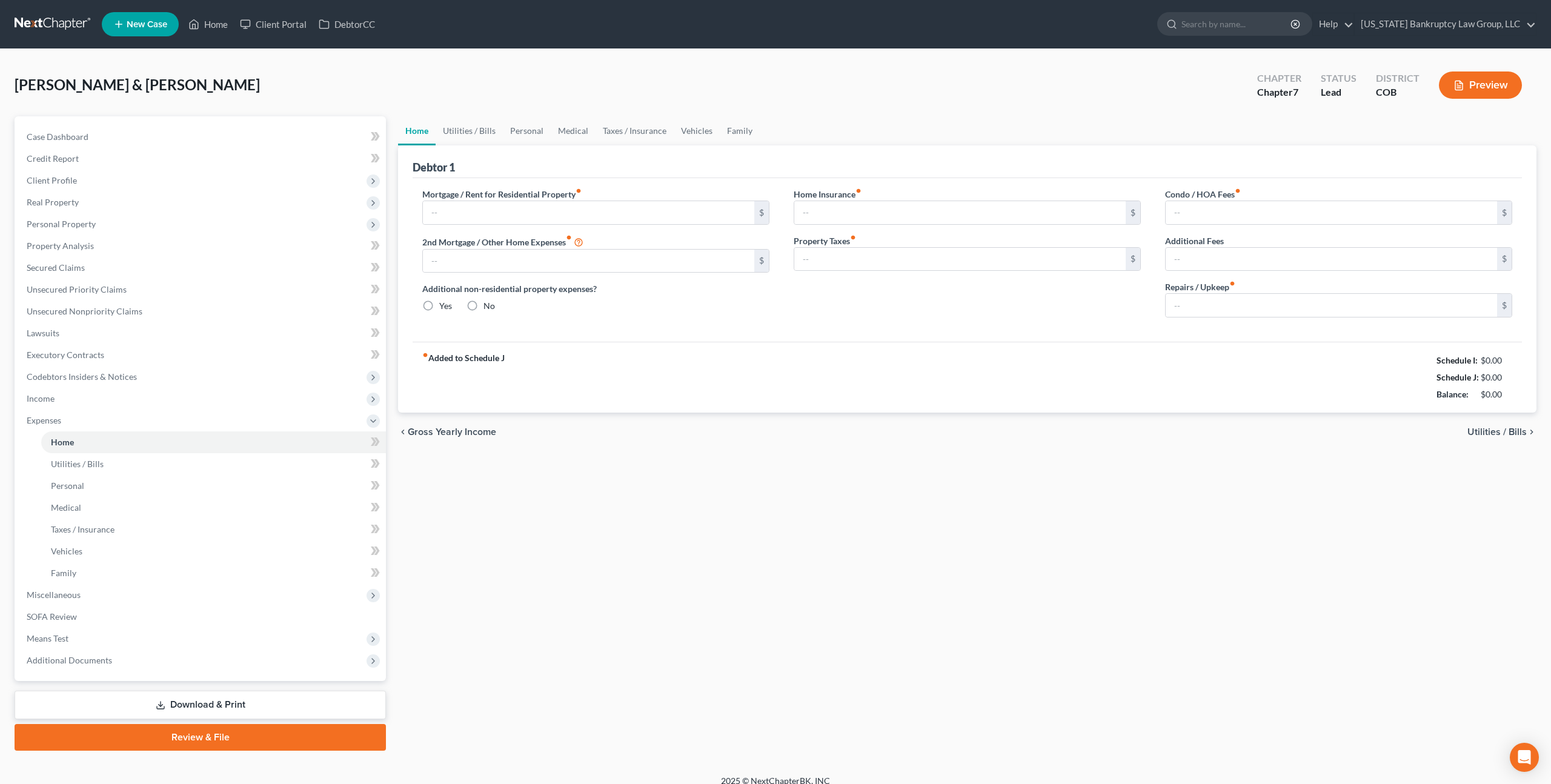
type input "3,857.00"
type input "400.00"
radio input "true"
type input "0.00"
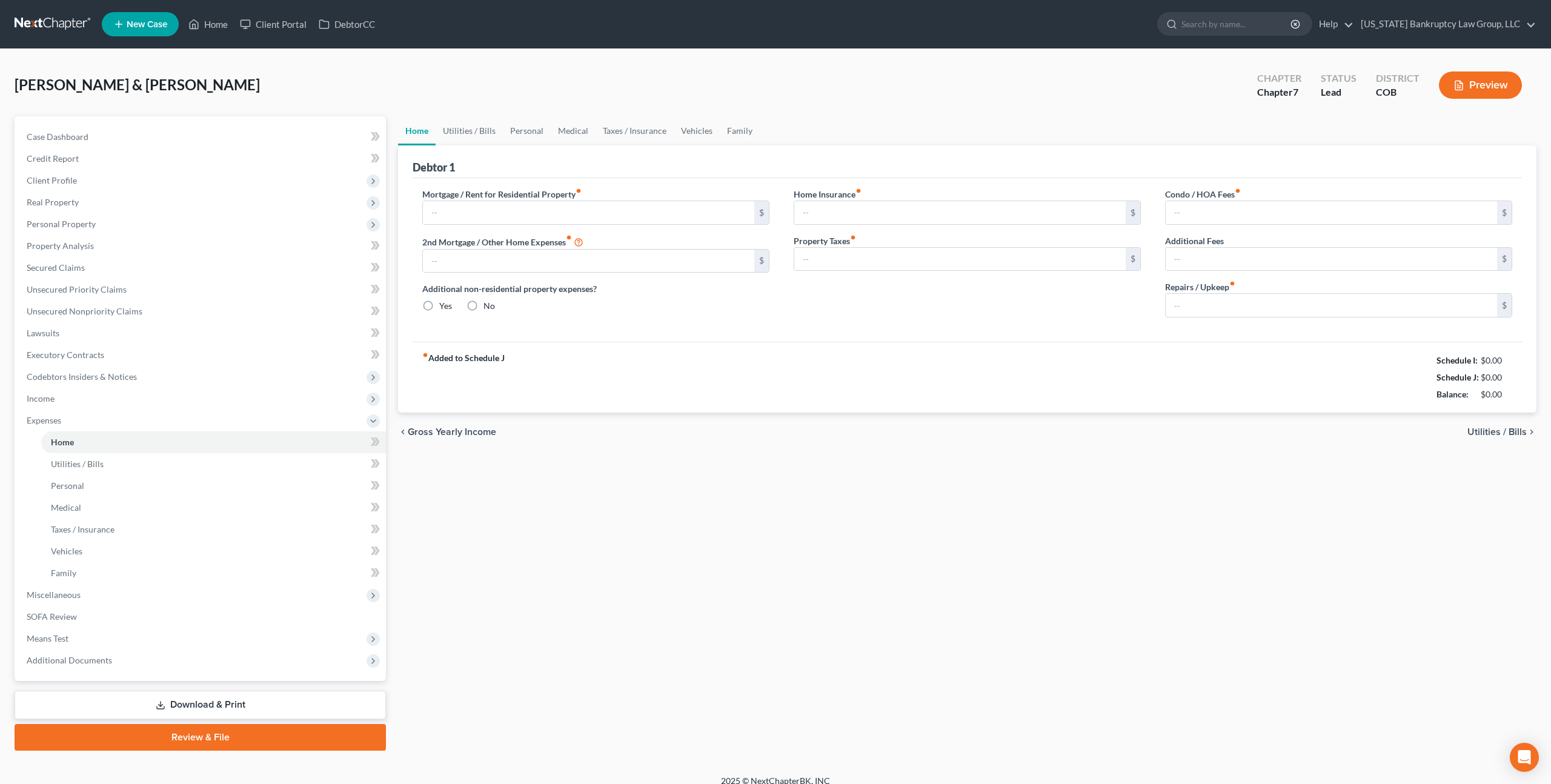
type input "64.00"
type input "0.00"
type input "100.00"
click at [88, 179] on span "Client Profile" at bounding box center [202, 180] width 369 height 22
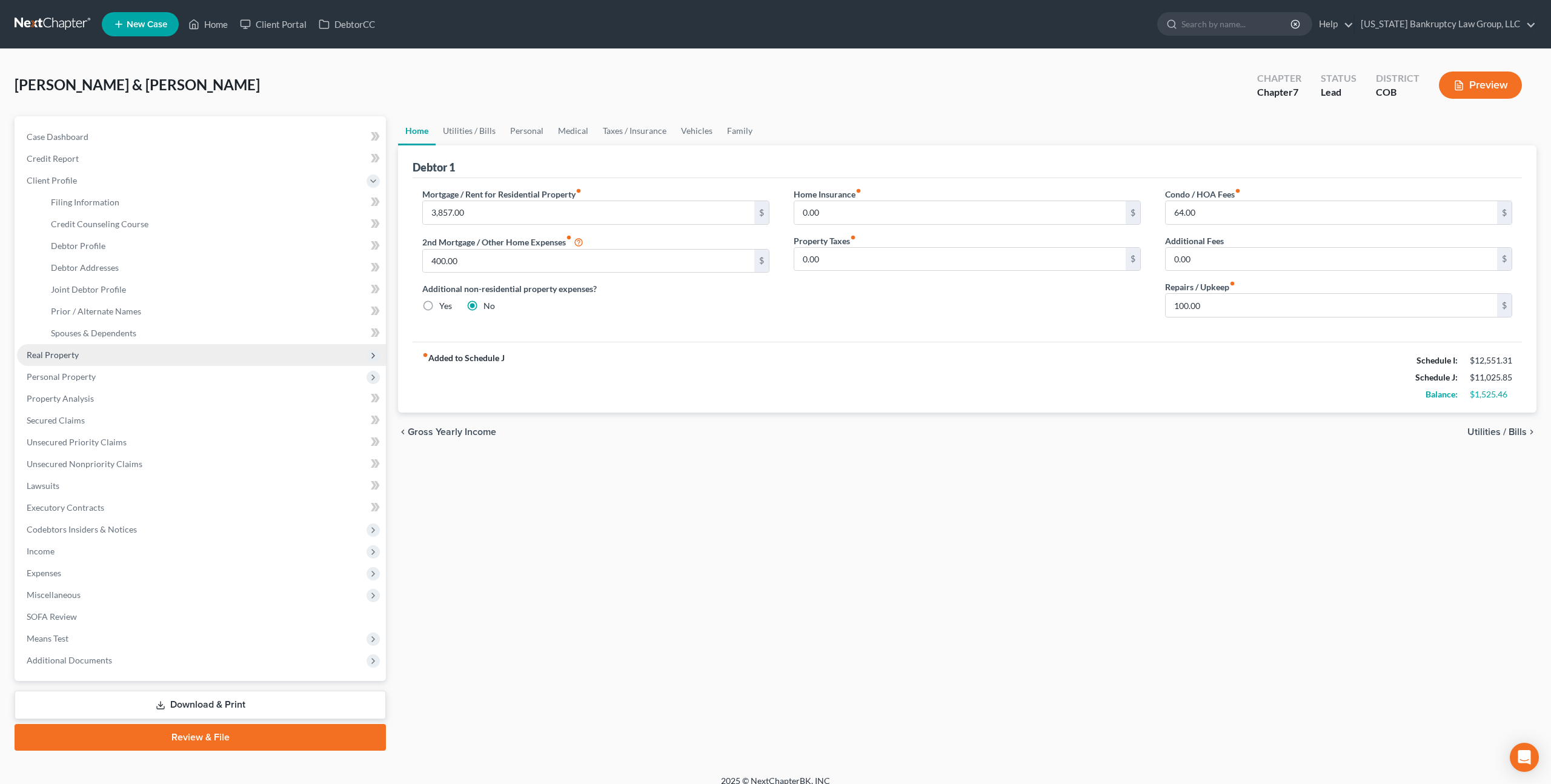
click at [75, 356] on span "Real Property" at bounding box center [52, 354] width 52 height 10
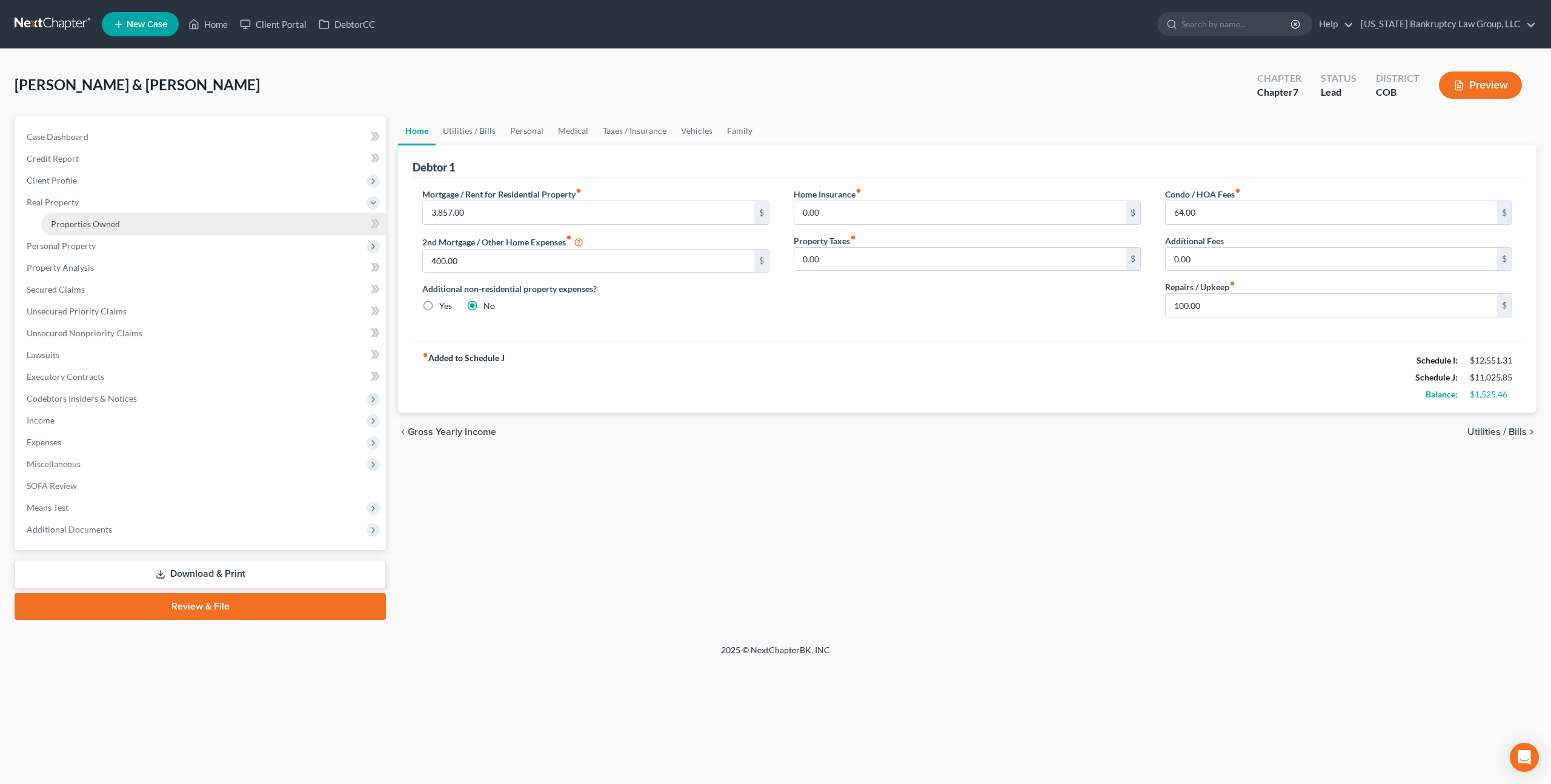
click at [106, 224] on span "Properties Owned" at bounding box center [85, 224] width 69 height 10
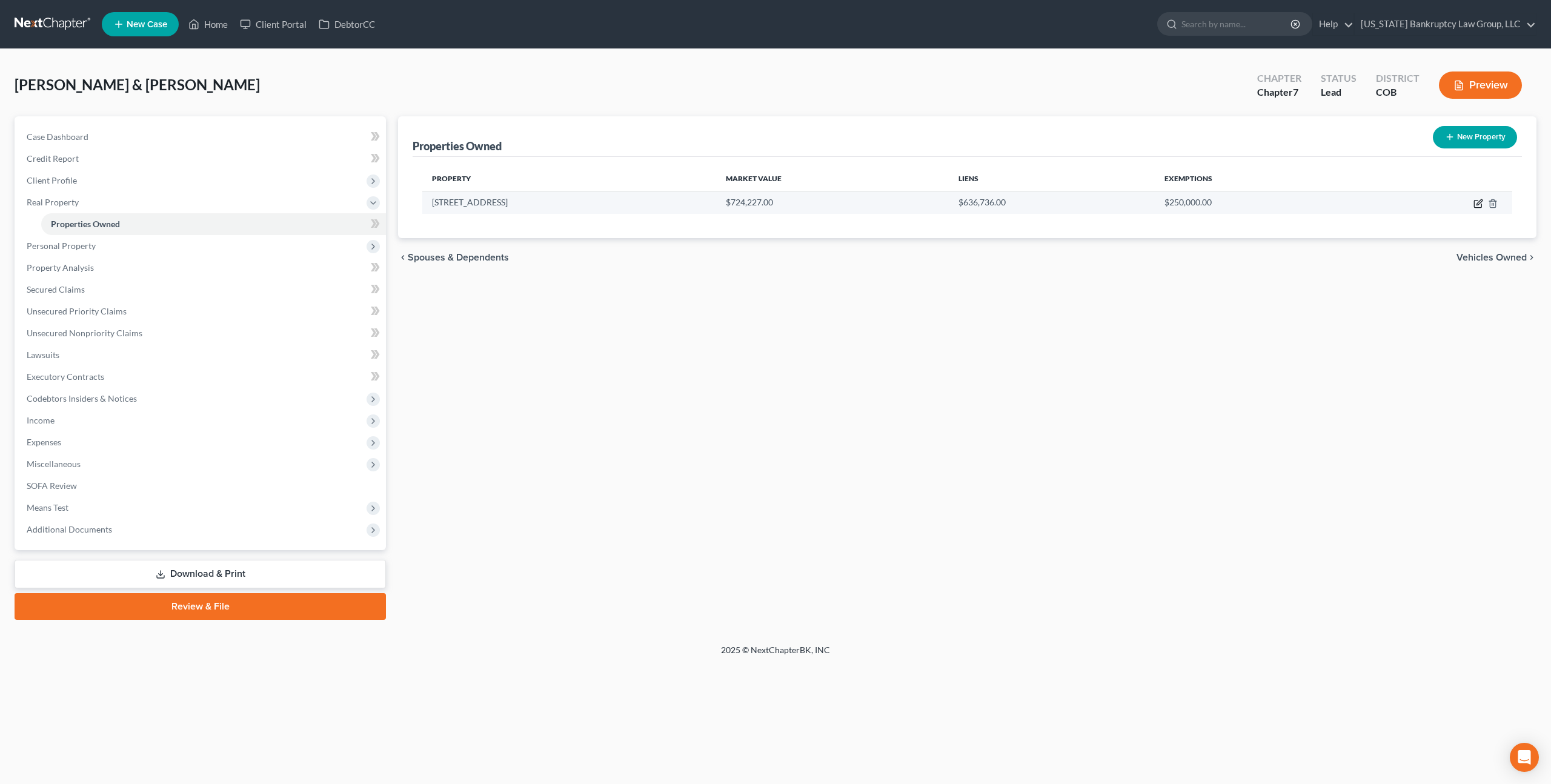
click at [1483, 200] on icon "button" at bounding box center [1479, 204] width 10 height 10
select select "5"
select select "2"
select select "1"
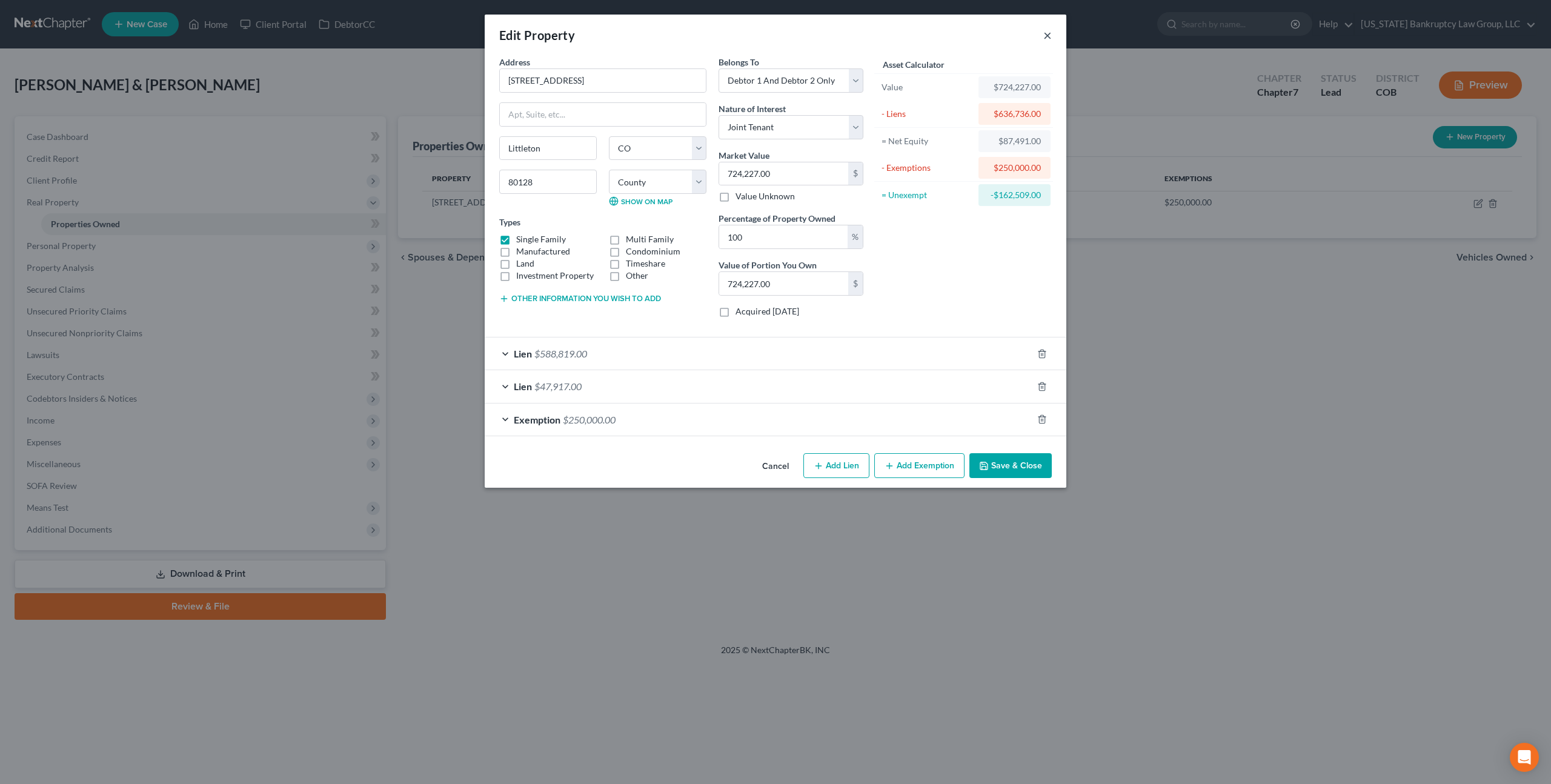
click at [1048, 37] on button "×" at bounding box center [1048, 35] width 9 height 14
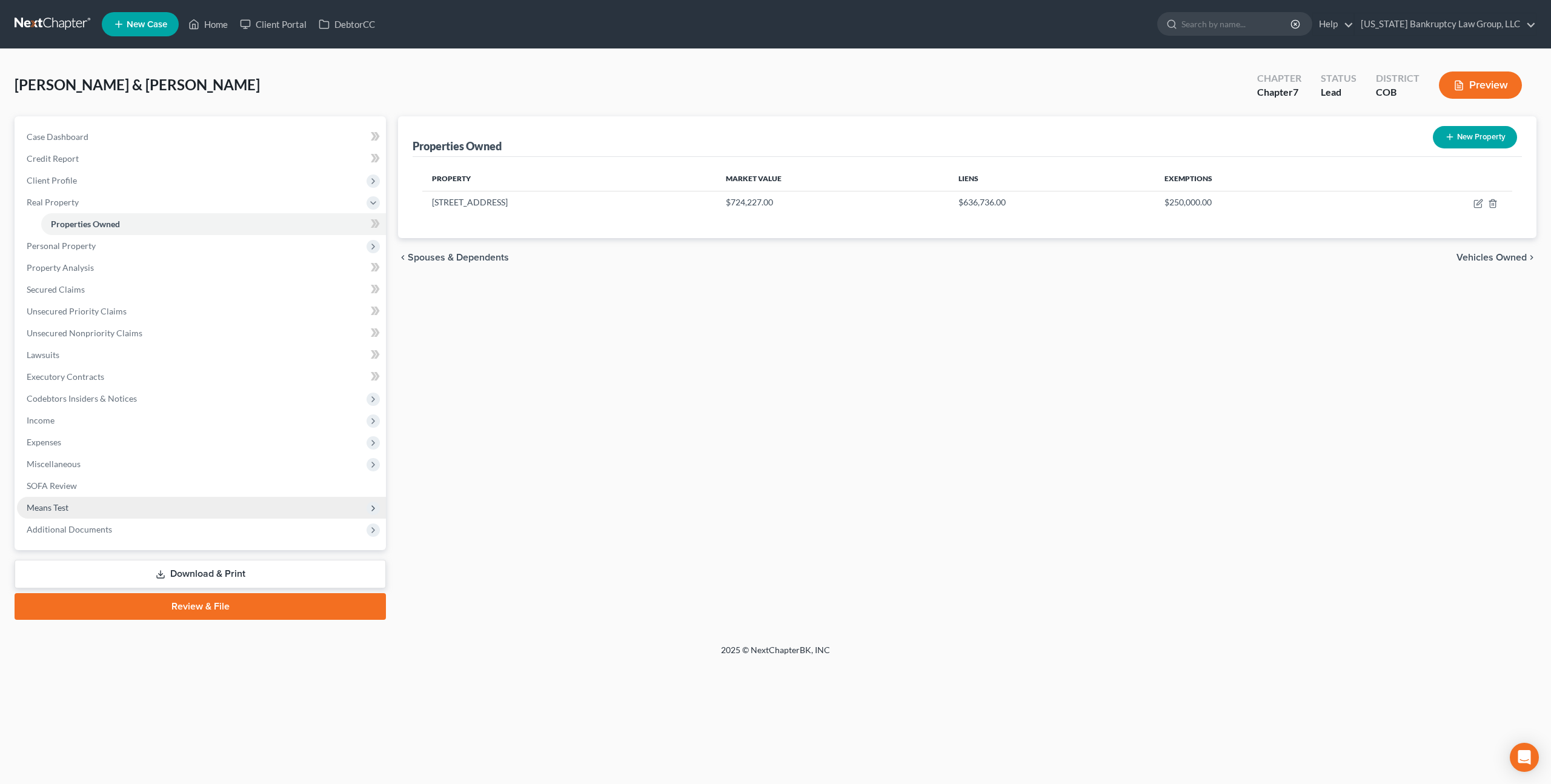
click at [65, 505] on span "Means Test" at bounding box center [47, 507] width 42 height 10
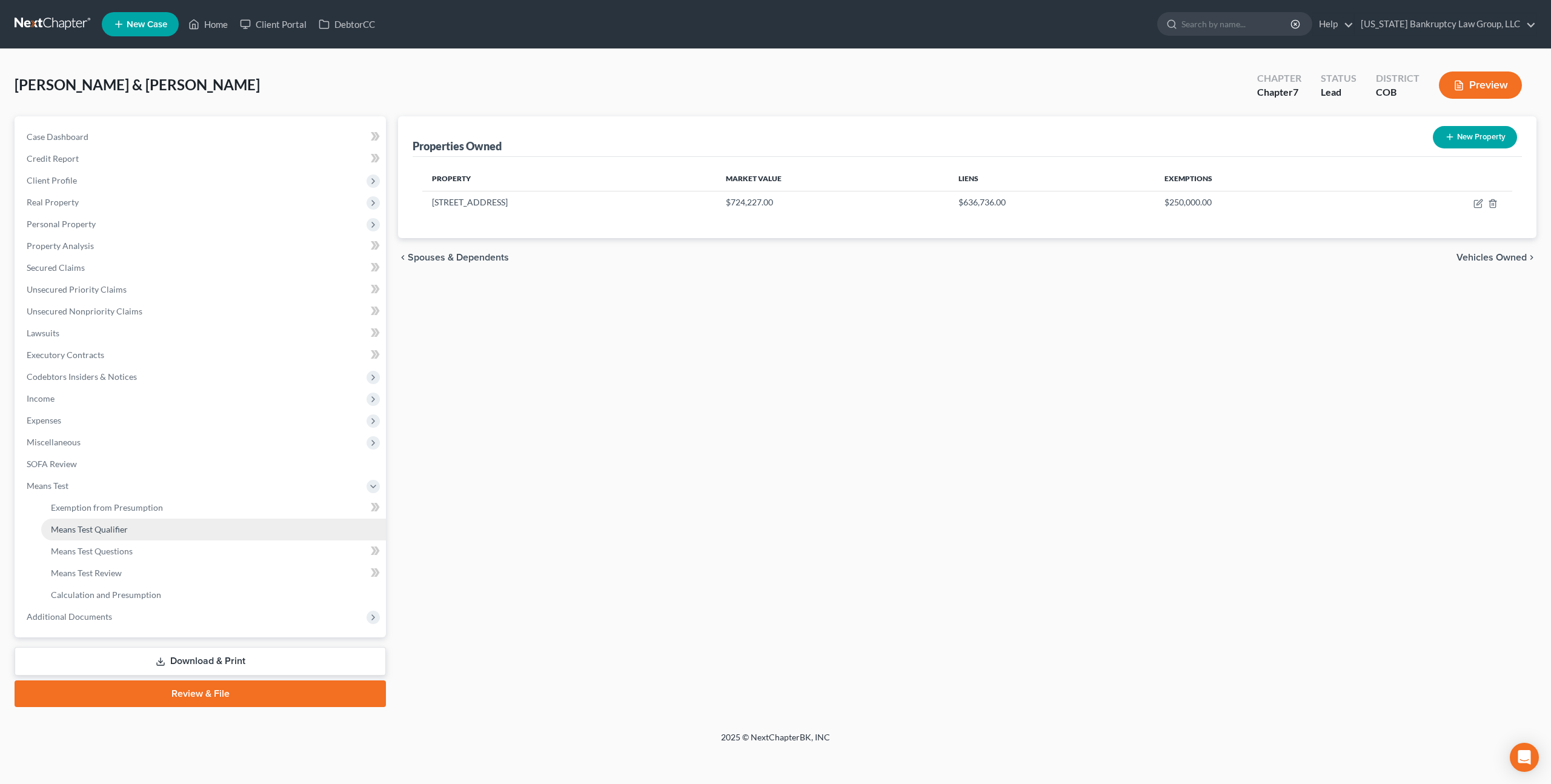
click at [120, 531] on span "Means Test Qualifier" at bounding box center [89, 529] width 77 height 10
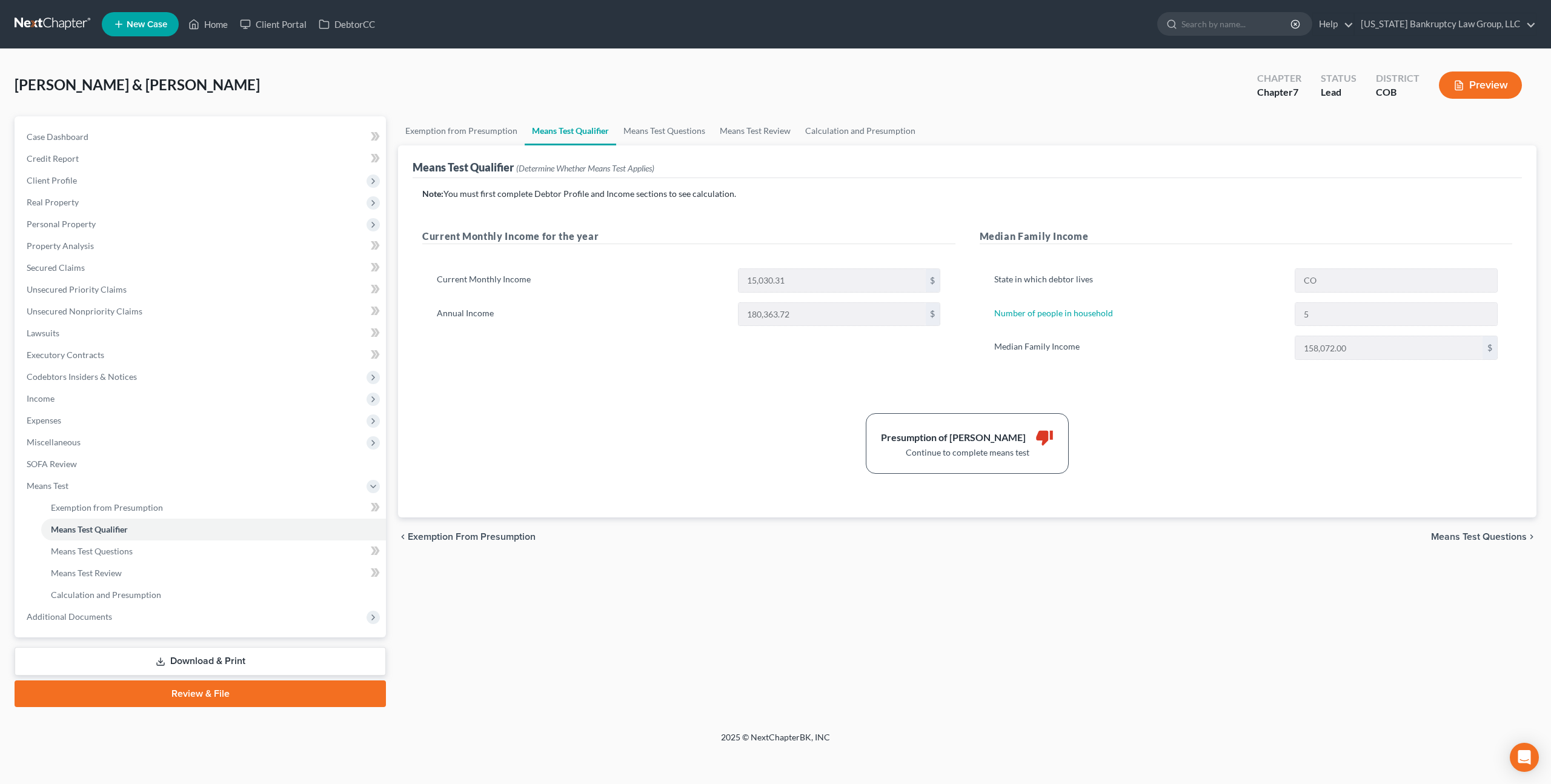
click at [809, 531] on div "chevron_left Exemption from Presumption Means Test Questions chevron_right" at bounding box center [967, 537] width 1138 height 39
click at [104, 554] on span "Means Test Questions" at bounding box center [92, 551] width 82 height 10
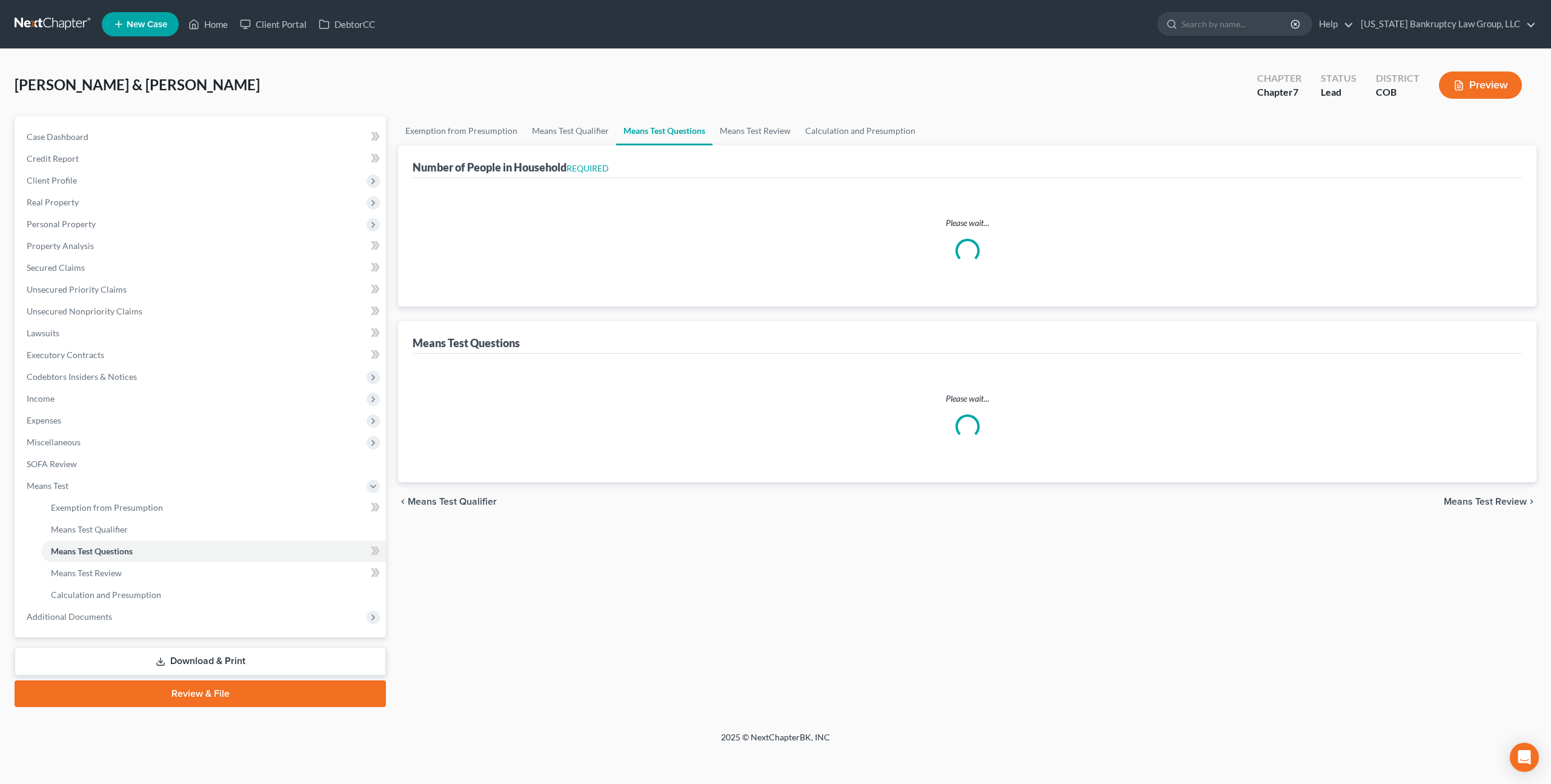
select select "0"
select select "60"
select select "0"
select select "60"
select select "1"
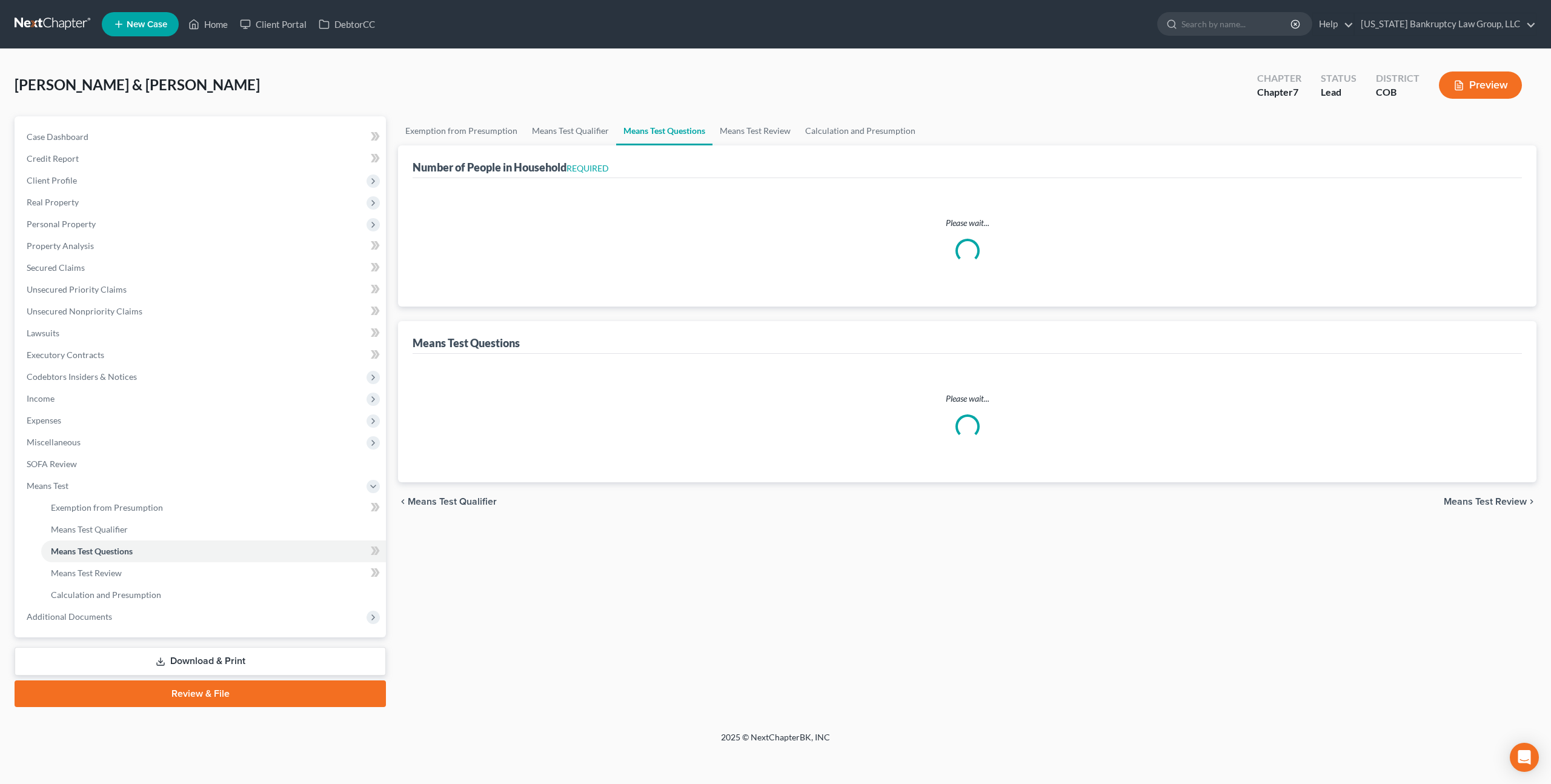
select select "60"
select select "1"
select select "60"
select select "5"
select select "2"
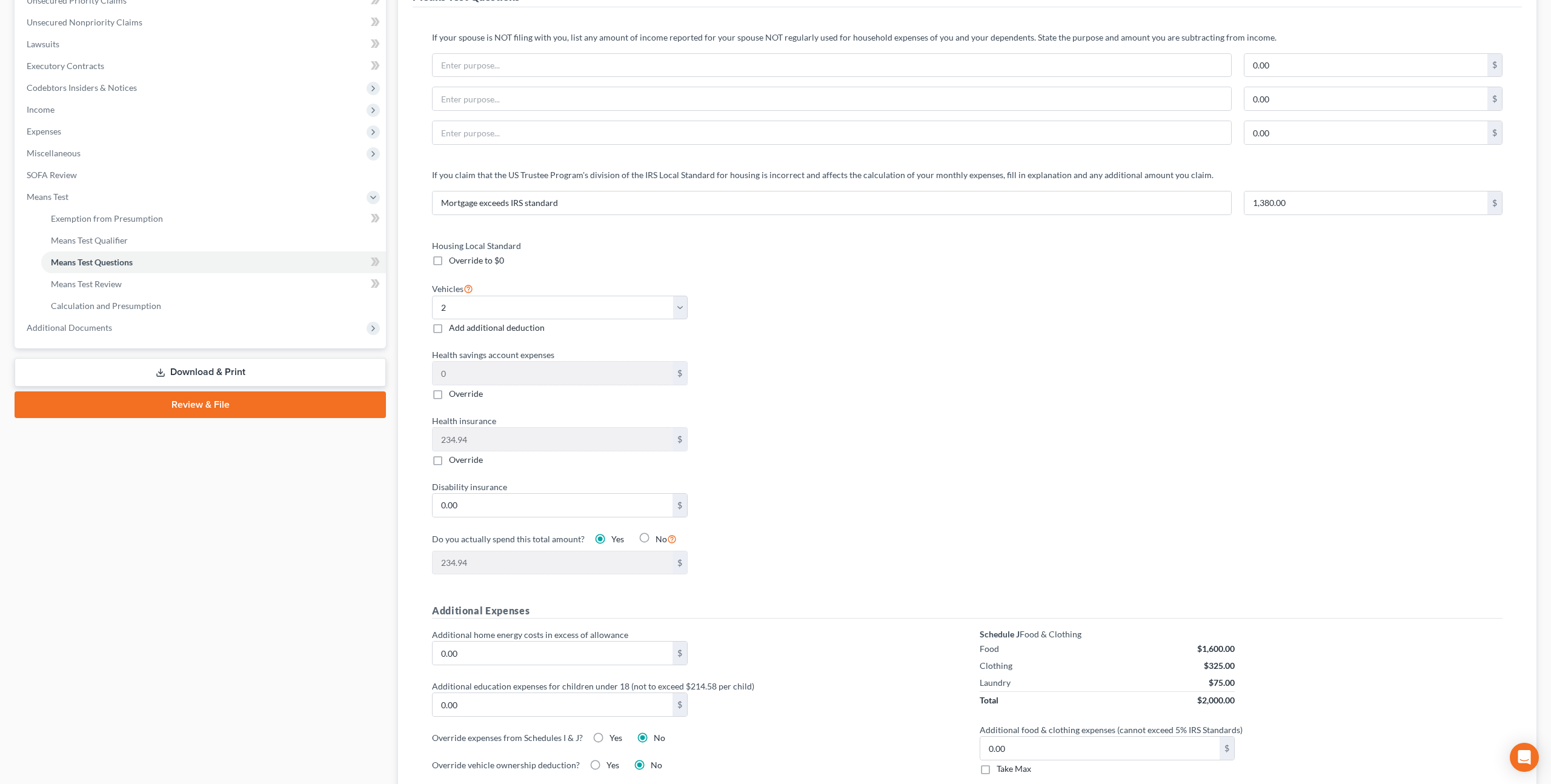
scroll to position [301, 0]
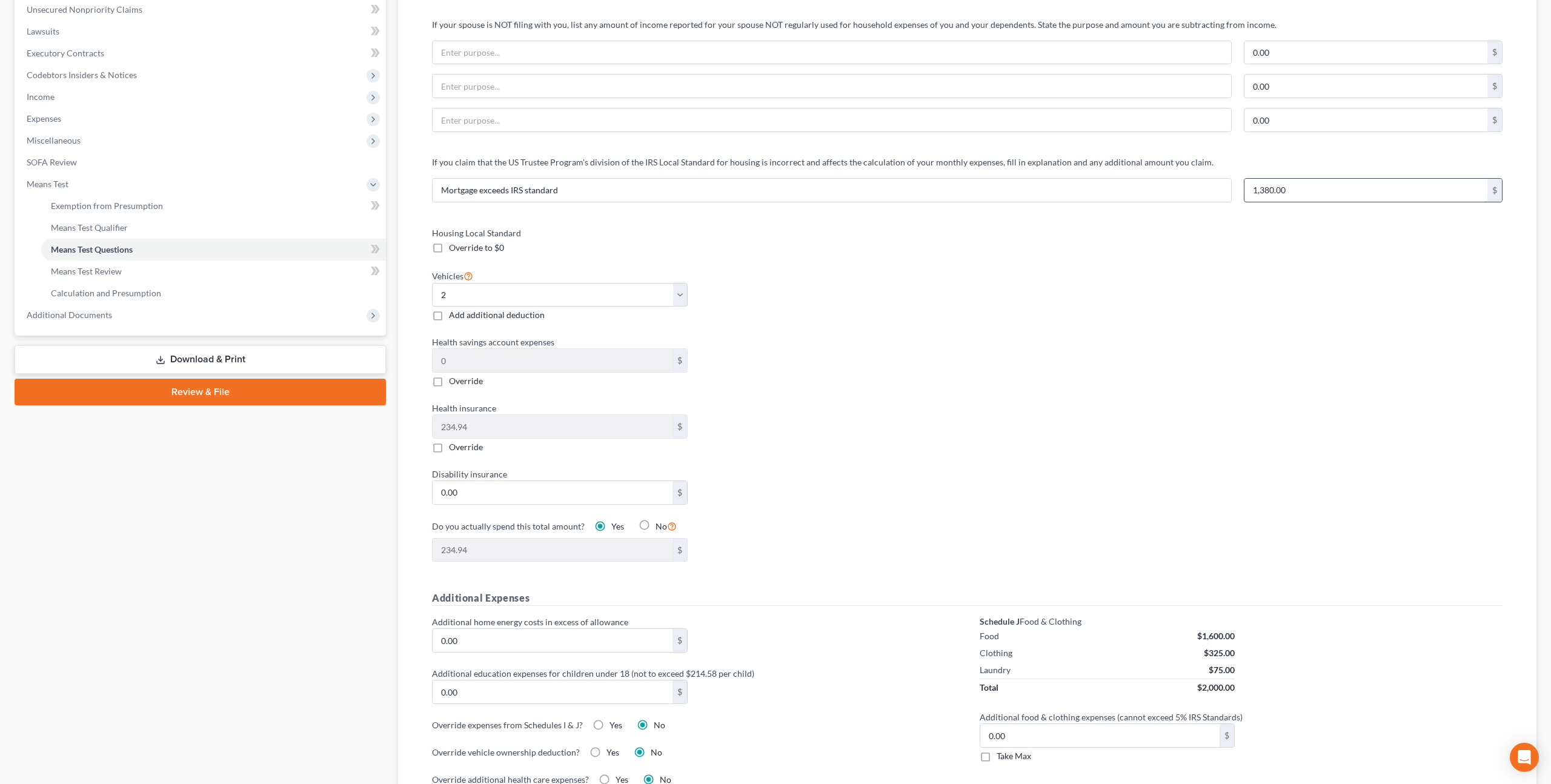
click at [1265, 184] on input "1,380.00" at bounding box center [1366, 190] width 243 height 23
type input "1,780.00"
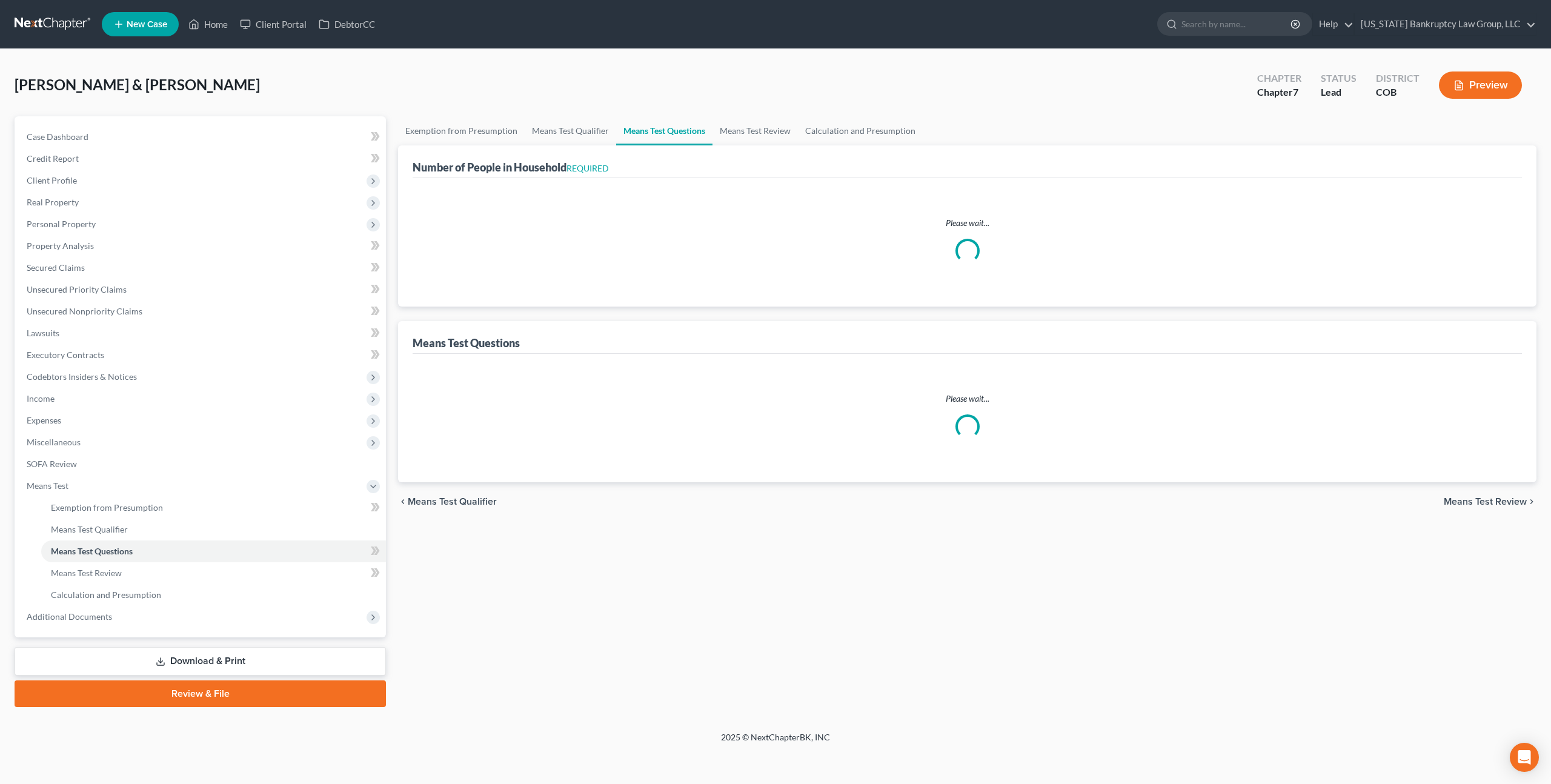
select select "0"
select select "60"
select select "0"
select select "60"
select select "1"
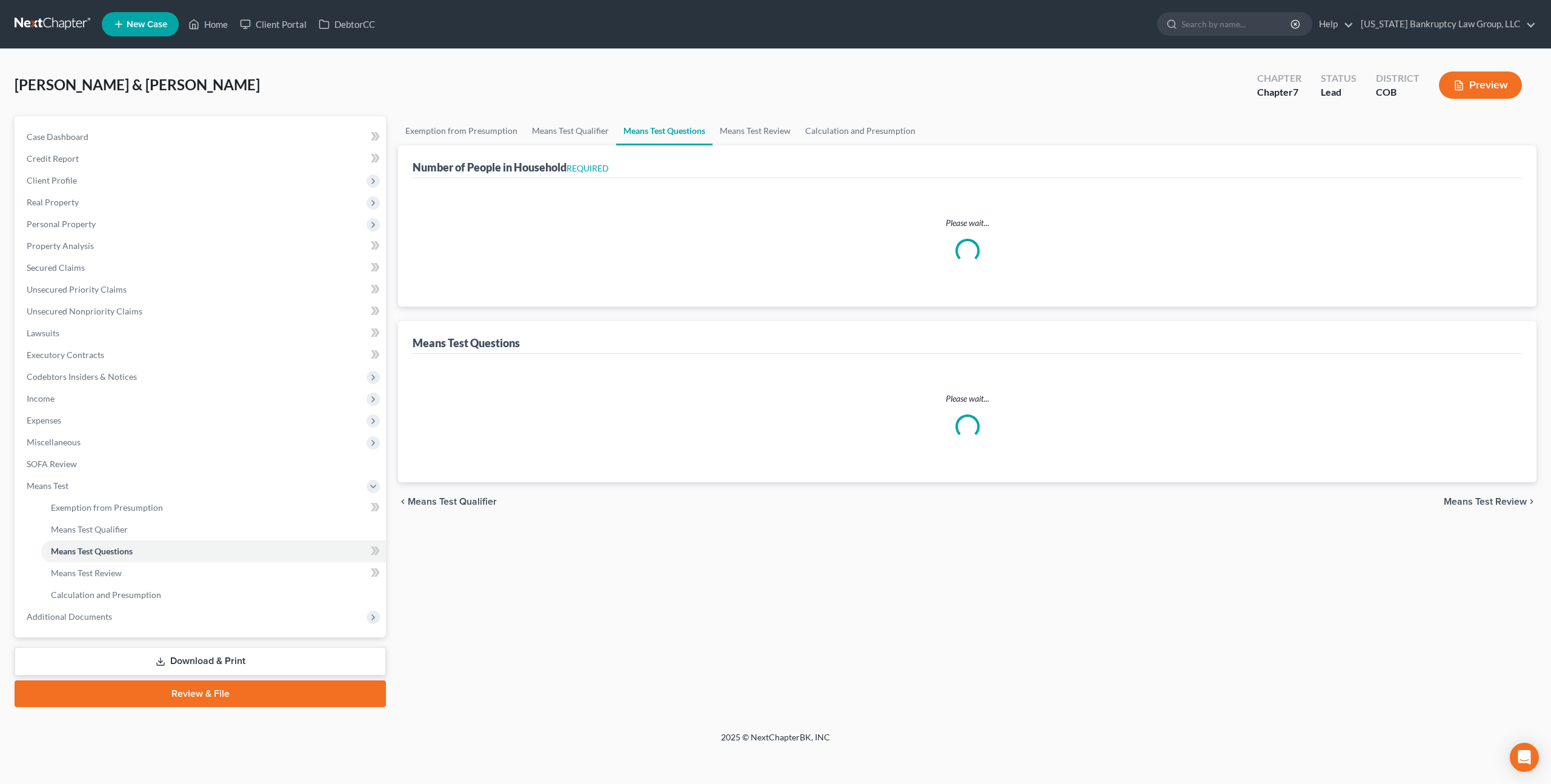
select select "60"
select select "1"
select select "60"
select select "2"
select select "5"
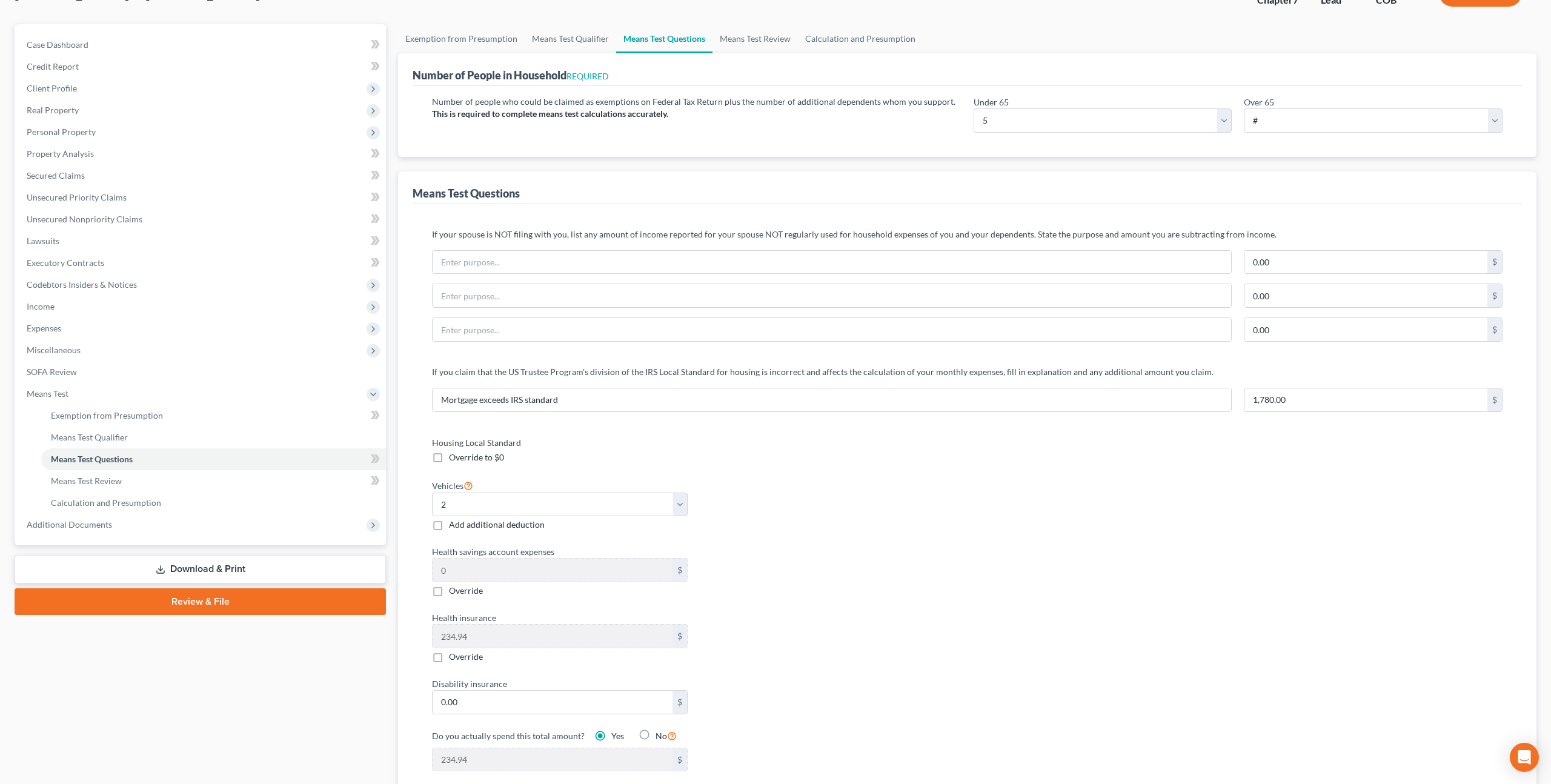
scroll to position [96, 0]
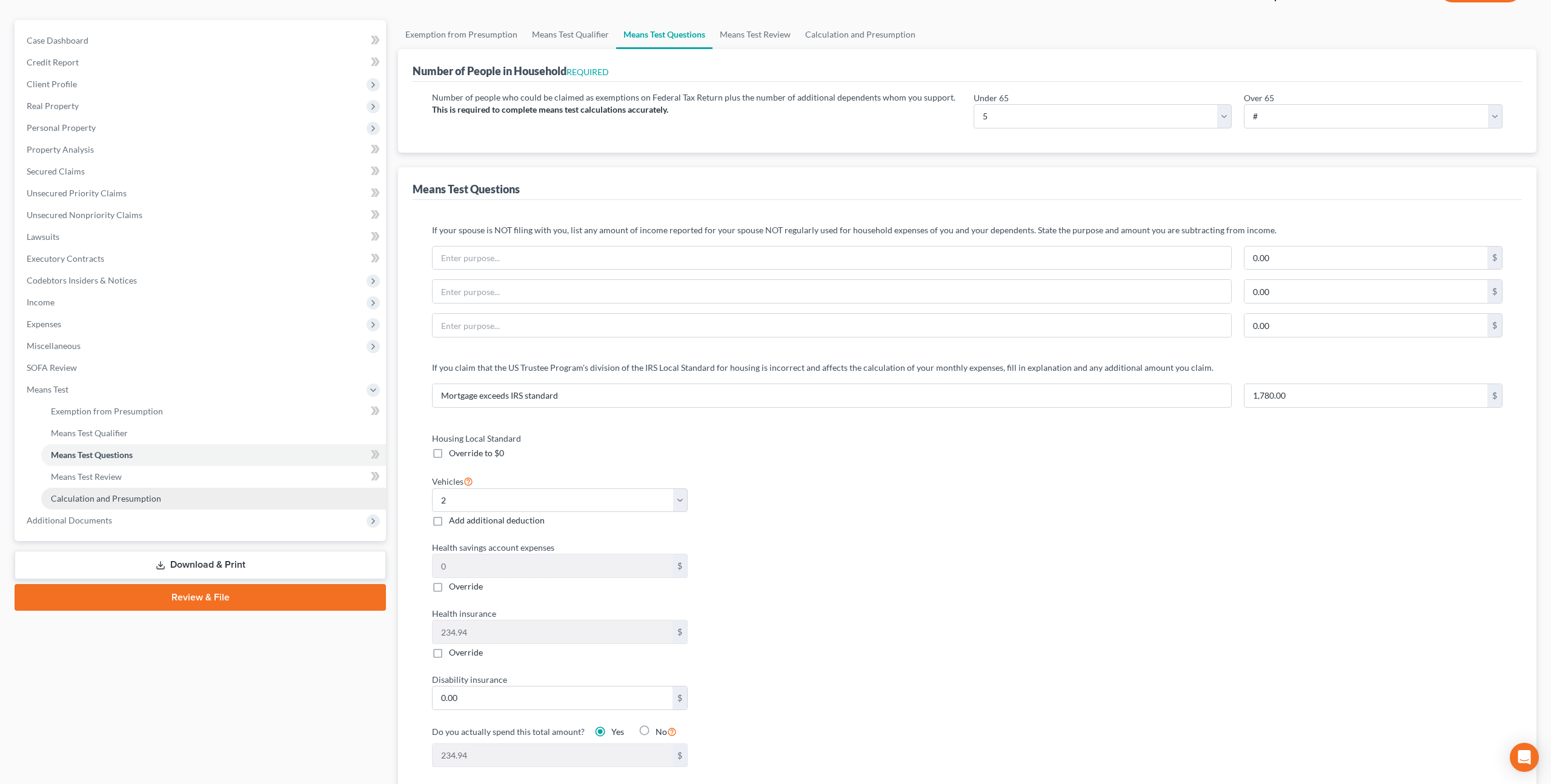
click at [154, 490] on link "Calculation and Presumption" at bounding box center [213, 499] width 345 height 22
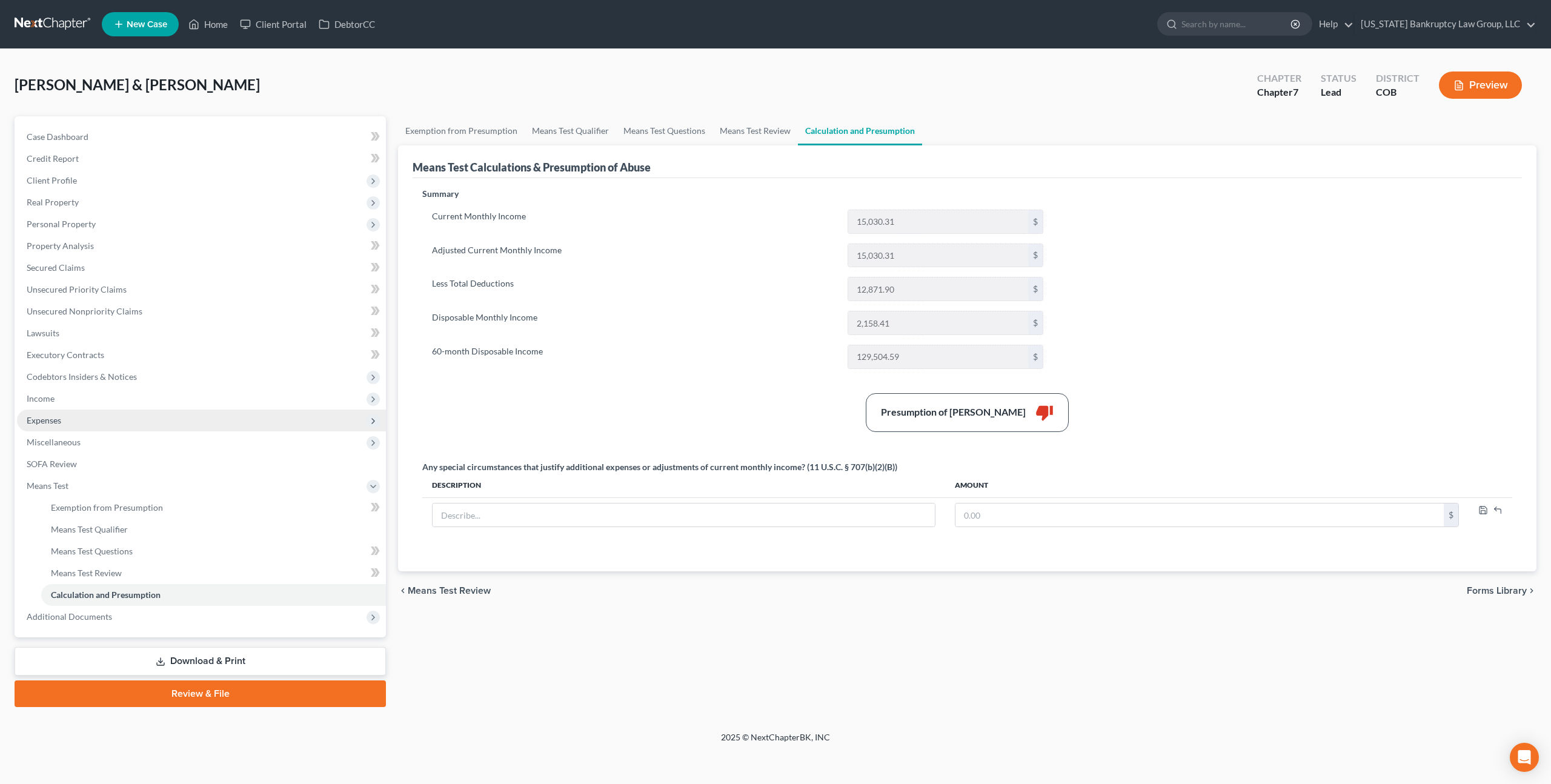
click at [70, 422] on span "Expenses" at bounding box center [202, 420] width 369 height 22
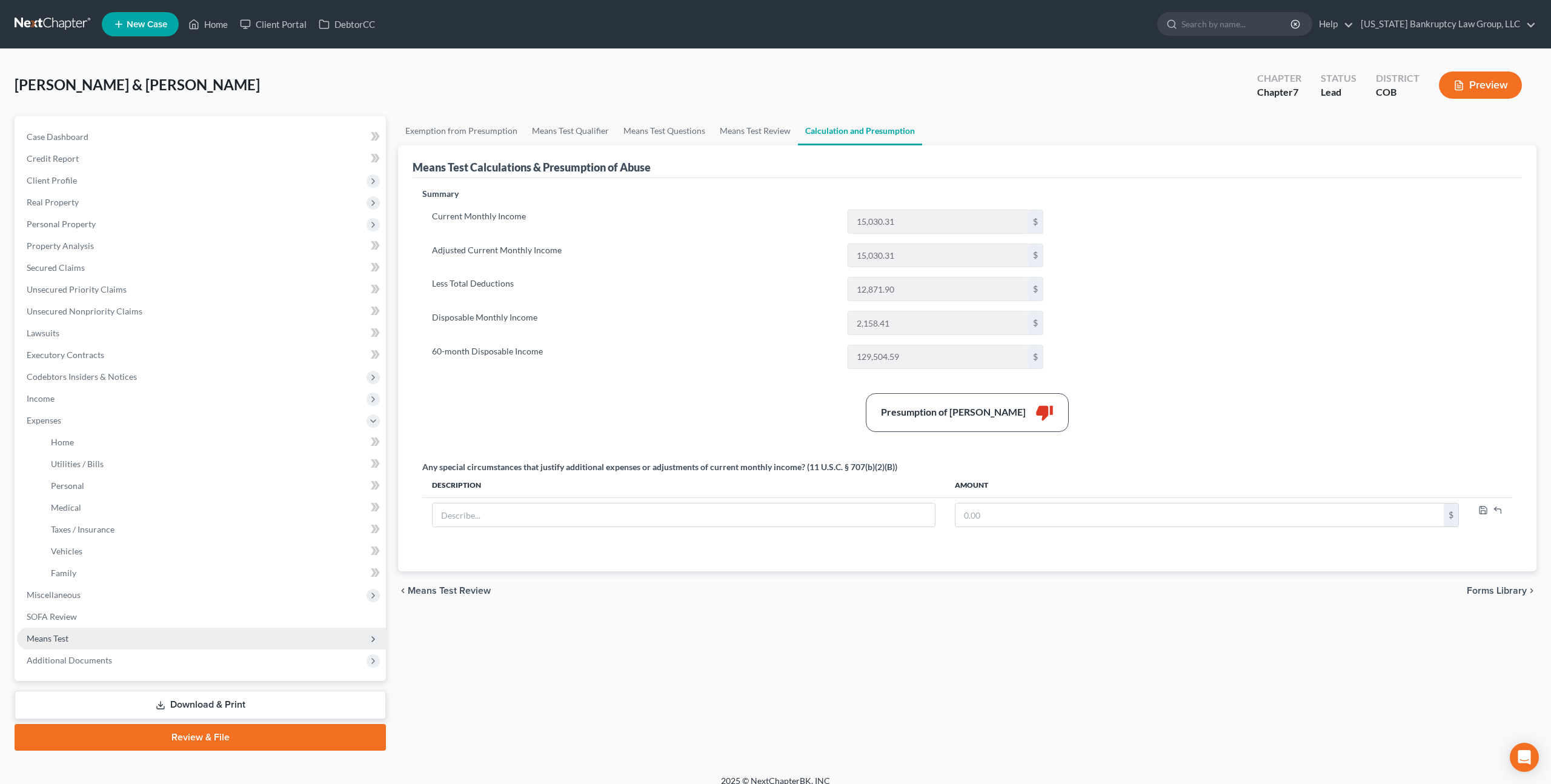
click at [62, 636] on span "Means Test" at bounding box center [47, 638] width 42 height 10
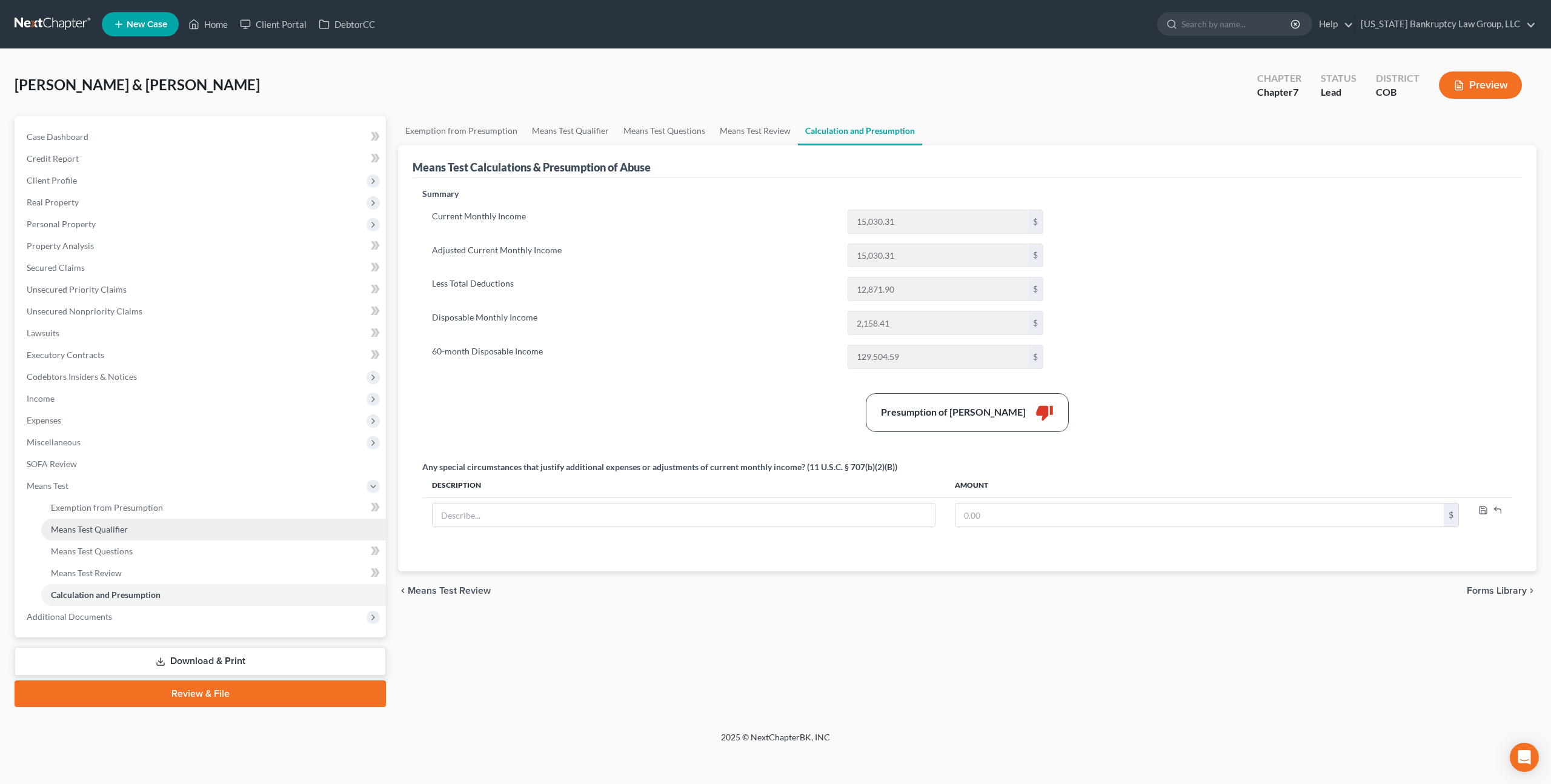
click at [108, 527] on span "Means Test Qualifier" at bounding box center [89, 529] width 77 height 10
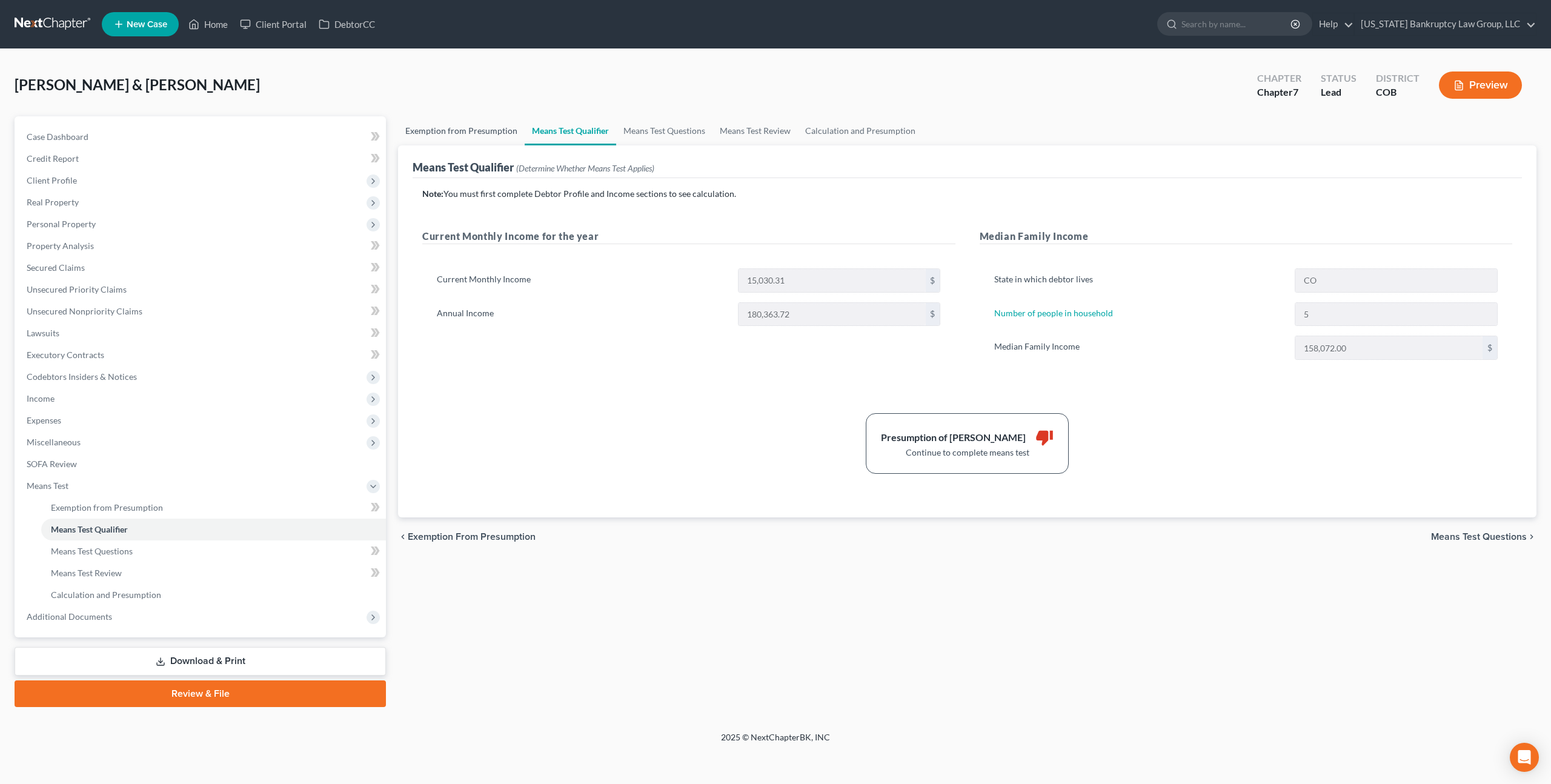
click at [500, 129] on link "Exemption from Presumption" at bounding box center [461, 131] width 126 height 29
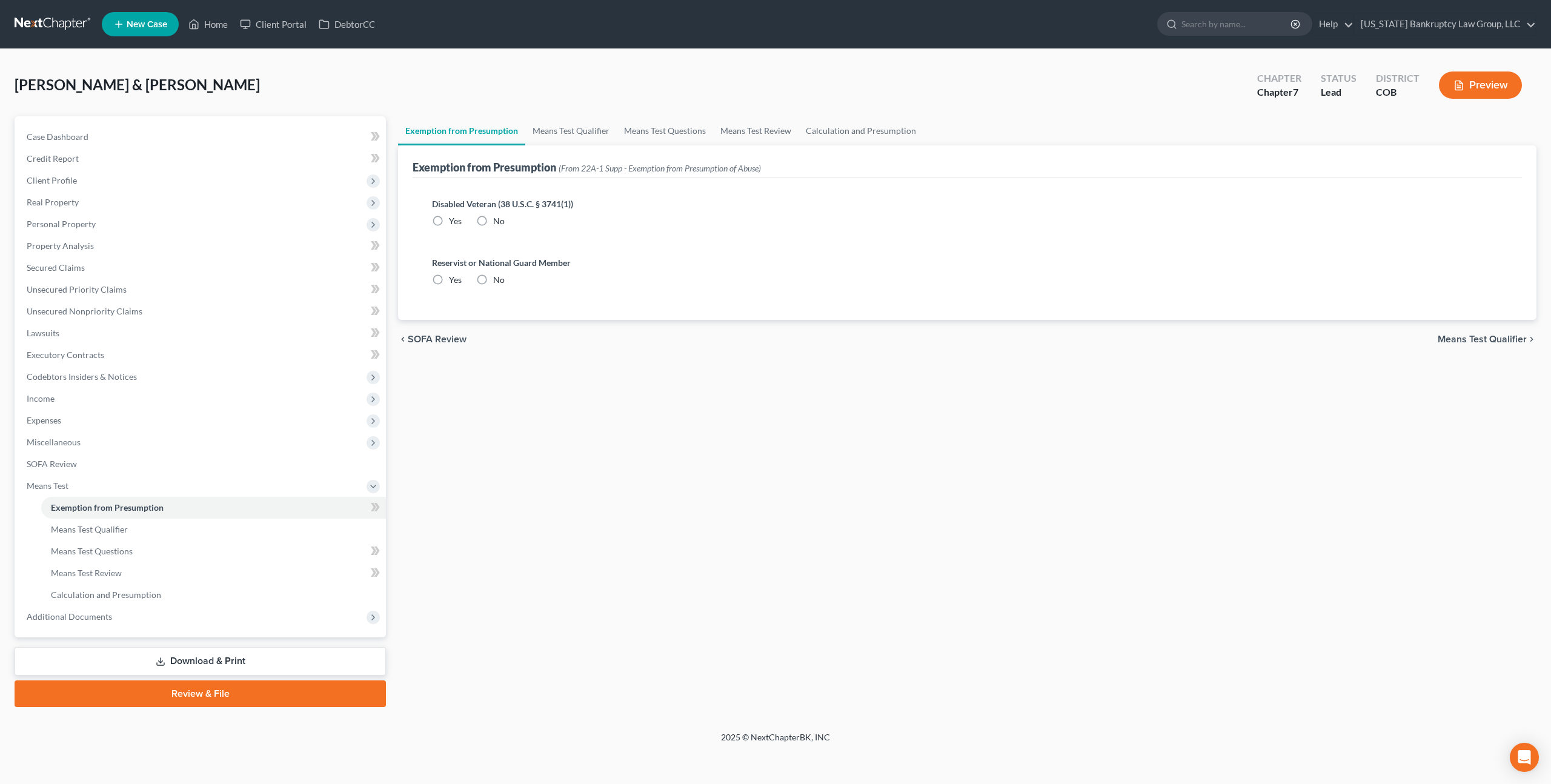
radio input "true"
click at [573, 130] on link "Means Test Qualifier" at bounding box center [571, 131] width 91 height 29
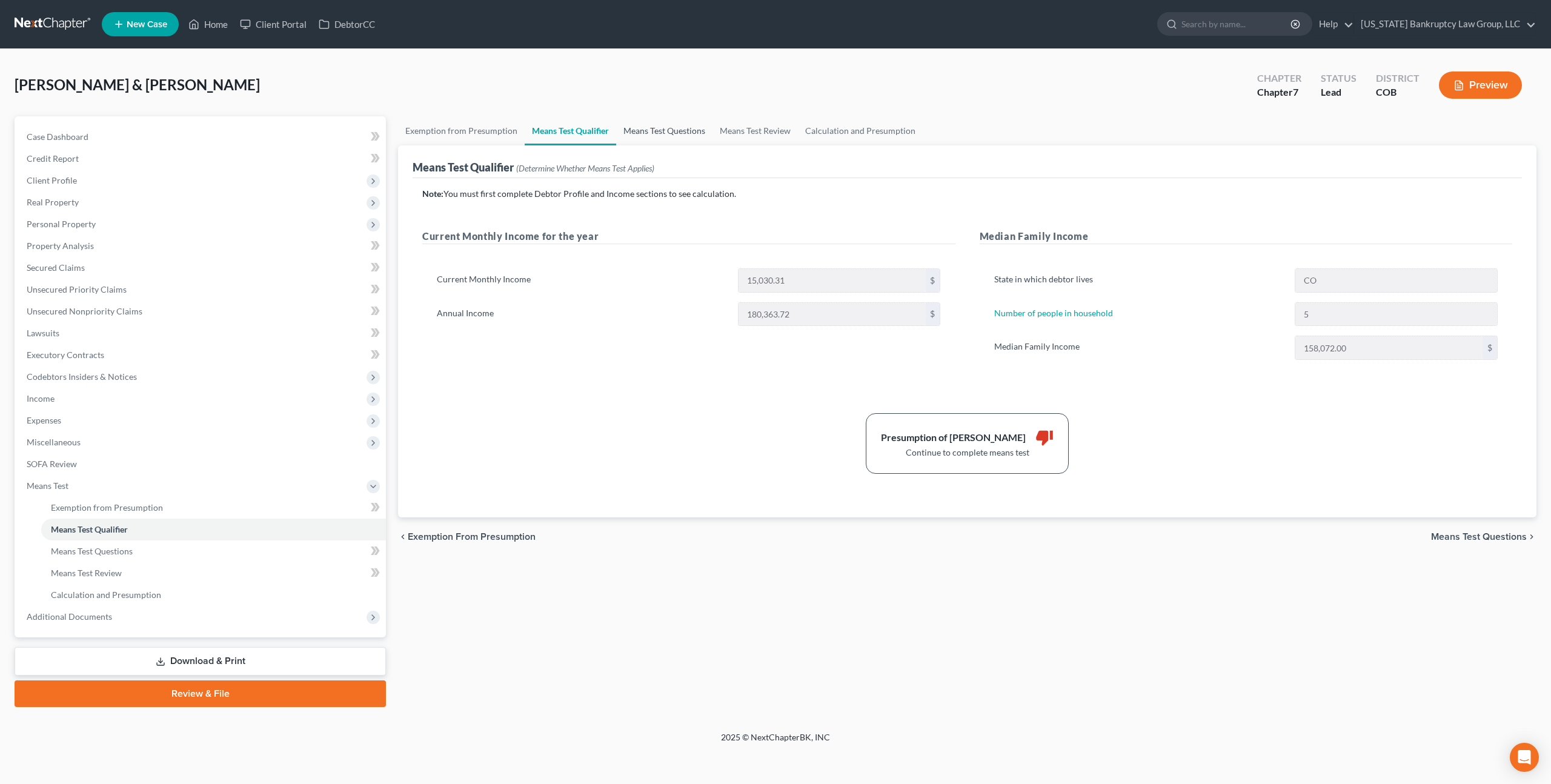
click at [657, 128] on link "Means Test Questions" at bounding box center [665, 131] width 96 height 29
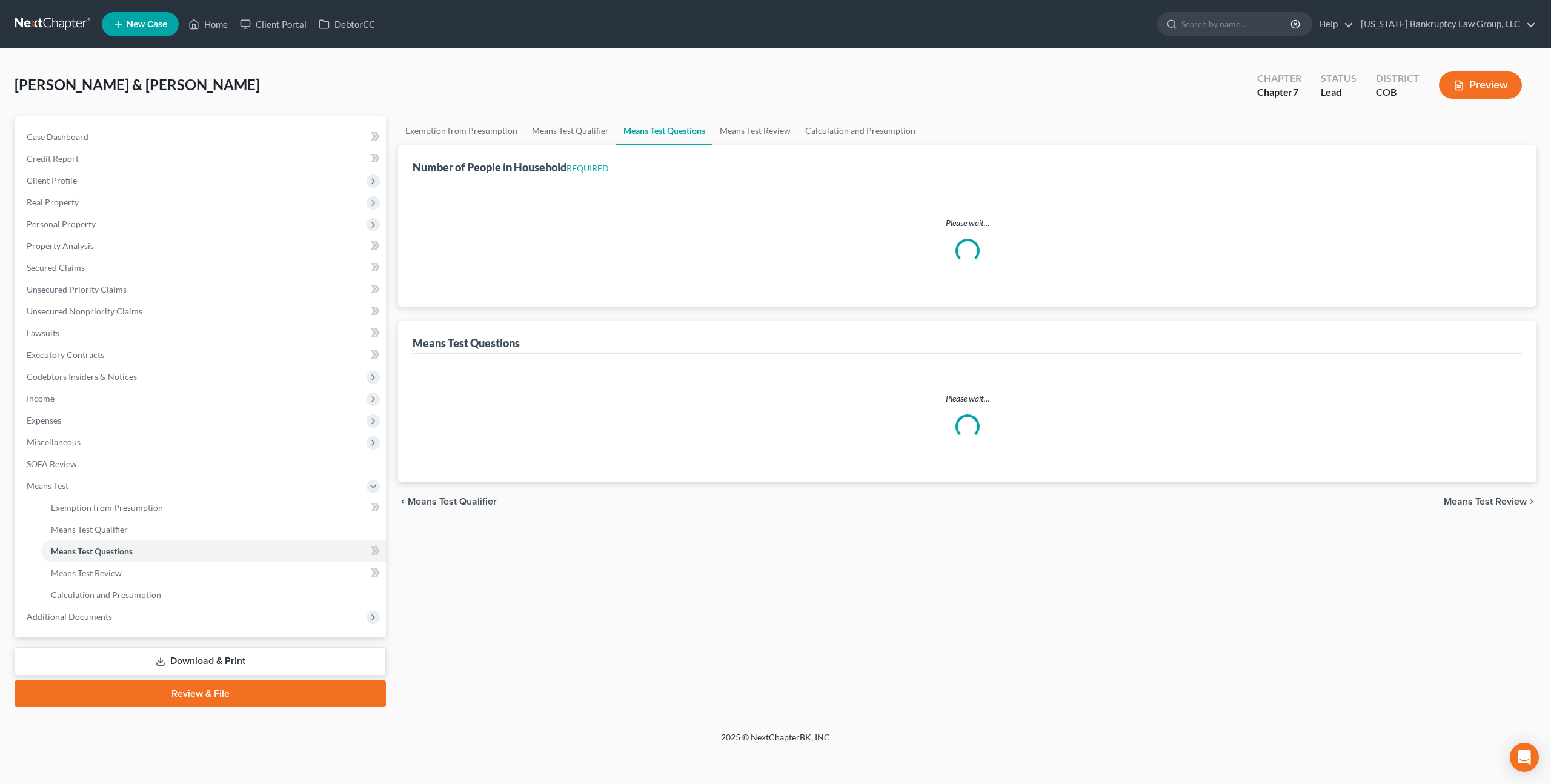
select select "0"
select select "60"
select select "0"
select select "60"
select select "1"
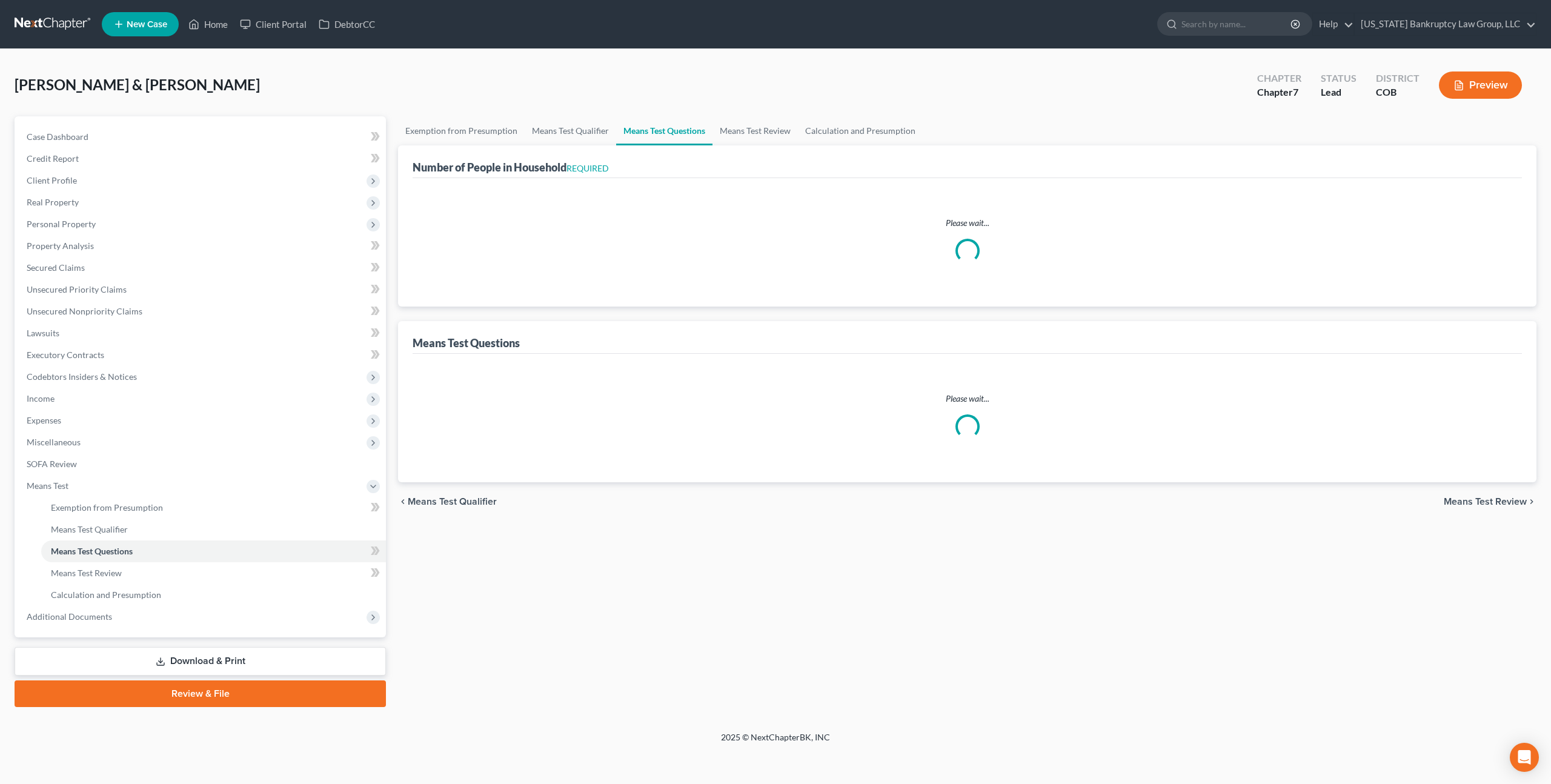
select select "60"
select select "1"
select select "60"
select select "5"
select select "2"
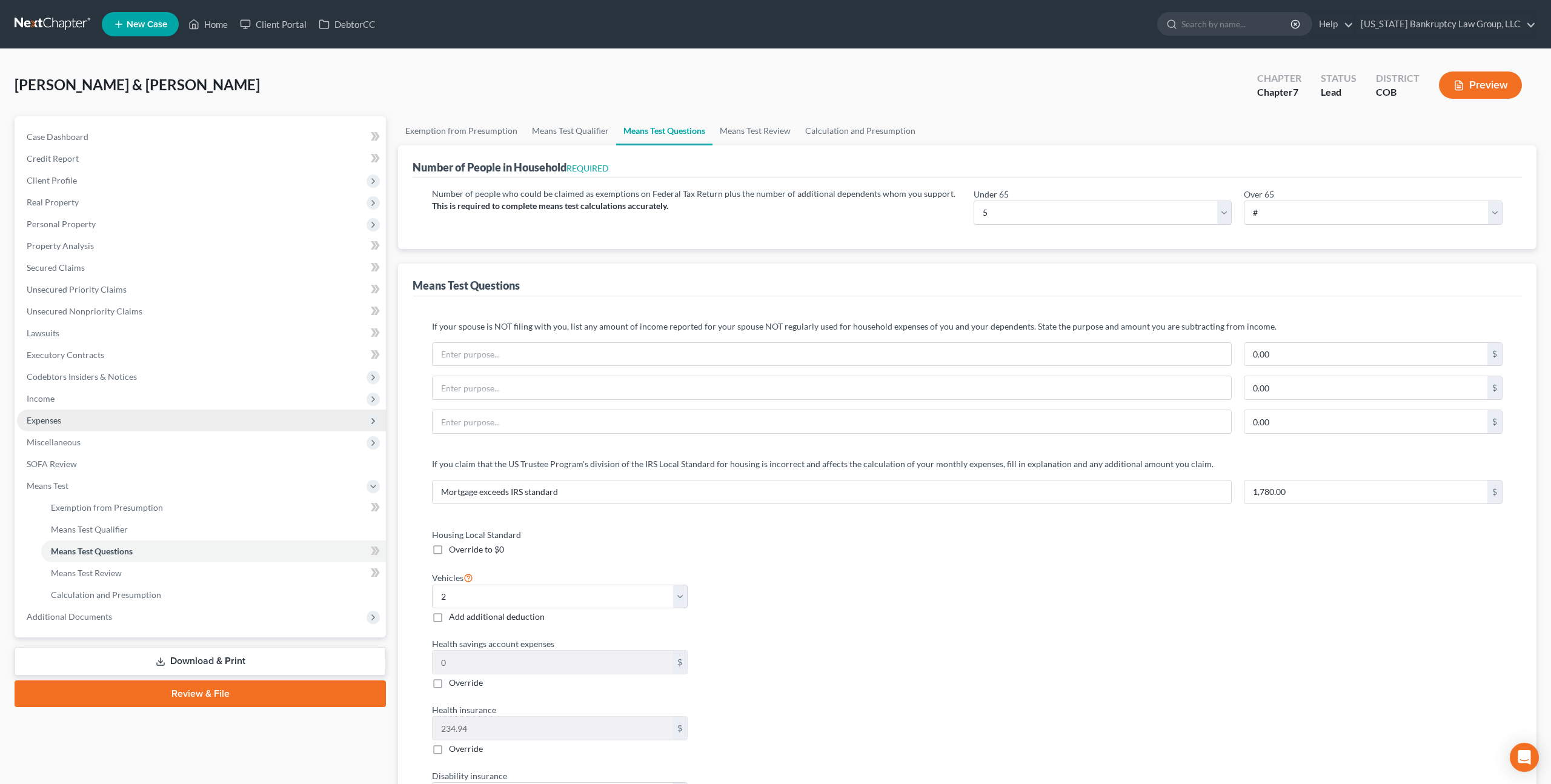
click at [53, 421] on span "Expenses" at bounding box center [44, 420] width 34 height 10
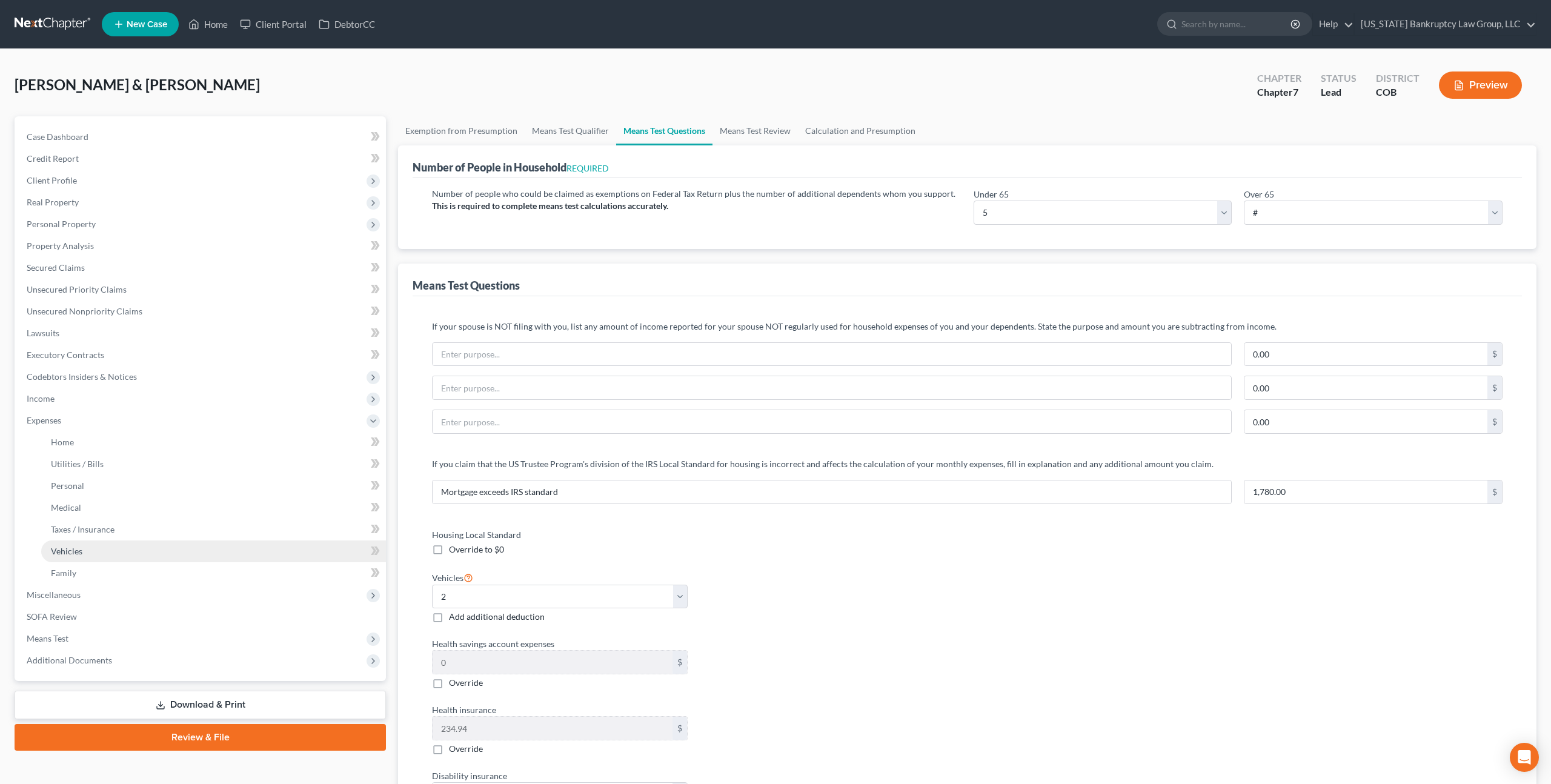
click at [72, 554] on span "Vehicles" at bounding box center [67, 551] width 32 height 10
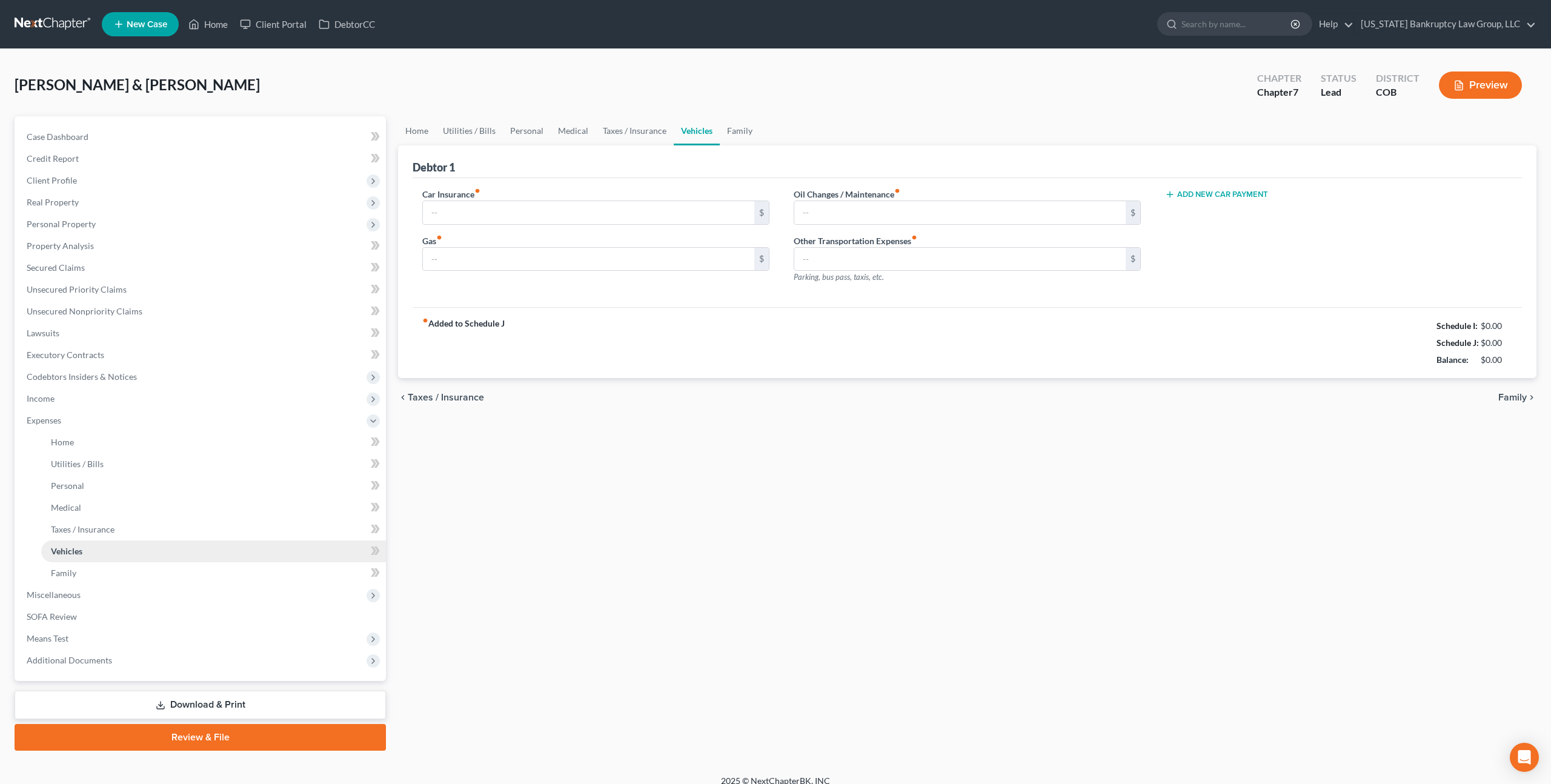
type input "641.00"
type input "500.00"
type input "175.00"
type input "25.00"
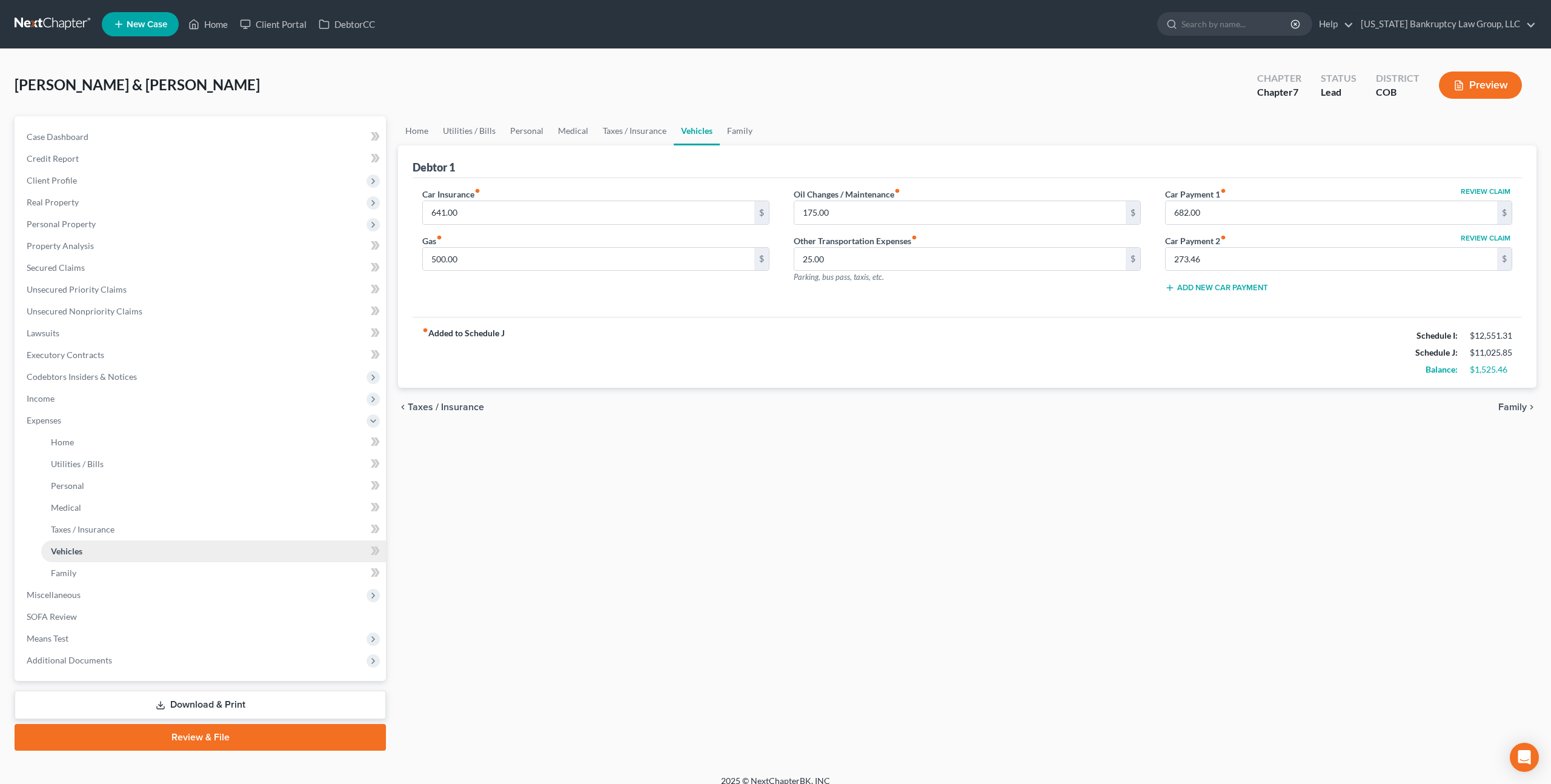
scroll to position [11, 0]
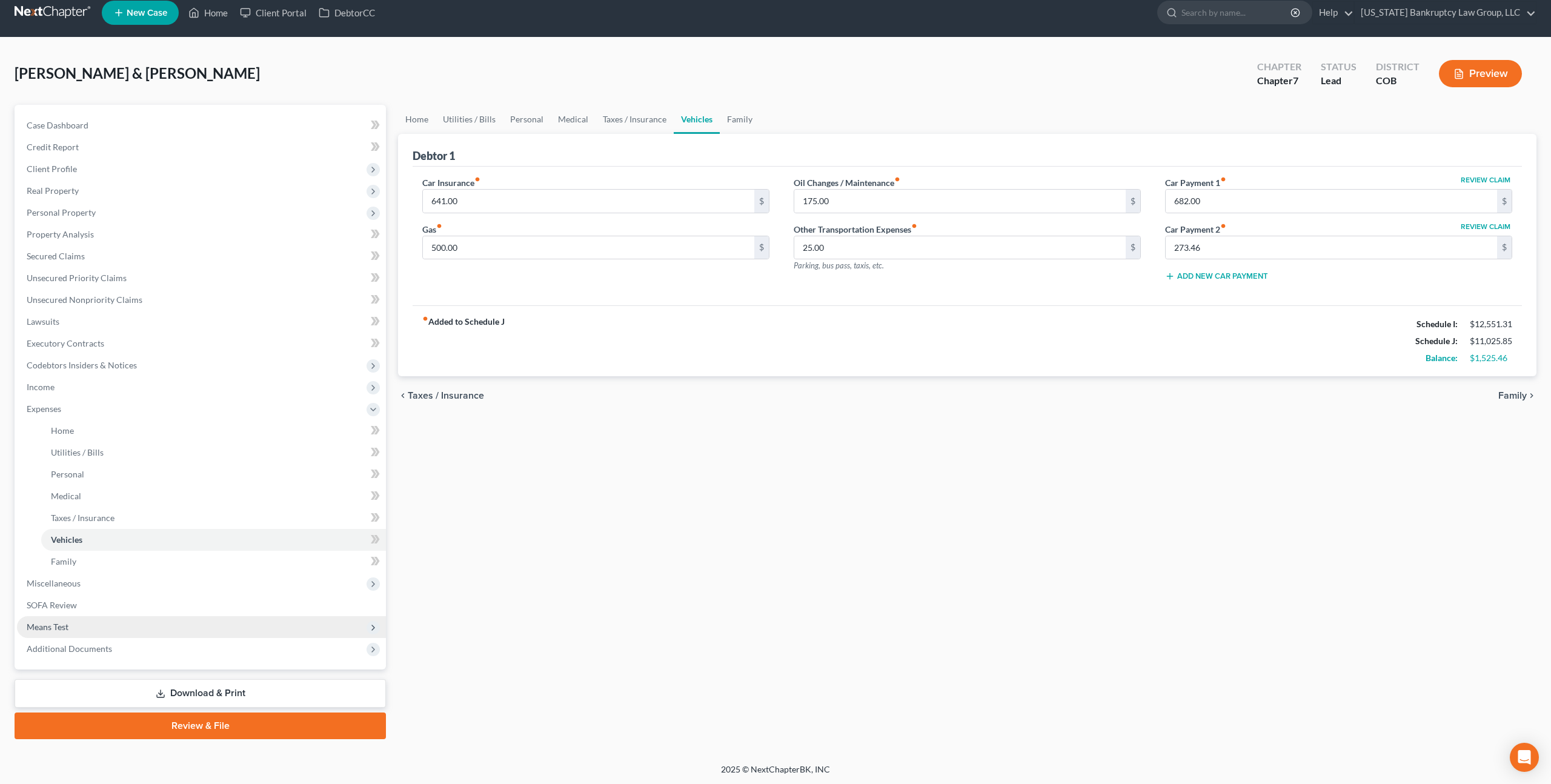
click at [66, 630] on span "Means Test" at bounding box center [47, 626] width 42 height 10
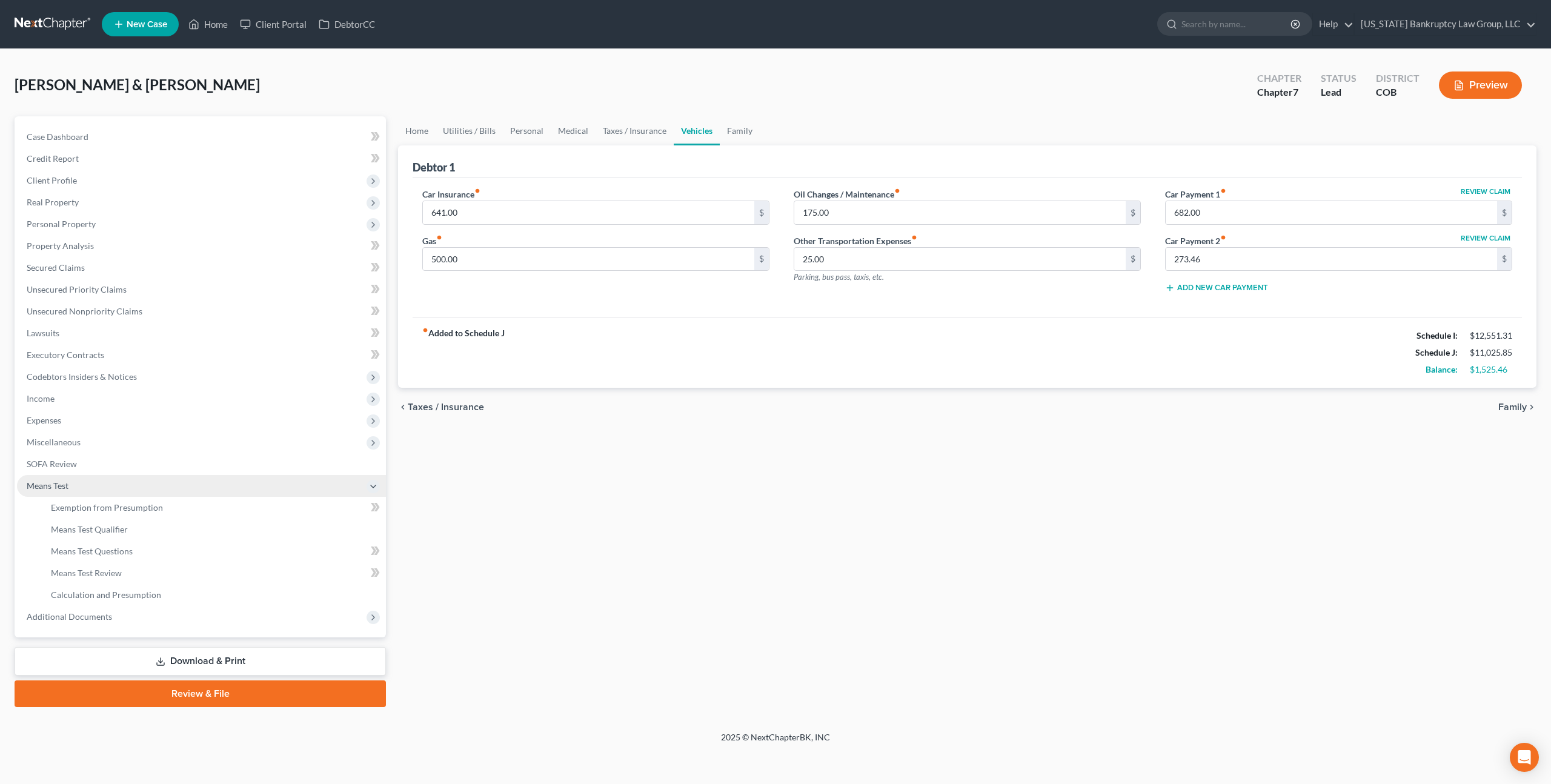
scroll to position [0, 0]
click at [72, 263] on span "Secured Claims" at bounding box center [55, 268] width 58 height 10
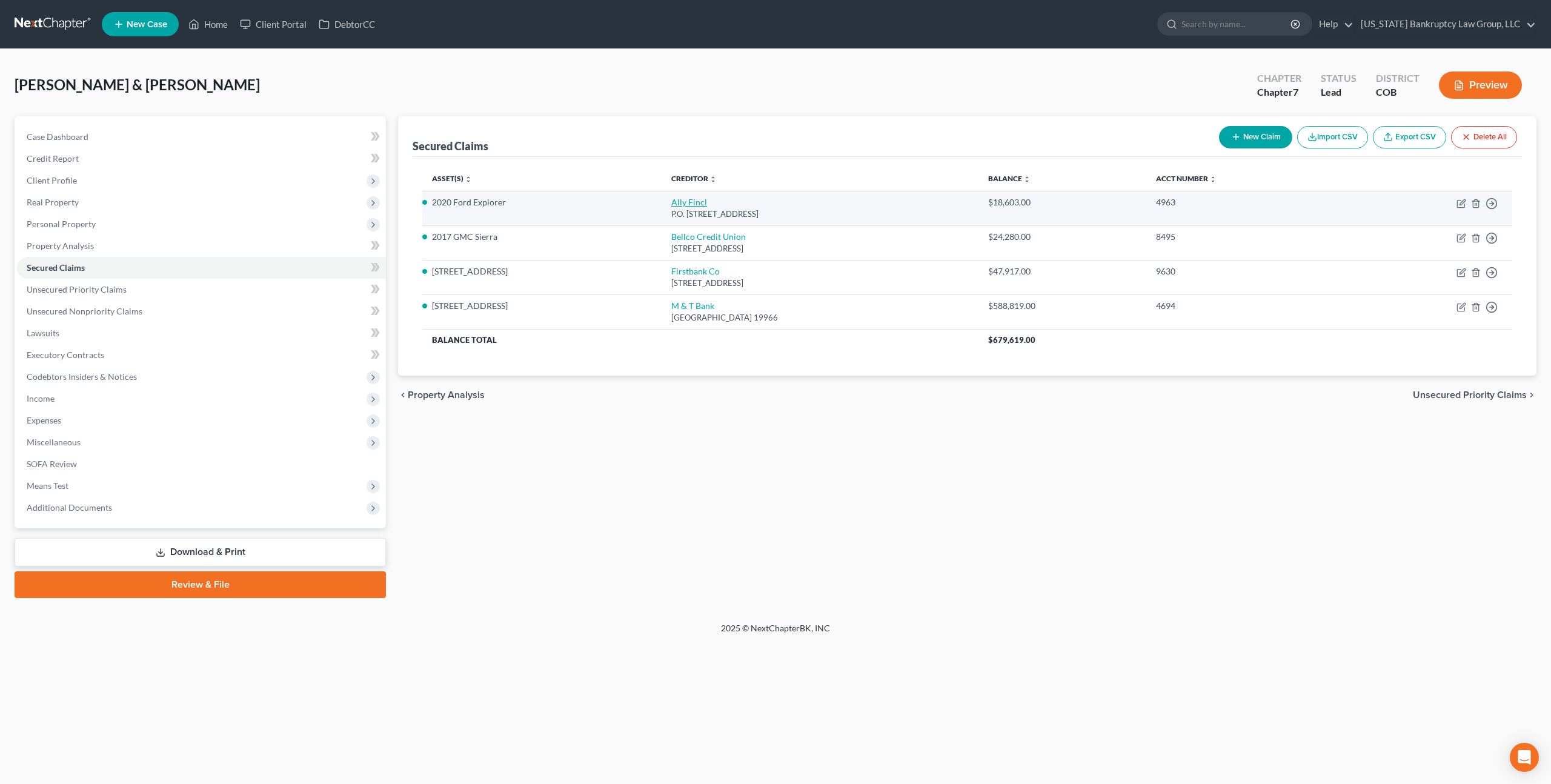
click at [671, 206] on link "Ally Fincl" at bounding box center [689, 202] width 36 height 10
select select "24"
select select "4"
select select "1"
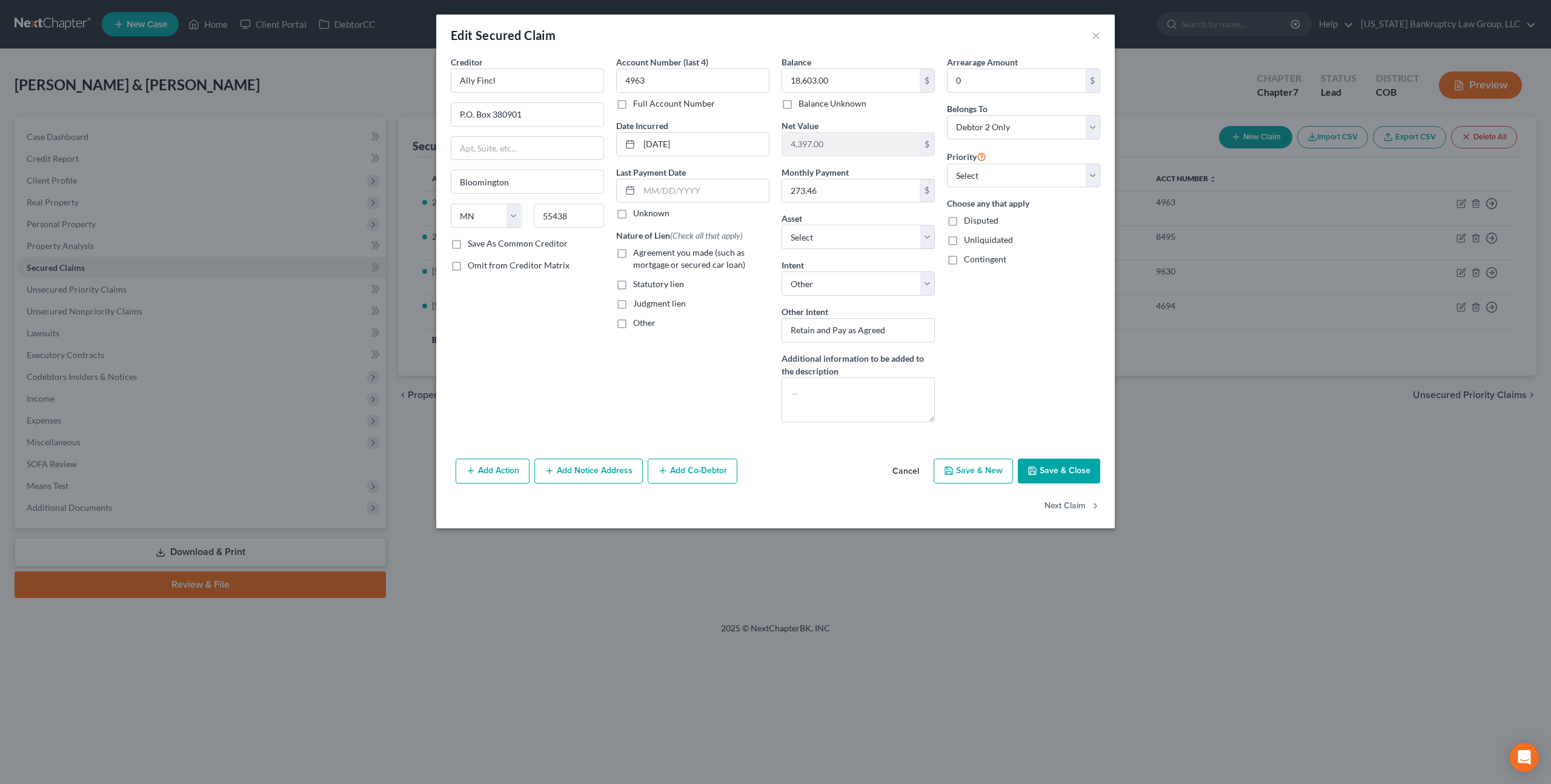
click at [909, 466] on button "Cancel" at bounding box center [906, 472] width 46 height 24
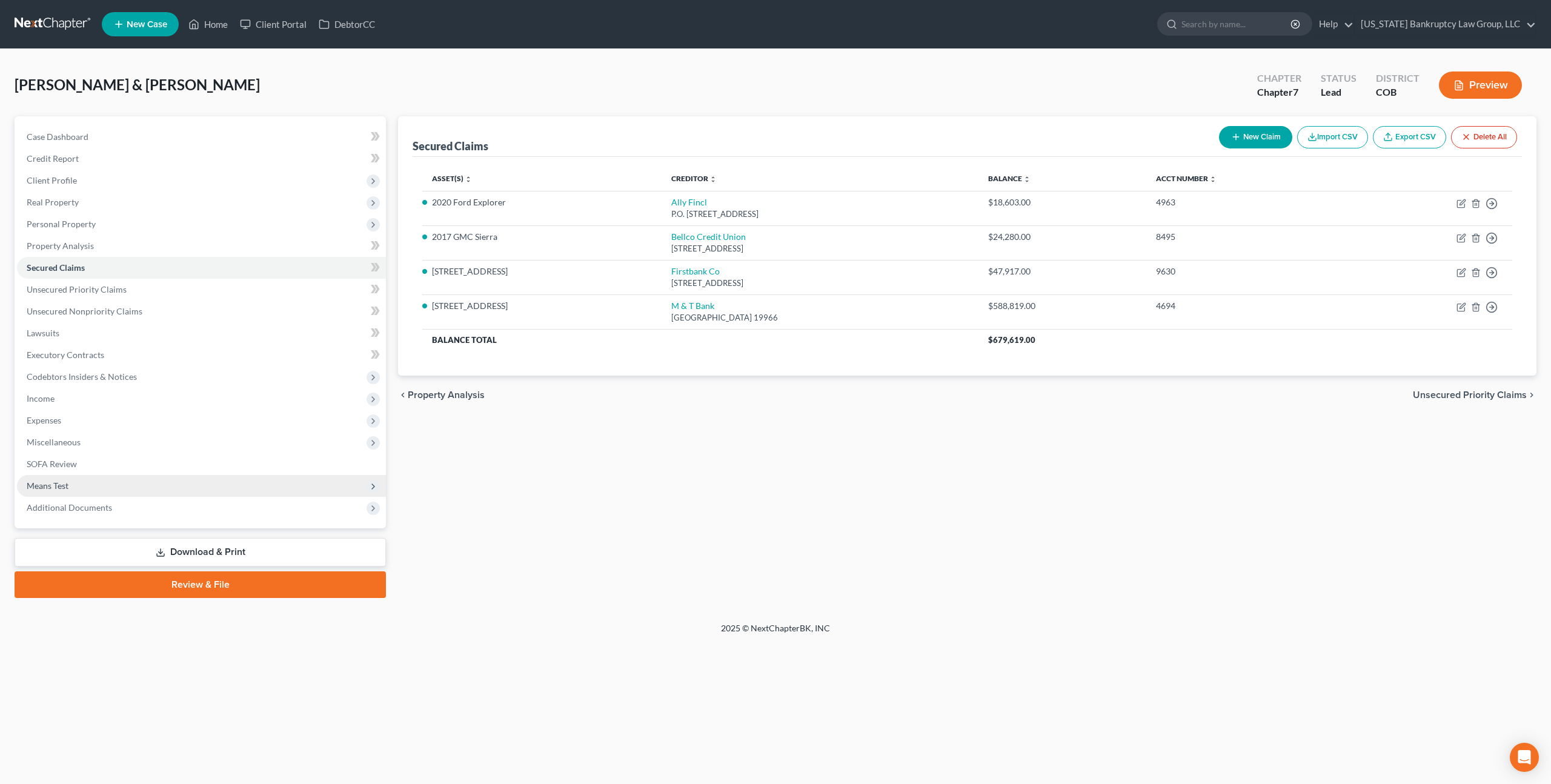
click at [67, 484] on span "Means Test" at bounding box center [47, 486] width 42 height 10
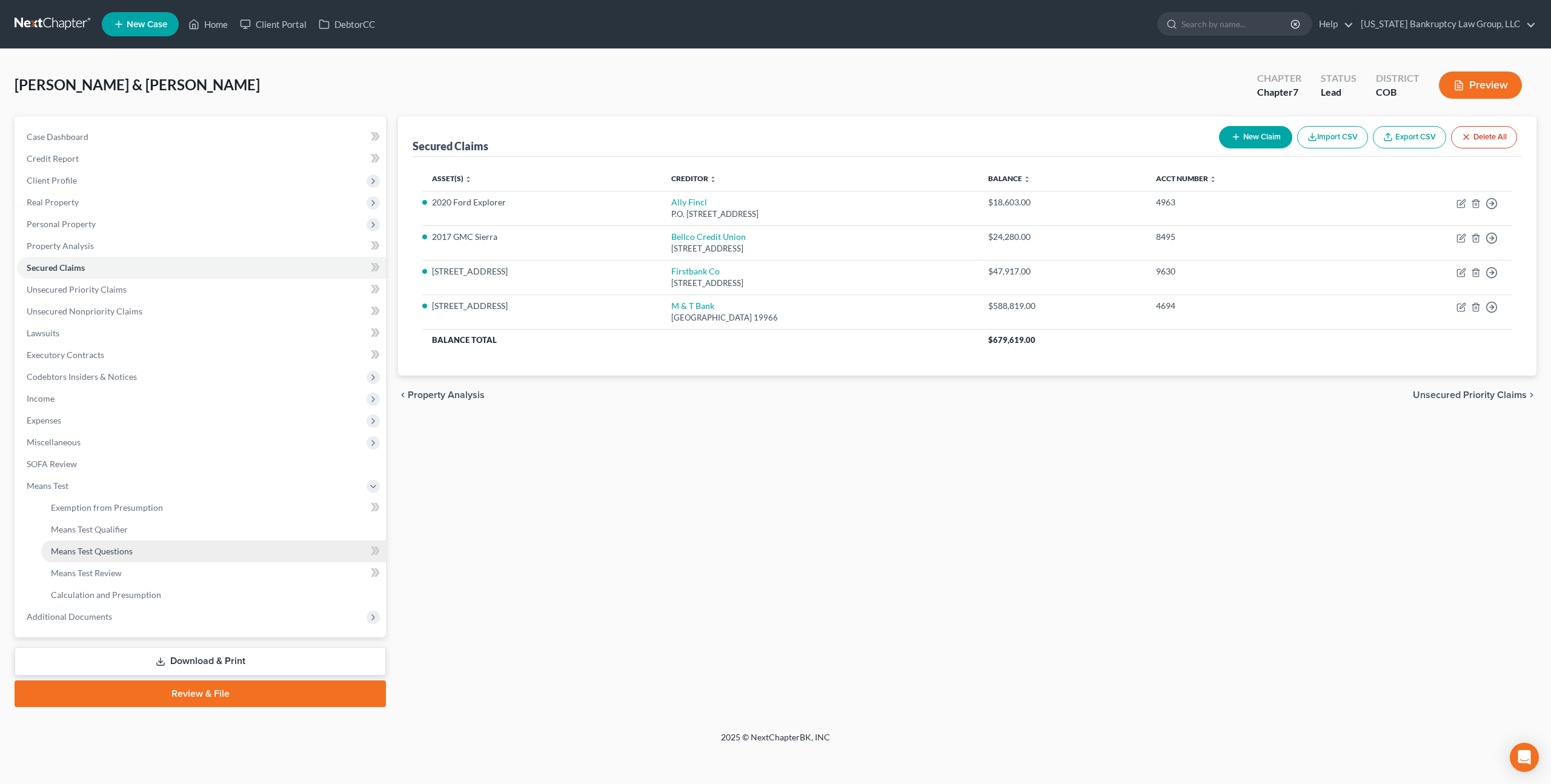
click at [116, 554] on span "Means Test Questions" at bounding box center [92, 551] width 82 height 10
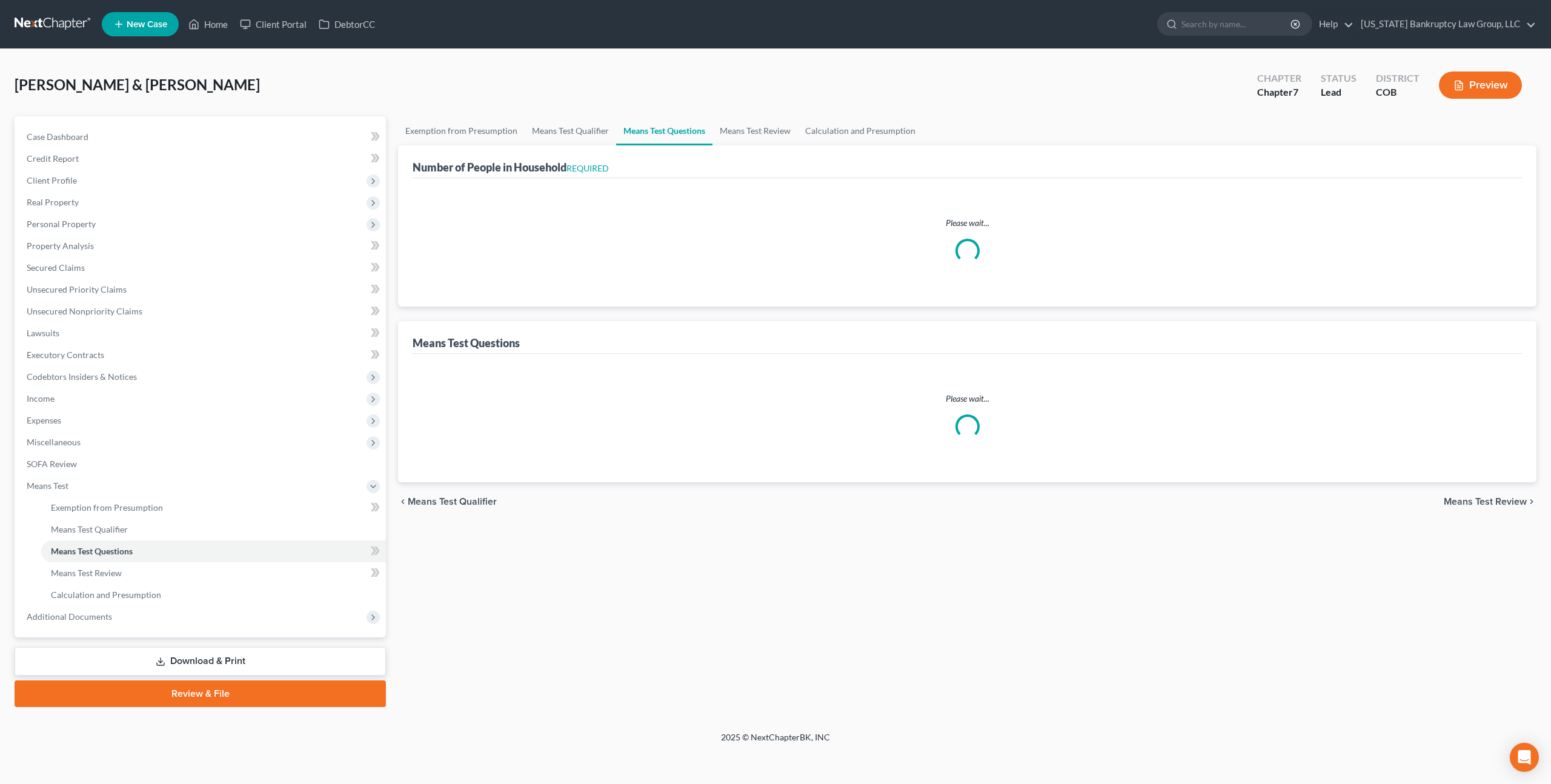
select select "0"
select select "60"
select select "0"
select select "60"
select select "1"
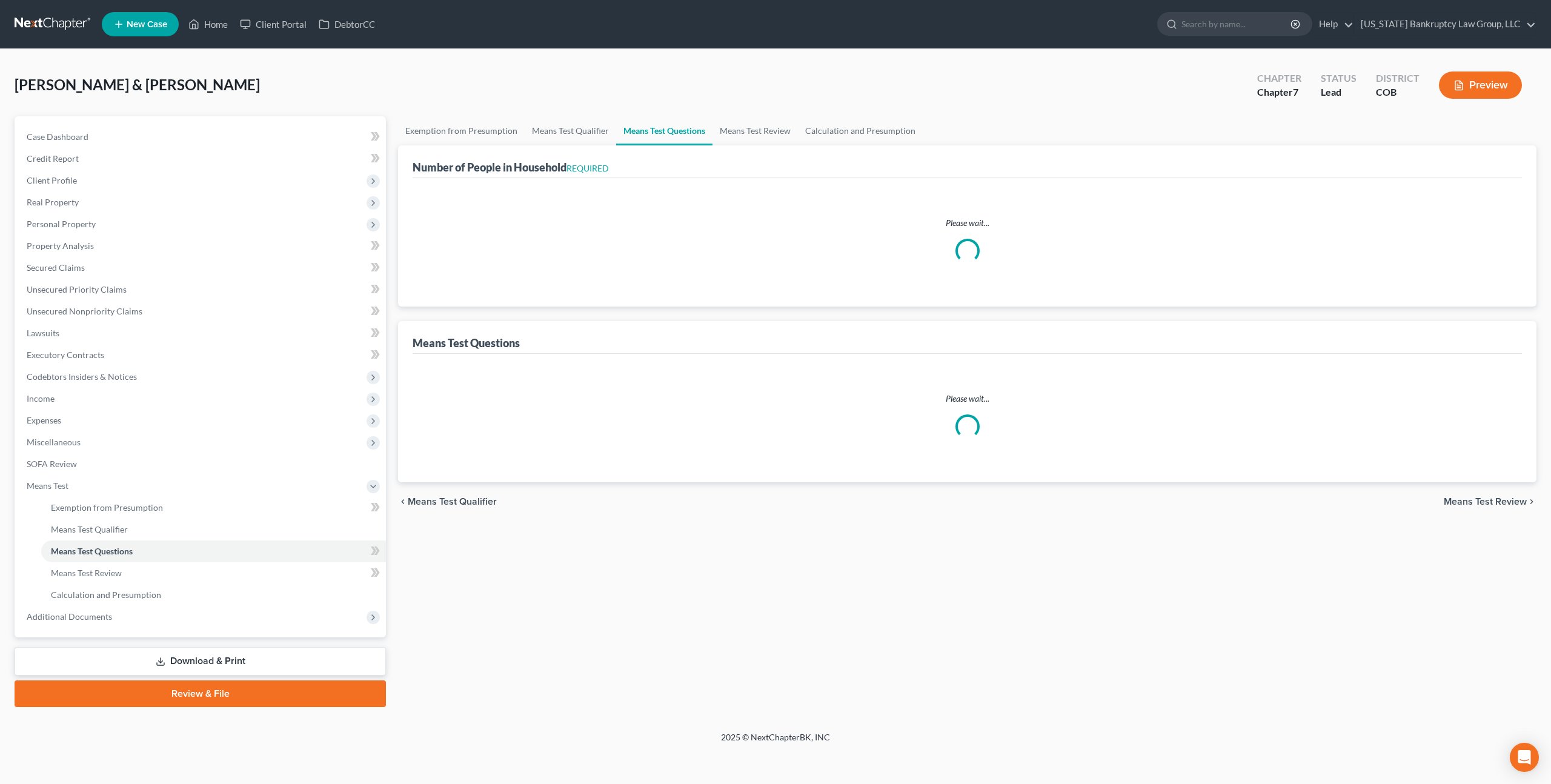
select select "60"
select select "1"
select select "60"
select select "2"
select select "5"
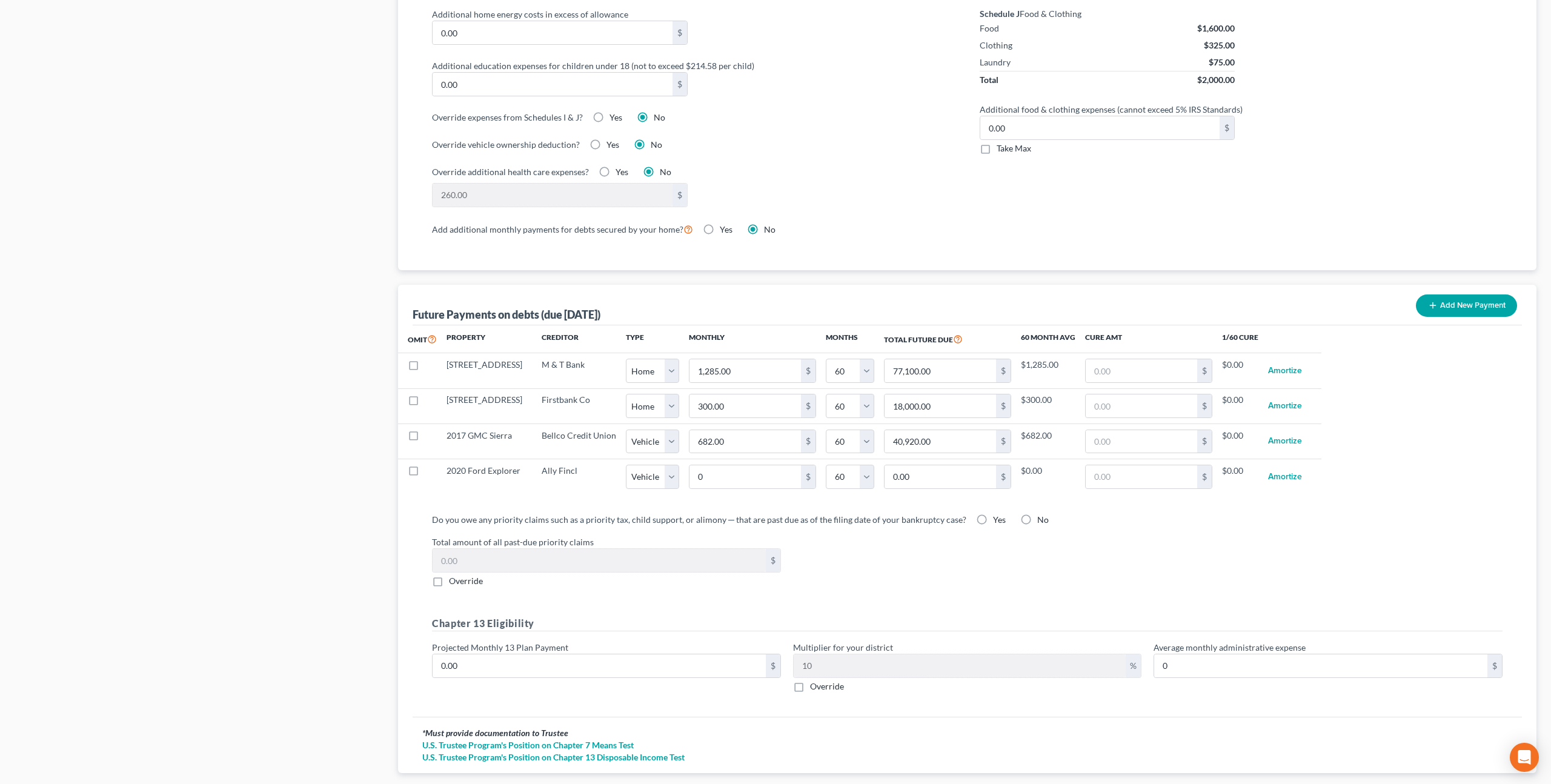
scroll to position [912, 0]
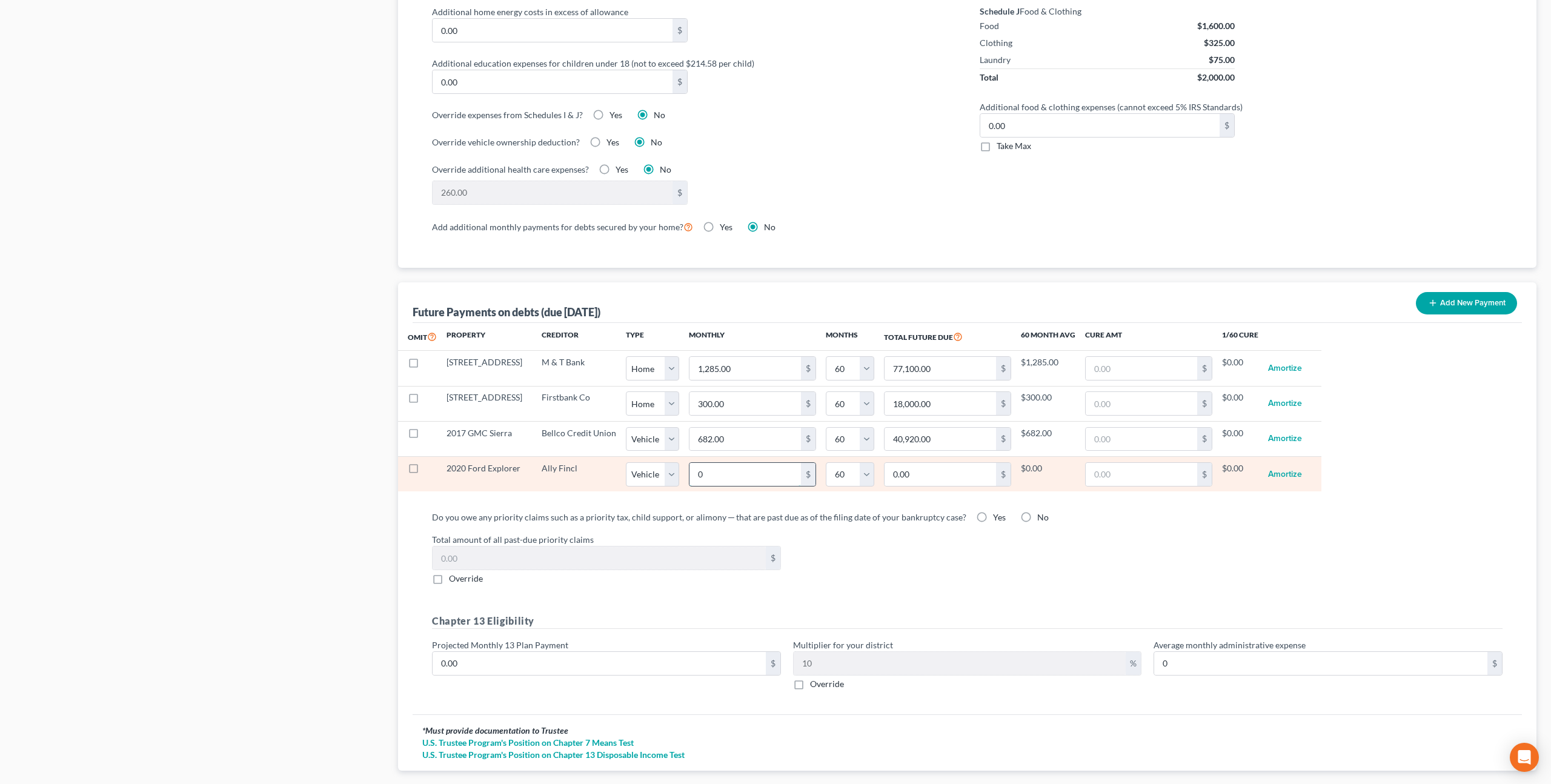
click at [695, 473] on input "0" at bounding box center [745, 474] width 111 height 23
type input "2"
type input "120.00"
type input "27"
type input "1,620.00"
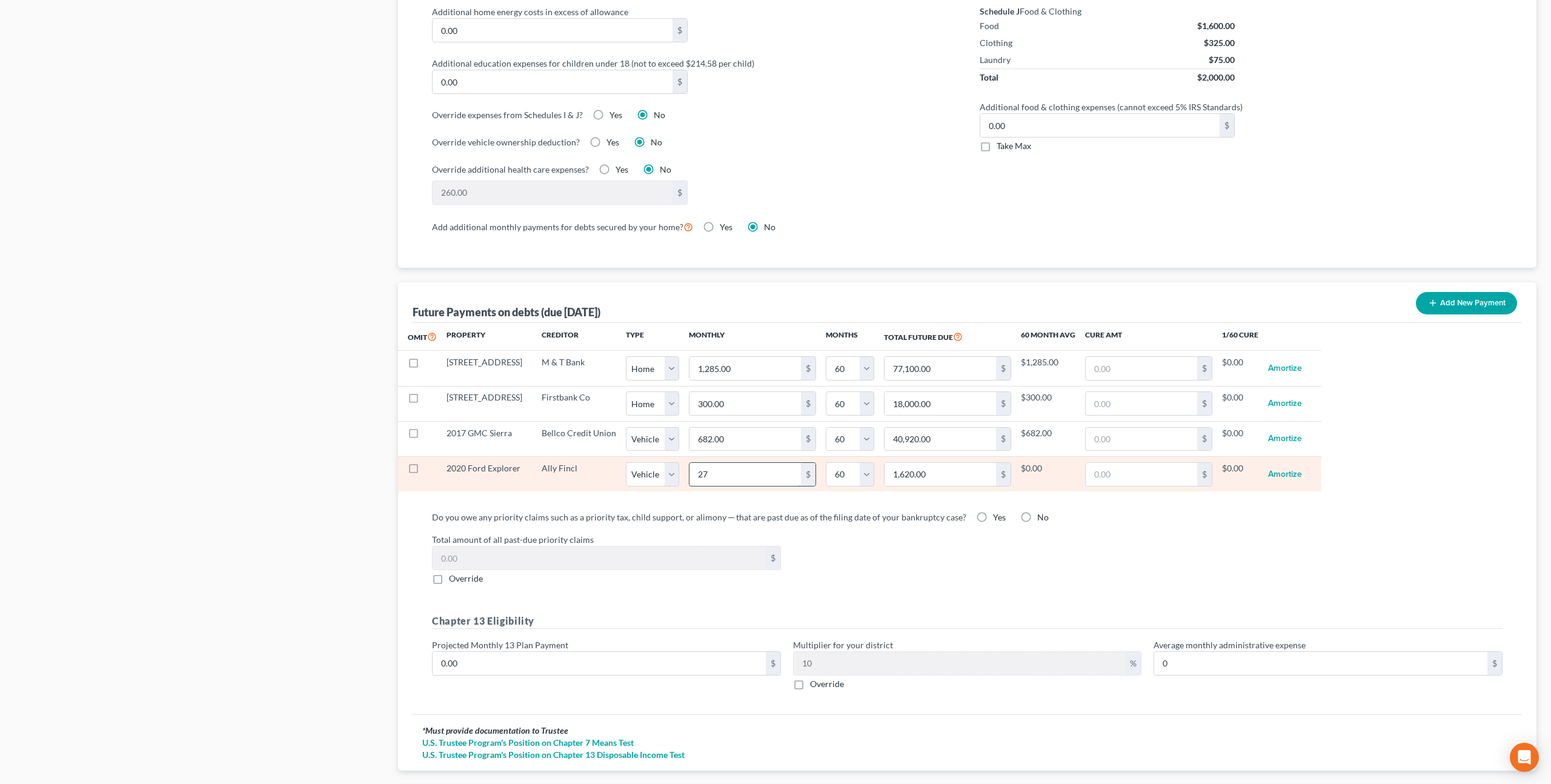
type input "274"
type input "16,440.00"
select select "1"
select select "60"
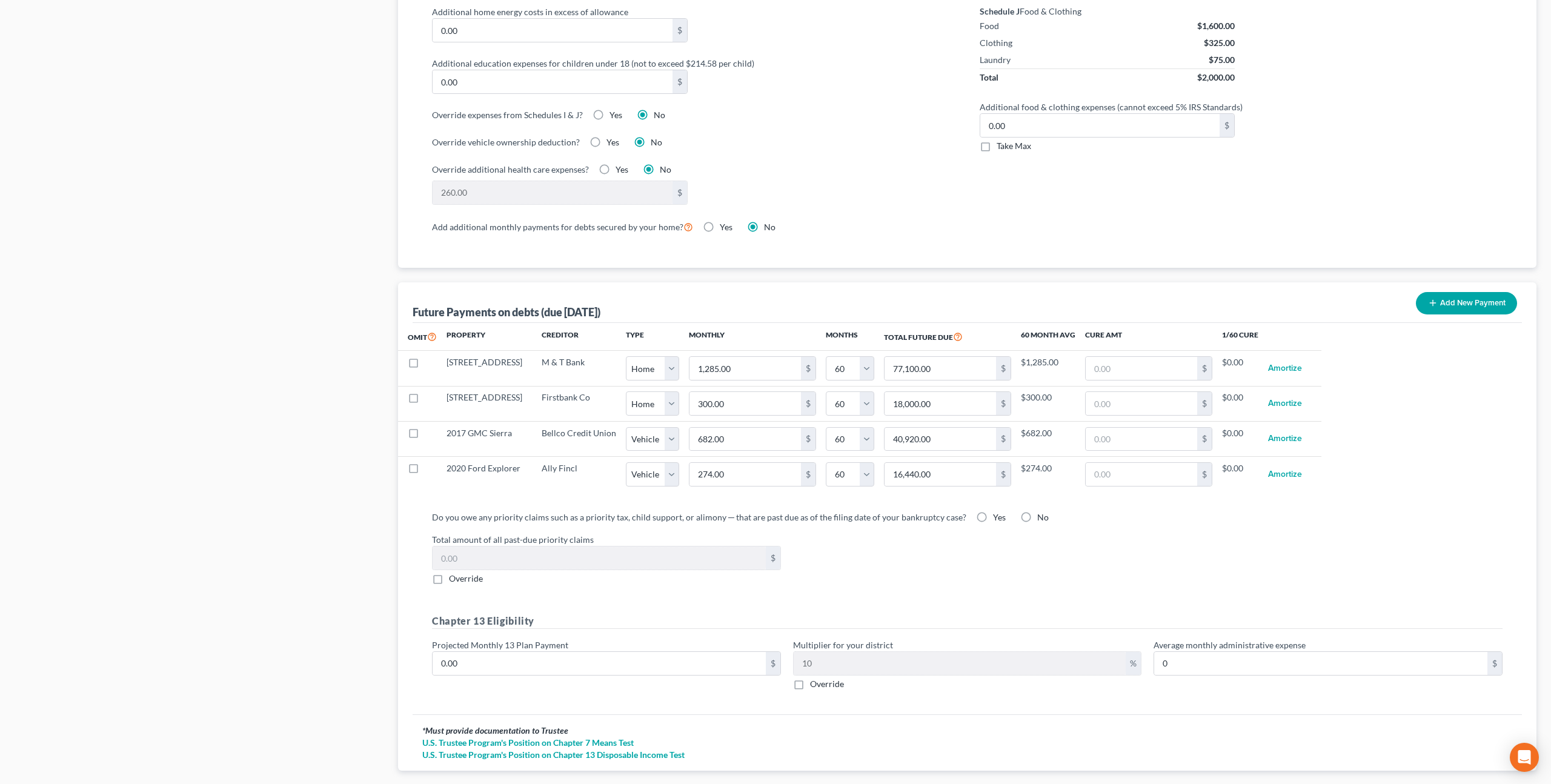
select select "1"
select select "60"
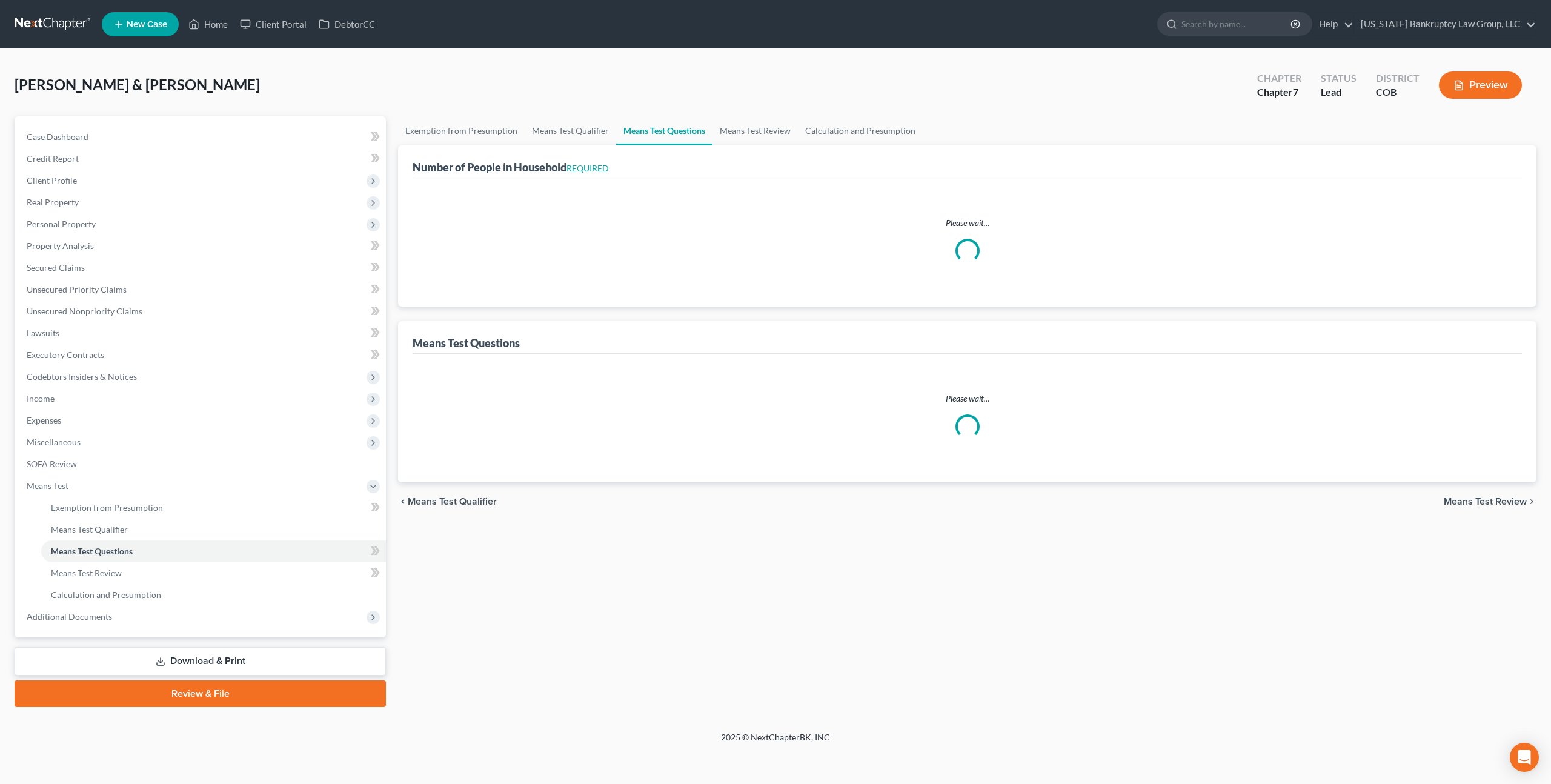
select select "0"
select select "60"
select select "0"
select select "60"
select select "1"
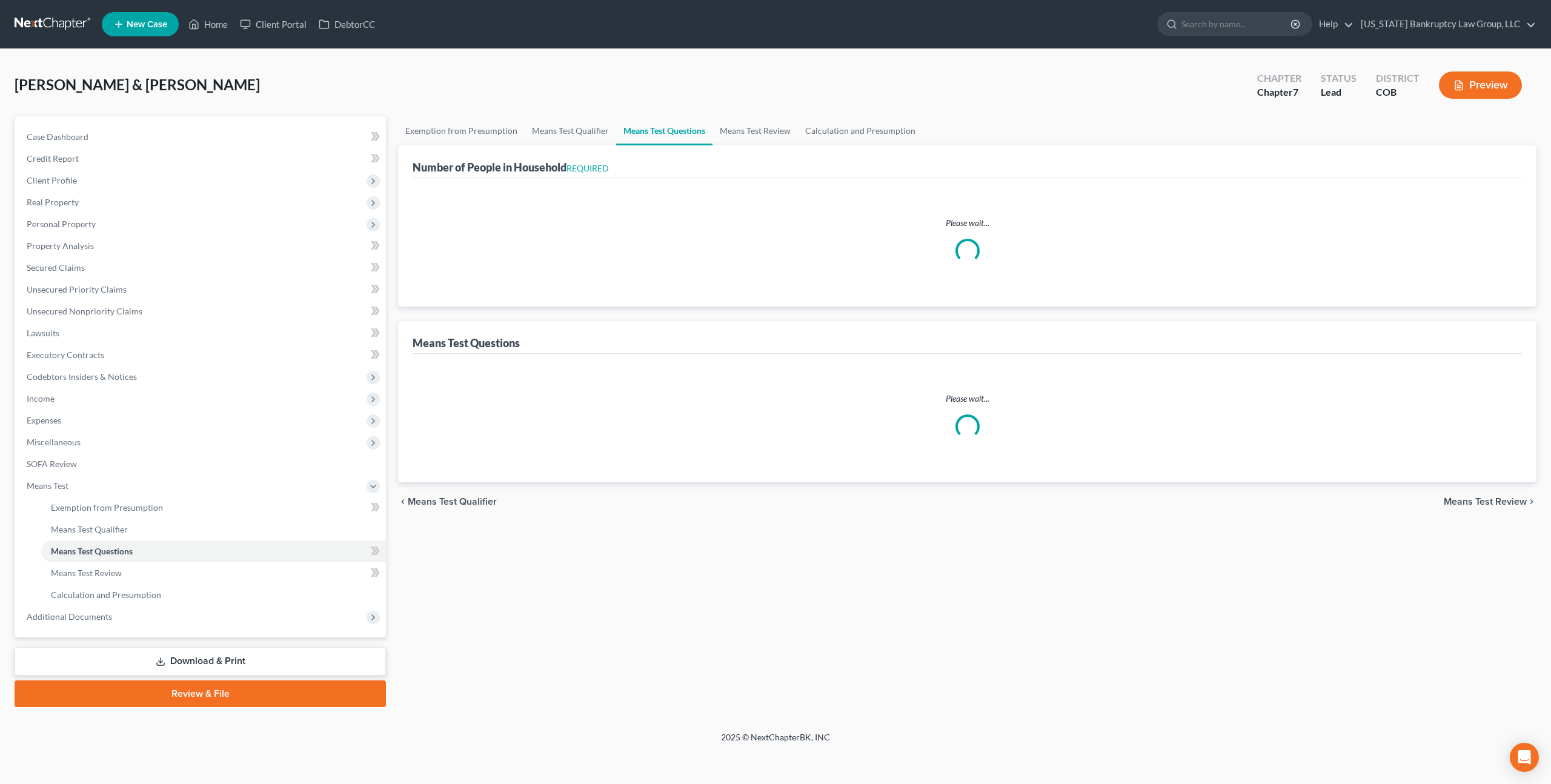
select select "60"
select select "1"
select select "60"
select select "2"
select select "5"
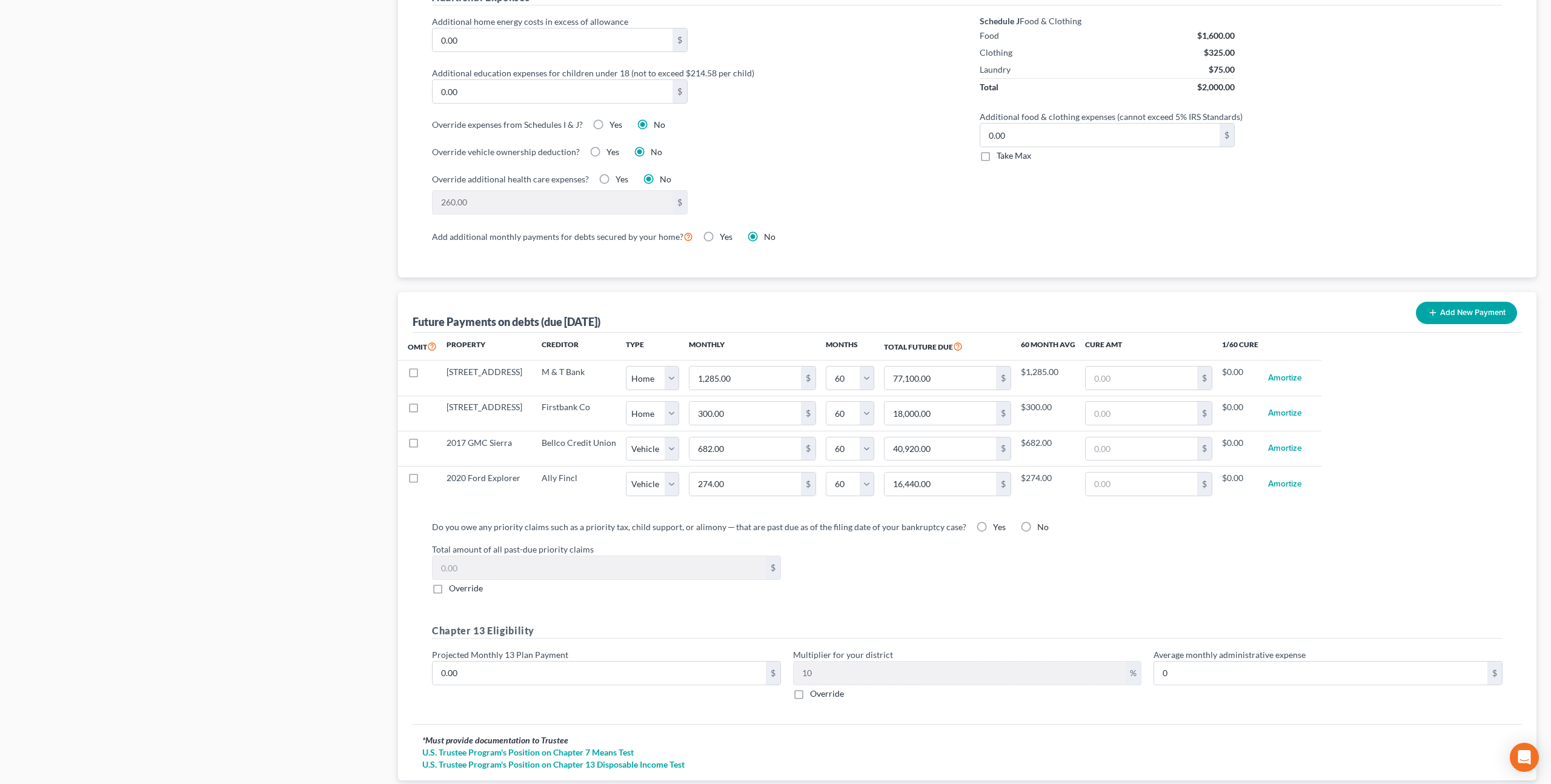
scroll to position [982, 0]
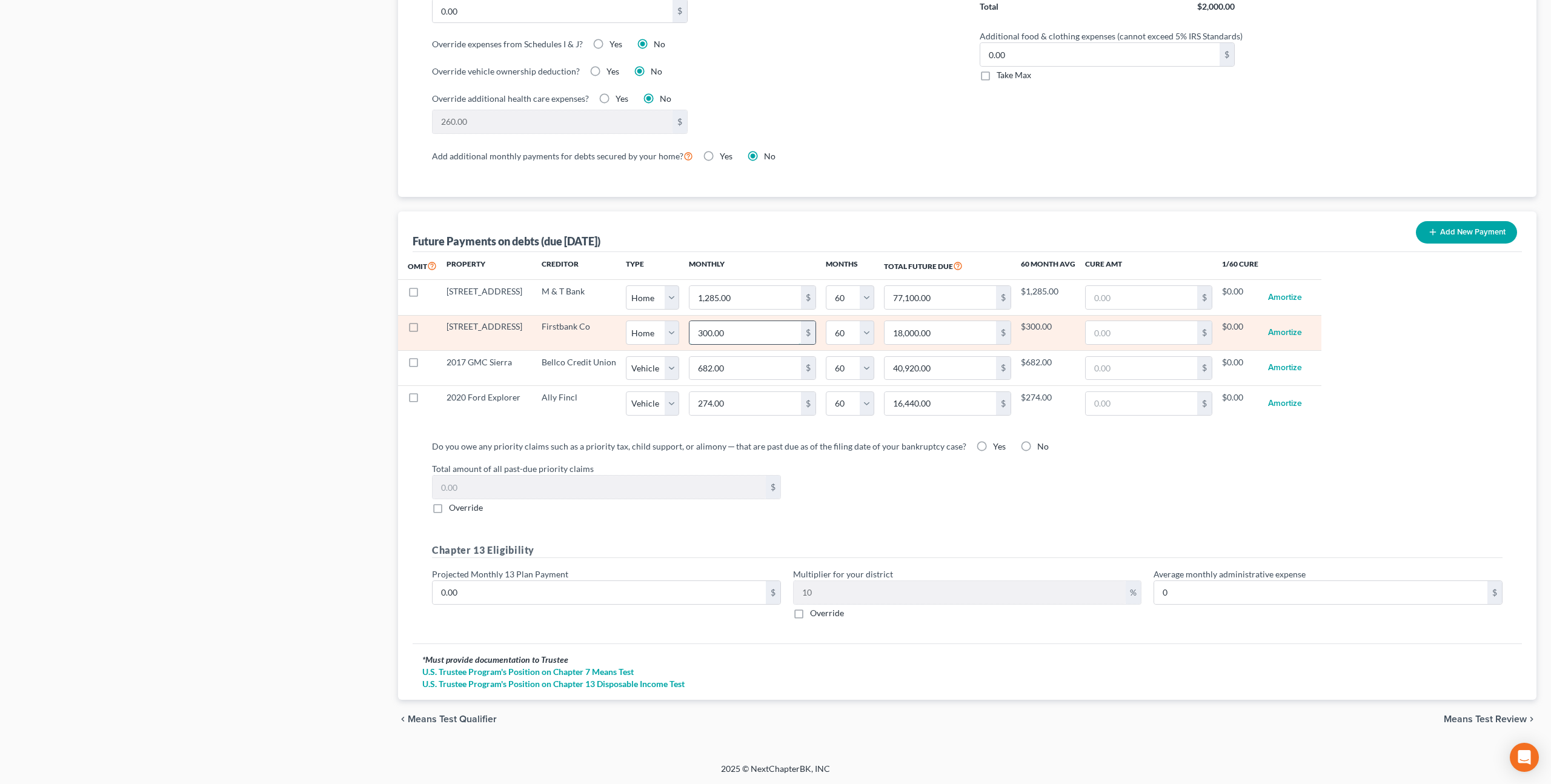
click at [699, 331] on input "300.00" at bounding box center [745, 332] width 111 height 23
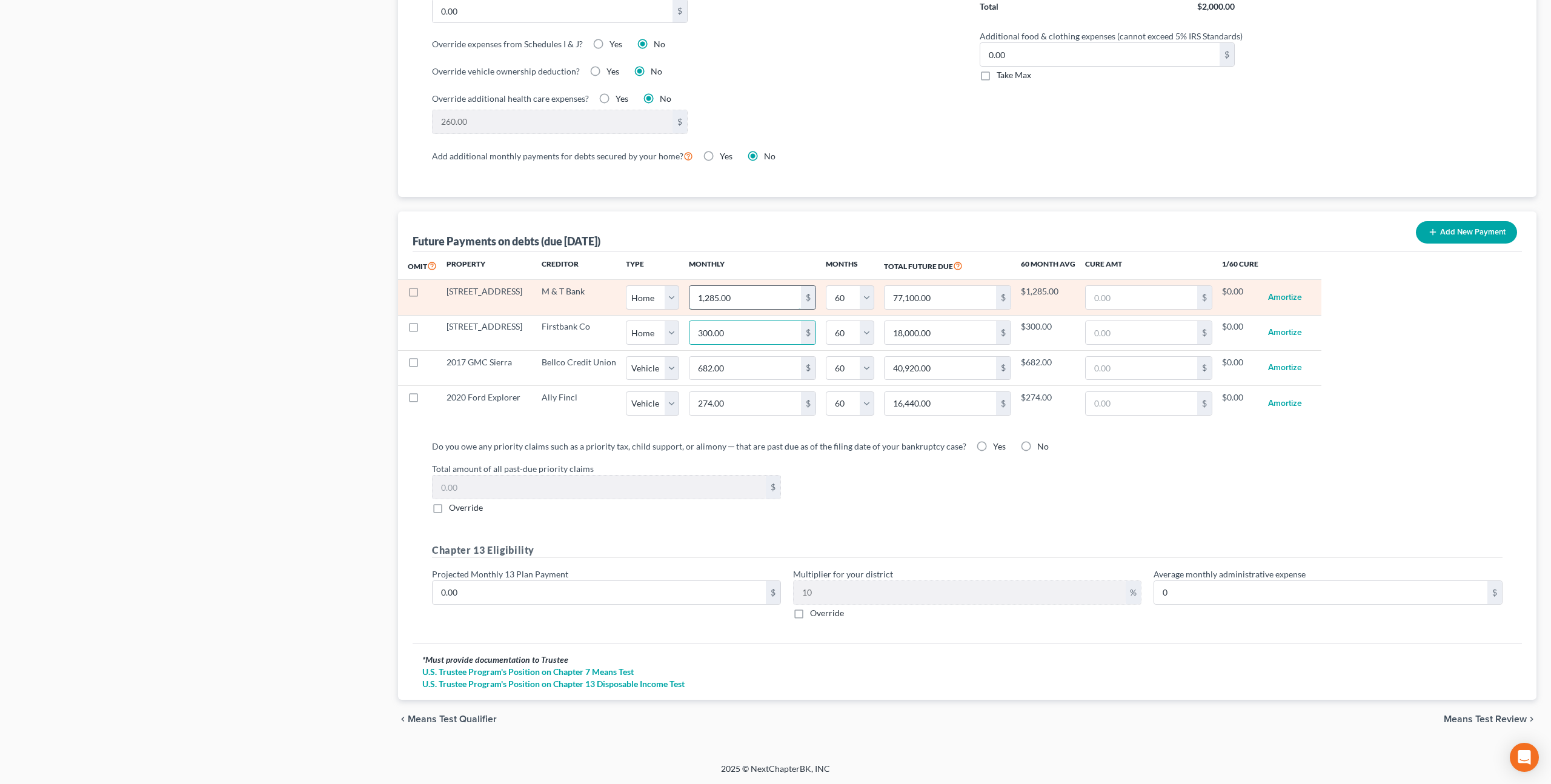
click at [698, 298] on input "1,285.00" at bounding box center [745, 298] width 111 height 23
type input "3"
type input "180.00"
type input "38"
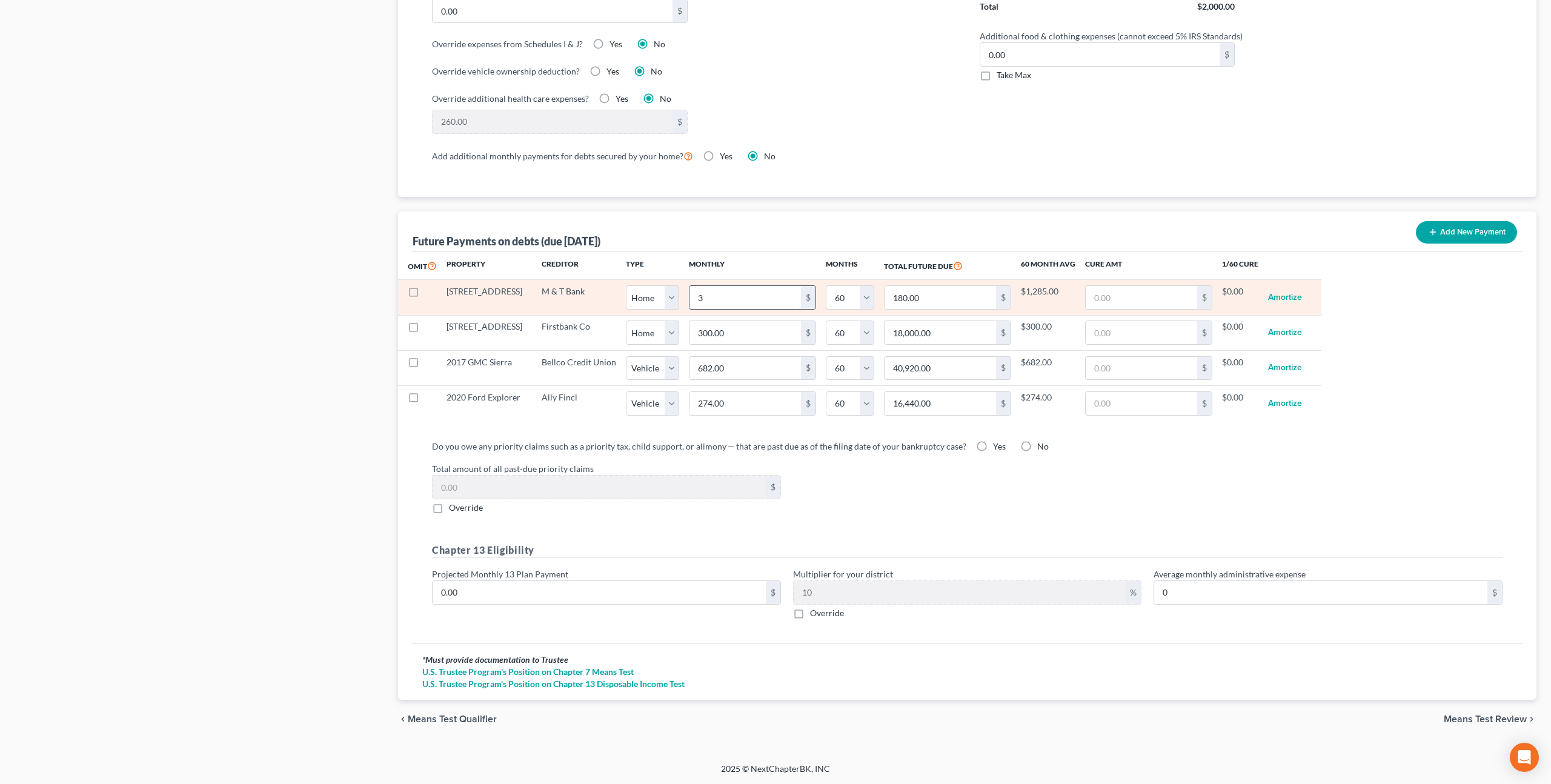
type input "2,280.00"
select select "0"
select select "60"
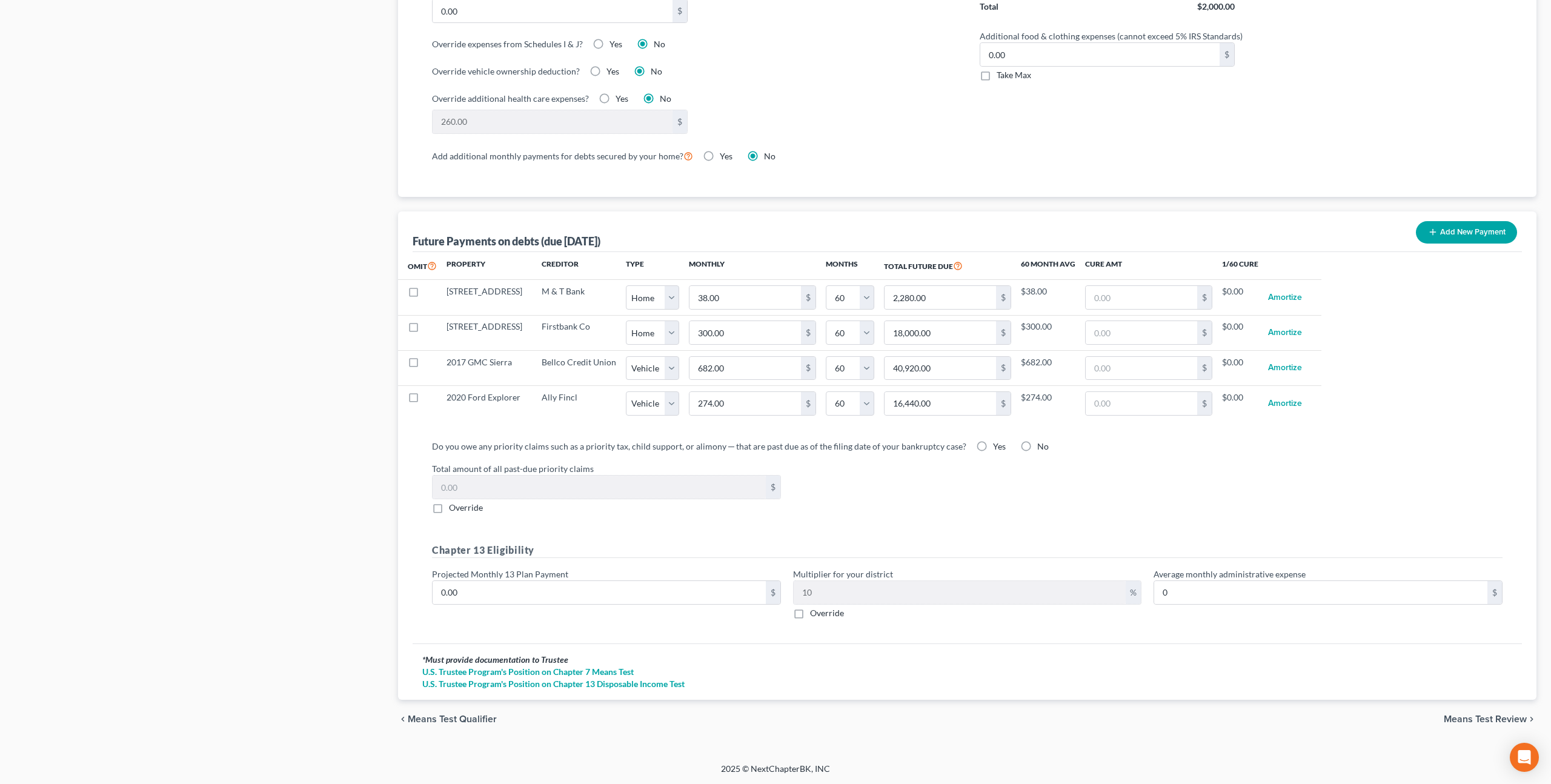
select select "0"
select select "60"
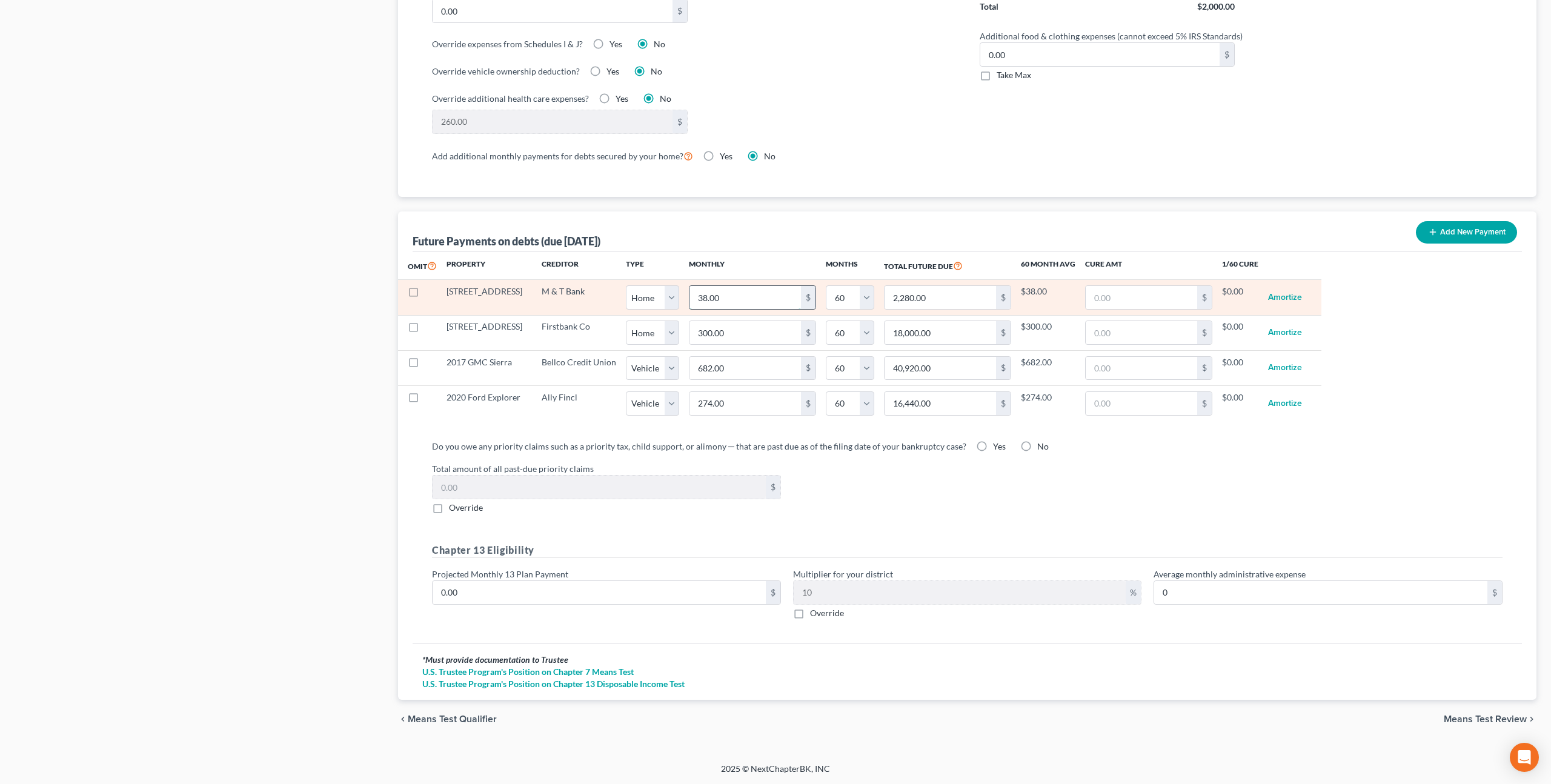
click at [709, 301] on input "38.00" at bounding box center [745, 298] width 111 height 23
type input "3"
type input "180.00"
type input "38"
type input "2,280.00"
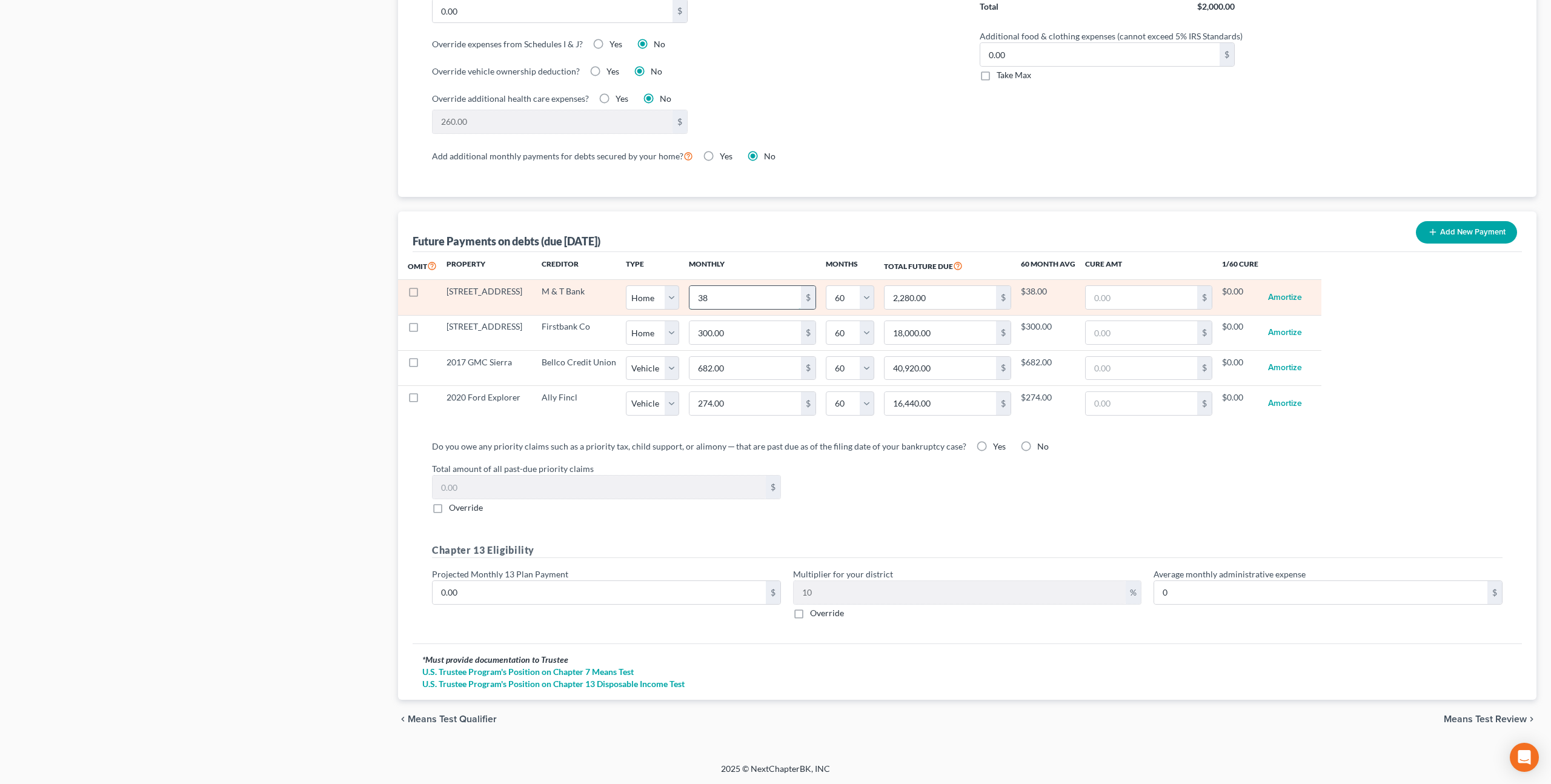
type input "385"
type input "23,100.00"
type input "3857"
type input "231,420.00"
type input "3,857"
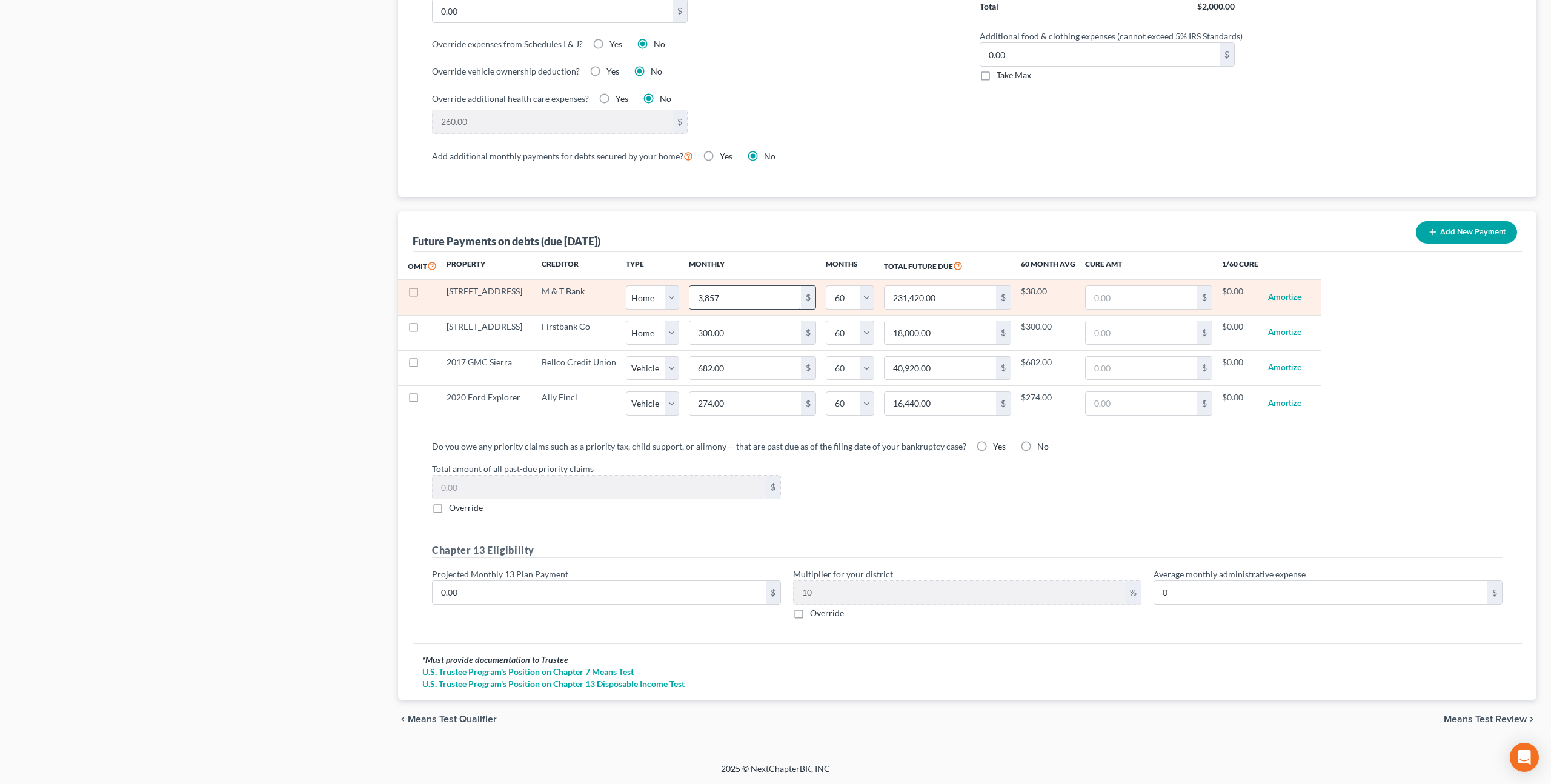
select select "0"
select select "60"
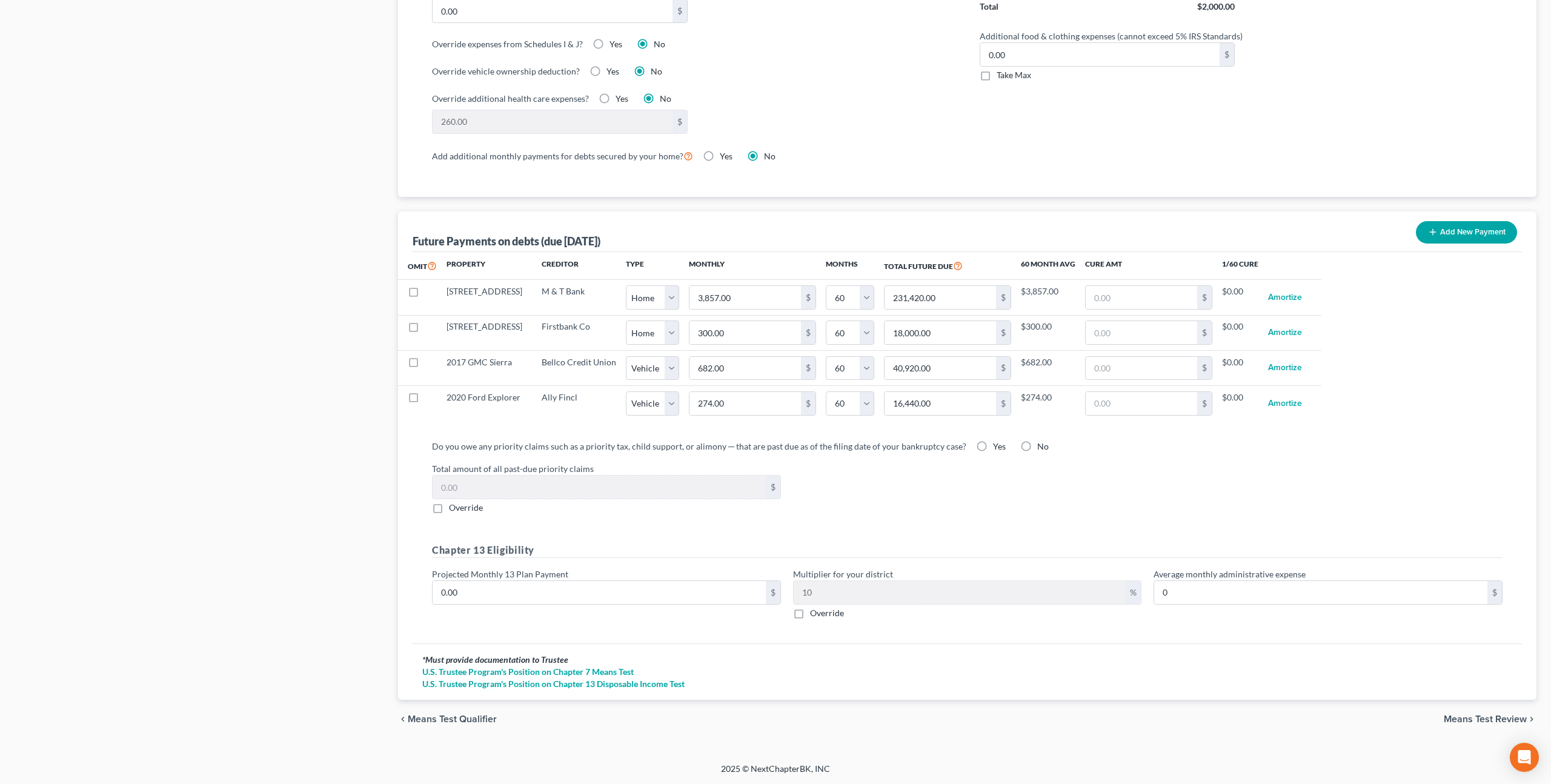
select select "0"
select select "60"
select select "0"
select select "60"
select select "0"
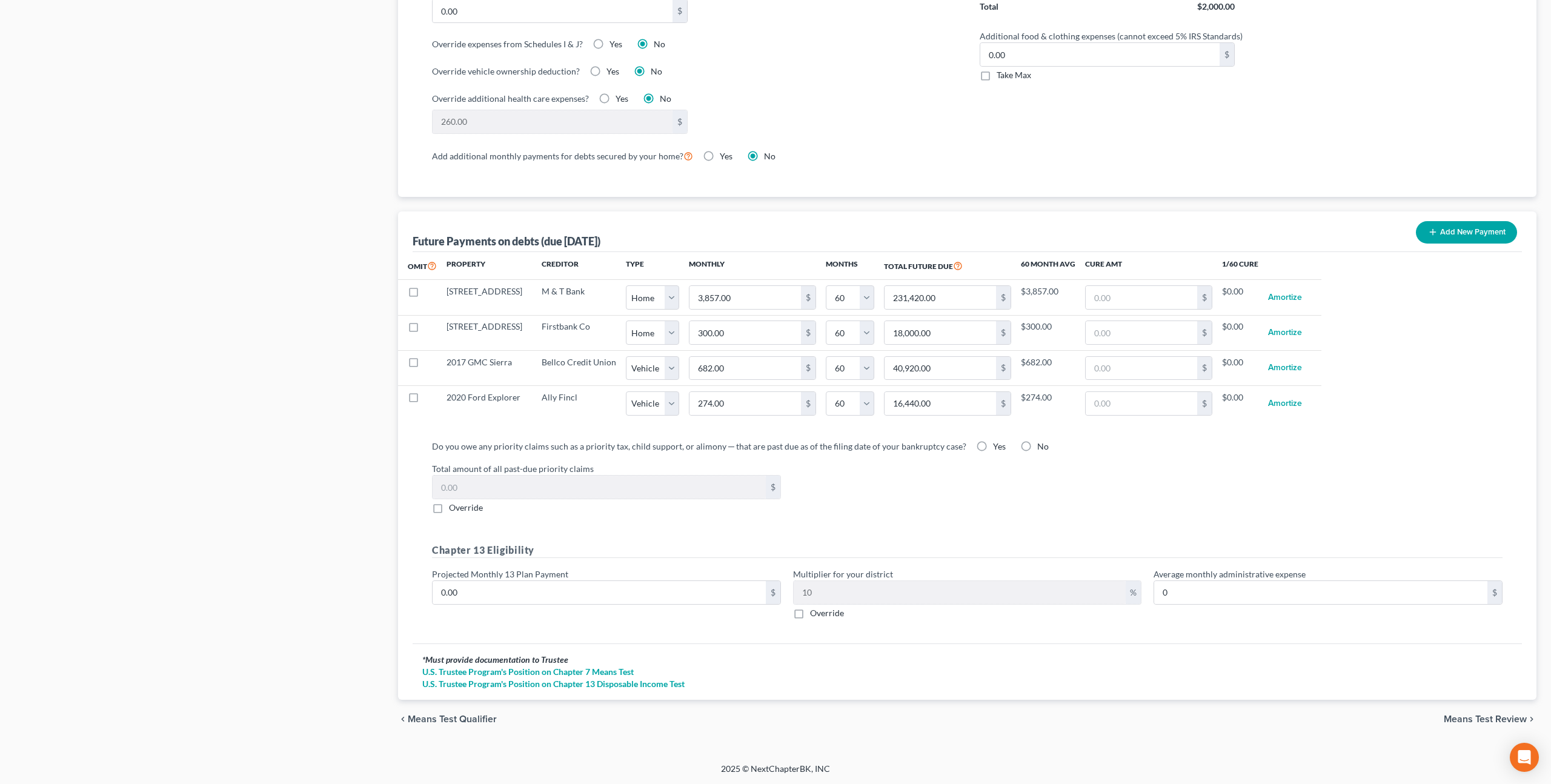
select select "60"
click at [698, 336] on input "300.00" at bounding box center [745, 332] width 111 height 23
type input "400.00"
type input "24,000.00"
select select "0"
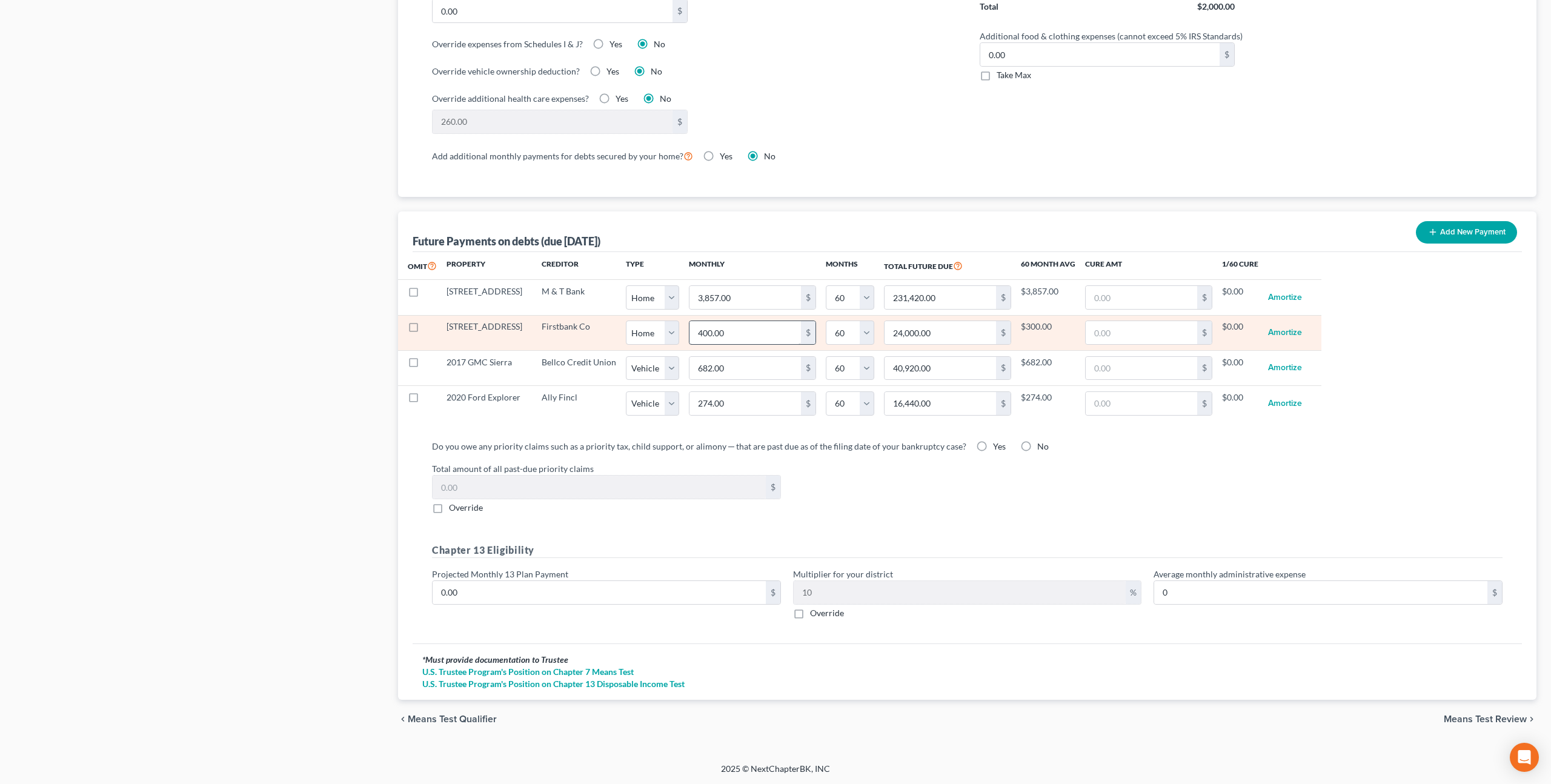
select select "60"
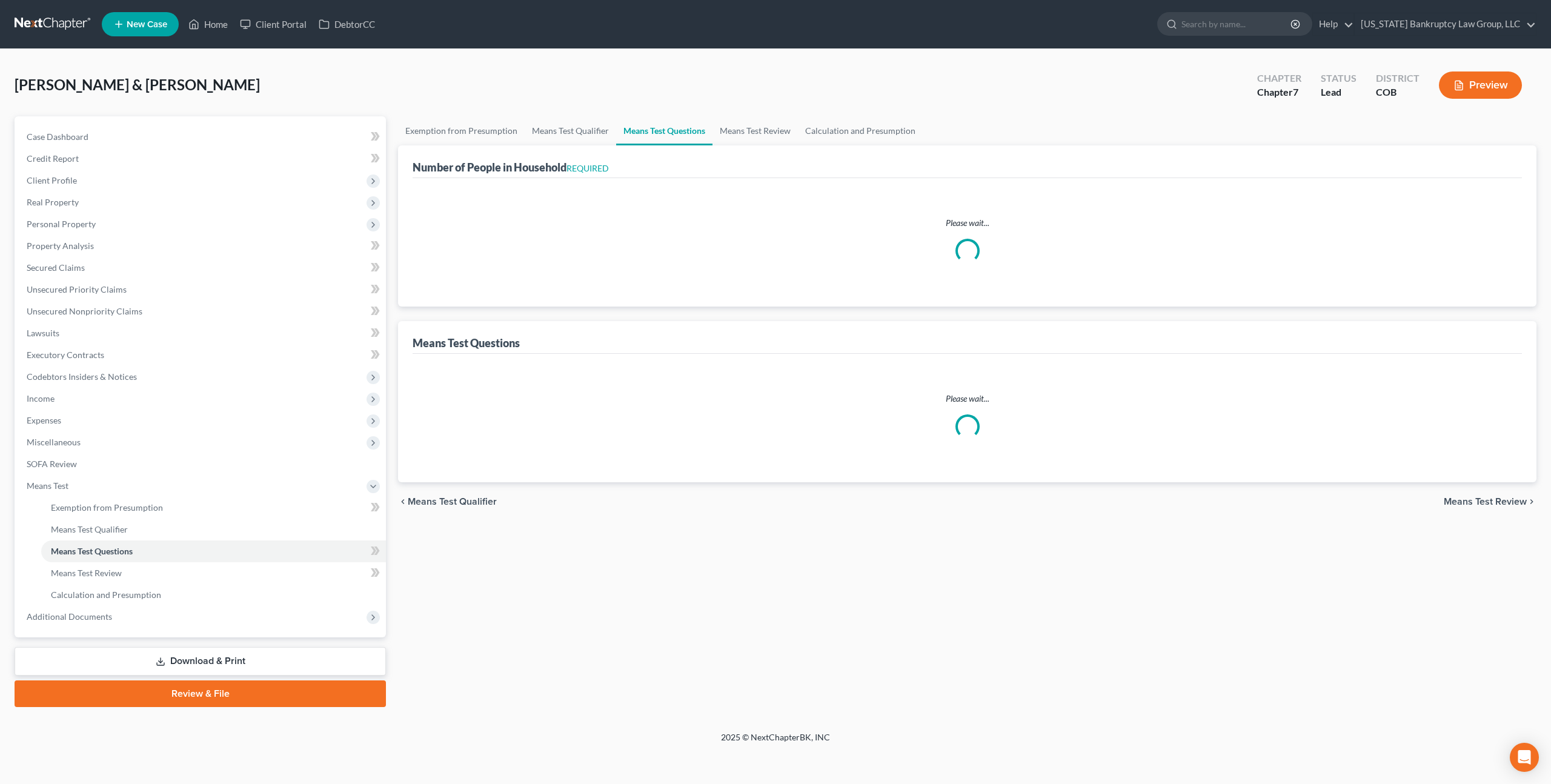
select select "0"
select select "60"
select select "0"
select select "60"
select select "1"
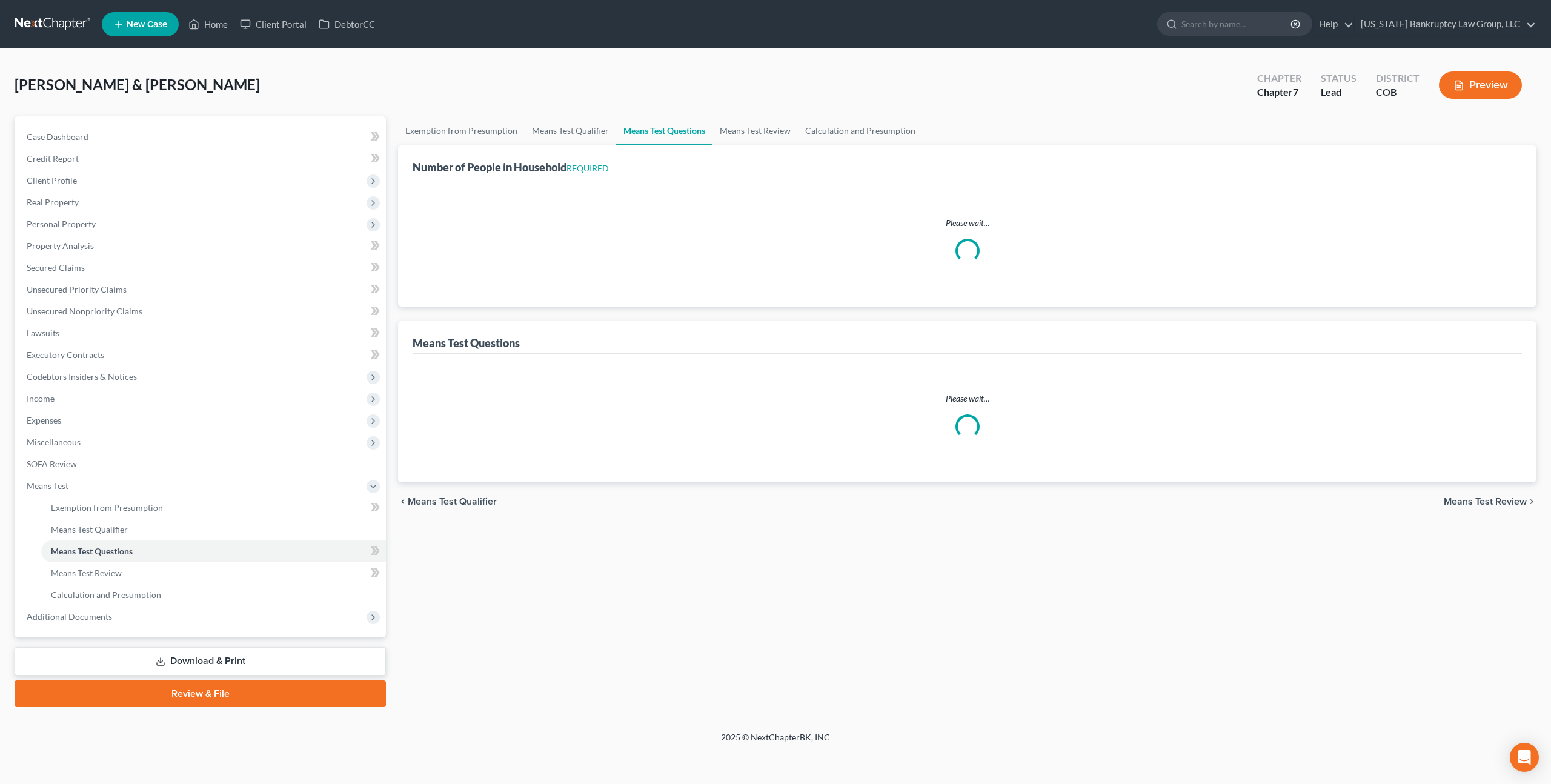
select select "60"
select select "1"
select select "60"
select select "2"
select select "5"
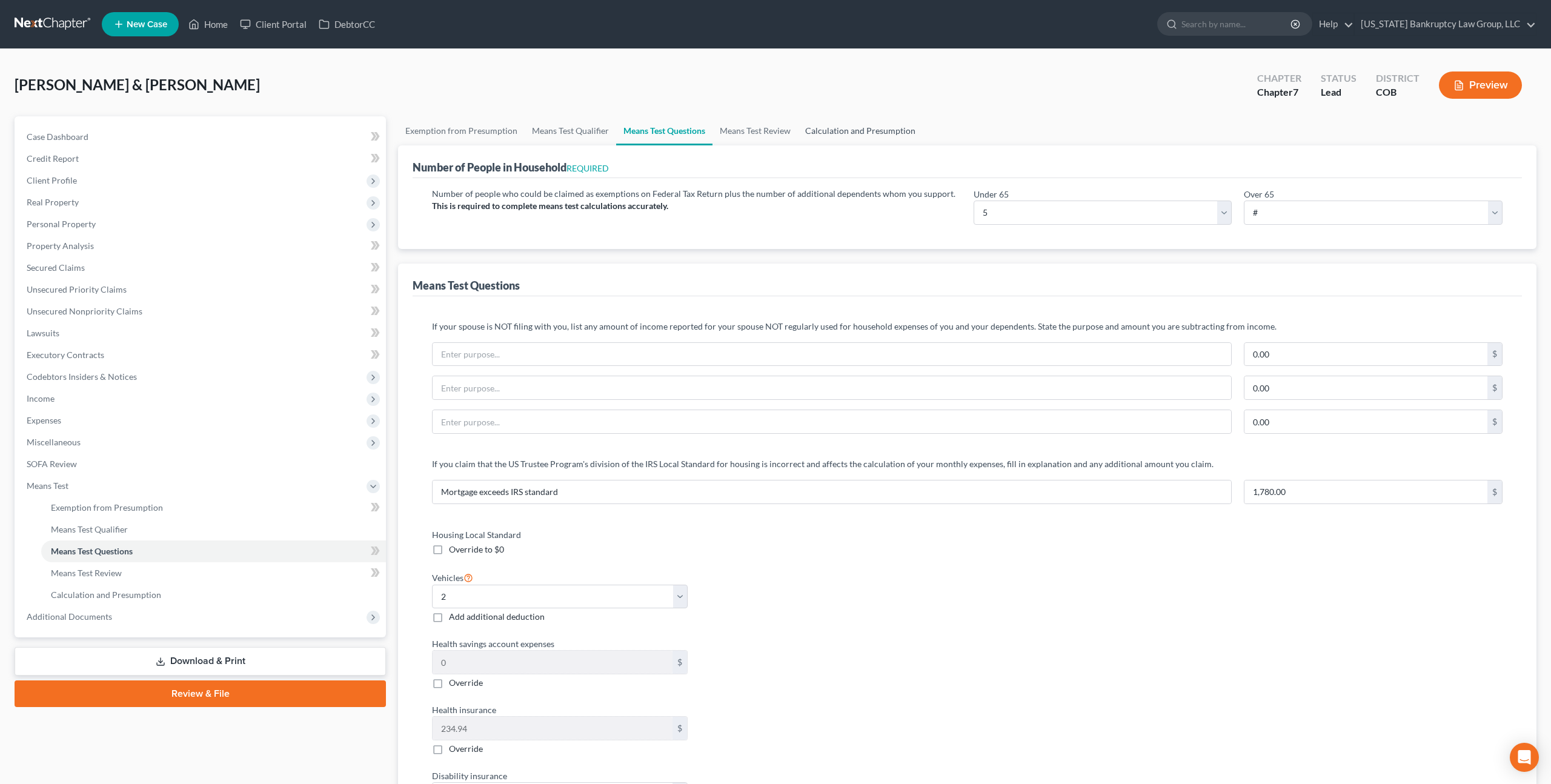
click at [851, 128] on link "Calculation and Presumption" at bounding box center [861, 131] width 125 height 29
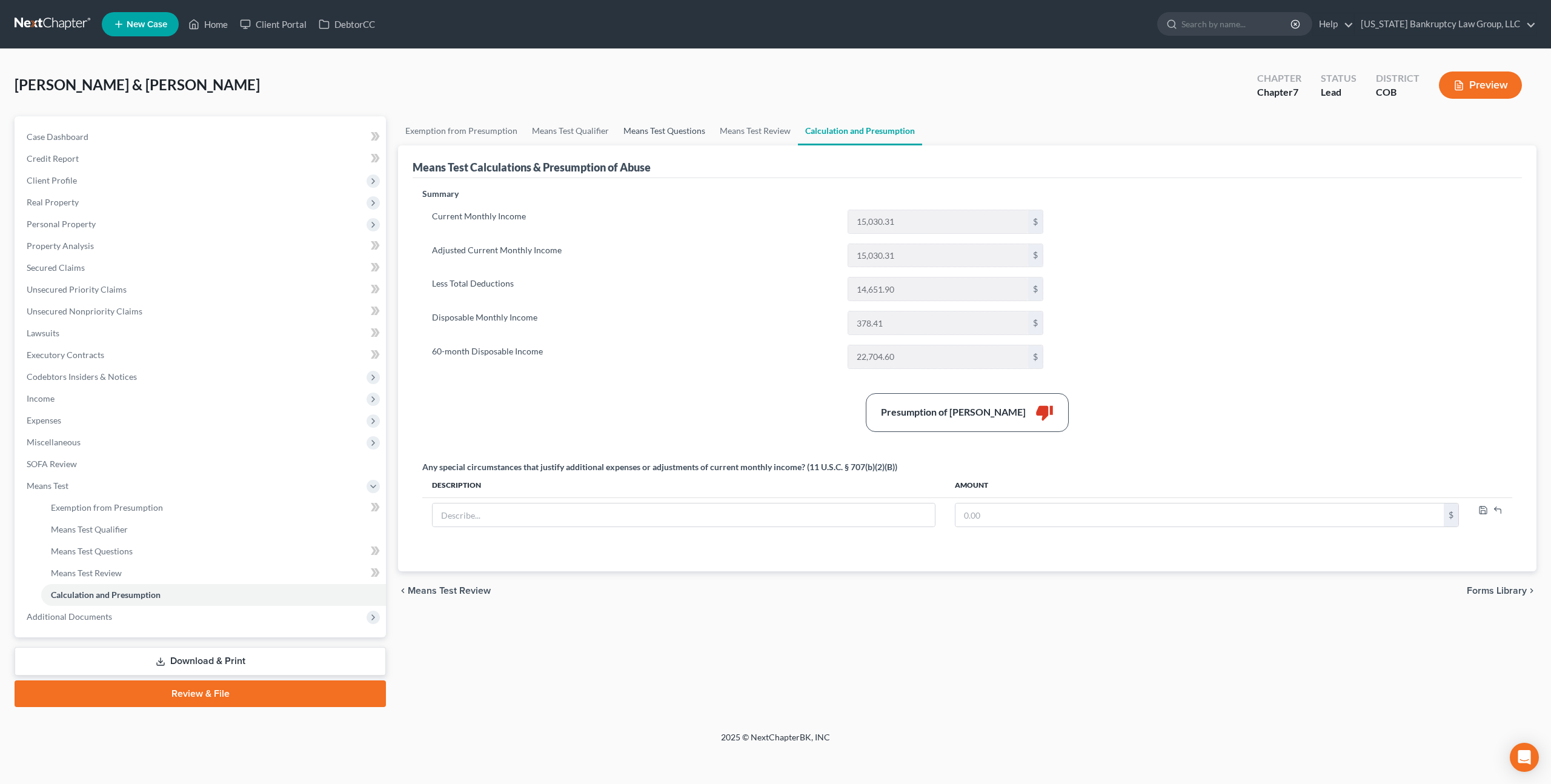
click at [647, 131] on link "Means Test Questions" at bounding box center [665, 131] width 96 height 29
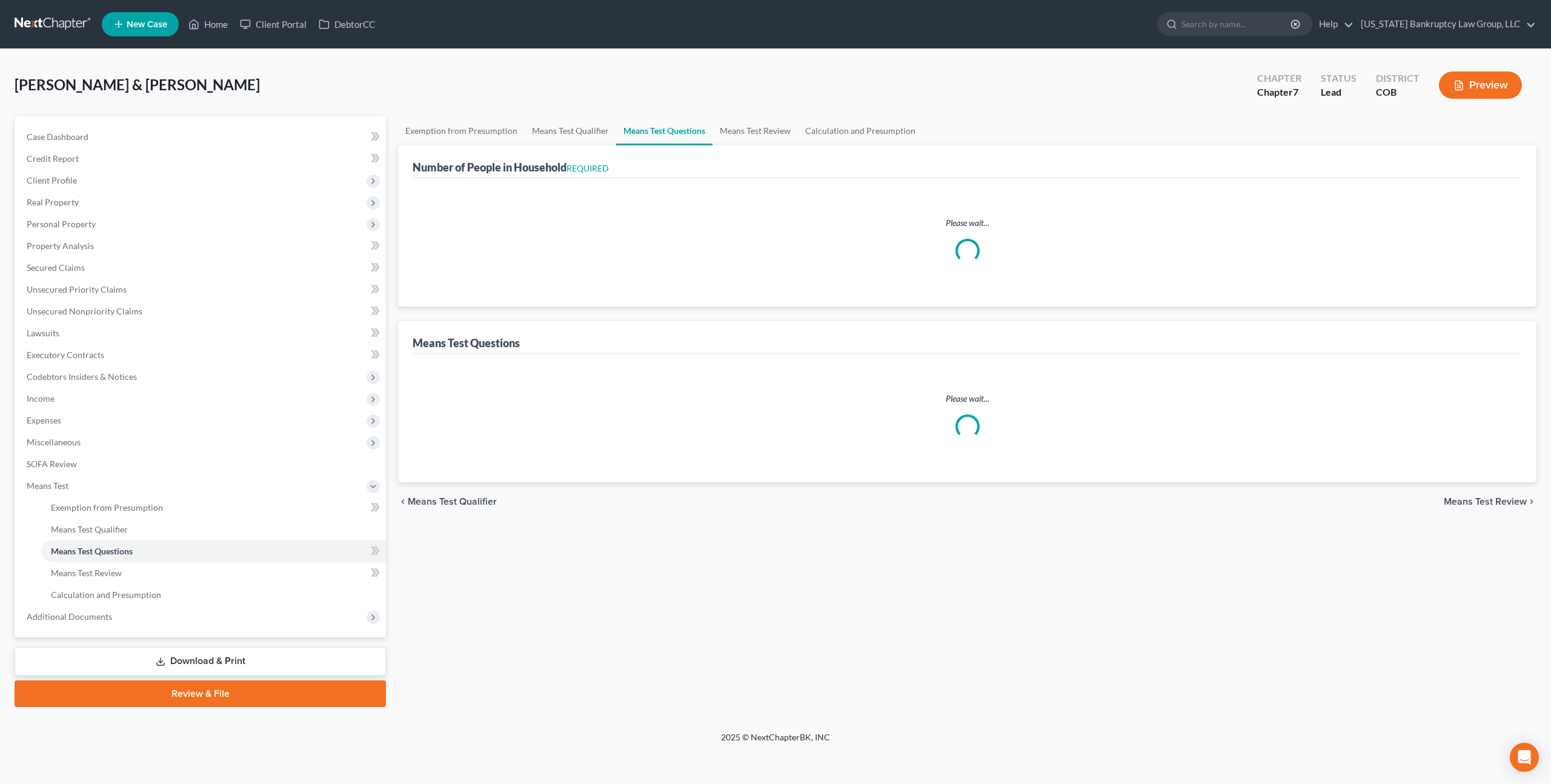
select select "0"
select select "60"
select select "0"
select select "60"
select select "1"
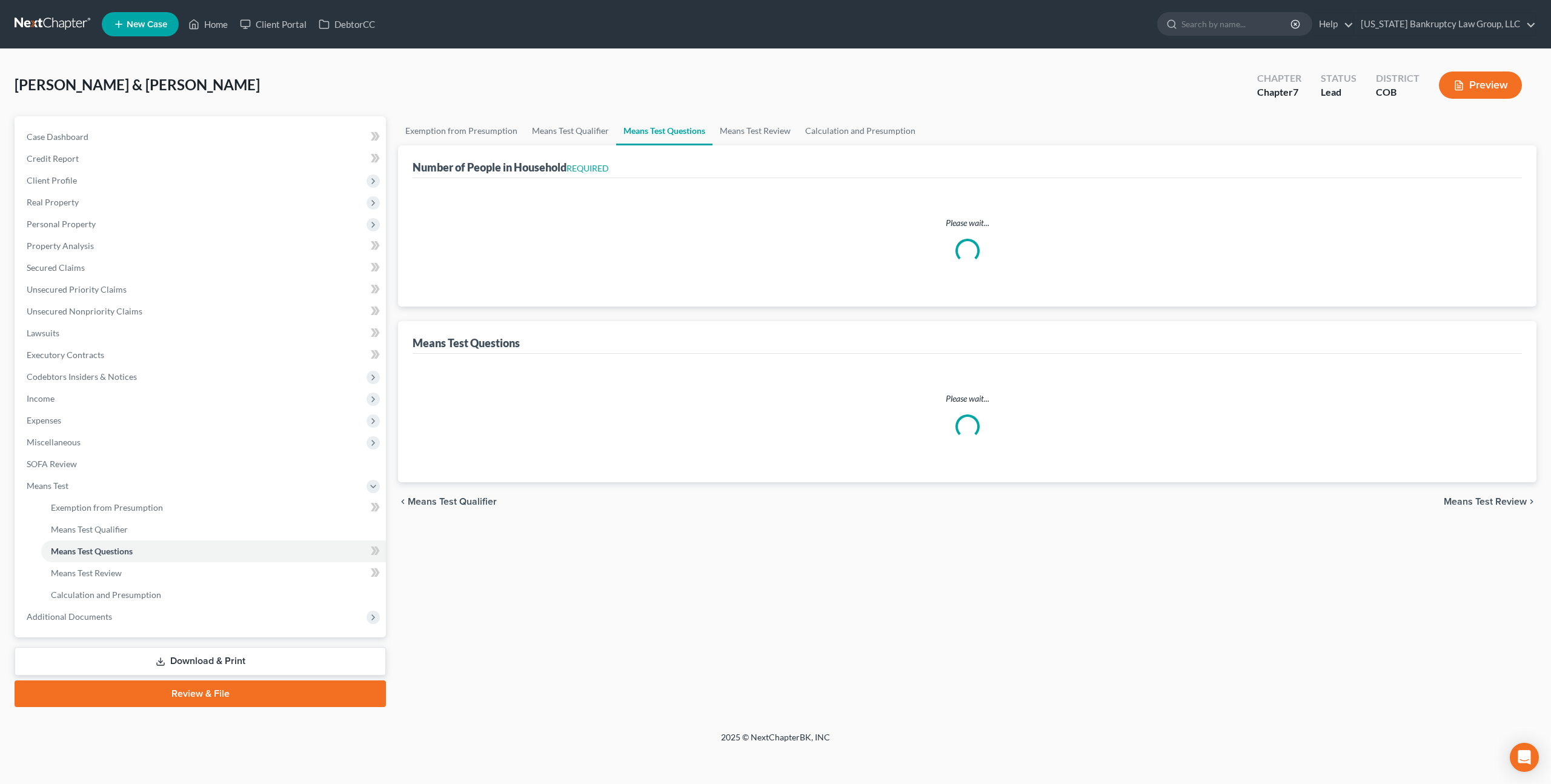
select select "60"
select select "1"
select select "60"
select select "5"
select select "2"
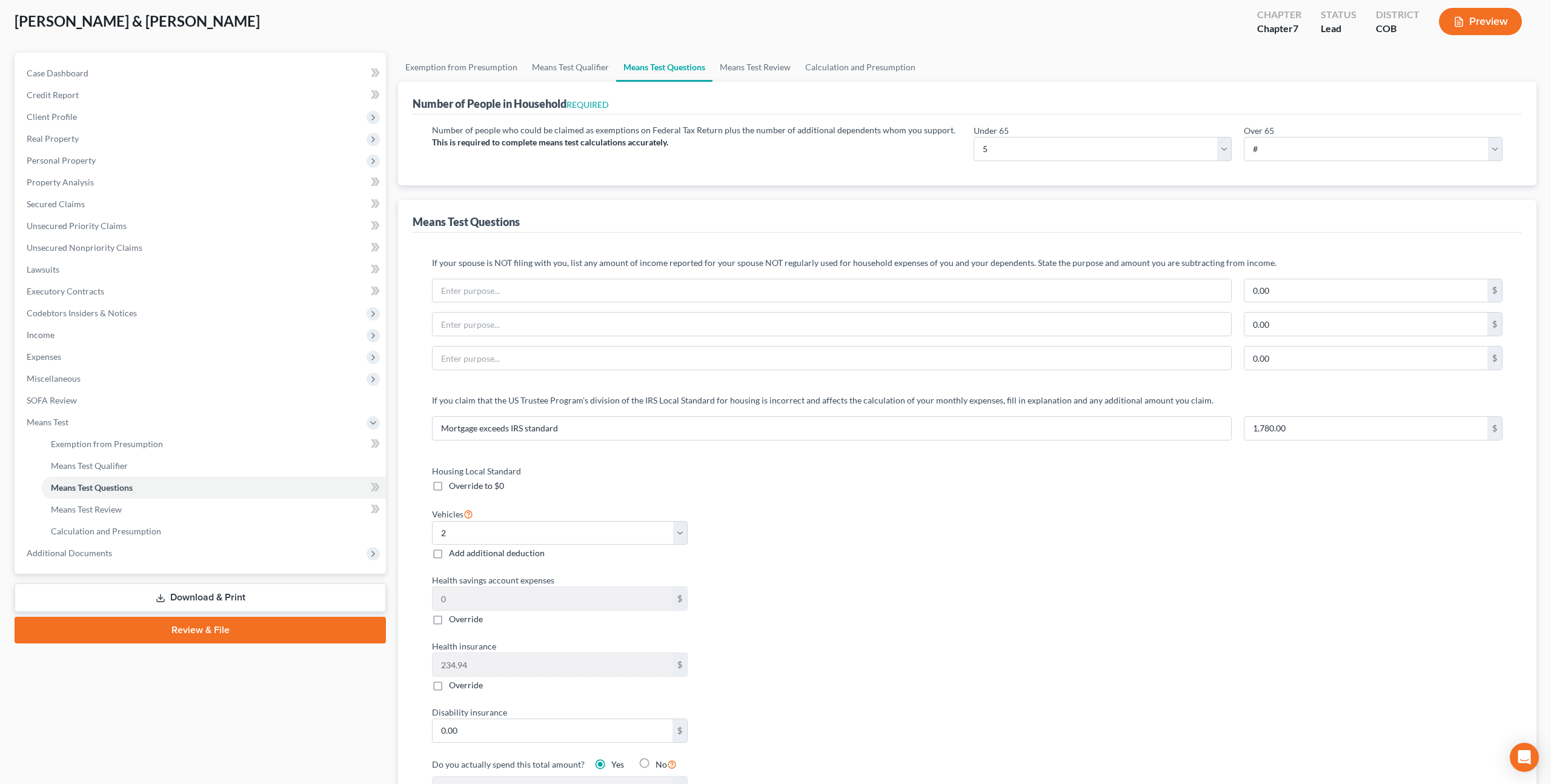
scroll to position [65, 0]
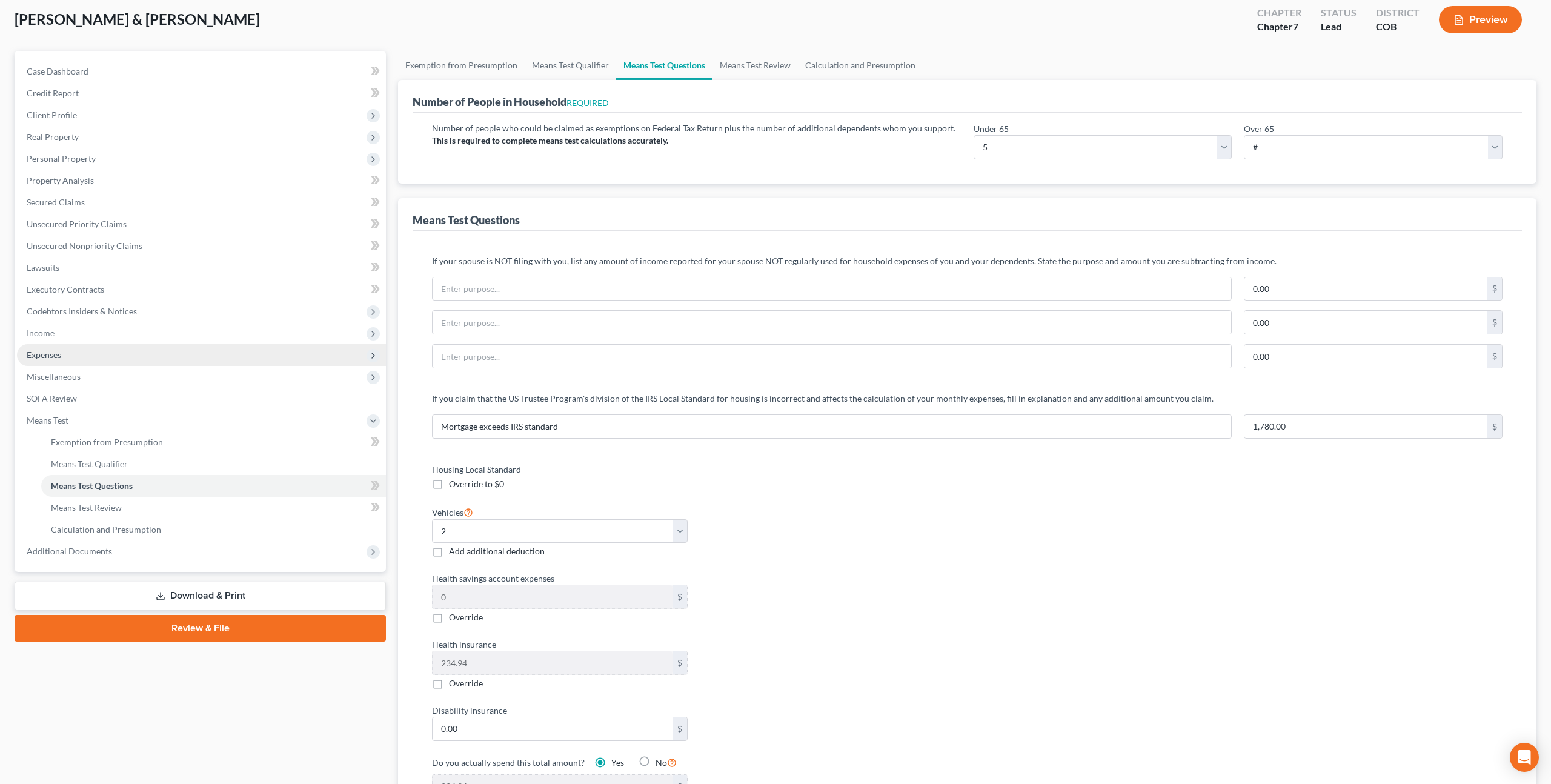
click at [64, 357] on span "Expenses" at bounding box center [202, 355] width 369 height 22
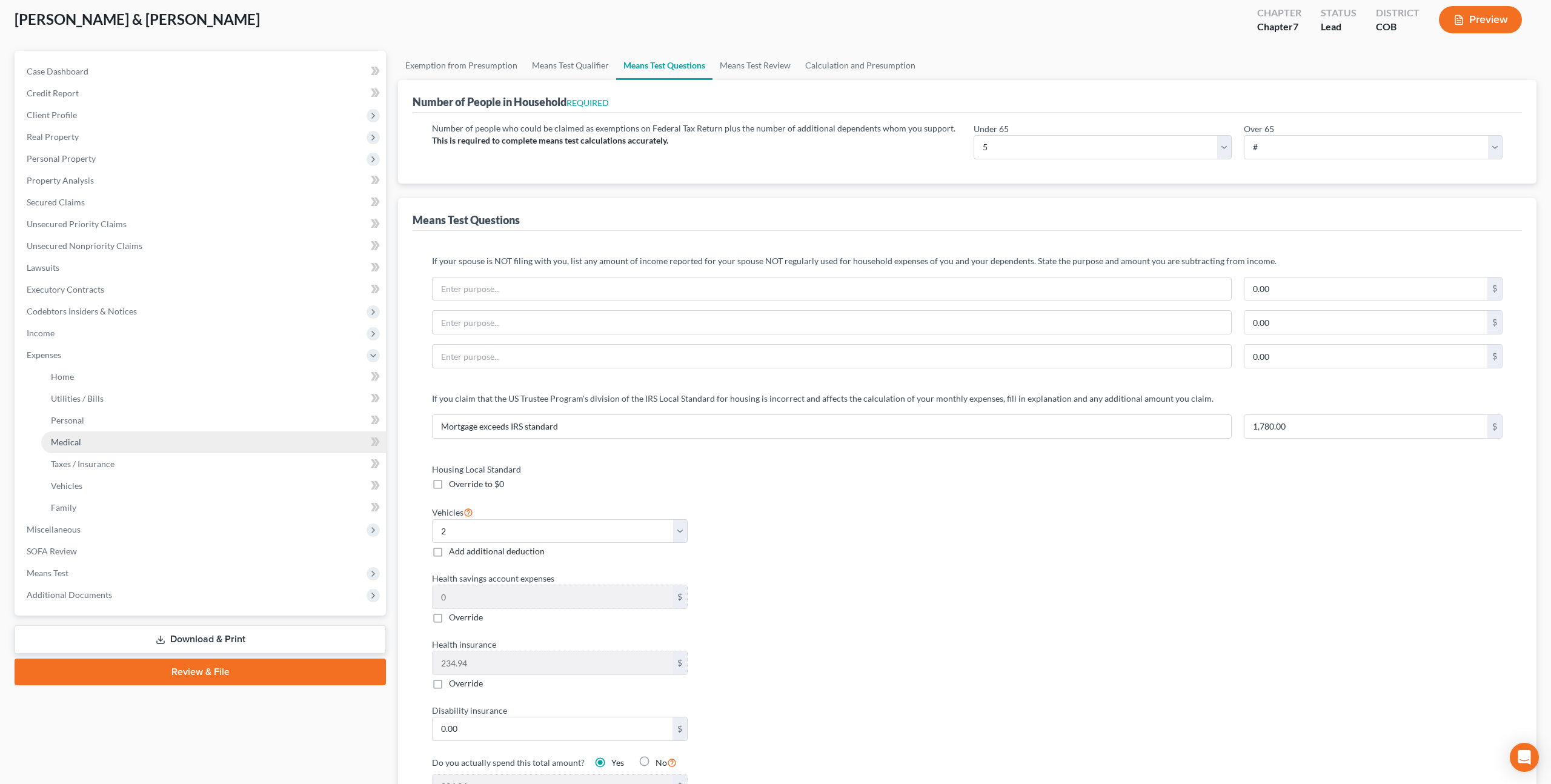
click at [76, 444] on span "Medical" at bounding box center [66, 442] width 30 height 10
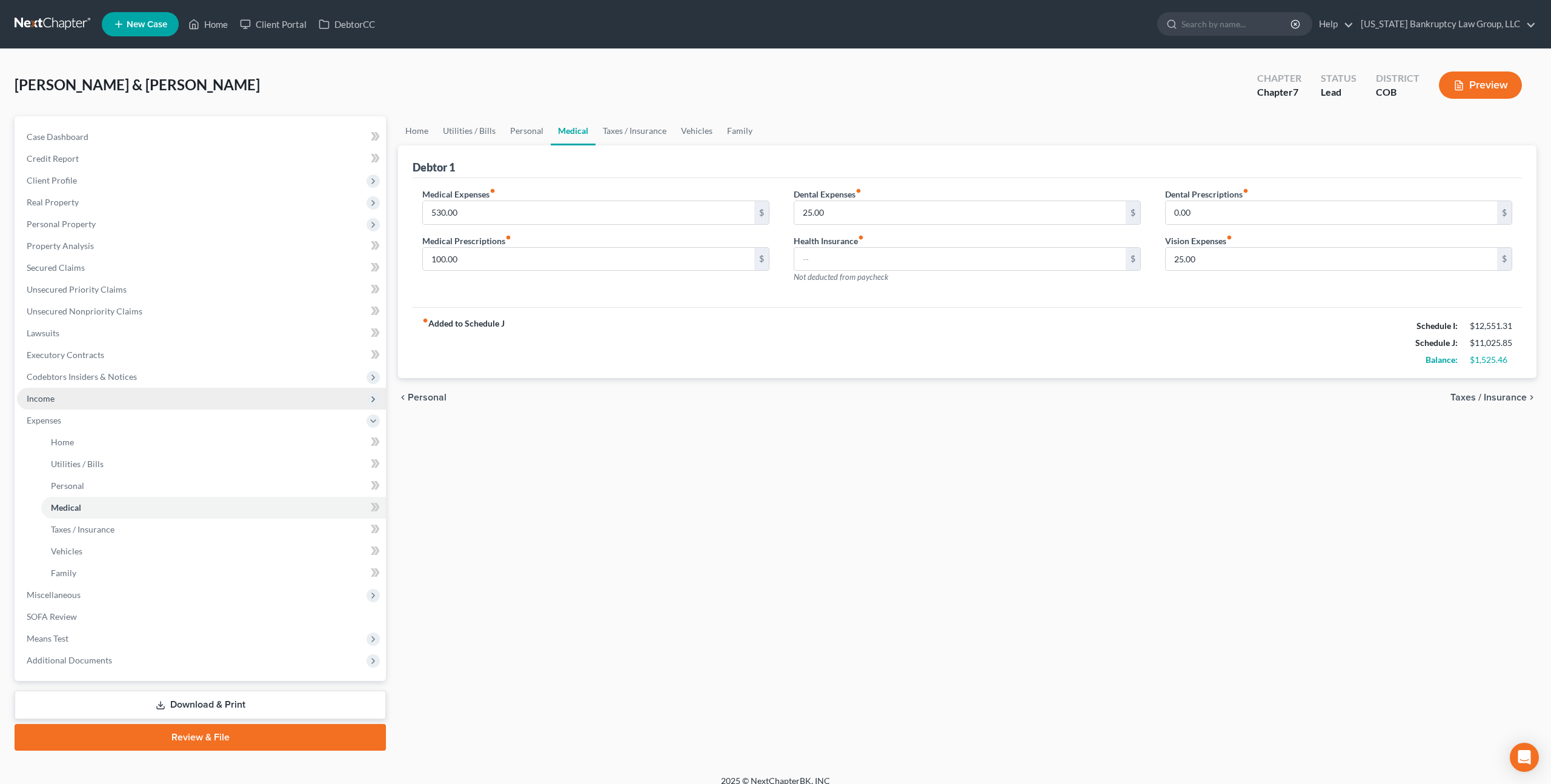
click at [75, 394] on span "Income" at bounding box center [202, 398] width 369 height 22
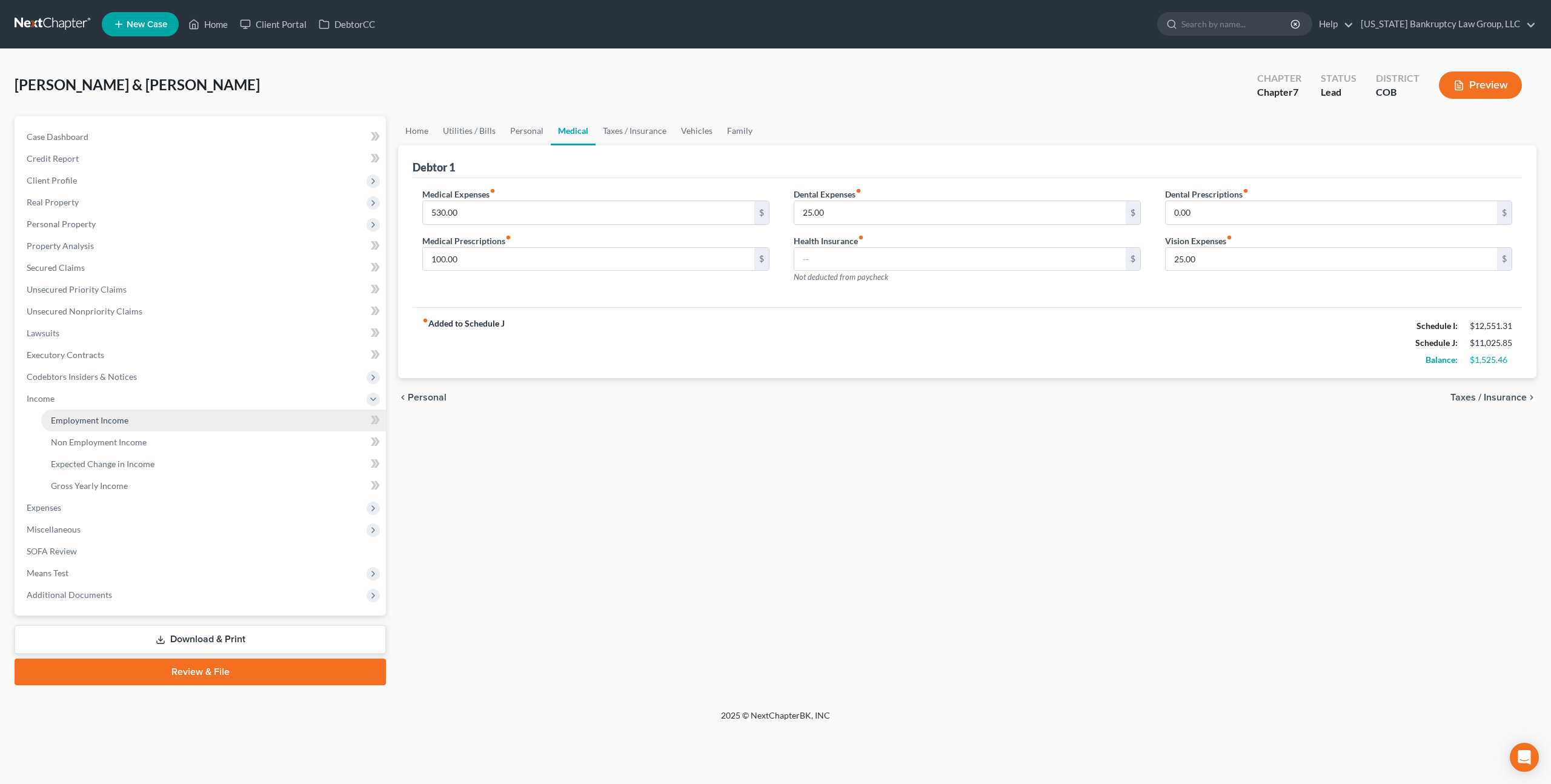
click at [88, 413] on link "Employment Income" at bounding box center [213, 420] width 345 height 22
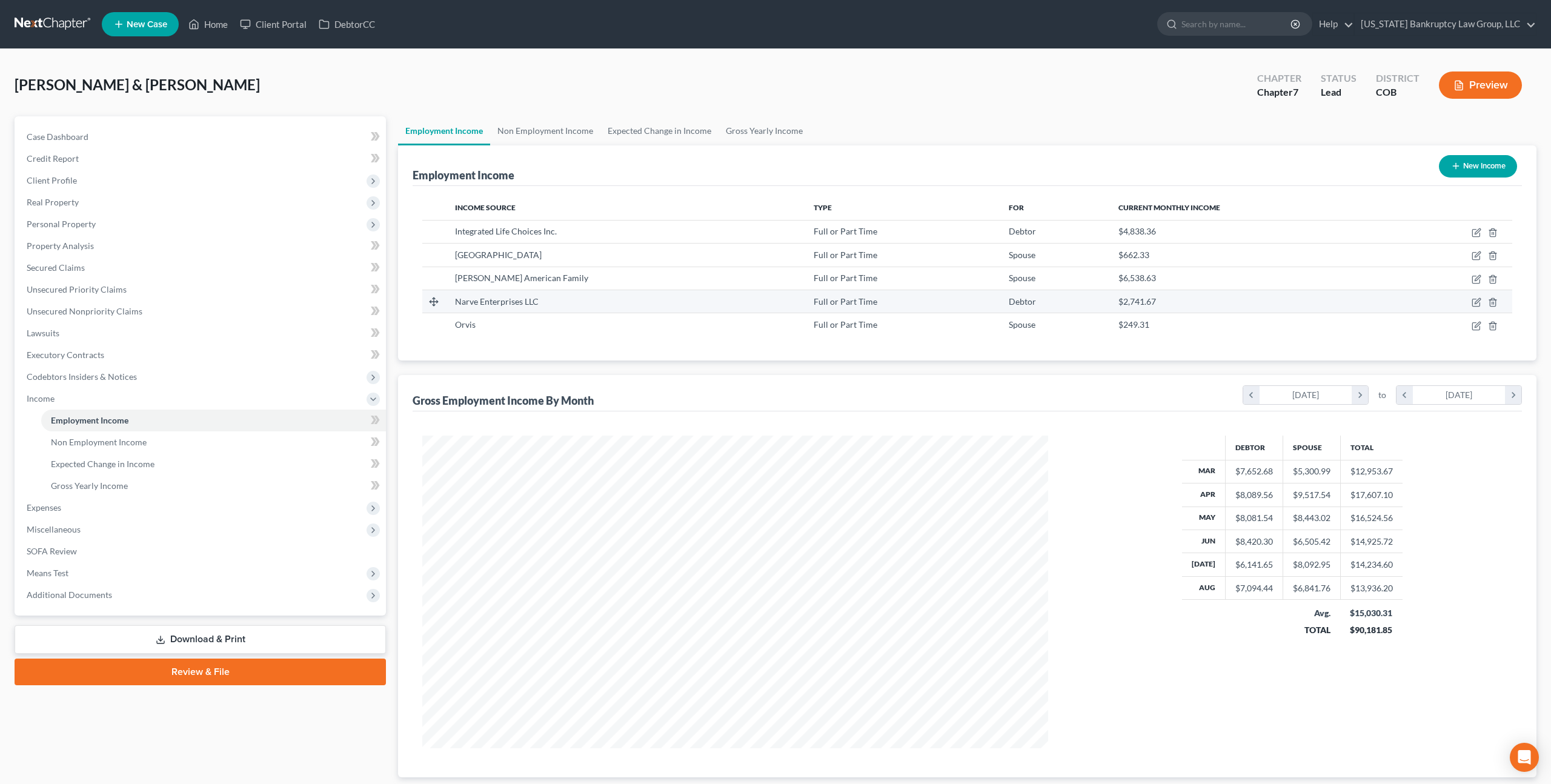
scroll to position [313, 650]
click at [1476, 280] on icon "button" at bounding box center [1477, 279] width 10 height 10
select select "0"
select select "5"
select select "3"
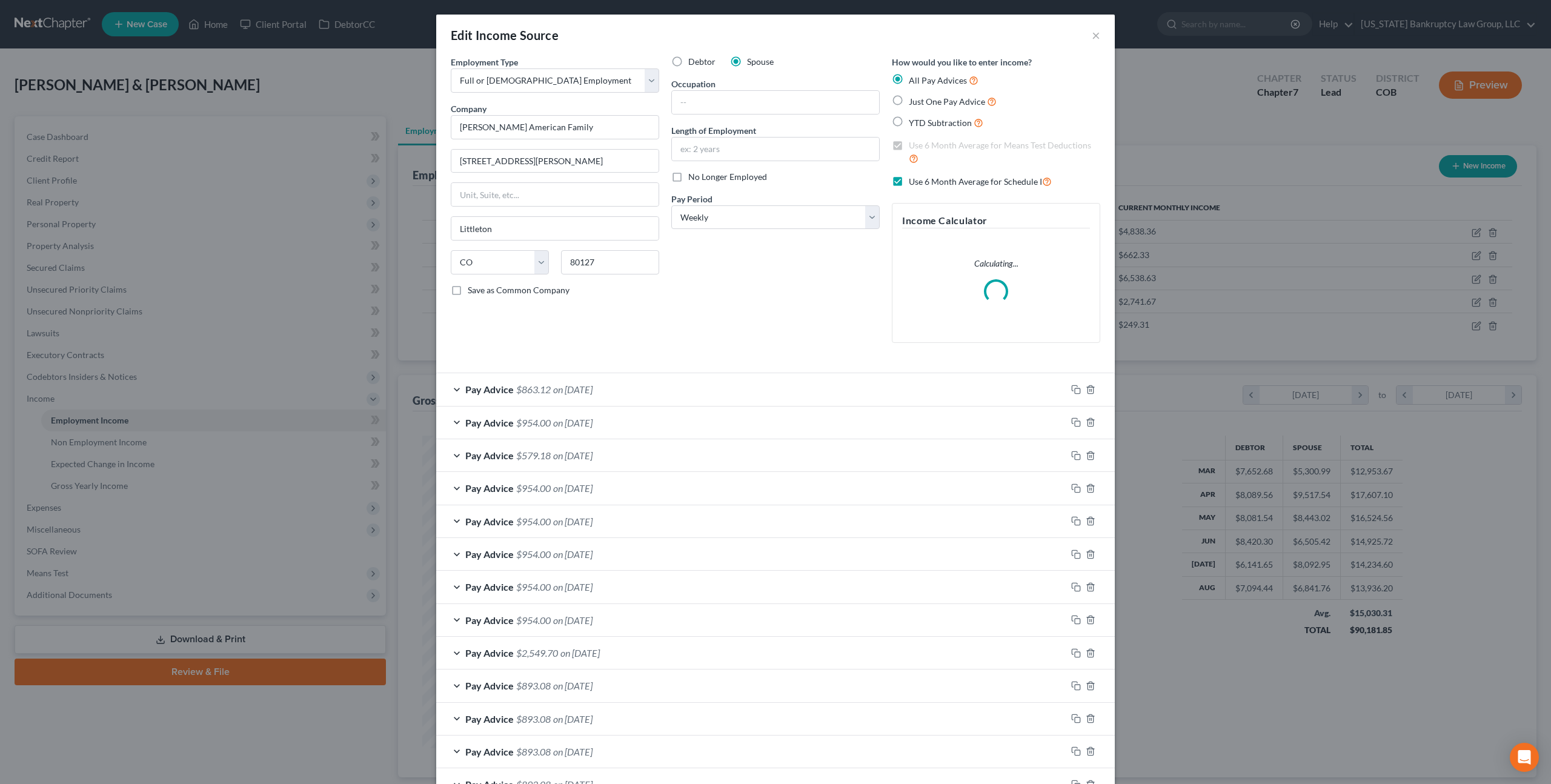
click at [621, 389] on div "Pay Advice $863.12 on 08/29/2025" at bounding box center [751, 389] width 630 height 32
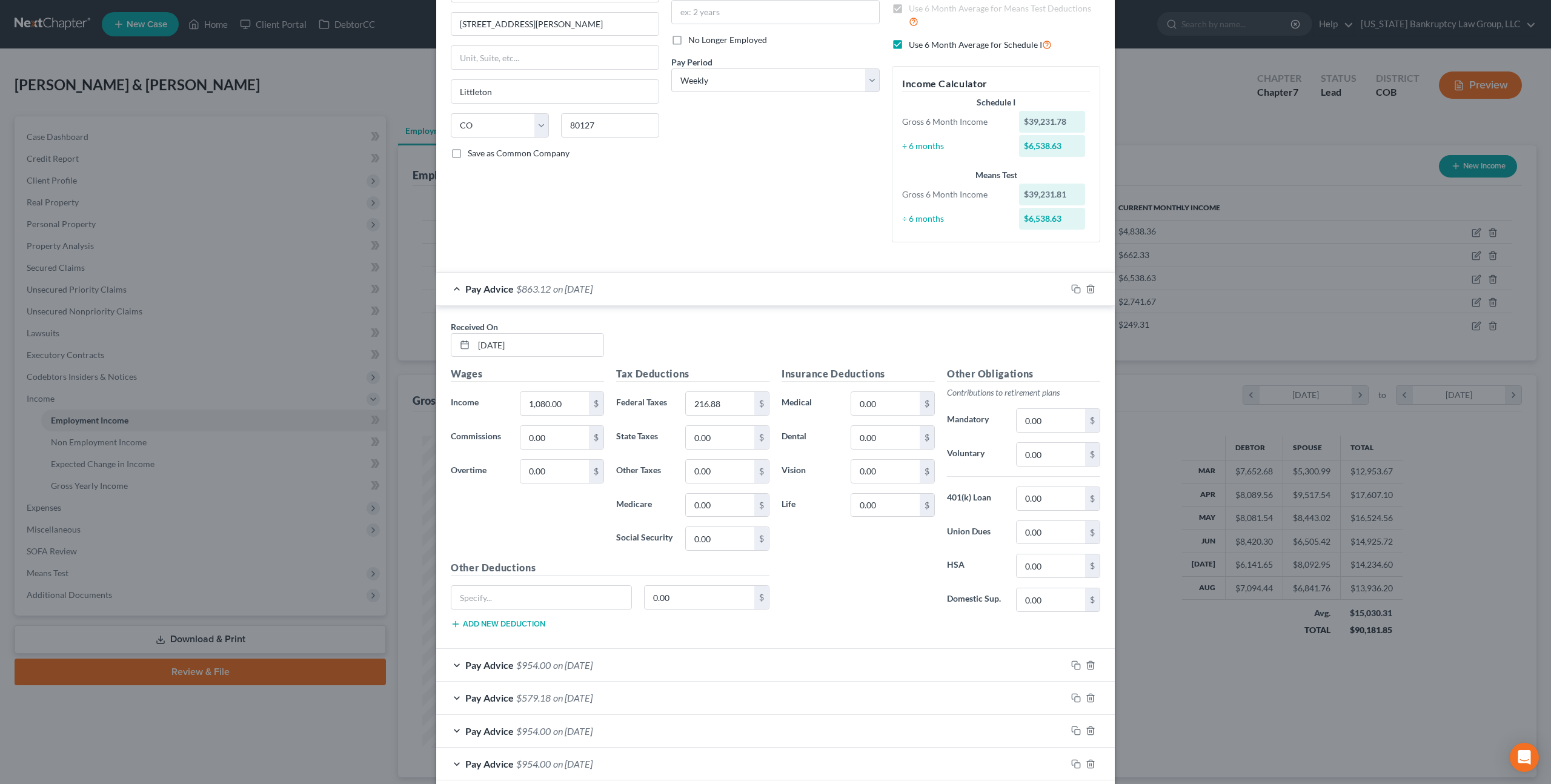
scroll to position [0, 0]
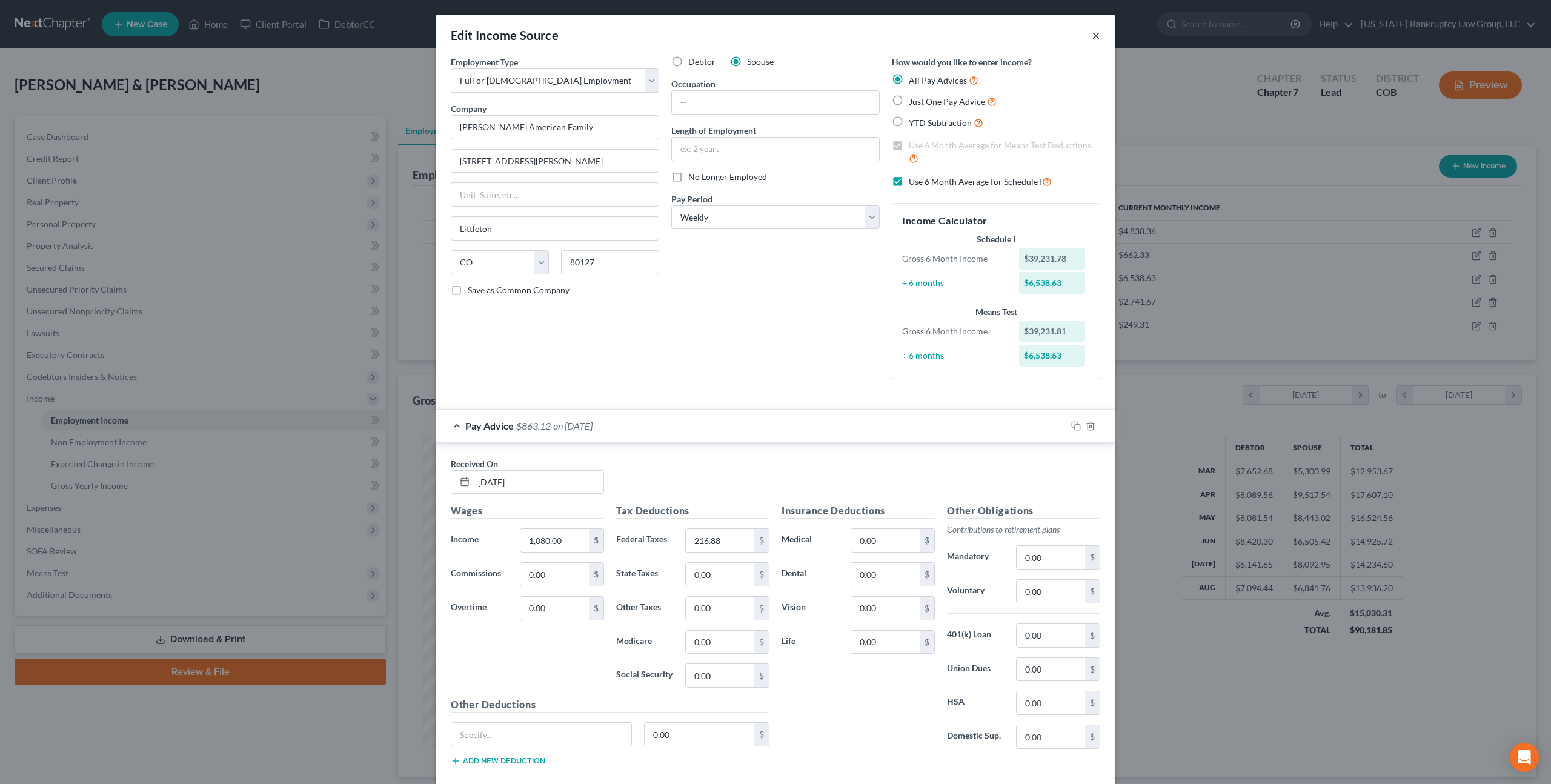
click at [1098, 37] on button "×" at bounding box center [1096, 35] width 9 height 14
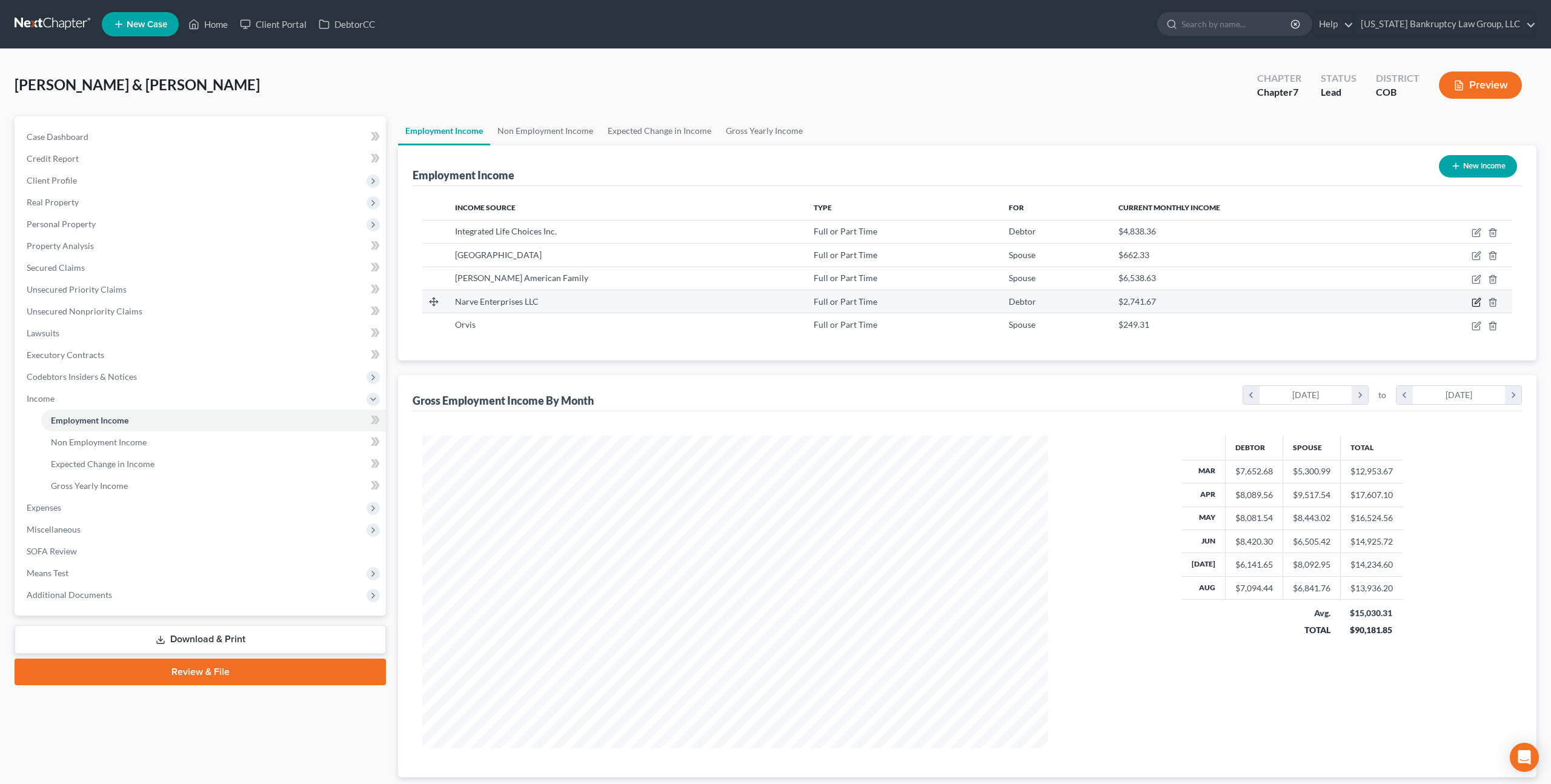
click at [1478, 303] on icon "button" at bounding box center [1477, 303] width 10 height 10
select select "0"
select select "5"
select select "1"
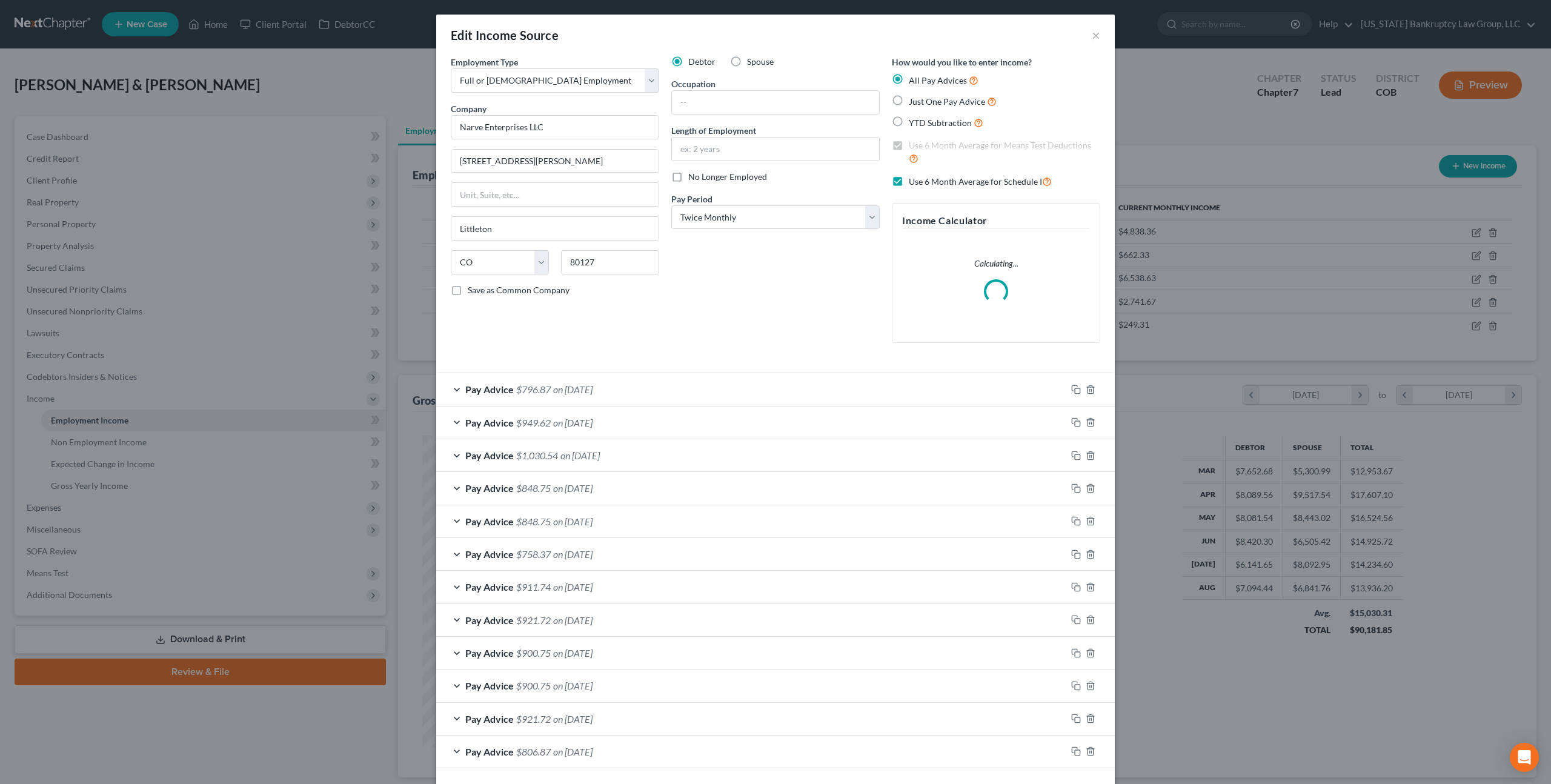
click at [703, 385] on div "Pay Advice $796.87 on 08/29/2025" at bounding box center [751, 389] width 630 height 32
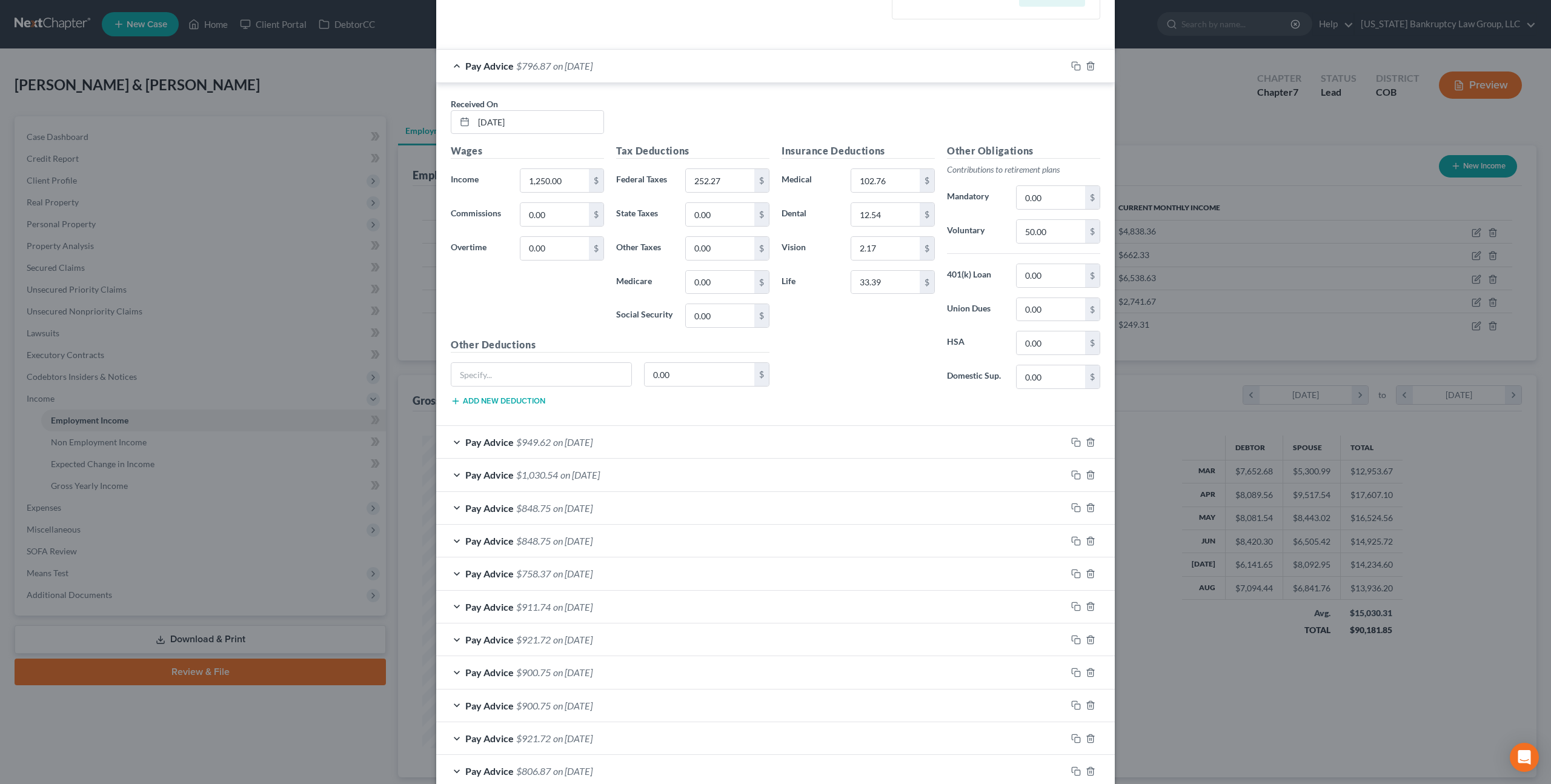
scroll to position [430, 0]
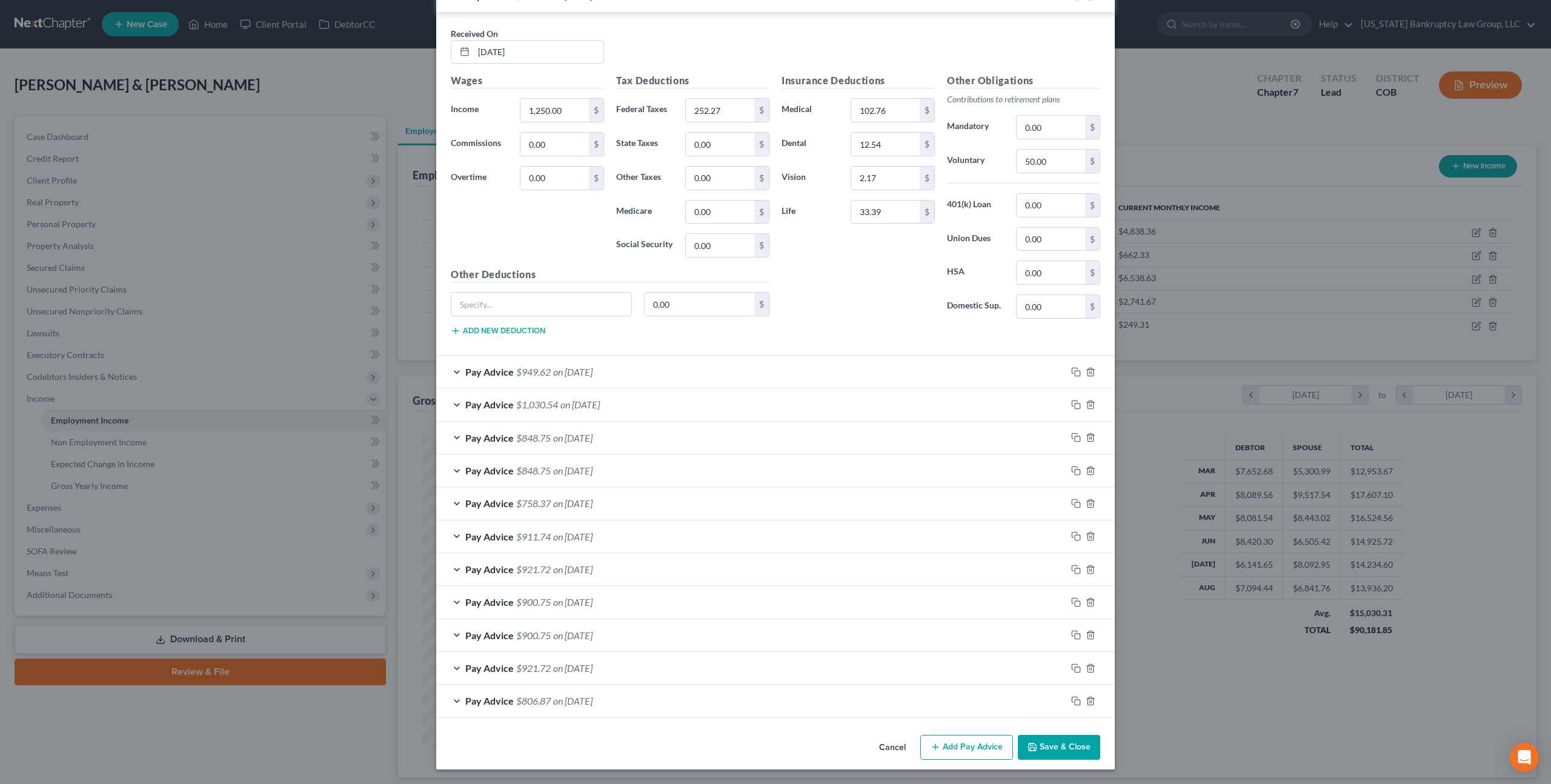
click at [1045, 750] on button "Save & Close" at bounding box center [1059, 747] width 83 height 25
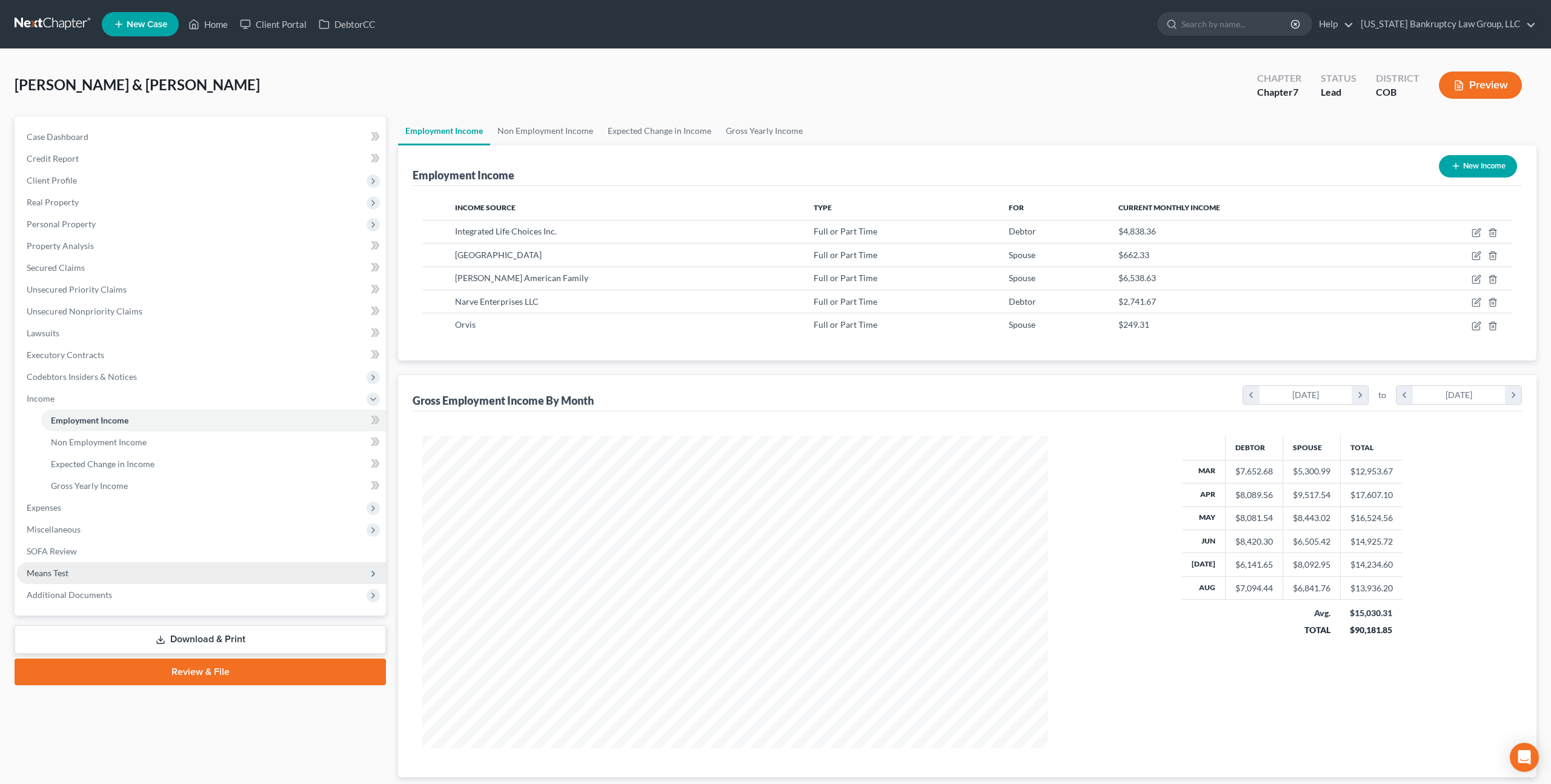
click at [57, 572] on span "Means Test" at bounding box center [47, 572] width 42 height 10
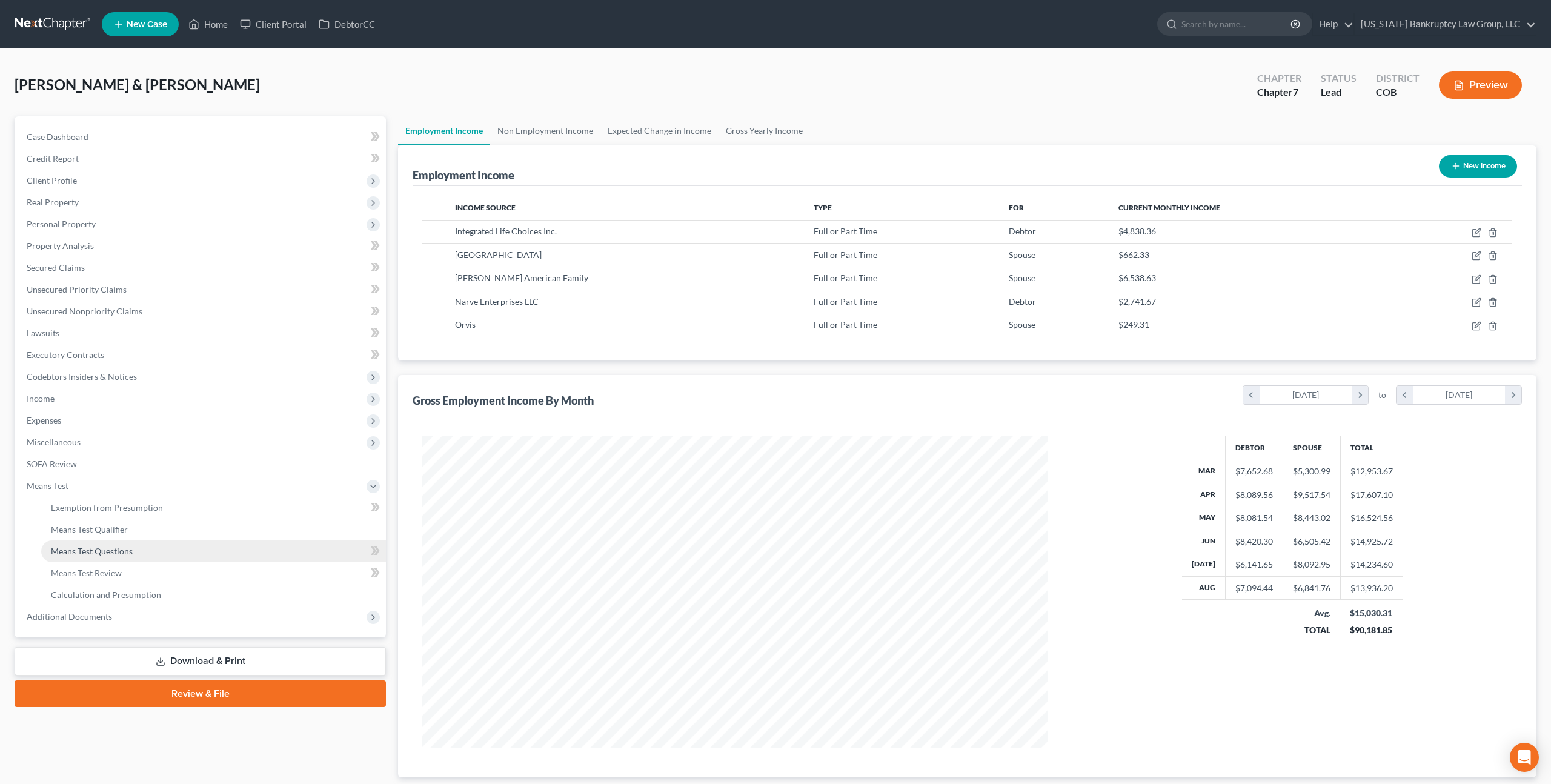
click at [100, 557] on link "Means Test Questions" at bounding box center [213, 551] width 345 height 22
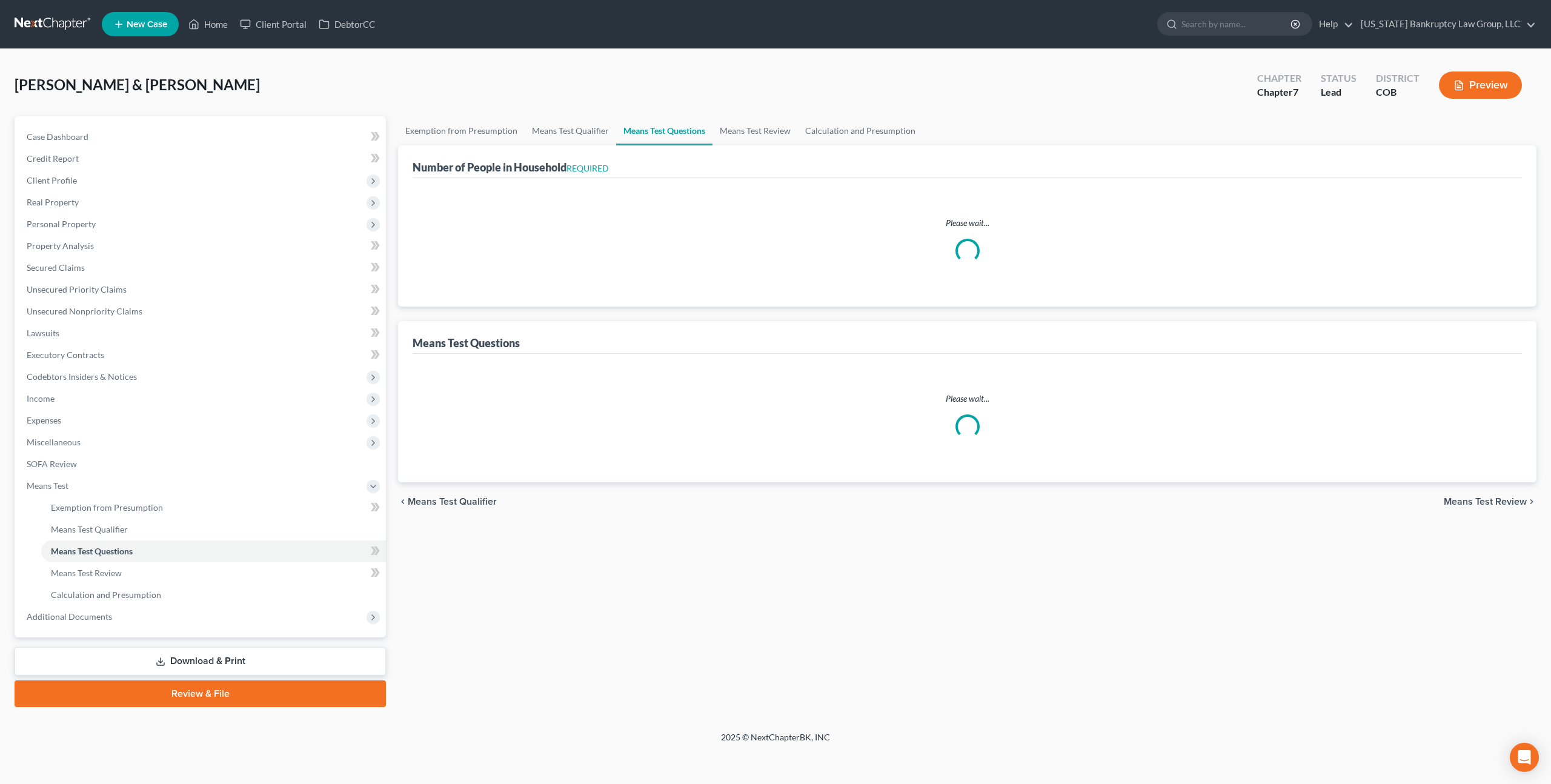
select select "0"
select select "60"
select select "0"
select select "60"
select select "1"
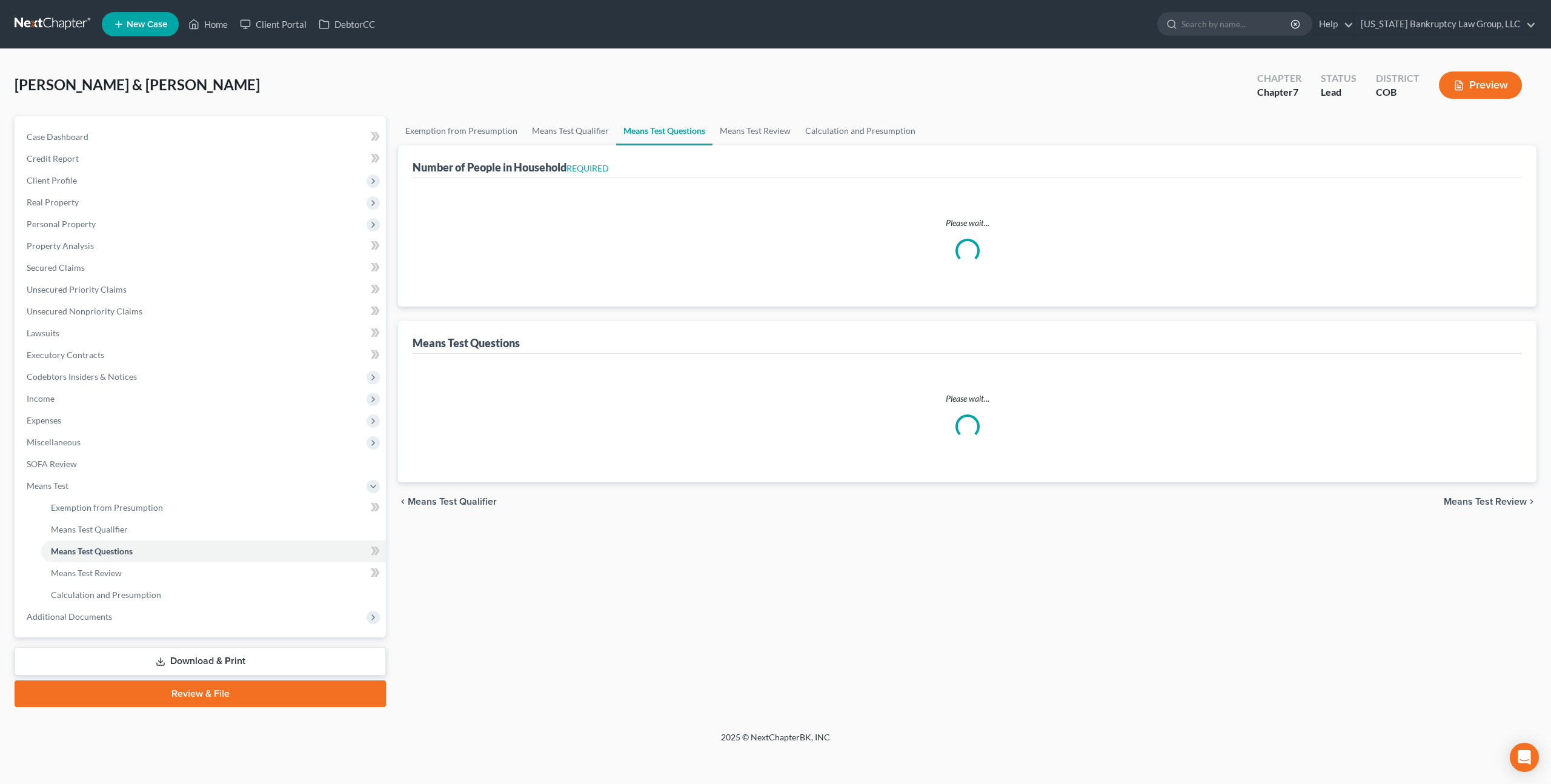
select select "60"
select select "1"
select select "60"
select select "2"
select select "5"
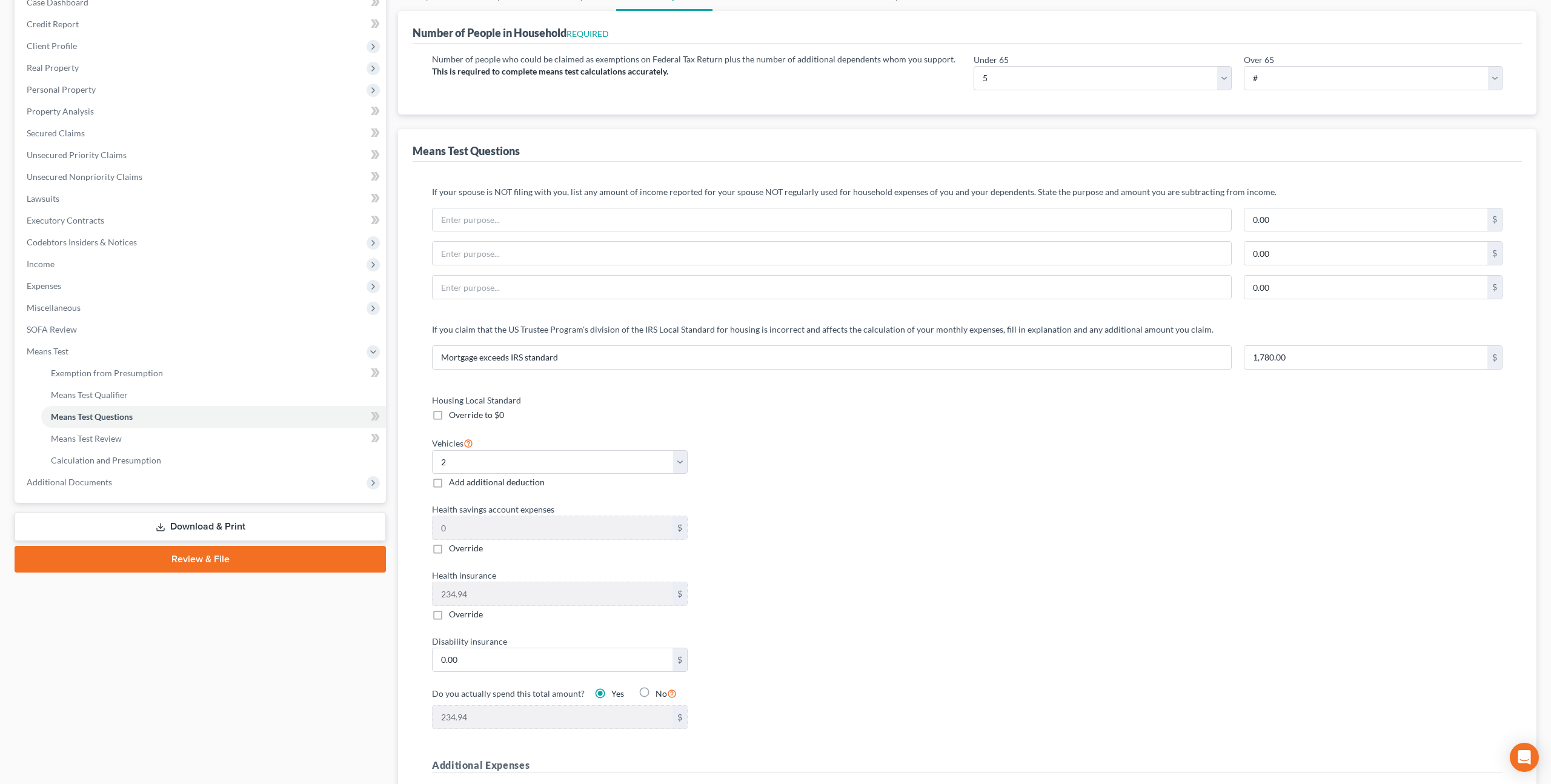
scroll to position [161, 0]
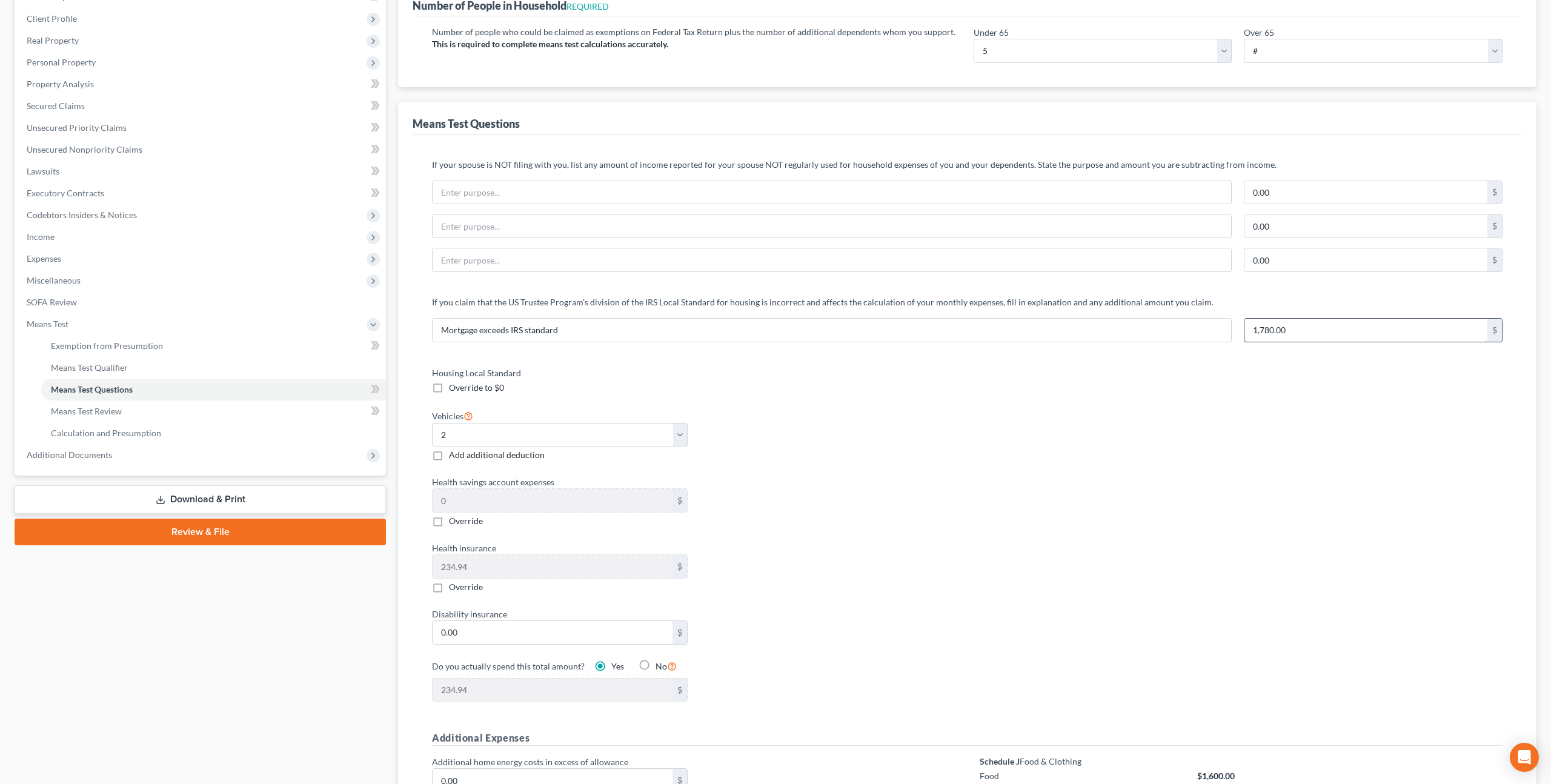
click at [1264, 332] on input "1,780.00" at bounding box center [1366, 330] width 243 height 23
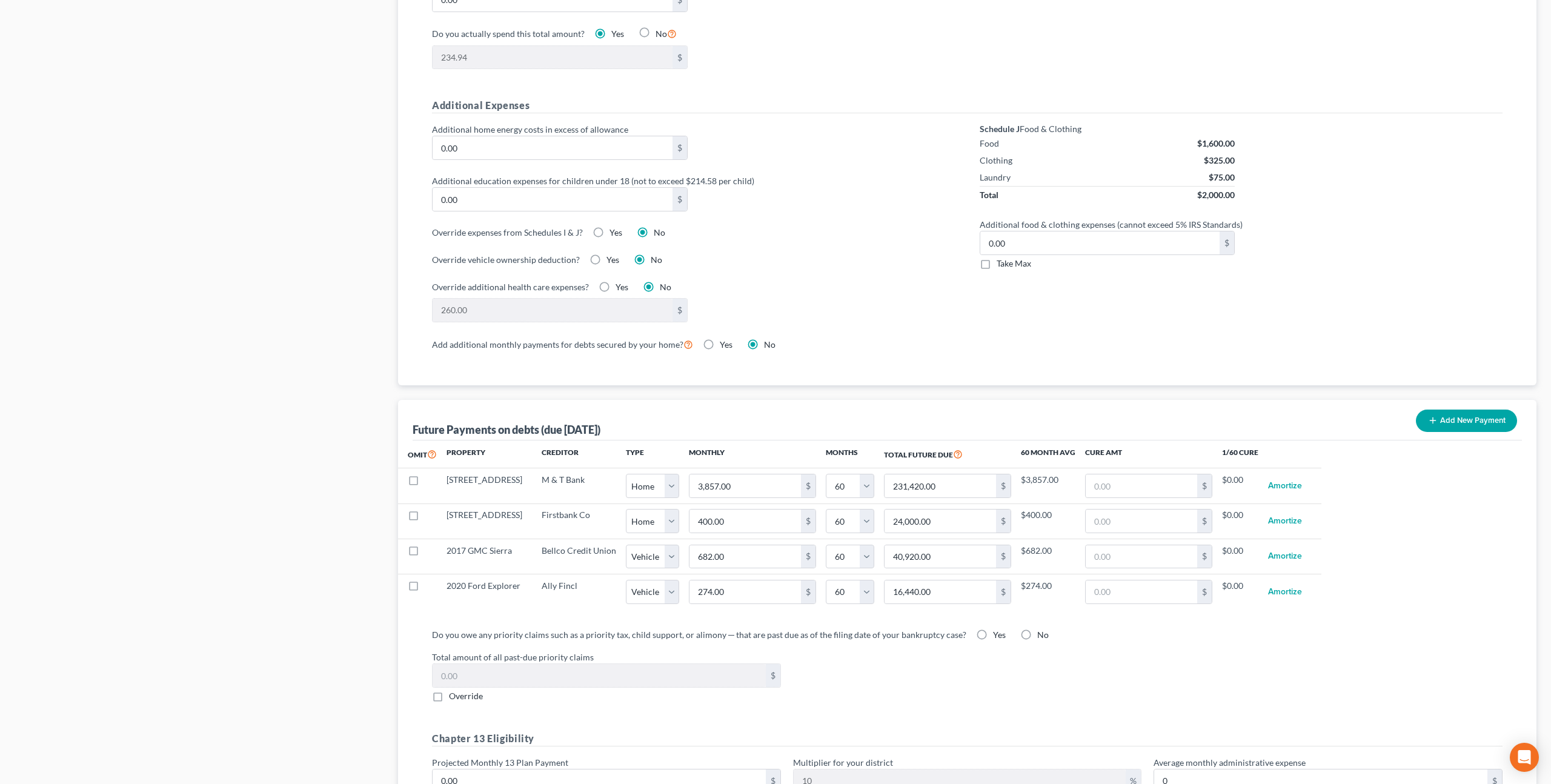
scroll to position [828, 0]
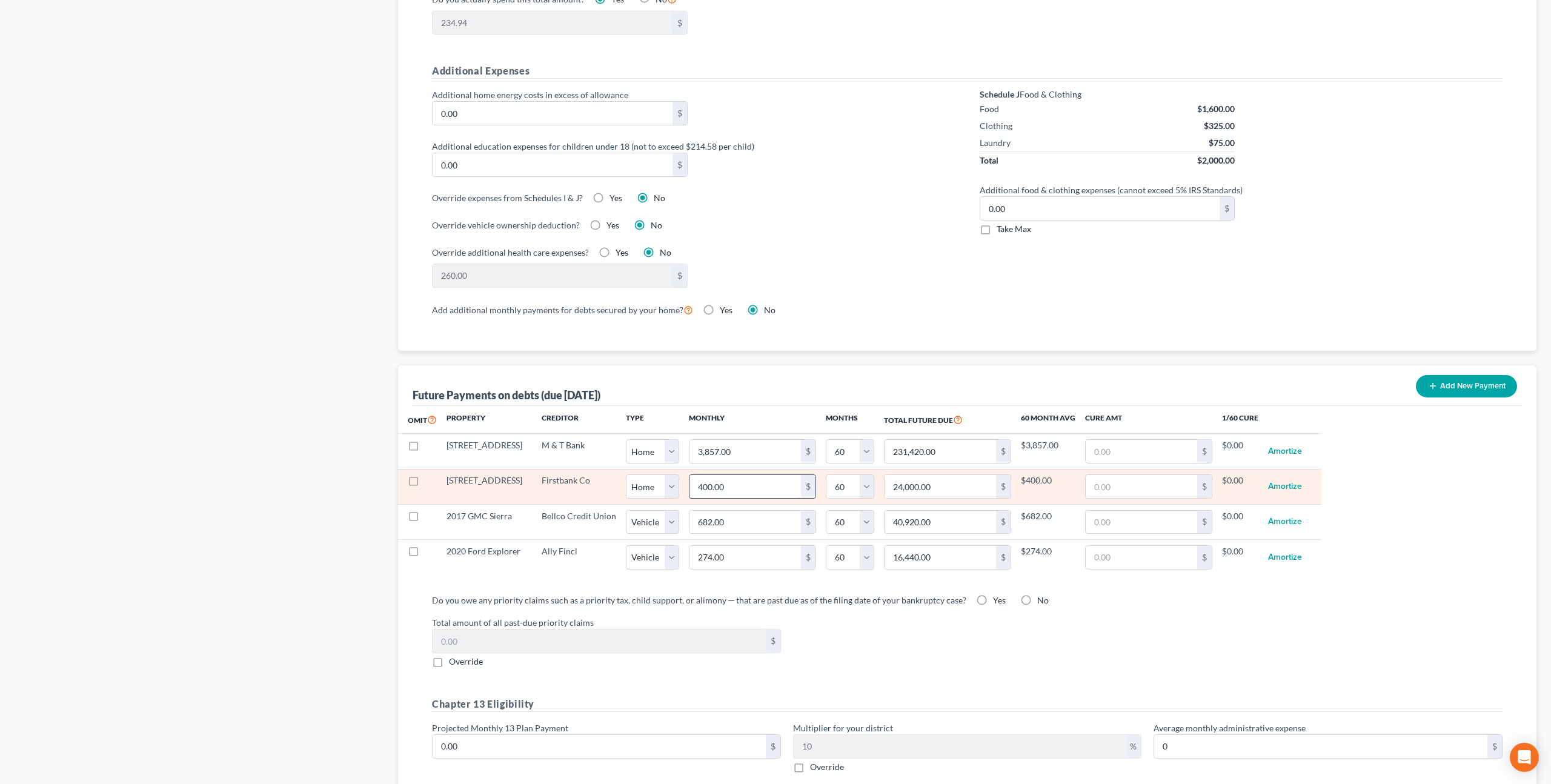
type input "1,806.00"
click at [704, 487] on input "400.00" at bounding box center [745, 486] width 111 height 23
type input "4"
type input "240.00"
type input "42"
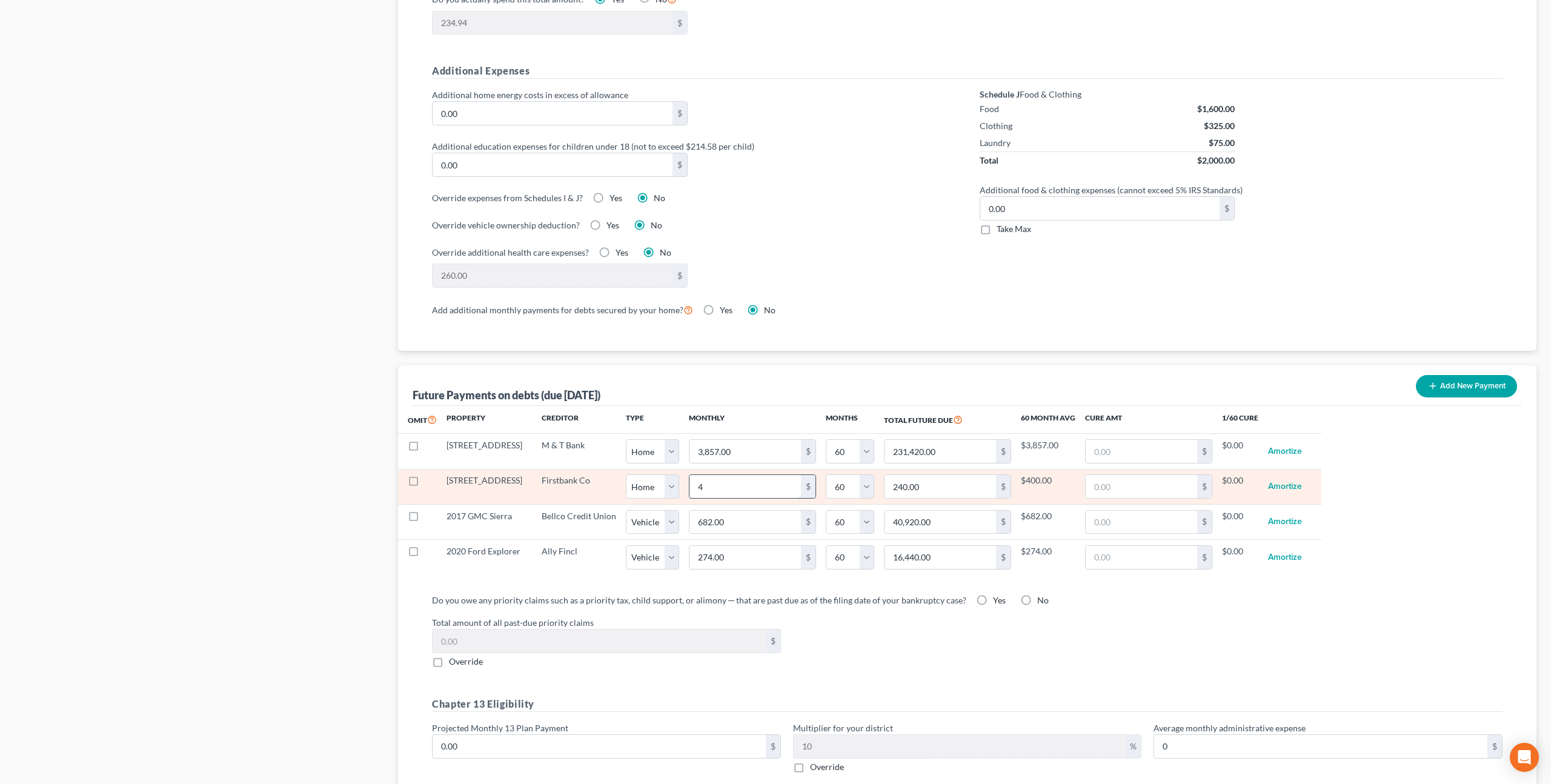
type input "2,520.00"
type input "426"
type input "25,560.00"
type input "426.00"
select select "0"
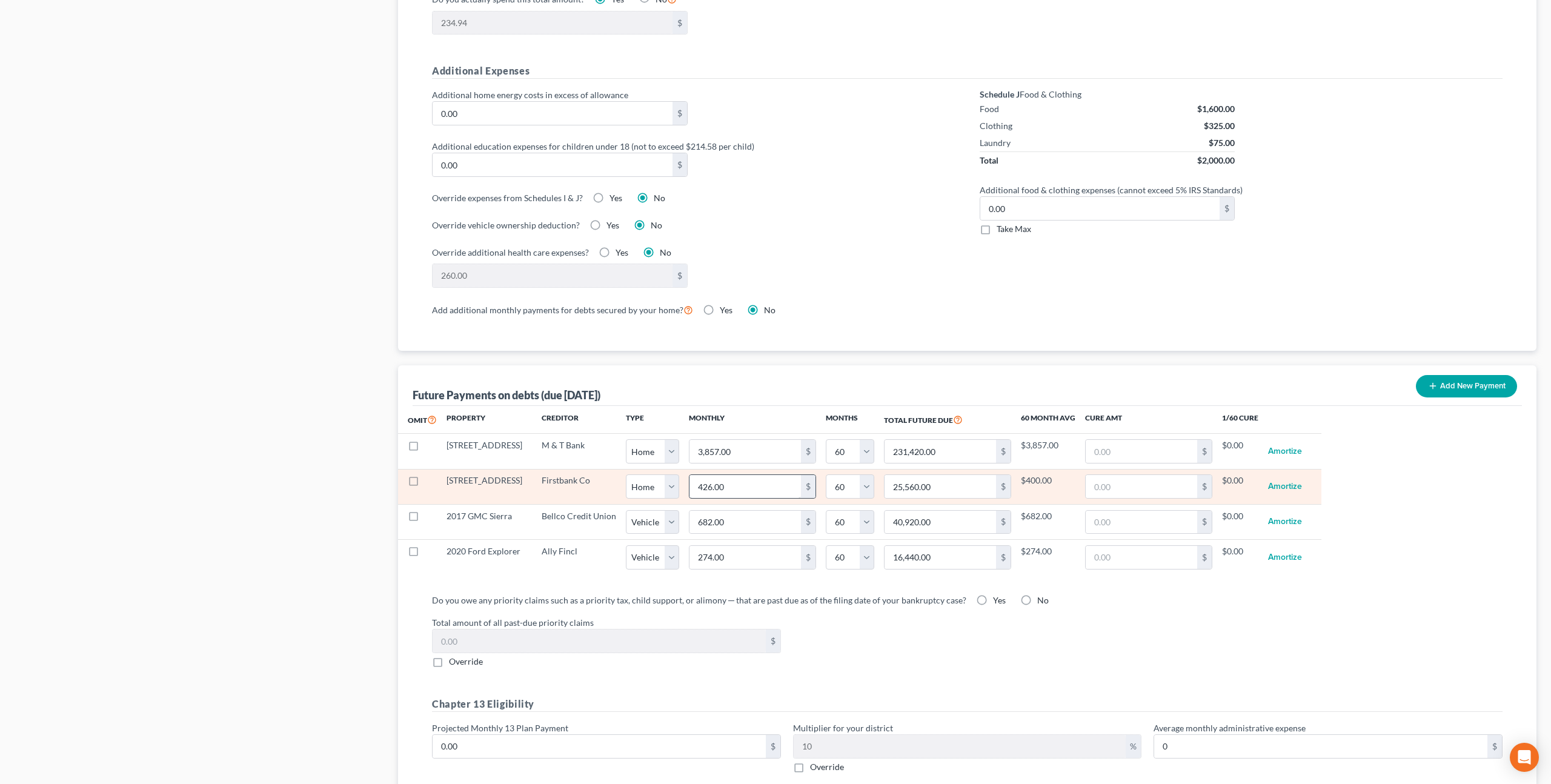
select select "60"
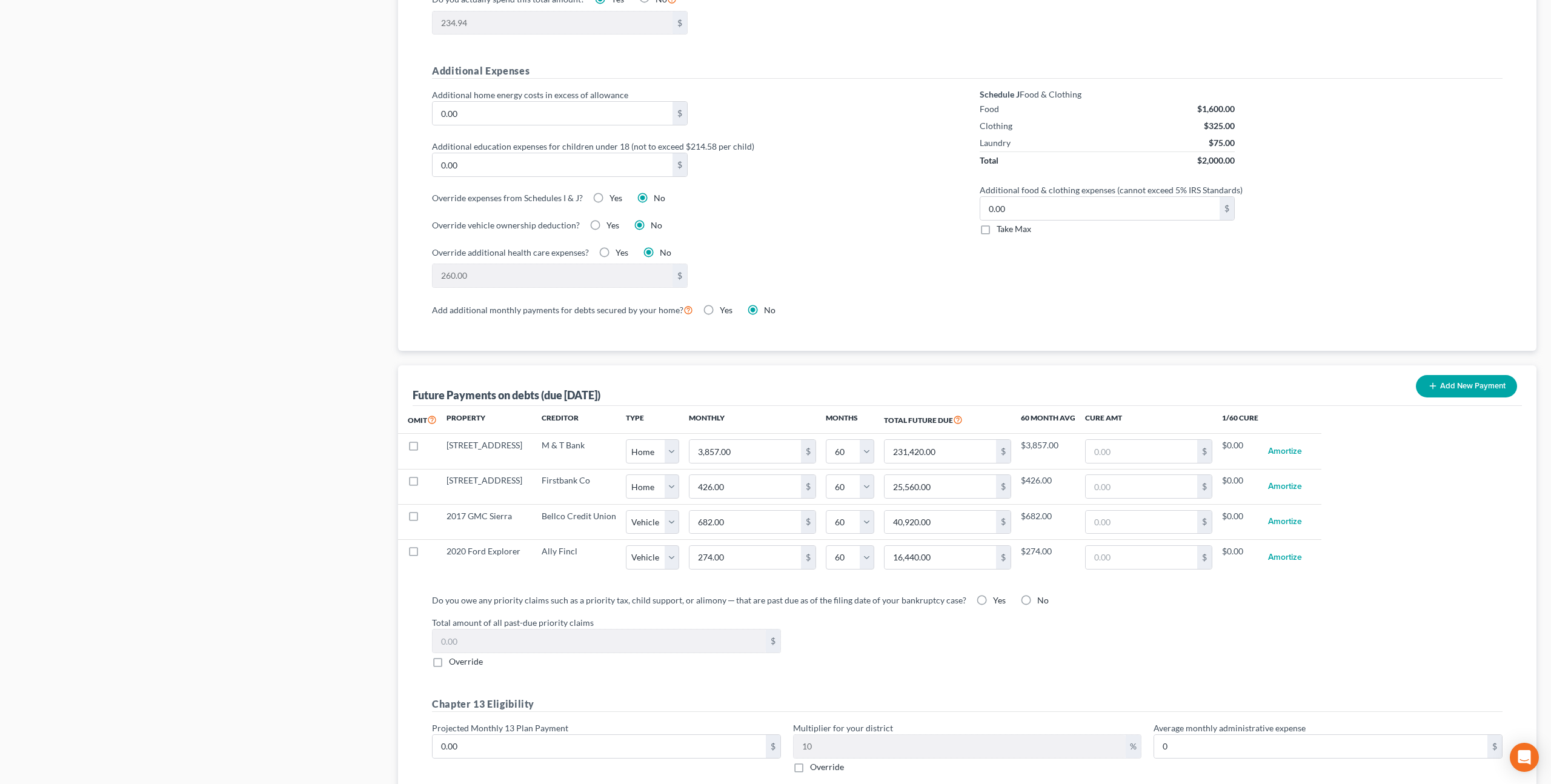
select select "0"
select select "60"
select select "0"
select select "60"
select select "0"
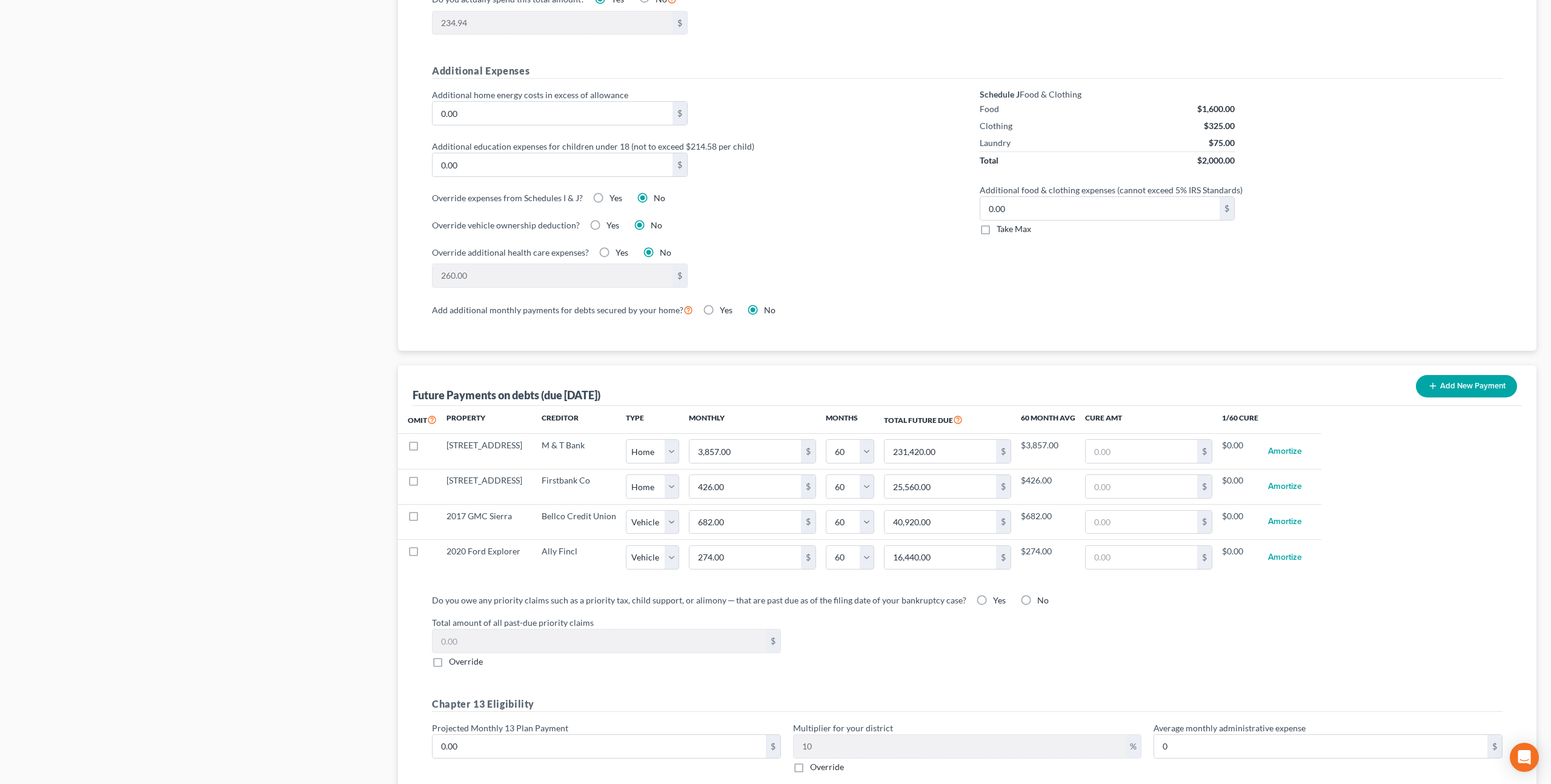
select select "60"
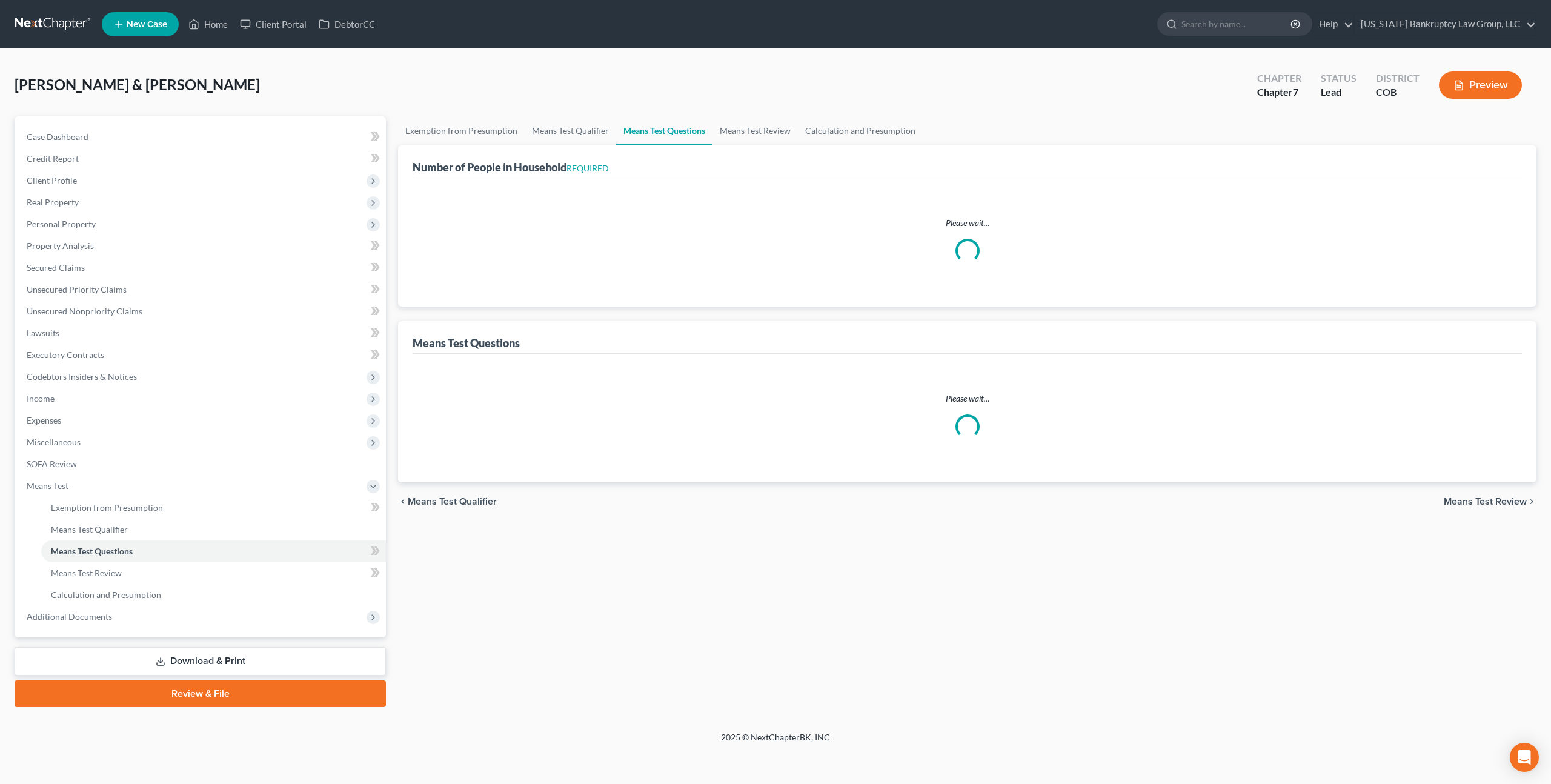
select select "0"
select select "60"
select select "0"
select select "60"
select select "1"
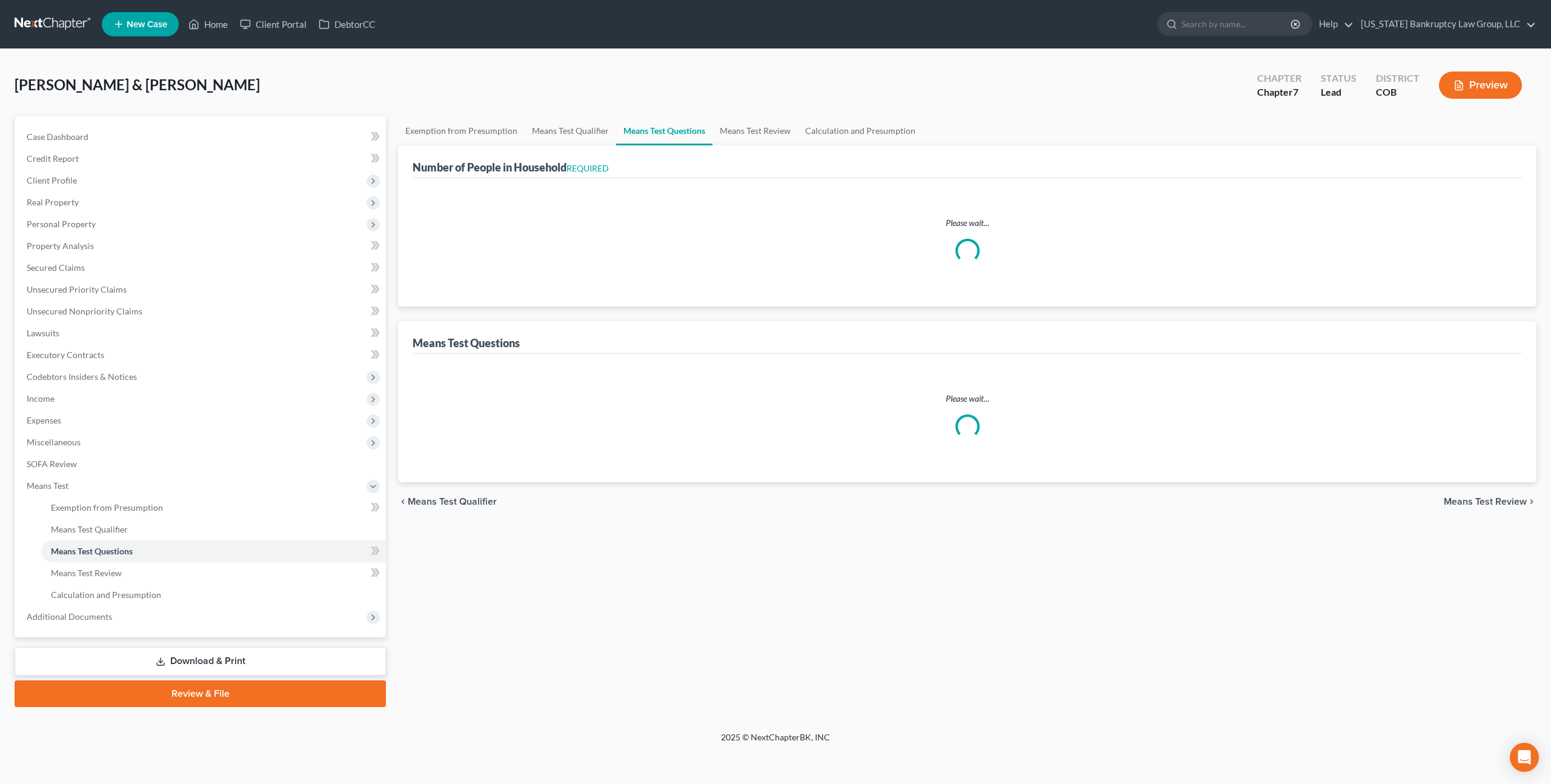
select select "60"
select select "1"
select select "60"
select select "2"
select select "5"
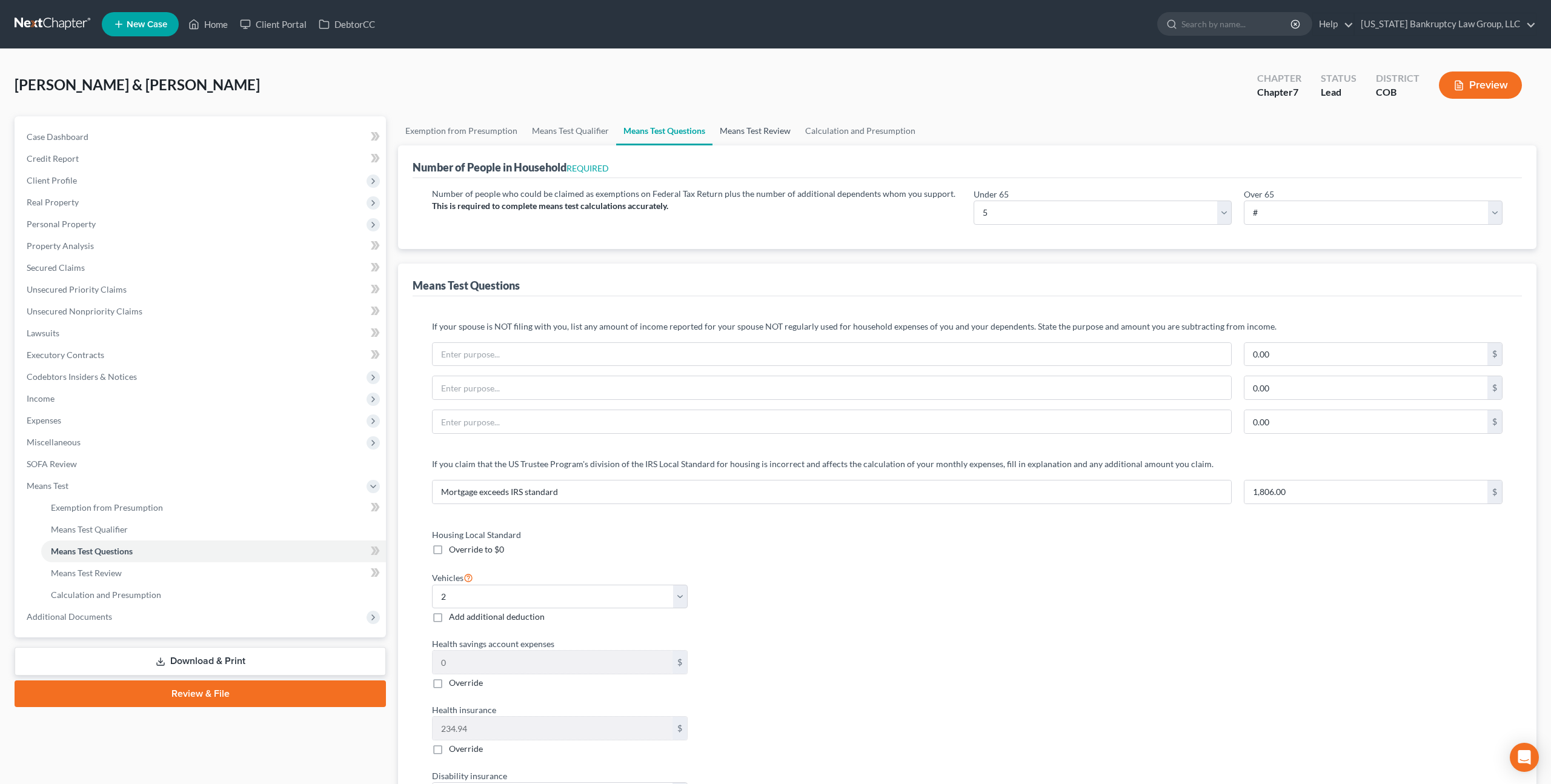
click at [762, 132] on link "Means Test Review" at bounding box center [755, 131] width 85 height 29
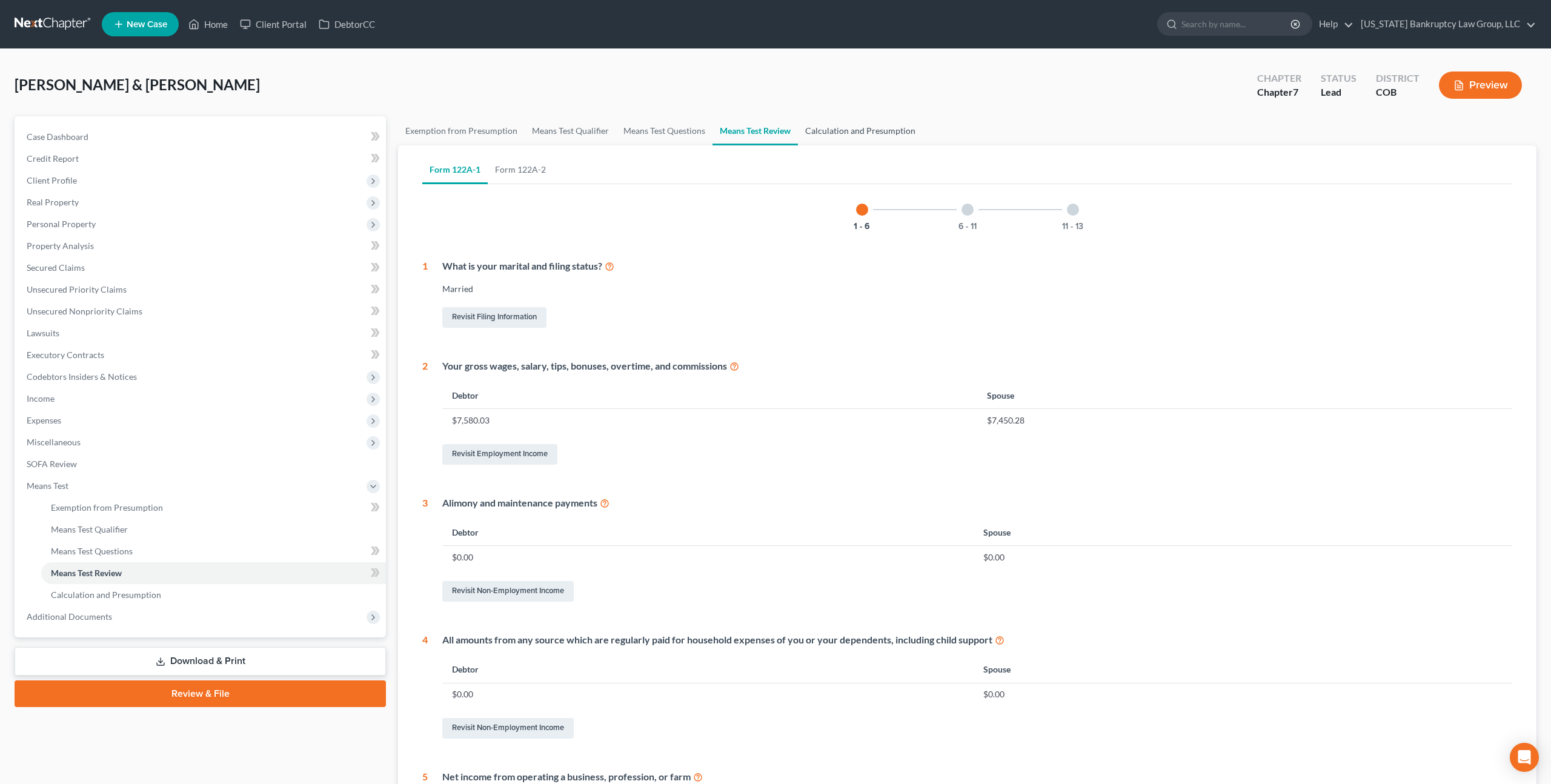
click at [820, 131] on link "Calculation and Presumption" at bounding box center [861, 131] width 125 height 29
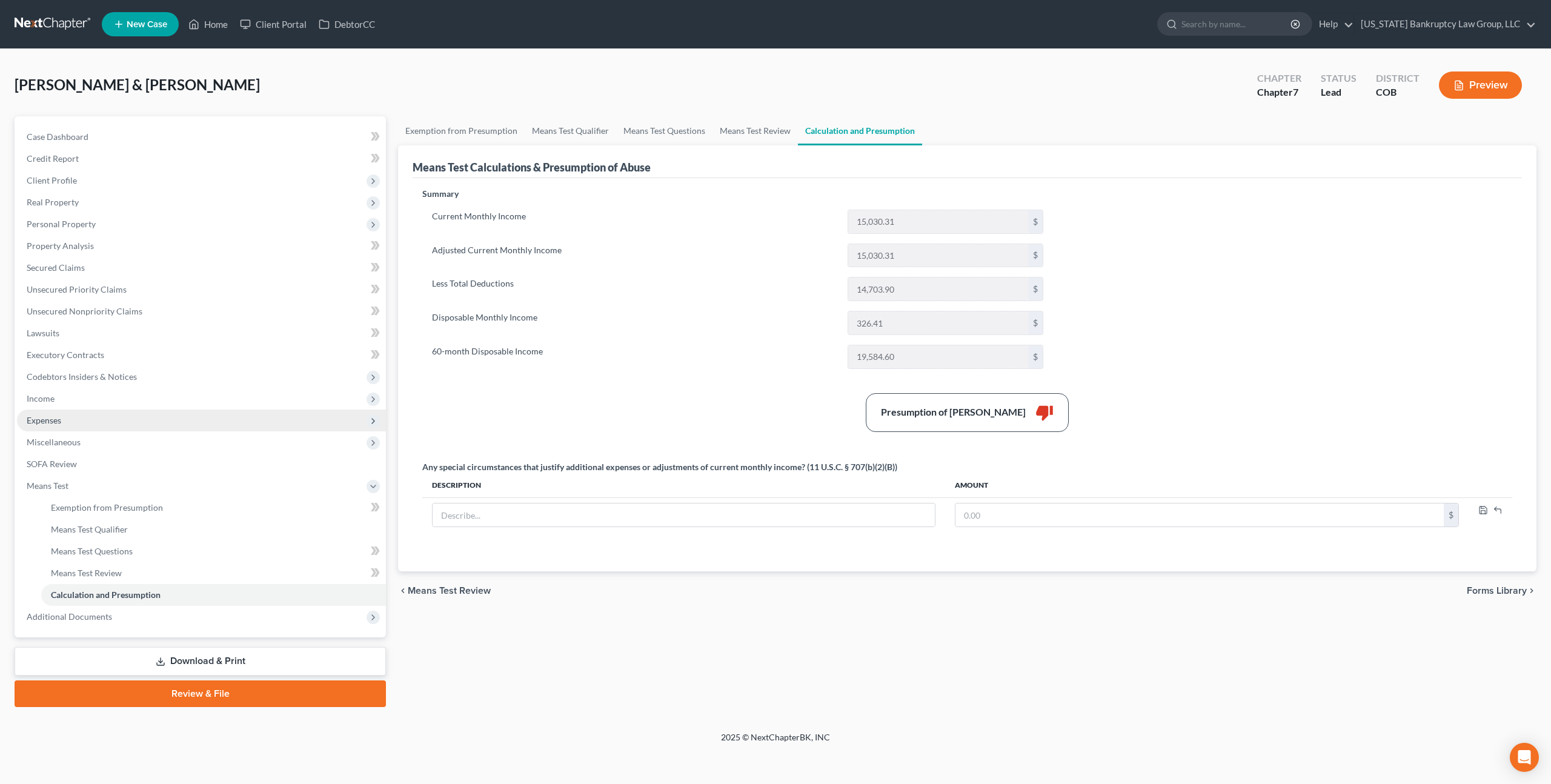
click at [57, 414] on span "Expenses" at bounding box center [202, 420] width 369 height 22
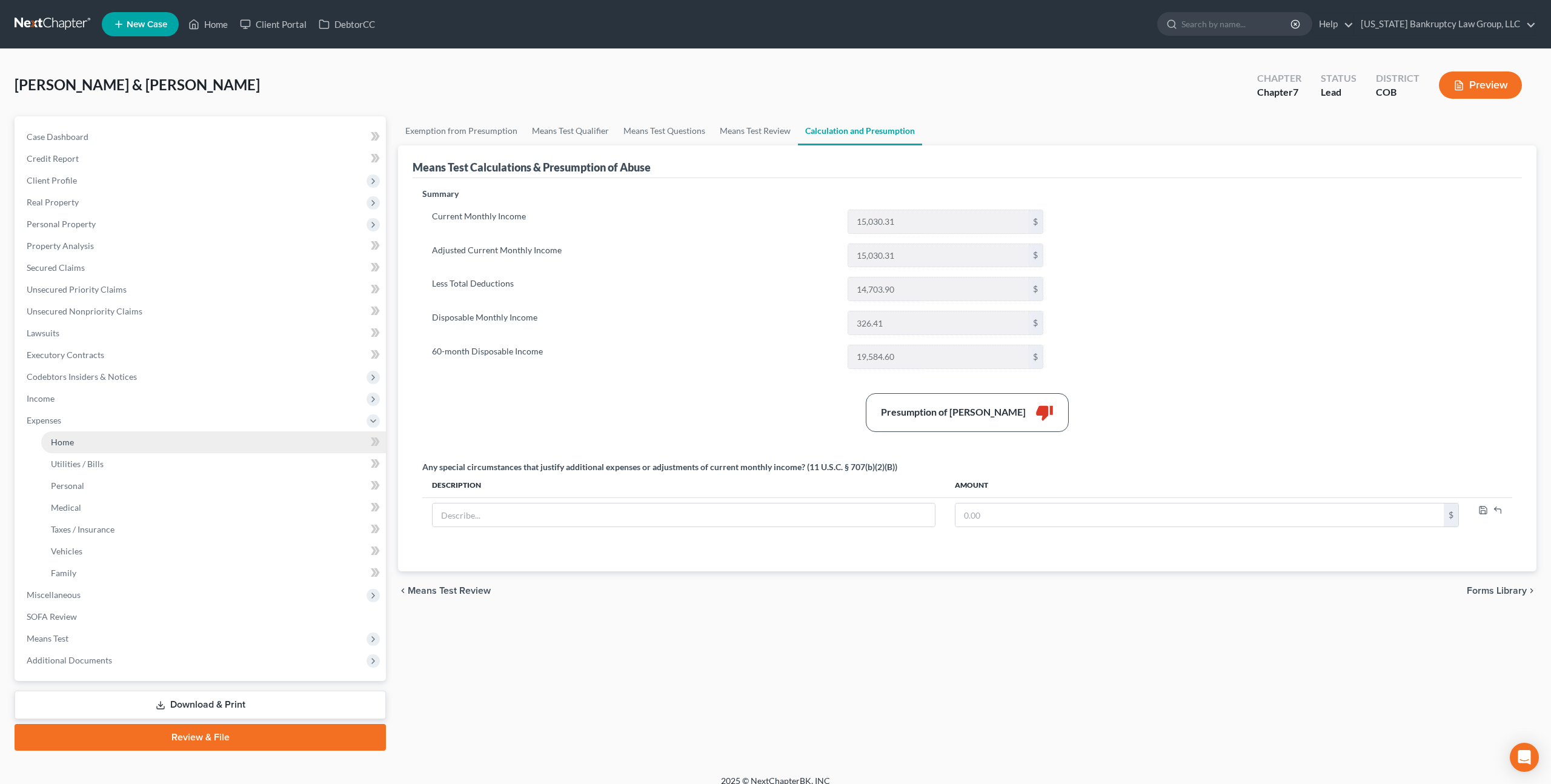
click at [65, 445] on span "Home" at bounding box center [62, 442] width 23 height 10
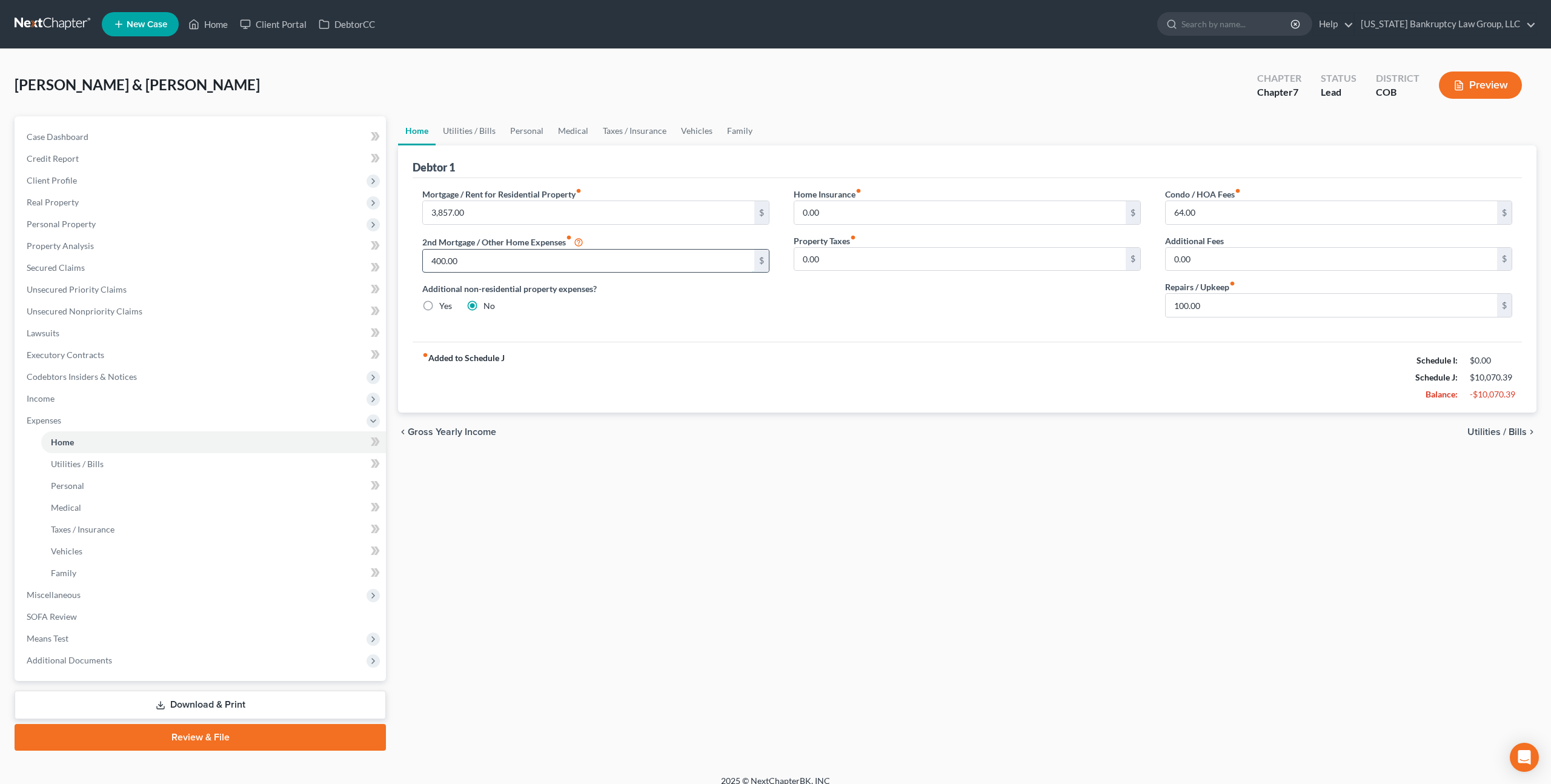
click at [447, 264] on input "400.00" at bounding box center [589, 261] width 332 height 23
type input "426.00"
